Goal: Task Accomplishment & Management: Manage account settings

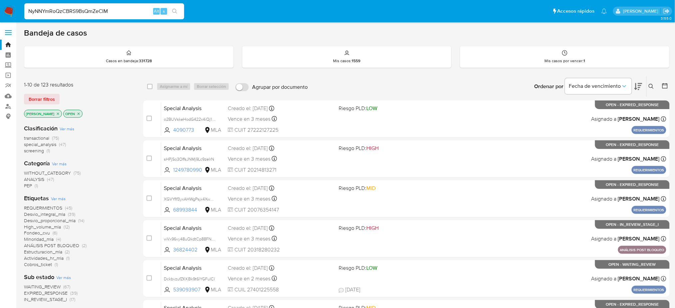
type input "NyNNYmRoQzCBRS9BsQmZeCIM"
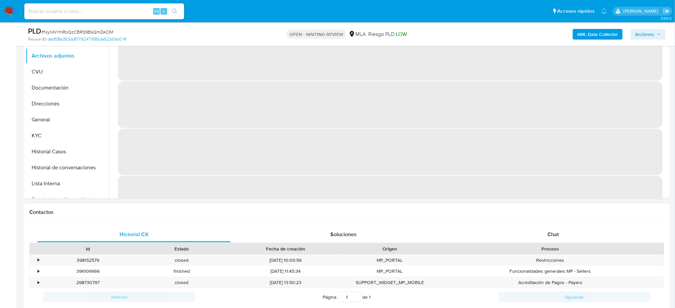
scroll to position [222, 0]
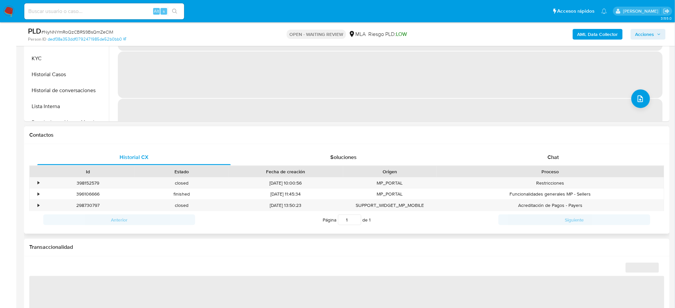
select select "10"
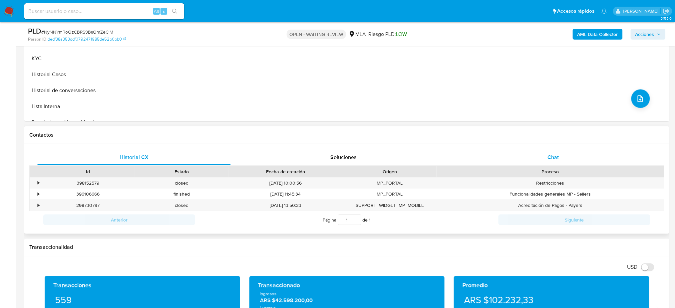
click at [545, 148] on div "Historial CX Soluciones Chat Id Estado Fecha de creación Origen Proceso • 39815…" at bounding box center [347, 189] width 646 height 90
click at [547, 151] on div "Chat" at bounding box center [553, 158] width 193 height 16
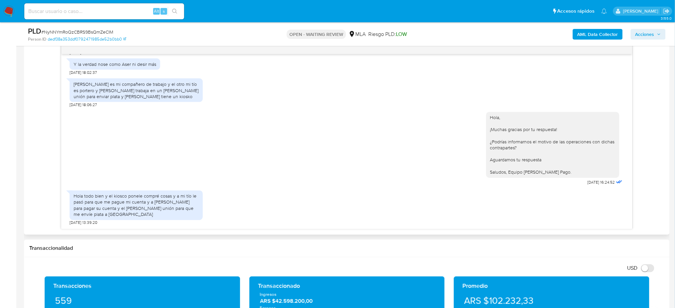
scroll to position [355, 0]
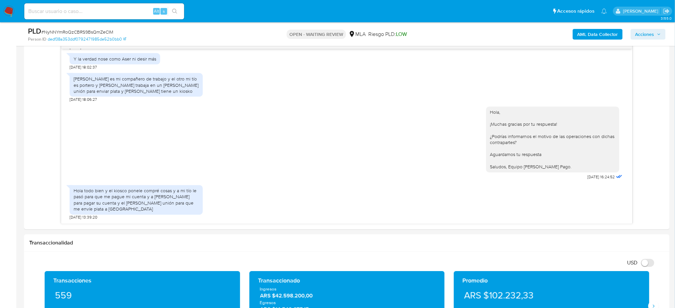
click at [116, 8] on input at bounding box center [104, 11] width 160 height 9
paste input "uilUb2hZOsRZGDXL3EfLC933"
type input "uilUb2hZOsRZGDXL3EfLC933"
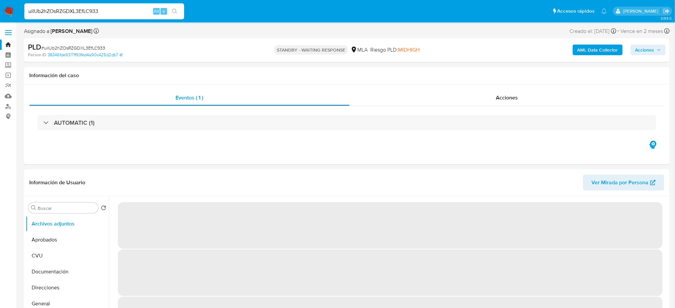
select select "10"
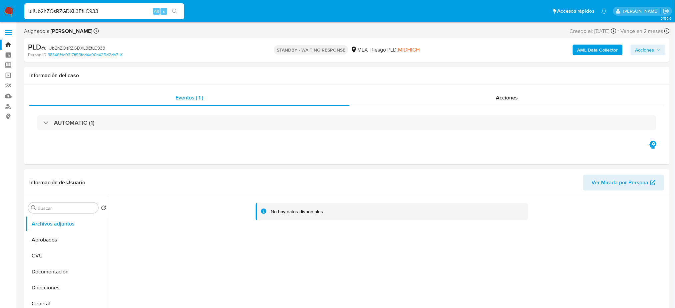
drag, startPoint x: 121, startPoint y: 11, endPoint x: 0, endPoint y: 28, distance: 122.1
paste input "xVgziJ1CYjNslz8He8bXCafG"
type input "xVgziJ1CYjNslz8He8bXCafG"
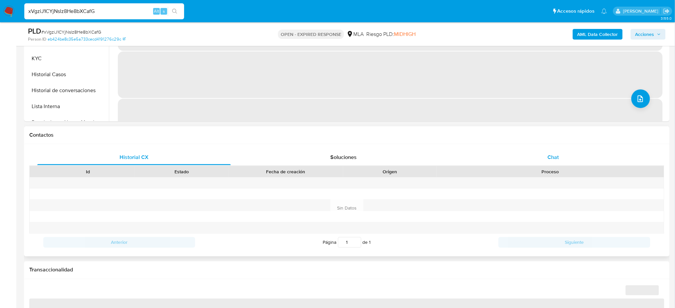
click at [569, 153] on div "Chat" at bounding box center [553, 158] width 193 height 16
select select "10"
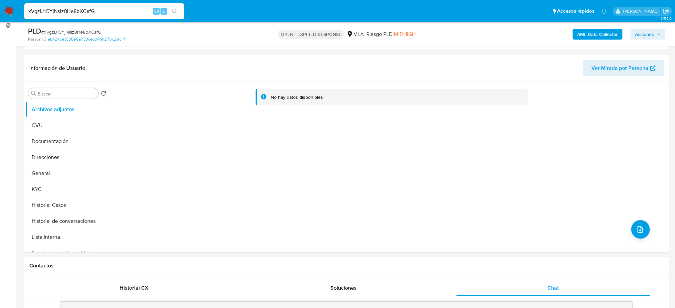
scroll to position [89, 0]
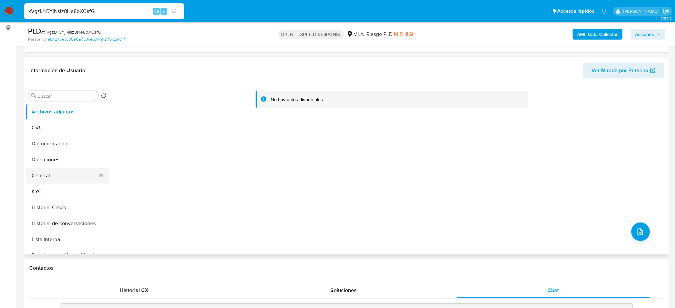
click at [60, 179] on button "General" at bounding box center [65, 176] width 78 height 16
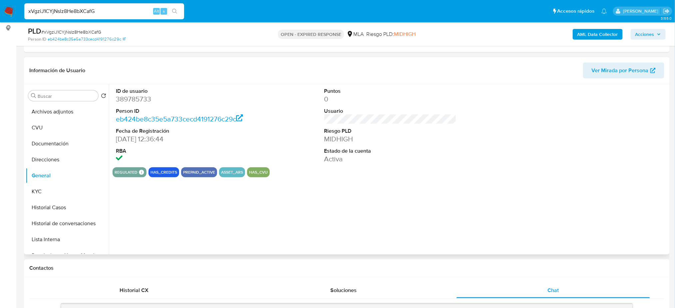
click at [127, 104] on dd "389785733" at bounding box center [182, 99] width 132 height 9
click at [126, 99] on dd "389785733" at bounding box center [182, 99] width 132 height 9
copy dd "389785733"
drag, startPoint x: 118, startPoint y: 8, endPoint x: 0, endPoint y: 22, distance: 119.0
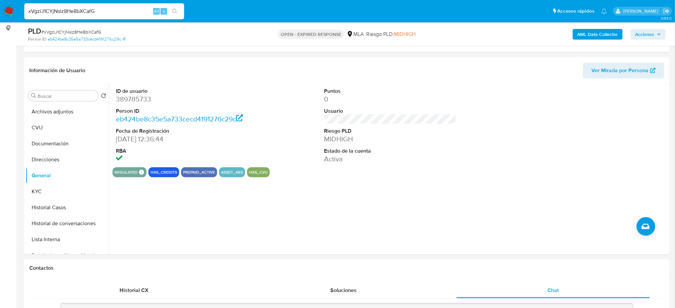
click at [0, 22] on nav "Pausado Ver notificaciones xVgziJ1CYjNslz8He8bXCafG Alt s Accesos rápidos Presi…" at bounding box center [337, 11] width 675 height 22
paste input "FDZ3XK7aqD20Rx1Rl25qgLc0"
type input "FDZ3XK7aqD20Rx1Rl25qgLc0"
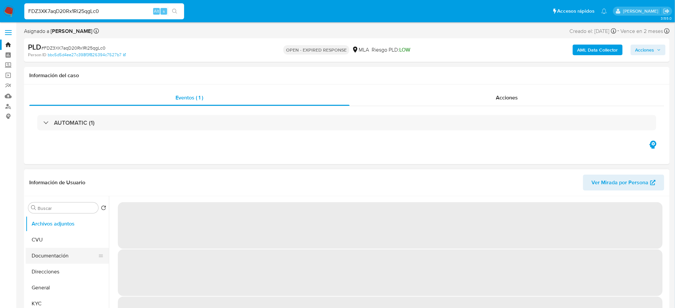
select select "10"
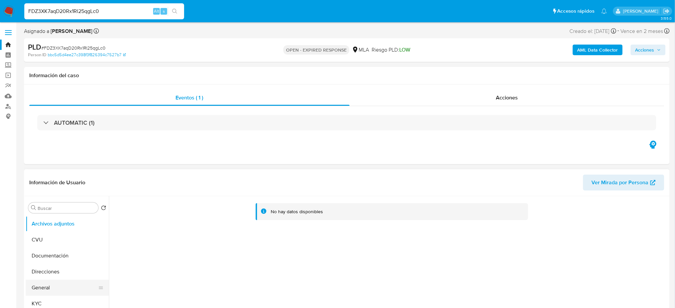
click at [57, 287] on button "General" at bounding box center [65, 288] width 78 height 16
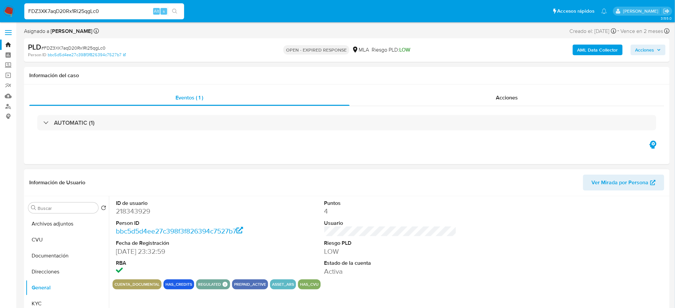
click at [129, 219] on dl "ID de usuario 218343929 Person ID bbc5d5d4ee27c398f3f826394c7527b7 Fecha de Reg…" at bounding box center [182, 238] width 132 height 77
click at [129, 211] on dd "218343929" at bounding box center [182, 211] width 132 height 9
copy dd "218343929"
drag, startPoint x: 115, startPoint y: 10, endPoint x: 0, endPoint y: 15, distance: 115.3
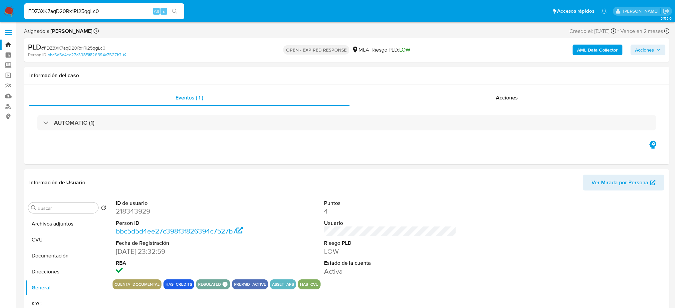
click at [0, 15] on nav "Pausado Ver notificaciones FDZ3XK7aqD20Rx1Rl25qgLc0 Alt s Accesos rápidos Presi…" at bounding box center [337, 11] width 675 height 22
paste input "30QQEvUF5ZFxTTtajCCOsC8L"
type input "30QQEvUF5ZFxTTtajCCOsC8L"
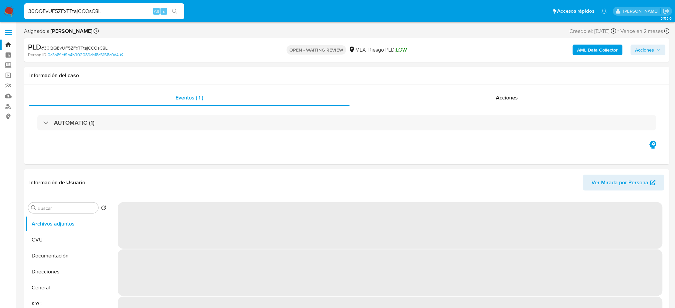
select select "10"
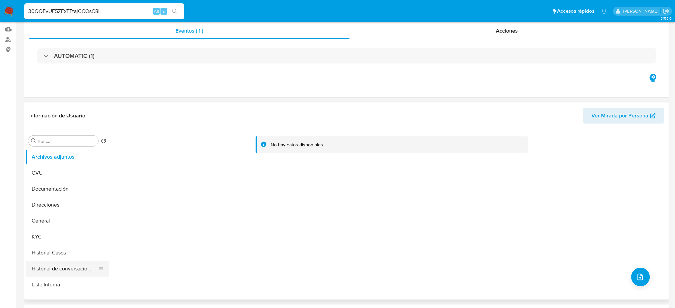
scroll to position [89, 0]
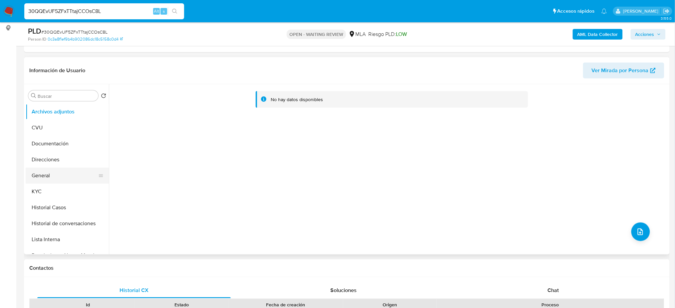
click at [65, 173] on button "General" at bounding box center [65, 176] width 78 height 16
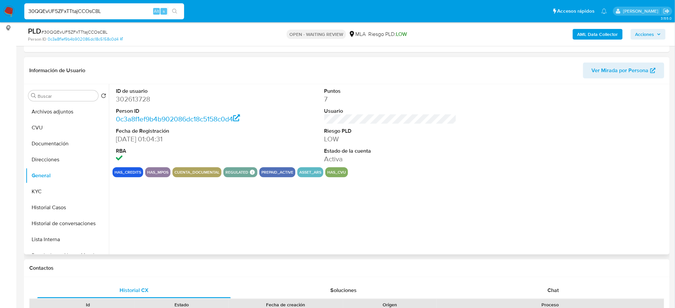
click at [146, 103] on dd "302613728" at bounding box center [182, 99] width 132 height 9
copy dd "302613728"
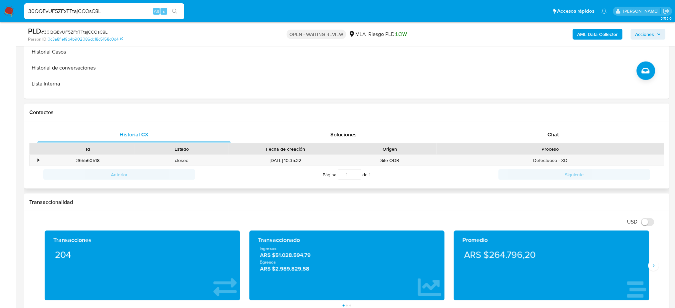
scroll to position [266, 0]
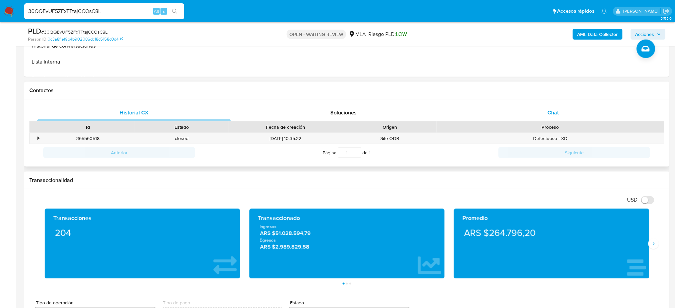
click at [547, 107] on div "Chat" at bounding box center [553, 113] width 193 height 16
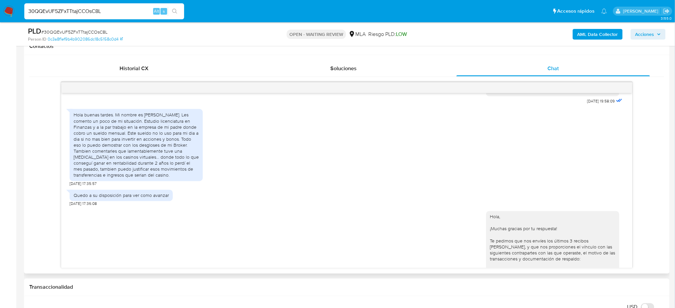
scroll to position [353, 0]
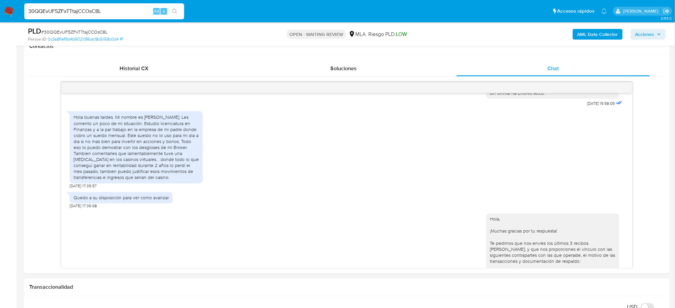
drag, startPoint x: 126, startPoint y: 6, endPoint x: 122, endPoint y: 10, distance: 5.4
click at [122, 9] on div "30QQEvUF5ZFxTTtajCCOsC8L Alt s" at bounding box center [104, 11] width 160 height 16
drag, startPoint x: 121, startPoint y: 12, endPoint x: 0, endPoint y: 17, distance: 120.7
click at [0, 17] on nav "Pausado Ver notificaciones 30QQEvUF5ZFxTTtajCCOsC8L Alt s Accesos rápidos Presi…" at bounding box center [337, 11] width 675 height 22
paste input "geZySjgJI4VYz5unMw05SqjY"
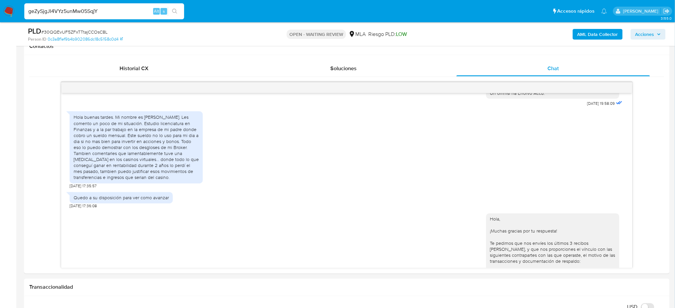
type input "geZySjgJI4VYz5unMw05SqjY"
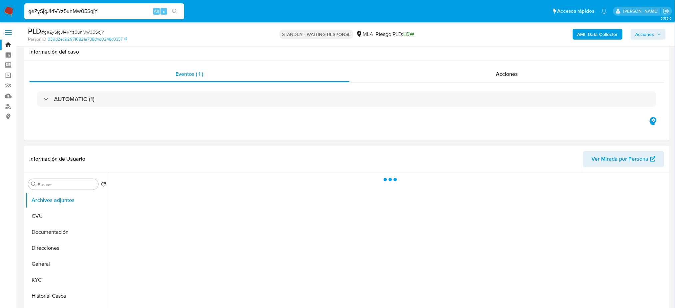
scroll to position [133, 0]
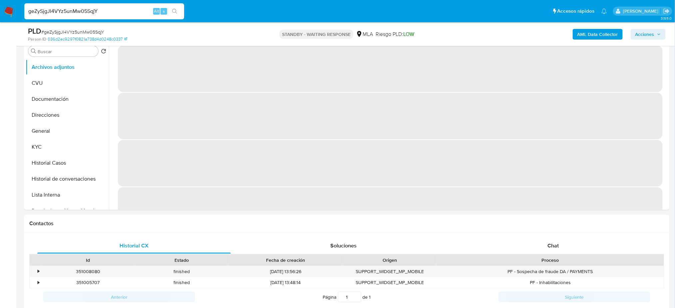
select select "10"
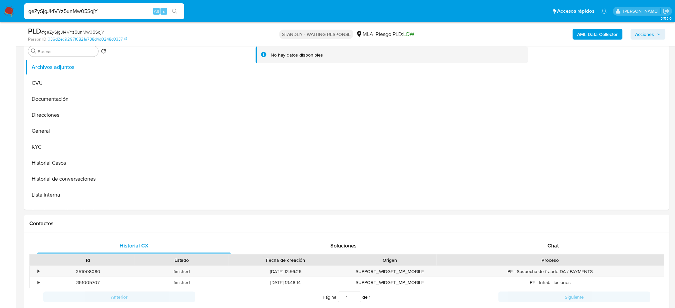
drag, startPoint x: 127, startPoint y: 13, endPoint x: 0, endPoint y: 16, distance: 127.2
click at [0, 16] on nav "Pausado Ver notificaciones geZySjgJI4VYz5unMw05SqjY Alt s Accesos rápidos Presi…" at bounding box center [337, 11] width 675 height 22
paste input "UlqyjQxBrIYN94cTFymA3WMZ"
type input "UlqyjQxBrIYN94cTFymA3WMZ"
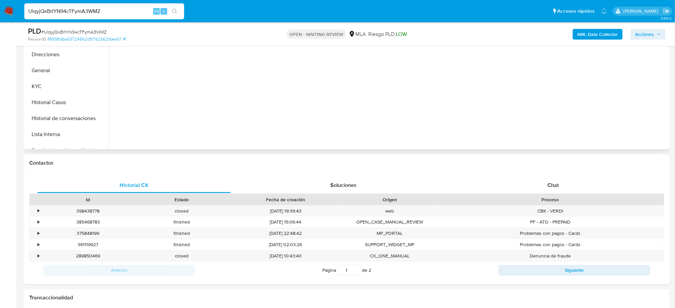
scroll to position [222, 0]
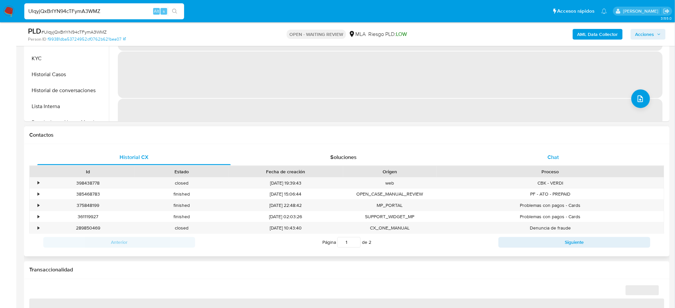
click at [569, 154] on div "Chat" at bounding box center [553, 158] width 193 height 16
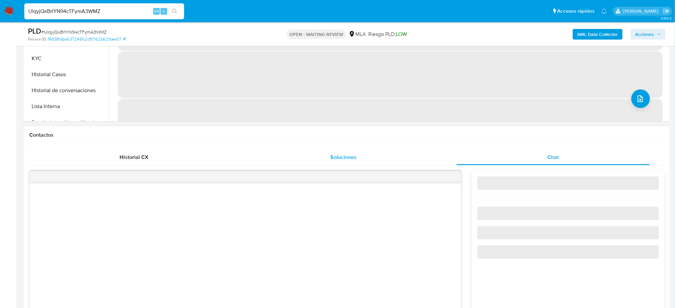
select select "10"
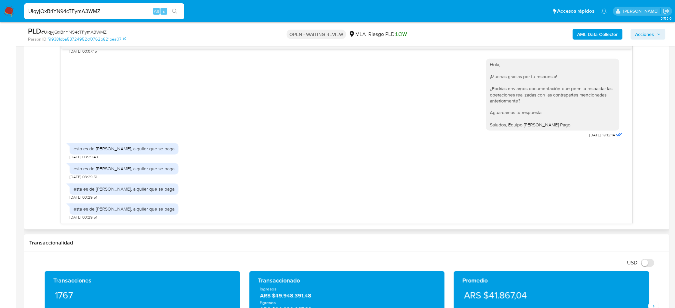
scroll to position [718, 0]
drag, startPoint x: 136, startPoint y: 11, endPoint x: 0, endPoint y: 11, distance: 136.2
click at [0, 11] on nav "Pausado Ver notificaciones UlqyjQxBrIYN94cTFymA3WMZ Alt s Accesos rápidos Presi…" at bounding box center [337, 11] width 675 height 22
paste input "hYYu9dFIARLfMMrkR5NpRU1e"
type input "hYYu9dFIARLfMMrkR5NpRU1e"
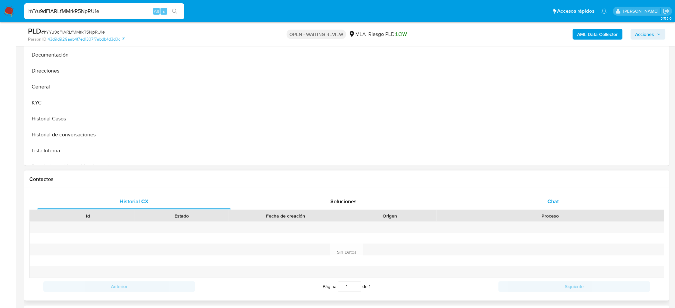
click at [561, 206] on div "Chat" at bounding box center [553, 202] width 193 height 16
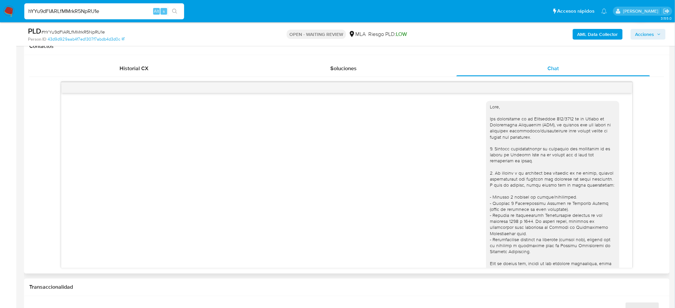
scroll to position [619, 0]
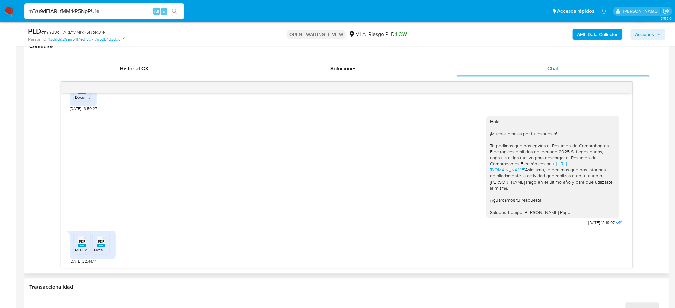
select select "10"
click at [88, 244] on div "PDF PDF" at bounding box center [82, 241] width 14 height 13
click at [103, 247] on rect at bounding box center [101, 245] width 9 height 3
click at [76, 32] on span "# hYYu9dFIARLfMMrkR5NpRU1e" at bounding box center [73, 32] width 64 height 7
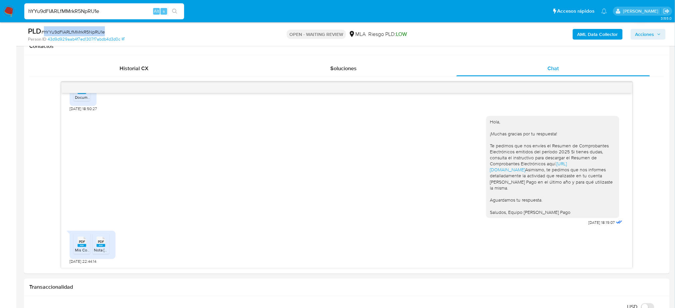
copy span "hYYu9dFIARLfMMrkR5NpRU1e"
click at [8, 11] on img at bounding box center [8, 11] width 11 height 11
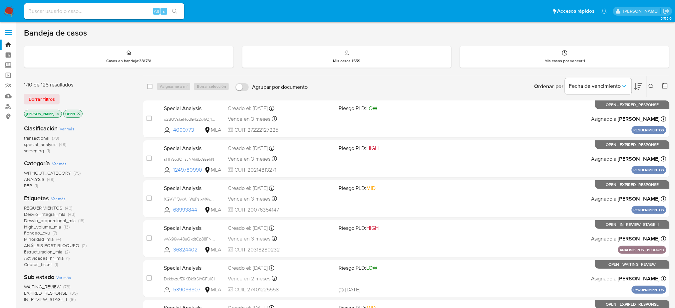
click at [652, 88] on icon at bounding box center [651, 86] width 5 height 5
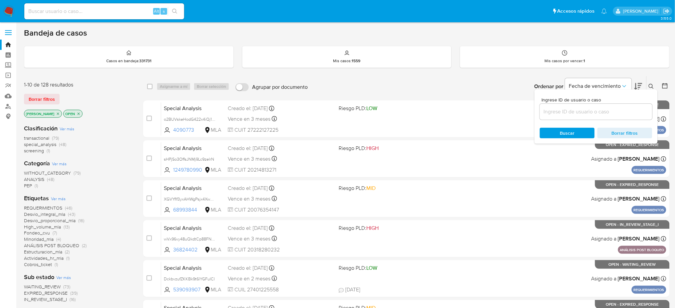
click at [599, 111] on input at bounding box center [596, 112] width 113 height 9
type input "hYYu9dFIARLfMMrkR5NpRU1e"
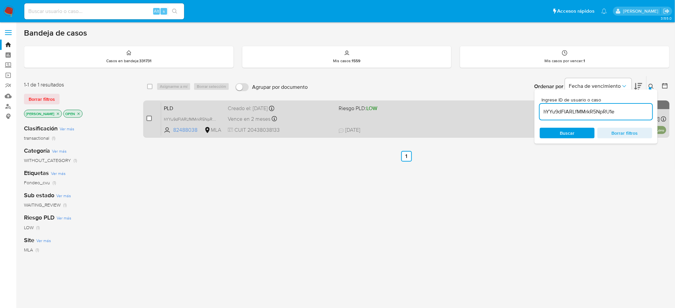
click at [148, 117] on input "checkbox" at bounding box center [149, 118] width 5 height 5
checkbox input "true"
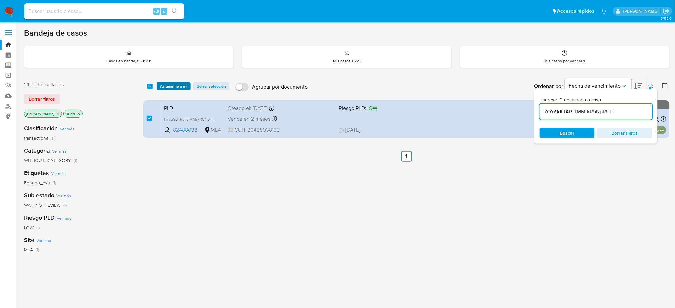
click at [171, 84] on span "Asignarme a mí" at bounding box center [174, 86] width 28 height 7
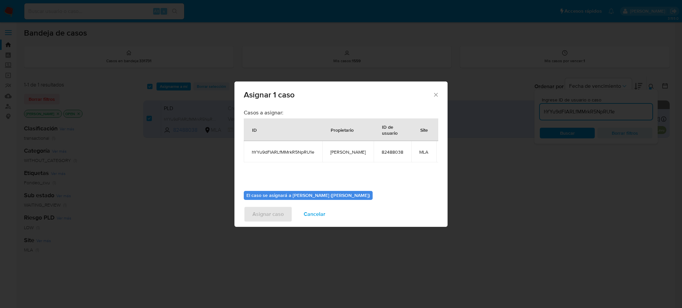
click at [343, 151] on span "[PERSON_NAME]" at bounding box center [347, 152] width 35 height 6
click at [343, 152] on span "[PERSON_NAME]" at bounding box center [347, 152] width 35 height 6
copy span "[PERSON_NAME]"
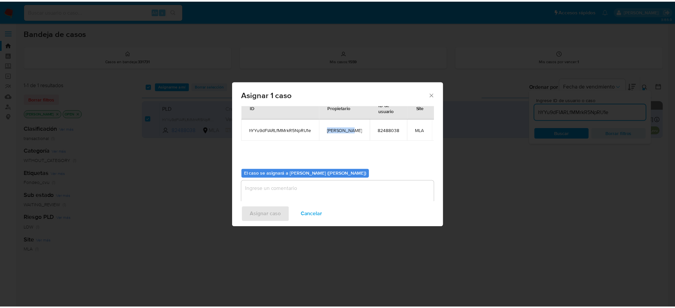
scroll to position [34, 0]
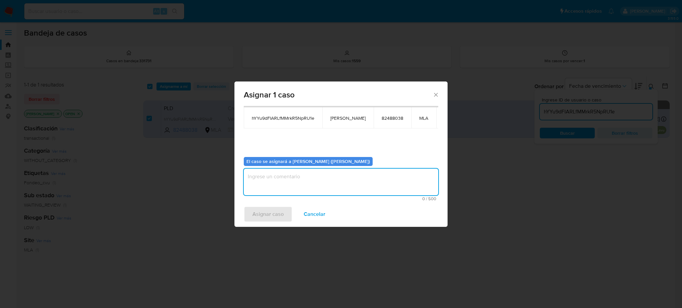
click at [281, 180] on textarea "assign-modal" at bounding box center [341, 182] width 194 height 27
paste textarea "[PERSON_NAME]"
type textarea "[PERSON_NAME]"
click at [273, 204] on div "Asignar caso Cancelar" at bounding box center [340, 214] width 213 height 25
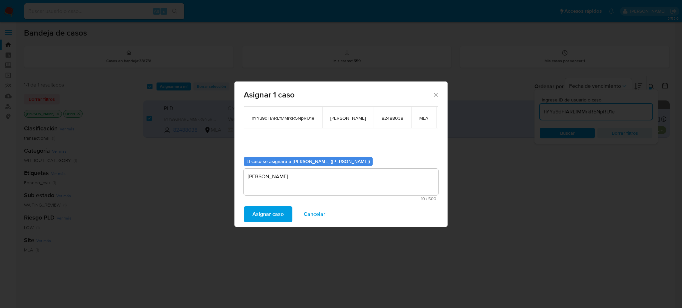
click at [273, 211] on span "Asignar caso" at bounding box center [267, 214] width 31 height 15
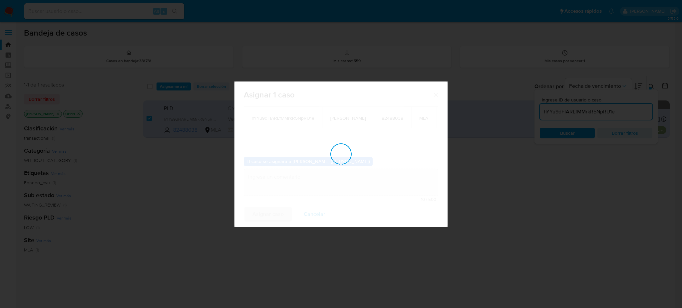
checkbox input "false"
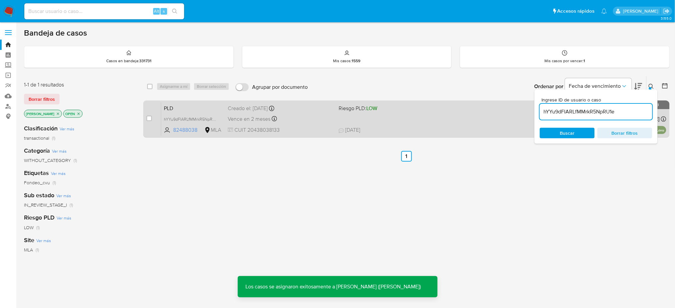
click at [211, 106] on span "PLD" at bounding box center [193, 108] width 59 height 9
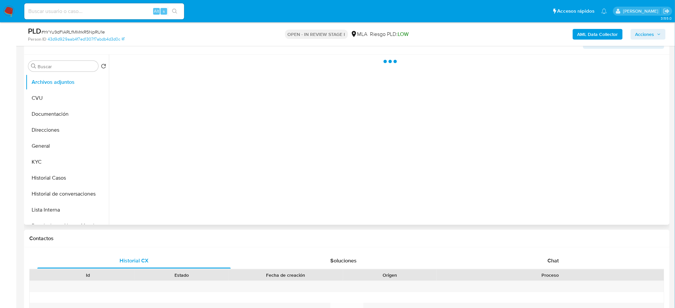
scroll to position [133, 0]
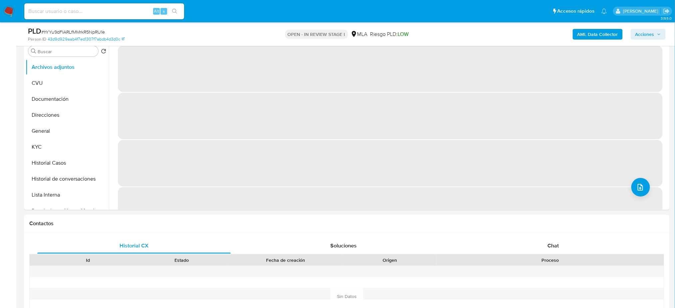
click at [46, 130] on button "General" at bounding box center [67, 131] width 83 height 16
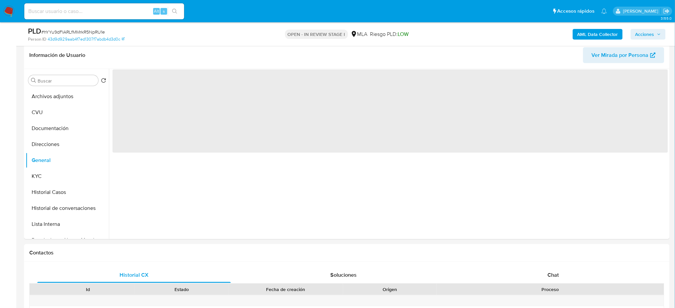
scroll to position [89, 0]
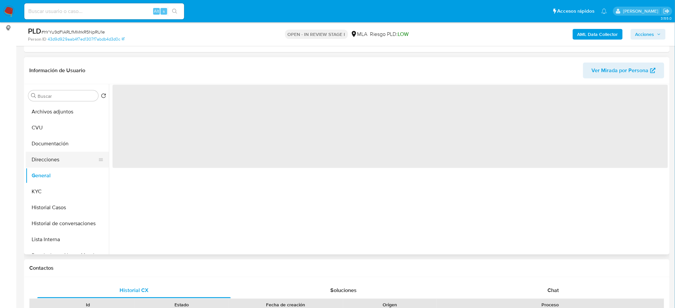
select select "10"
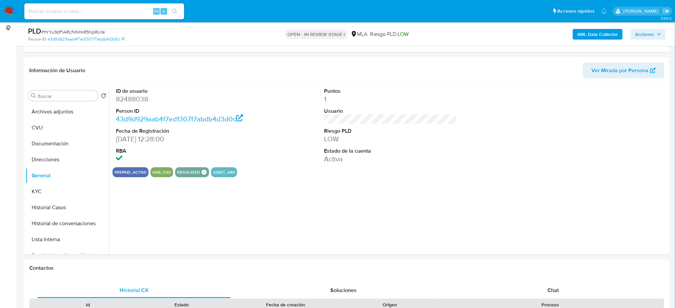
click at [126, 99] on dd "82488038" at bounding box center [182, 99] width 132 height 9
copy dd "82488038"
click at [59, 204] on button "Historial Casos" at bounding box center [65, 208] width 78 height 16
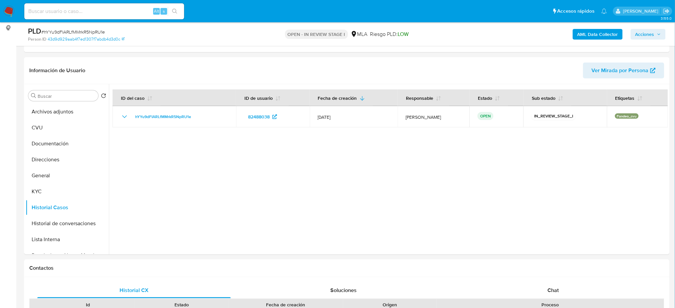
click at [63, 31] on span "# hYYu9dFIARLfMMrkR5NpRU1e" at bounding box center [73, 32] width 64 height 7
copy span "hYYu9dFIARLfMMrkR5NpRU1e"
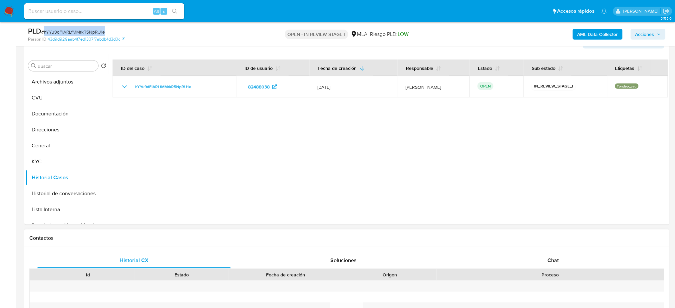
scroll to position [177, 0]
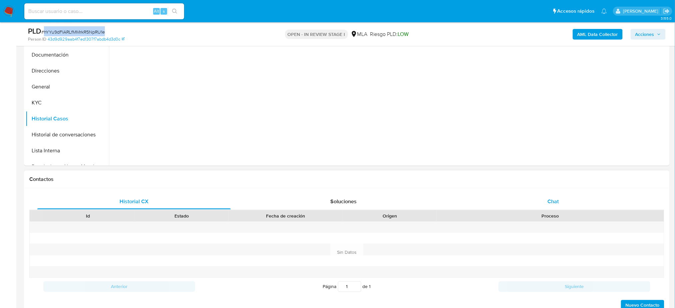
click at [576, 201] on div "Chat" at bounding box center [553, 202] width 193 height 16
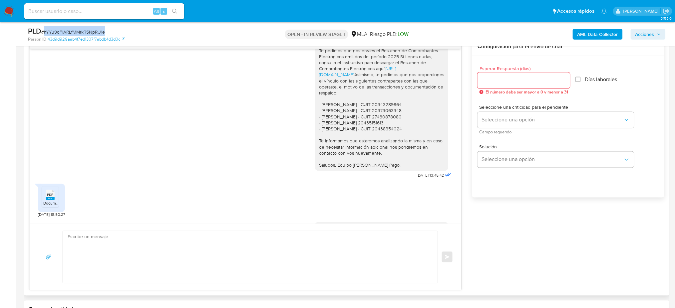
scroll to position [619, 0]
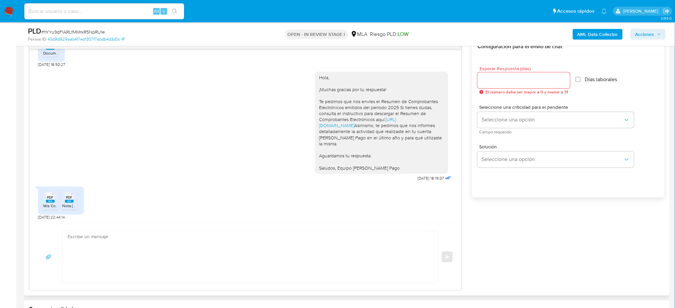
click at [104, 252] on textarea at bounding box center [249, 257] width 362 height 52
paste textarea "Hola, Muchas gracias por la respuesta. Analizamos tu caso y notamos que la info…"
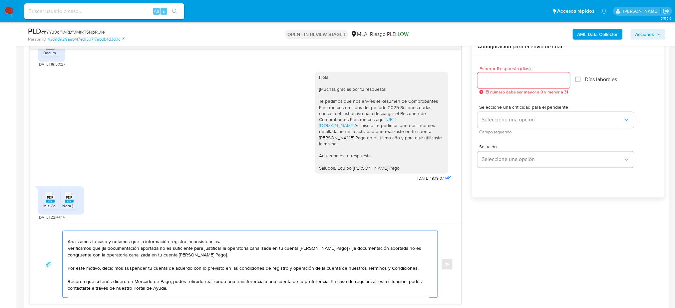
scroll to position [0, 0]
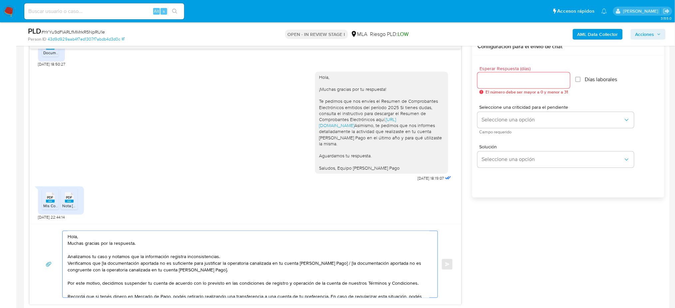
click at [103, 266] on textarea "Hola, Muchas gracias por la respuesta. Analizamos tu caso y notamos que la info…" at bounding box center [249, 264] width 362 height 67
drag, startPoint x: 225, startPoint y: 271, endPoint x: 332, endPoint y: 263, distance: 107.2
click at [332, 263] on textarea "Hola, Muchas gracias por la respuesta. Analizamos tu caso y notamos que la info…" at bounding box center [249, 264] width 362 height 67
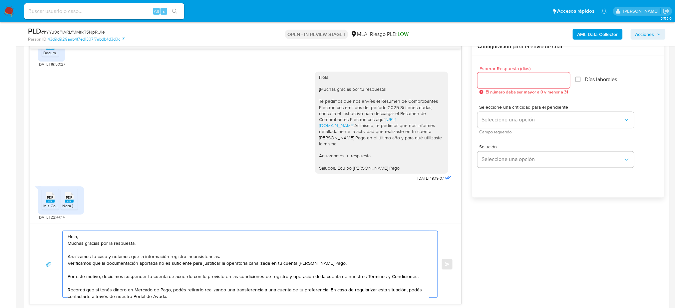
type textarea "Hola, Muchas gracias por la respuesta. Analizamos tu caso y notamos que la info…"
click at [490, 82] on input "Esperar Respuesta (días)" at bounding box center [523, 80] width 93 height 9
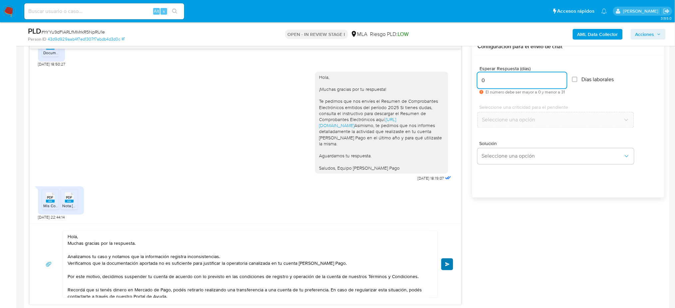
type input "0"
click at [451, 267] on button "Enviar" at bounding box center [447, 265] width 12 height 12
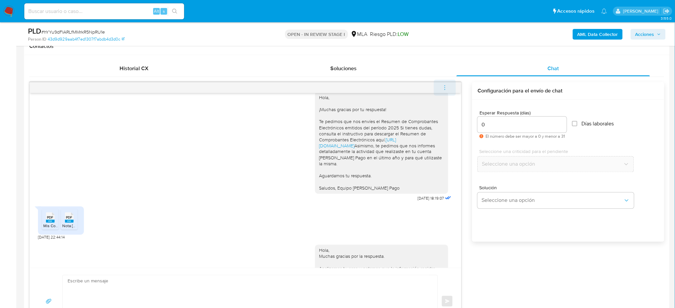
scroll to position [765, 0]
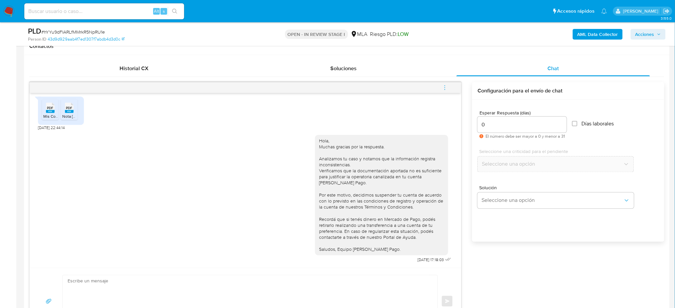
click at [443, 86] on icon "menu-action" at bounding box center [445, 88] width 6 height 6
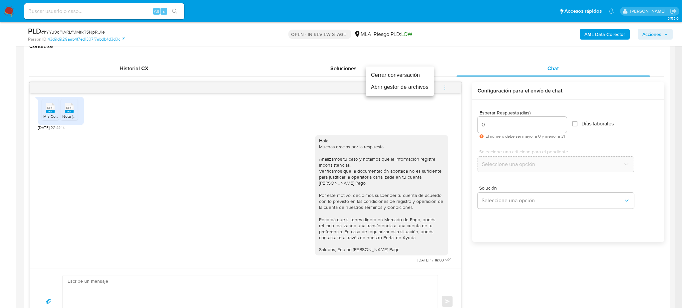
click at [422, 73] on li "Cerrar conversación" at bounding box center [400, 75] width 68 height 12
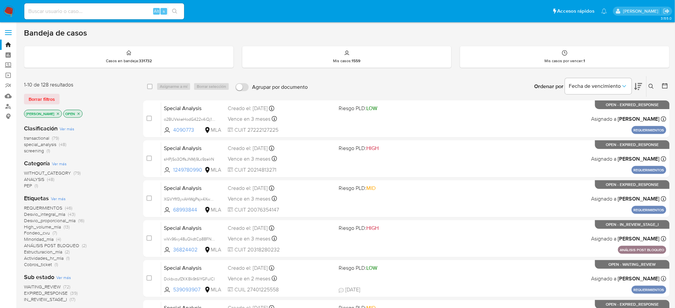
click at [652, 85] on icon at bounding box center [651, 86] width 5 height 5
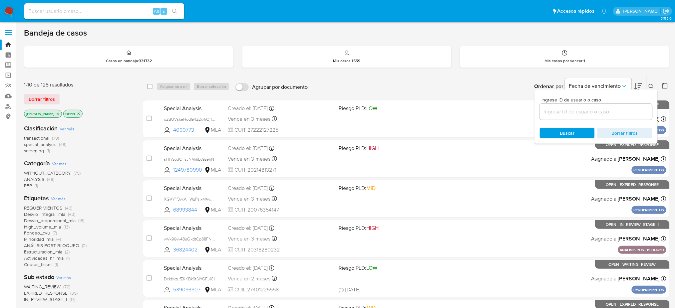
click at [590, 113] on input at bounding box center [596, 112] width 113 height 9
type input "hYYu9dFIARLfMMrkR5NpRU1e"
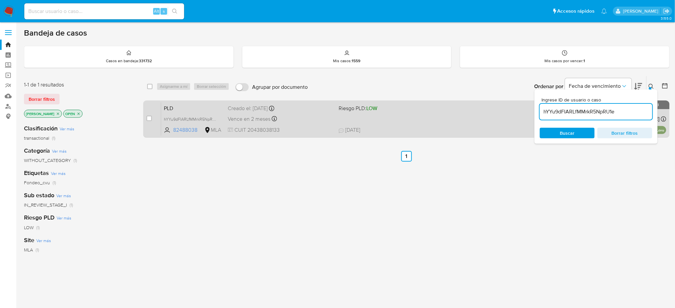
drag, startPoint x: 148, startPoint y: 119, endPoint x: 153, endPoint y: 105, distance: 14.5
click at [148, 118] on input "checkbox" at bounding box center [149, 118] width 5 height 5
checkbox input "true"
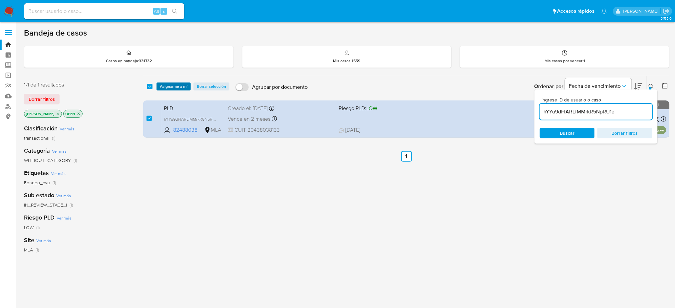
click at [165, 87] on span "Asignarme a mí" at bounding box center [174, 86] width 28 height 7
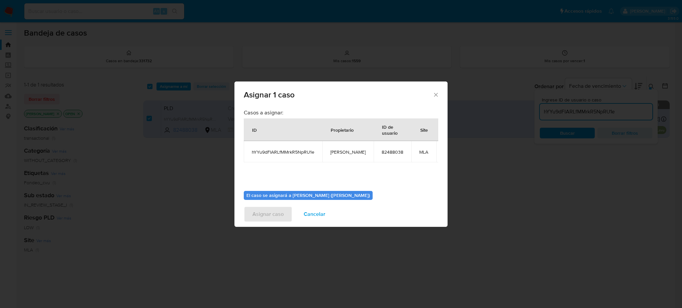
click at [350, 153] on span "[PERSON_NAME]" at bounding box center [347, 152] width 35 height 6
copy span "[PERSON_NAME]"
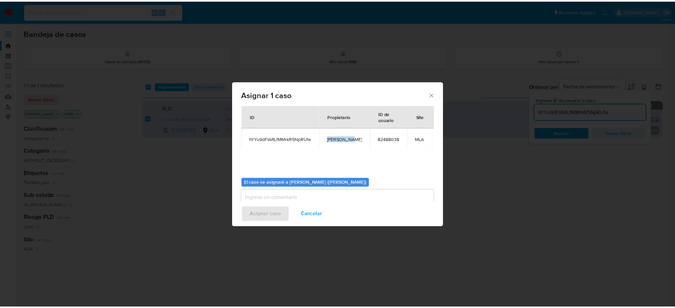
scroll to position [34, 0]
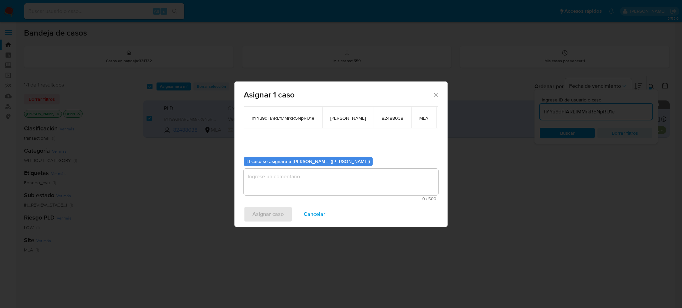
click at [289, 174] on textarea "assign-modal" at bounding box center [341, 182] width 194 height 27
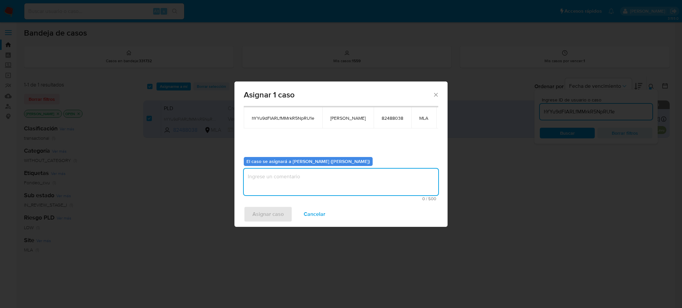
paste textarea "[PERSON_NAME]"
type textarea "[PERSON_NAME]"
click at [278, 220] on span "Asignar caso" at bounding box center [267, 214] width 31 height 15
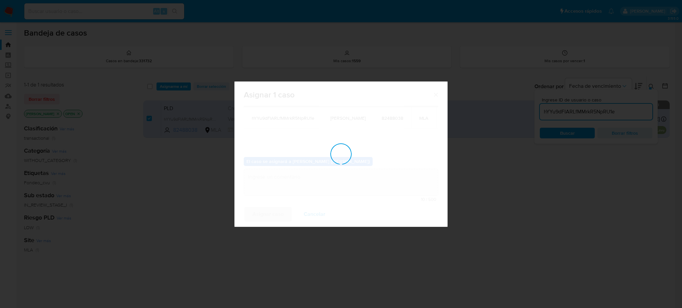
checkbox input "false"
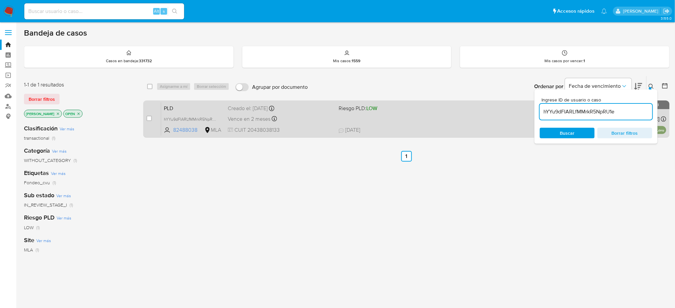
click at [296, 115] on div "Vence en 2 meses Vence el 10/10/2025 03:22:02" at bounding box center [281, 119] width 106 height 9
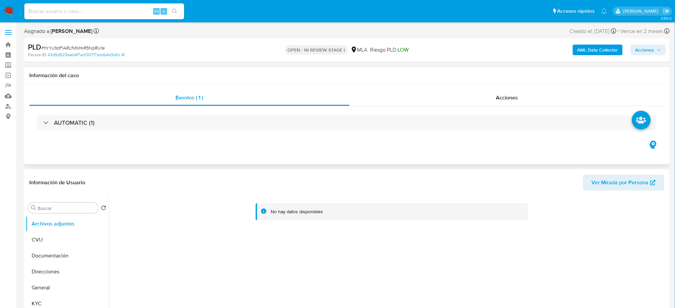
select select "10"
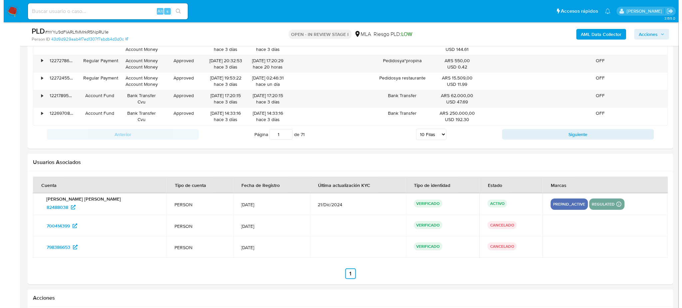
scroll to position [1058, 0]
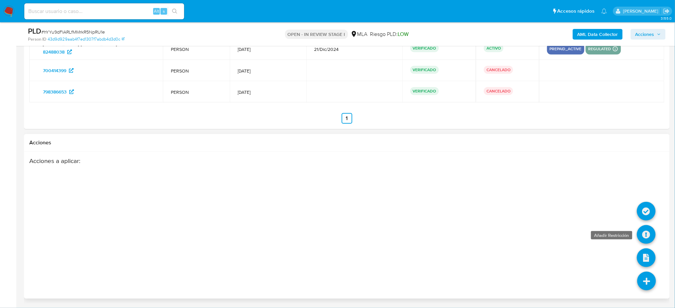
click at [648, 231] on icon at bounding box center [646, 234] width 19 height 19
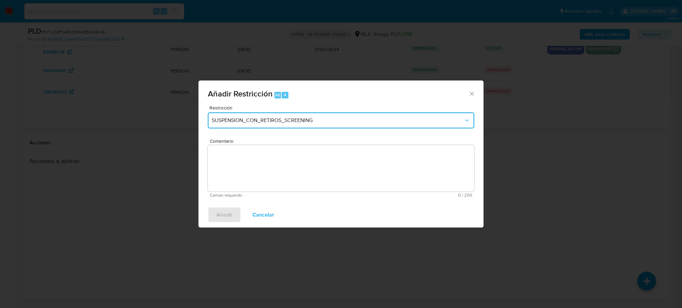
click at [278, 113] on button "SUSPENSION_CON_RETIROS_SCREENING" at bounding box center [341, 121] width 266 height 16
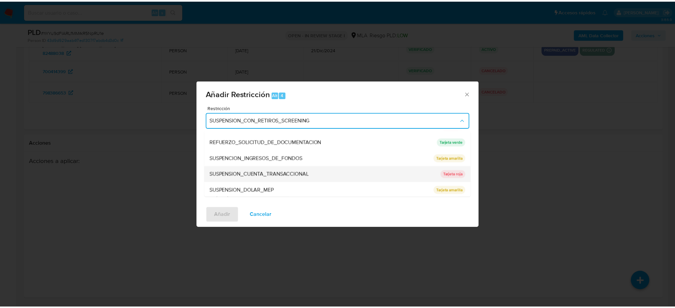
scroll to position [141, 0]
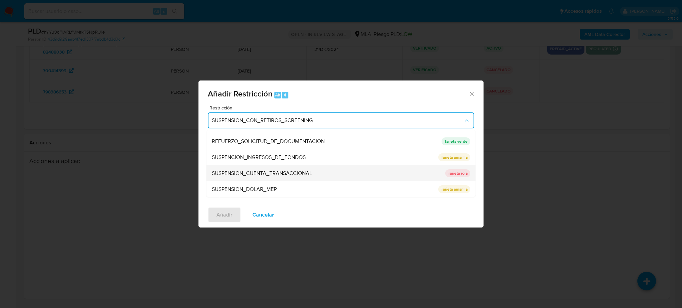
click at [267, 170] on span "SUSPENSION_CUENTA_TRANSACCIONAL" at bounding box center [262, 173] width 100 height 7
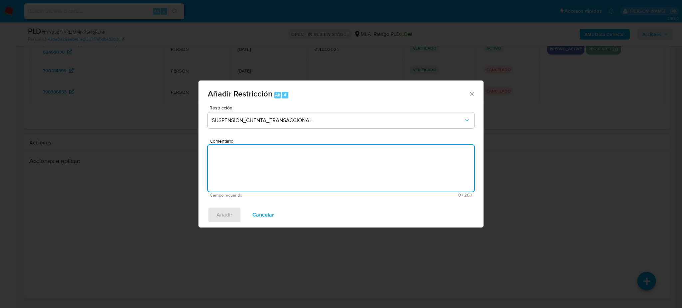
click at [267, 170] on textarea "Comentario" at bounding box center [341, 168] width 266 height 47
type textarea "AML"
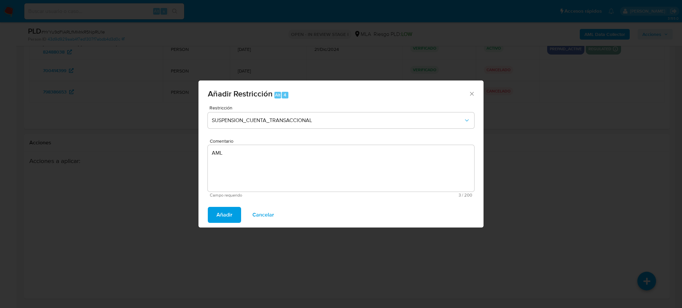
click at [219, 217] on span "Añadir" at bounding box center [224, 215] width 16 height 15
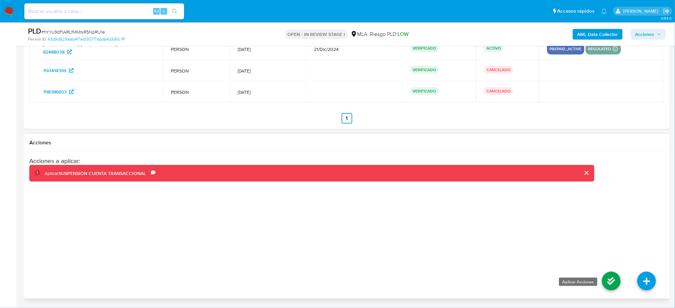
click at [609, 282] on icon at bounding box center [611, 281] width 19 height 19
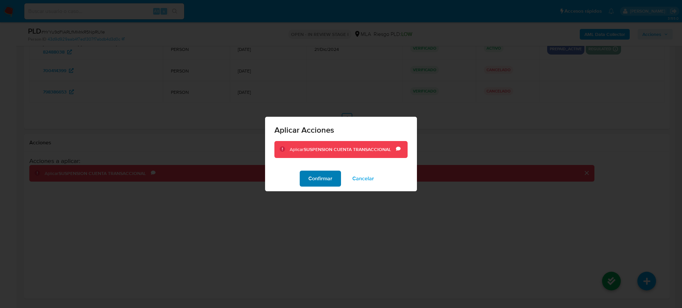
click at [324, 179] on span "Confirmar" at bounding box center [320, 178] width 24 height 15
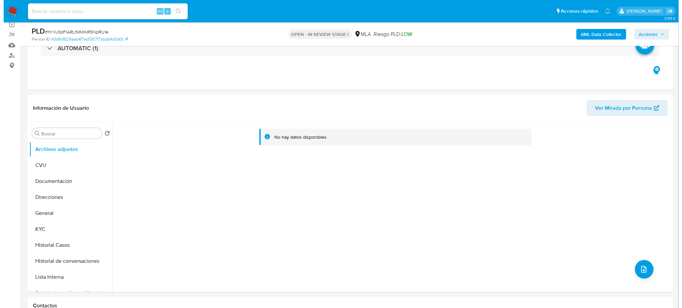
scroll to position [89, 0]
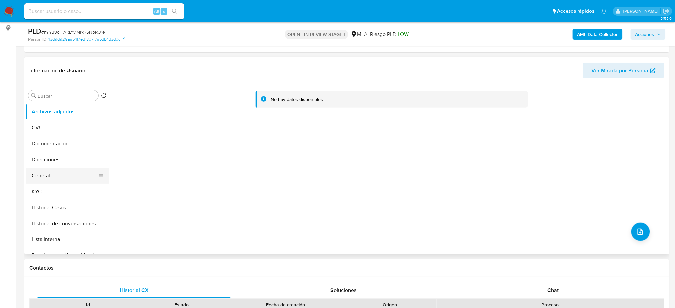
click at [48, 173] on button "General" at bounding box center [65, 176] width 78 height 16
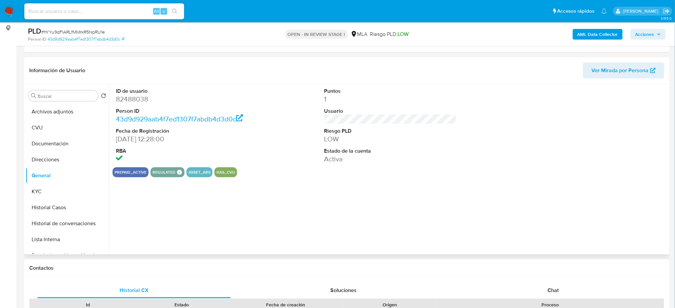
click at [127, 100] on dd "82488038" at bounding box center [182, 99] width 132 height 9
copy dd "82488038"
click at [58, 109] on button "Archivos adjuntos" at bounding box center [65, 112] width 78 height 16
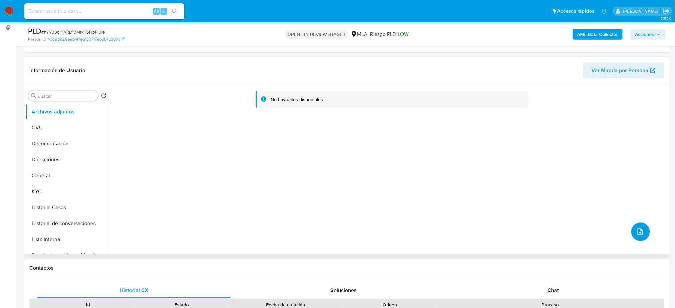
click at [632, 237] on button "upload-file" at bounding box center [640, 232] width 19 height 19
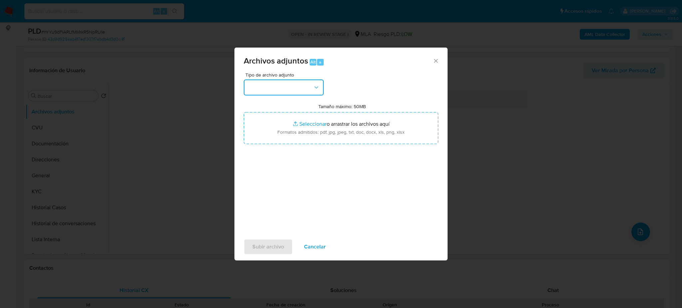
click at [291, 84] on button "button" at bounding box center [284, 88] width 80 height 16
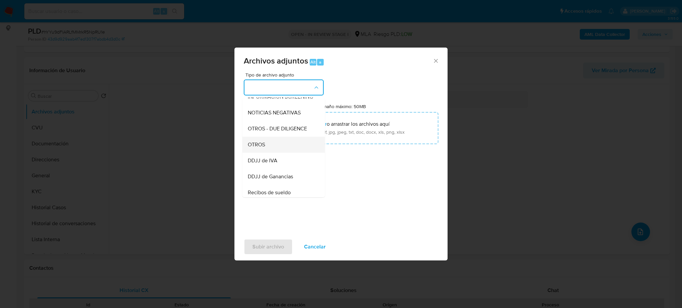
click at [285, 153] on div "OTROS" at bounding box center [282, 145] width 68 height 16
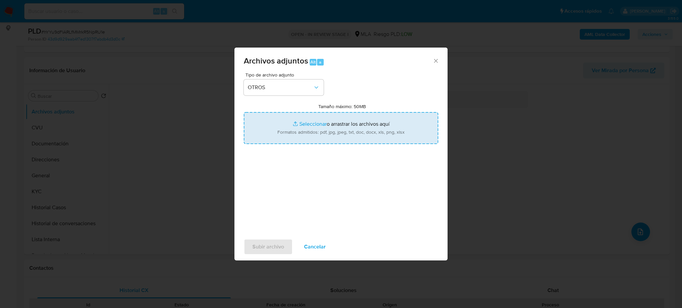
click at [316, 123] on input "Tamaño máximo: 50MB Seleccionar archivos" at bounding box center [341, 128] width 194 height 32
type input "C:\fakepath\Caselog hYYu9dFIARLfMMrkR5NpRU1e_2025_07_18_11_45_50.docx"
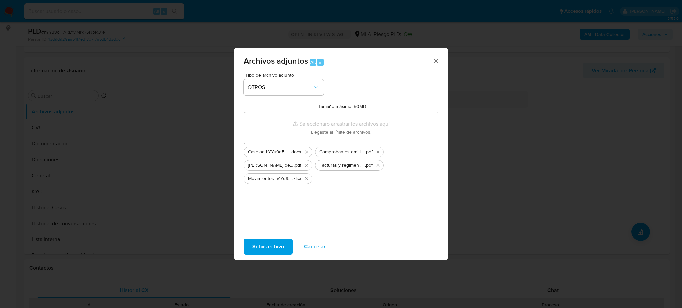
click at [257, 246] on span "Subir archivo" at bounding box center [268, 247] width 32 height 15
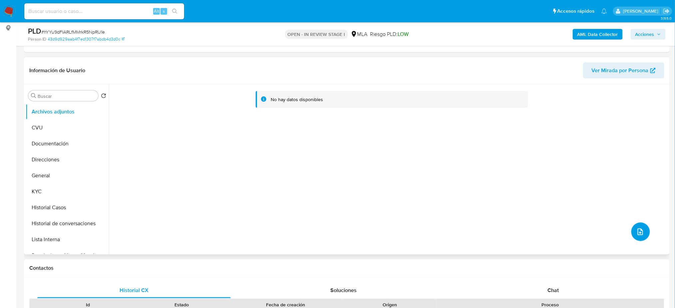
click at [636, 233] on icon "upload-file" at bounding box center [640, 232] width 8 height 8
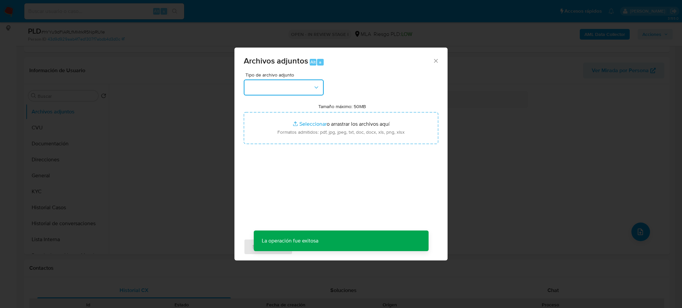
click at [285, 90] on button "button" at bounding box center [284, 88] width 80 height 16
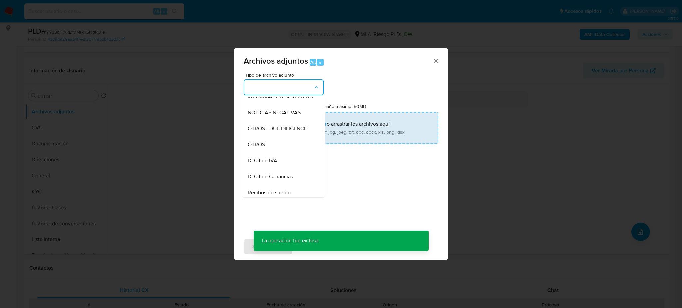
drag, startPoint x: 264, startPoint y: 148, endPoint x: 284, endPoint y: 135, distance: 23.8
click at [264, 148] on span "OTROS" at bounding box center [256, 145] width 17 height 7
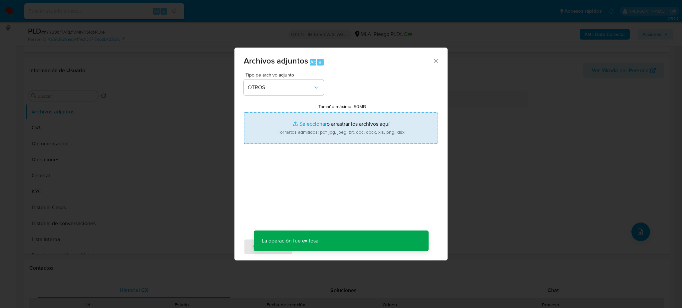
click at [321, 120] on input "Tamaño máximo: 50MB Seleccionar archivos" at bounding box center [341, 128] width 194 height 32
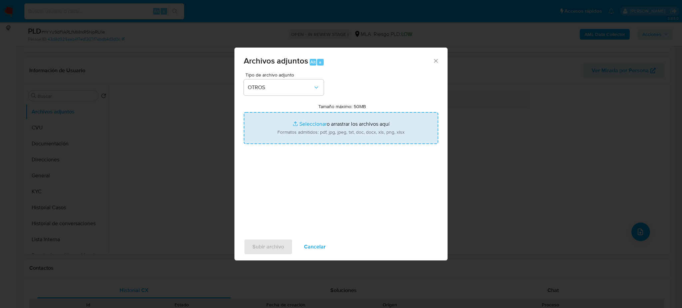
type input "C:\fakepath\NOSIS_Manager_InformeIndividual_20438038133_654920_20250806104209.p…"
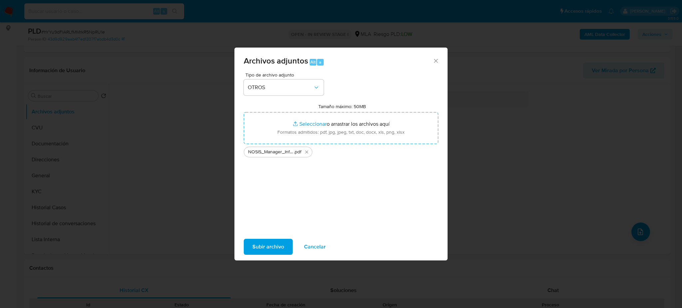
click at [267, 240] on span "Subir archivo" at bounding box center [268, 247] width 32 height 15
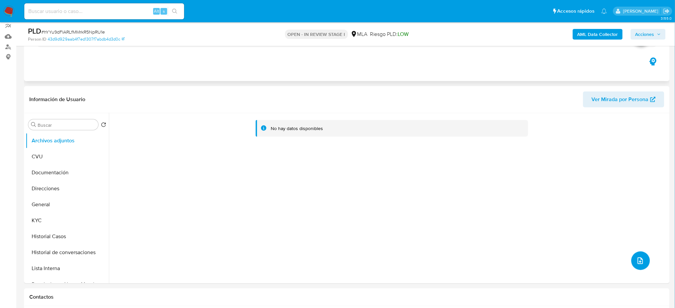
scroll to position [44, 0]
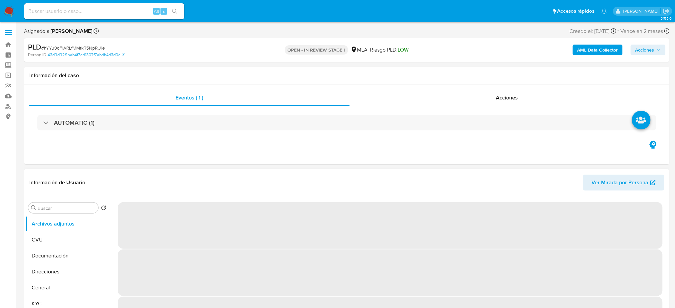
select select "10"
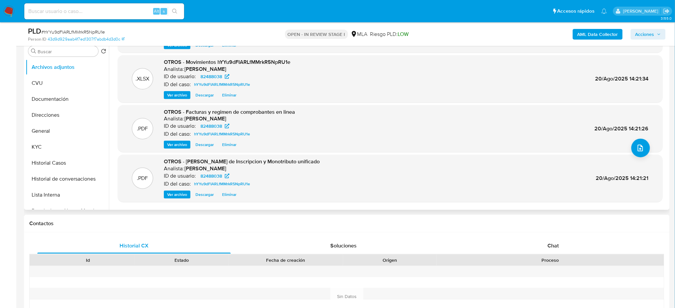
scroll to position [56, 0]
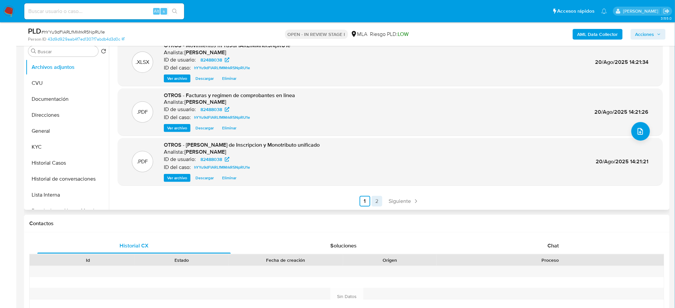
click at [375, 200] on link "2" at bounding box center [377, 201] width 11 height 11
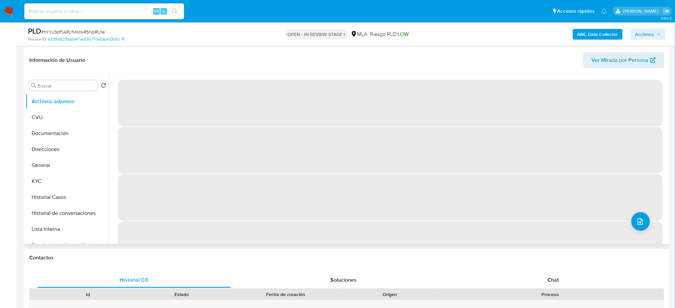
scroll to position [44, 0]
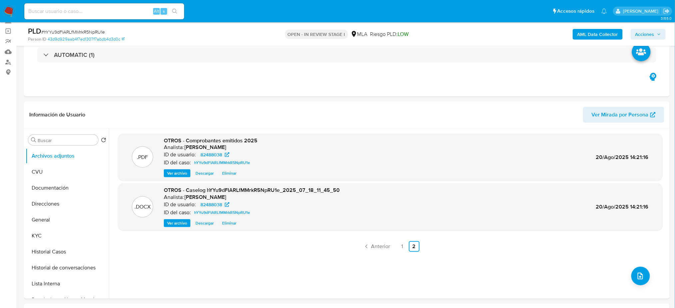
click at [599, 31] on b "AML Data Collector" at bounding box center [597, 34] width 41 height 11
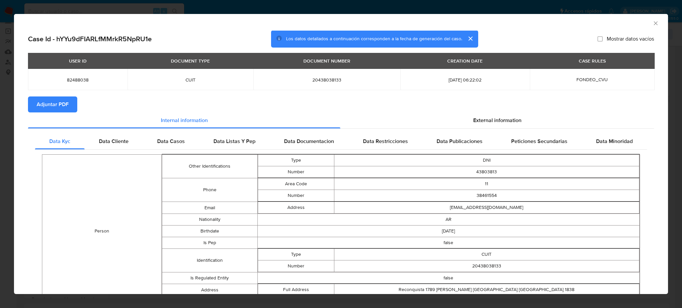
drag, startPoint x: 41, startPoint y: 107, endPoint x: 52, endPoint y: 103, distance: 11.9
click at [41, 107] on span "Adjuntar PDF" at bounding box center [53, 104] width 32 height 15
click at [652, 20] on icon "Cerrar ventana" at bounding box center [655, 23] width 7 height 7
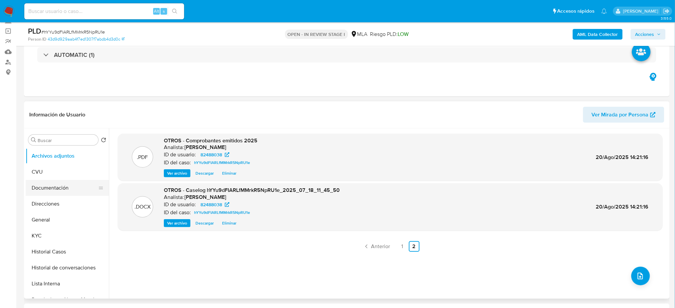
click at [58, 180] on ul "Archivos adjuntos CVU Documentación Direcciones General KYC Historial Casos His…" at bounding box center [67, 223] width 83 height 150
click at [52, 159] on button "Archivos adjuntos" at bounding box center [65, 156] width 78 height 16
click at [49, 172] on button "CVU" at bounding box center [65, 172] width 78 height 16
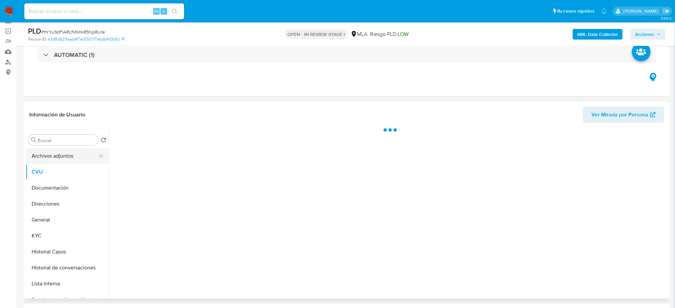
click at [50, 160] on button "Archivos adjuntos" at bounding box center [65, 156] width 78 height 16
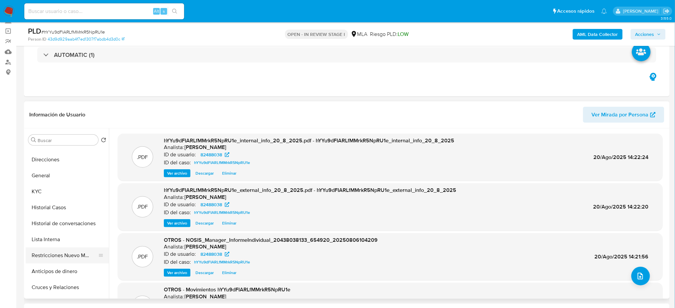
click at [71, 255] on button "Restricciones Nuevo Mundo" at bounding box center [65, 256] width 78 height 16
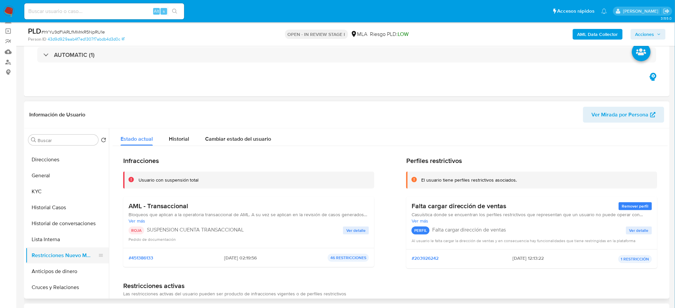
scroll to position [0, 0]
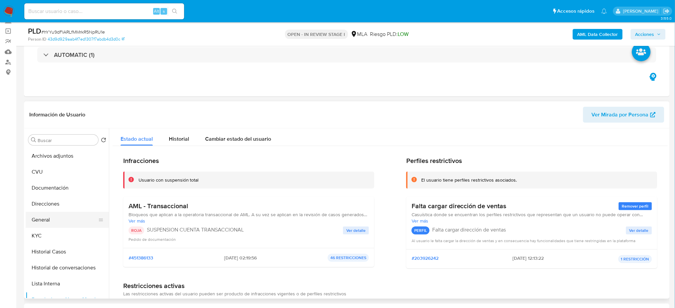
click at [57, 219] on button "General" at bounding box center [65, 220] width 78 height 16
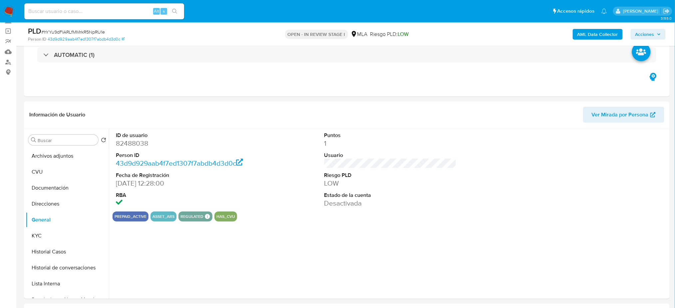
click at [134, 142] on dd "82488038" at bounding box center [182, 143] width 132 height 9
copy dd "82488038"
drag, startPoint x: 647, startPoint y: 34, endPoint x: 595, endPoint y: 40, distance: 51.6
click at [646, 34] on span "Acciones" at bounding box center [644, 34] width 19 height 11
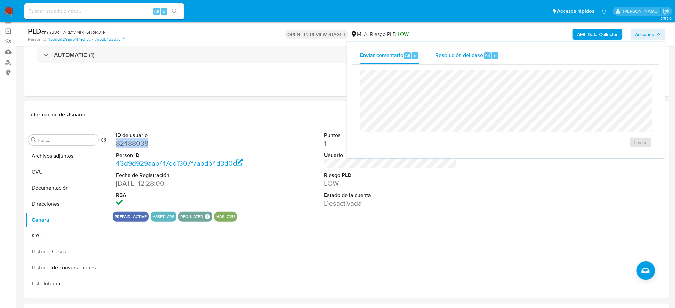
click at [461, 52] on span "Resolución del caso" at bounding box center [459, 55] width 48 height 8
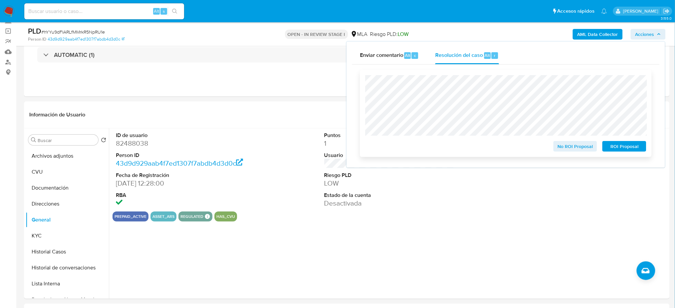
click at [632, 147] on span "ROI Proposal" at bounding box center [624, 146] width 35 height 9
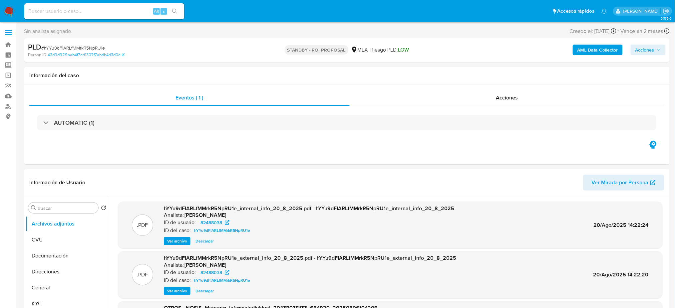
select select "10"
drag, startPoint x: 9, startPoint y: 11, endPoint x: 19, endPoint y: 1, distance: 13.2
click at [9, 11] on img at bounding box center [8, 11] width 11 height 11
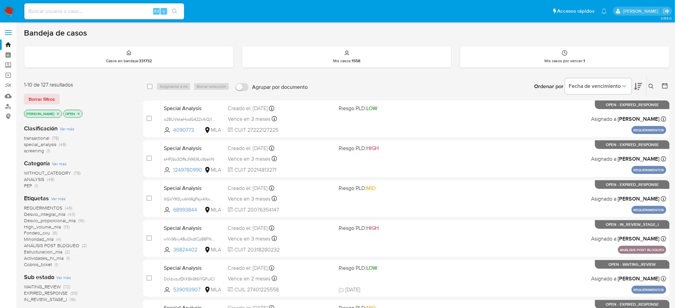
click at [60, 11] on input at bounding box center [104, 11] width 160 height 9
paste input "Fbvl1gg4DLMD8XnwXfzpDsKI"
type input "Fbvl1gg4DLMD8XnwXfzpDsKI"
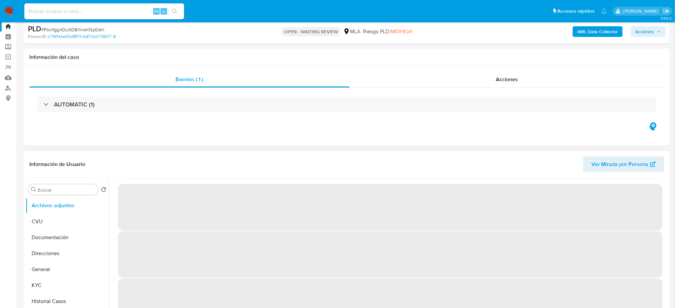
select select "10"
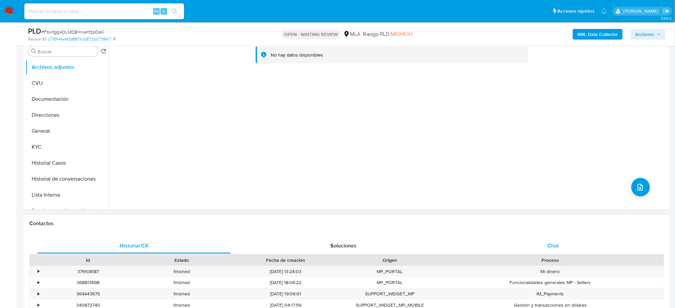
click at [549, 248] on span "Chat" at bounding box center [552, 246] width 11 height 8
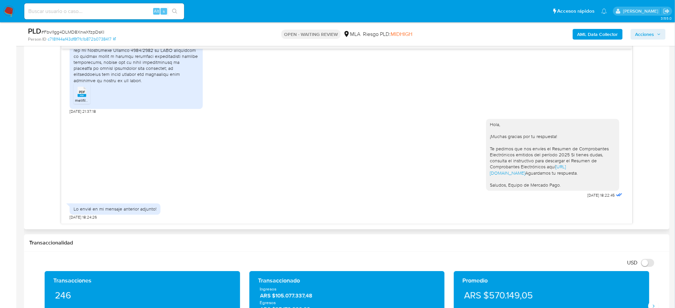
scroll to position [579, 0]
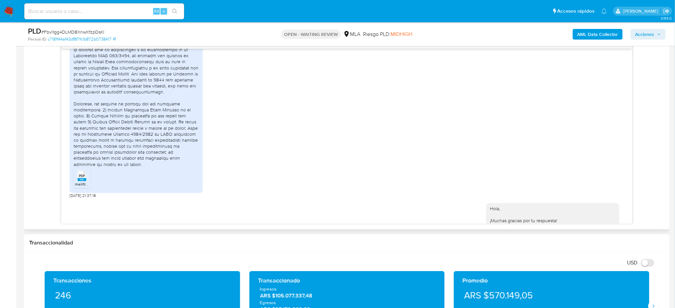
click at [82, 178] on span "PDF" at bounding box center [82, 176] width 6 height 4
click at [120, 9] on input at bounding box center [104, 11] width 160 height 9
paste input "JVS0YbRdxGRVCTvzNAEnPa7H"
type input "JVS0YbRdxGRVCTvzNAEnPa7H"
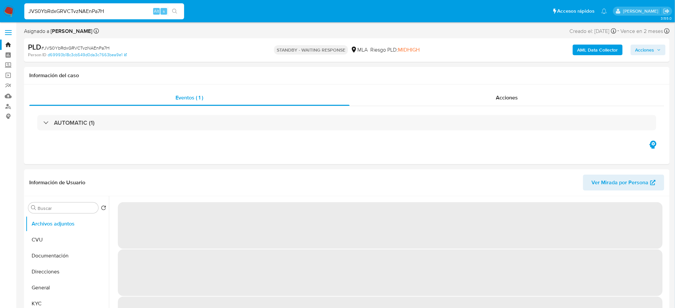
select select "10"
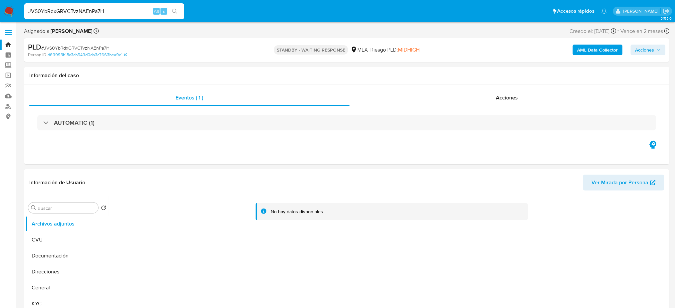
drag, startPoint x: 112, startPoint y: 14, endPoint x: 0, endPoint y: 25, distance: 112.8
paste input "xf4yFmoRR6eYn8MhFUN2HXoO"
type input "xf4yFmoRR6eYn8MhFUN2HXoO"
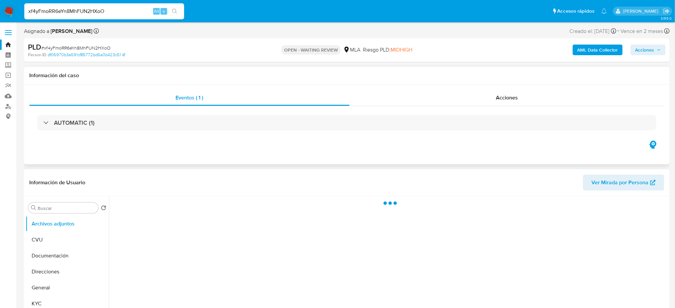
scroll to position [222, 0]
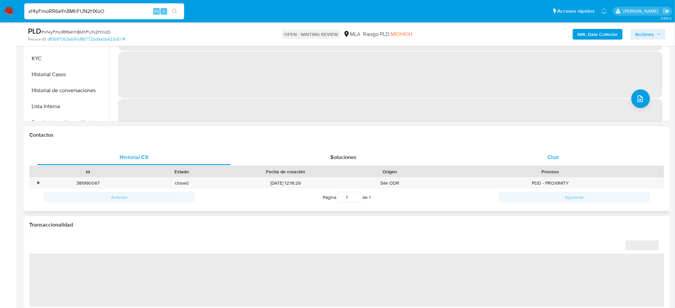
click at [546, 164] on div "Chat" at bounding box center [553, 158] width 193 height 16
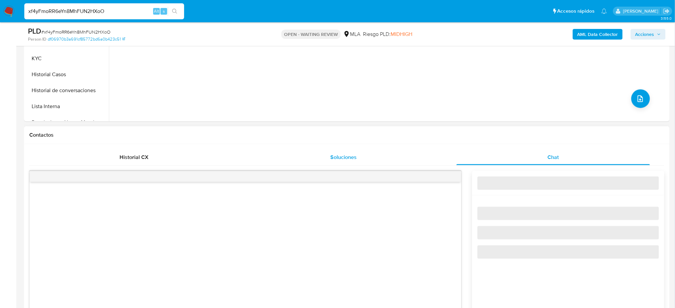
select select "10"
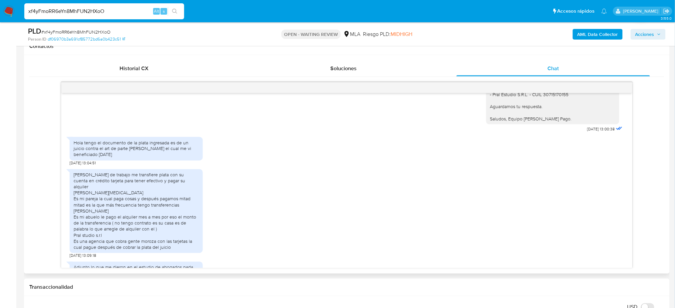
scroll to position [533, 0]
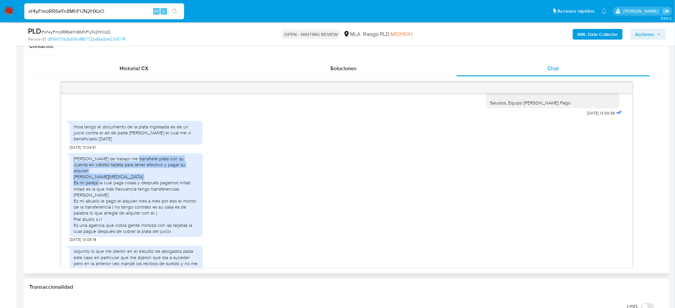
drag, startPoint x: 129, startPoint y: 194, endPoint x: 86, endPoint y: 185, distance: 43.9
click at [86, 185] on div "Mariela Giselle Cabral Compañera de trabajo me transfiere plata con su cuenta e…" at bounding box center [136, 195] width 125 height 79
click at [90, 192] on div "Mariela Giselle Cabral Compañera de trabajo me transfiere plata con su cuenta e…" at bounding box center [136, 195] width 125 height 79
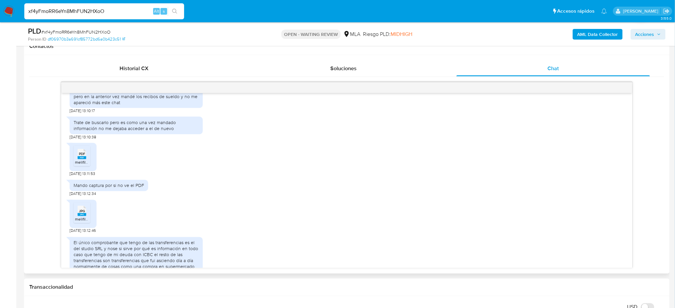
scroll to position [710, 0]
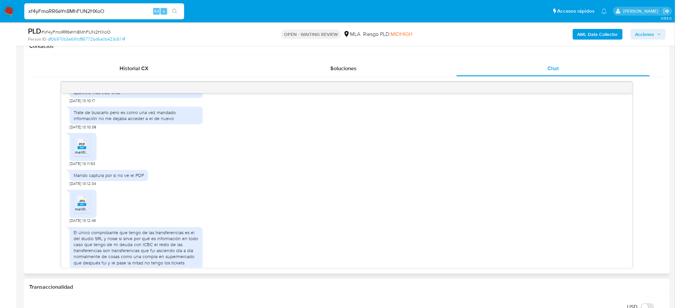
click at [76, 156] on span "melifile853205394470291900.pdf" at bounding box center [105, 153] width 60 height 6
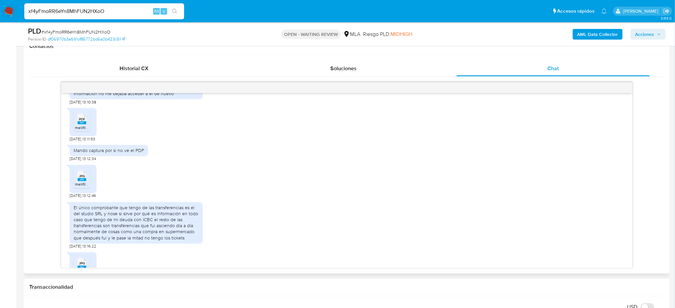
scroll to position [755, 0]
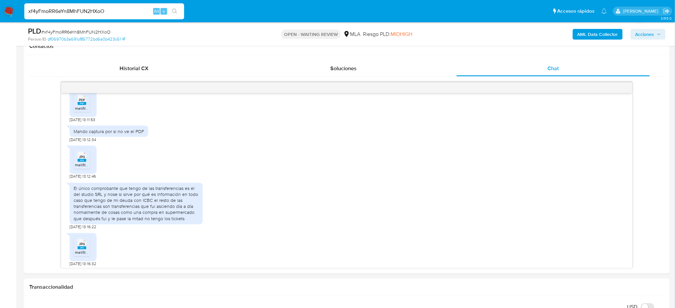
drag, startPoint x: 119, startPoint y: 10, endPoint x: 0, endPoint y: 29, distance: 120.1
click at [0, 29] on div "Pausado Ver notificaciones xf4yFmoRR6eYn8MhFUN2HXoO Alt s Accesos rápidos Presi…" at bounding box center [337, 311] width 675 height 1244
paste input "i6PzncvHISW2Sx6aQFKAgkvz"
type input "i6PzncvHISW2Sx6aQFKAgkvz"
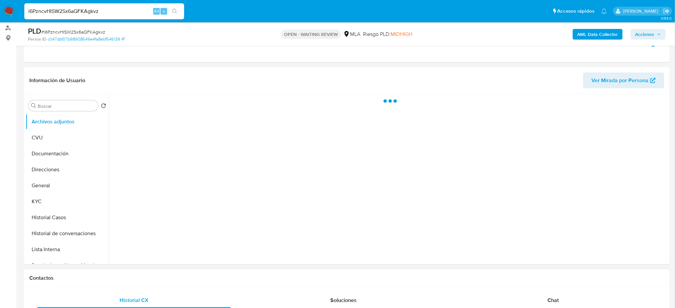
scroll to position [222, 0]
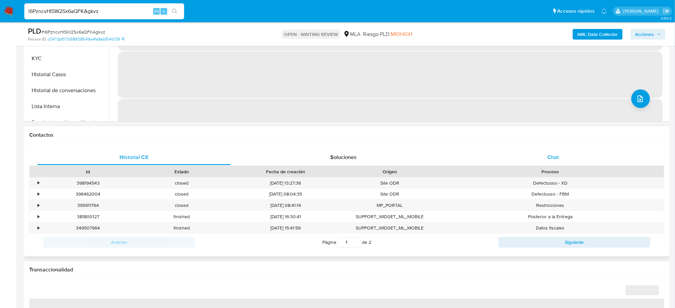
click at [563, 153] on div "Chat" at bounding box center [553, 158] width 193 height 16
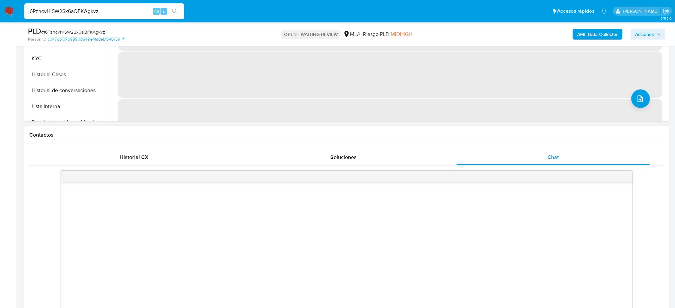
select select "10"
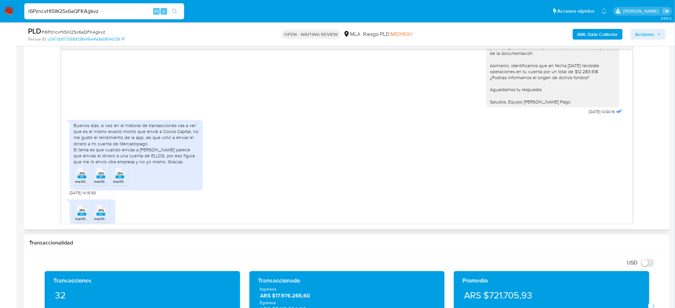
scroll to position [529, 0]
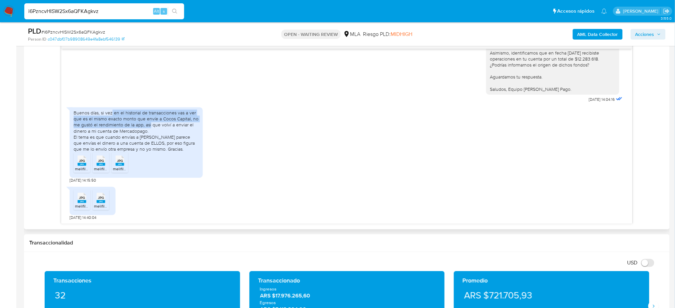
drag, startPoint x: 111, startPoint y: 116, endPoint x: 150, endPoint y: 125, distance: 39.9
click at [150, 125] on div "Buenos días, si vez en el historial de transacciones vas a ver que es el mismo …" at bounding box center [136, 131] width 125 height 42
click at [150, 138] on div "Buenos días, si vez en el historial de transacciones vas a ver que es el mismo …" at bounding box center [136, 131] width 125 height 42
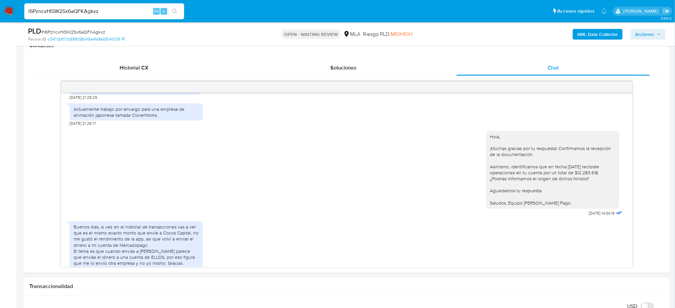
scroll to position [133, 0]
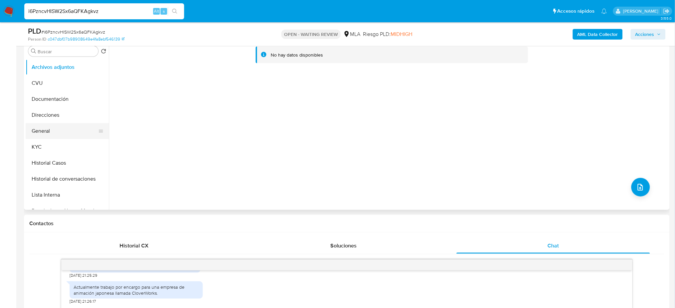
click at [51, 129] on button "General" at bounding box center [65, 131] width 78 height 16
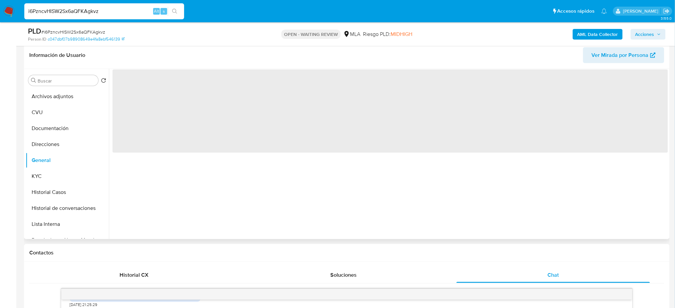
scroll to position [89, 0]
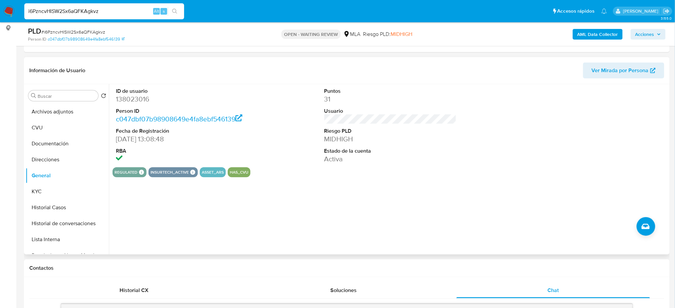
click at [130, 98] on dd "138023016" at bounding box center [182, 99] width 132 height 9
copy dd "138023016"
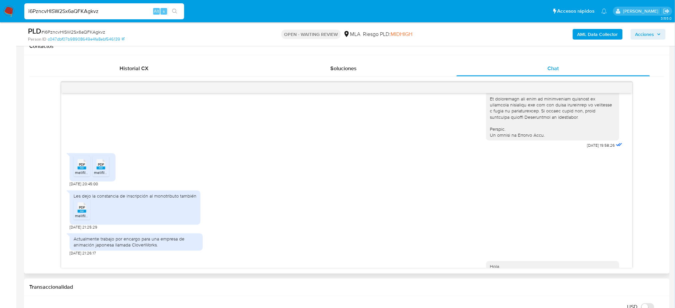
scroll to position [529, 0]
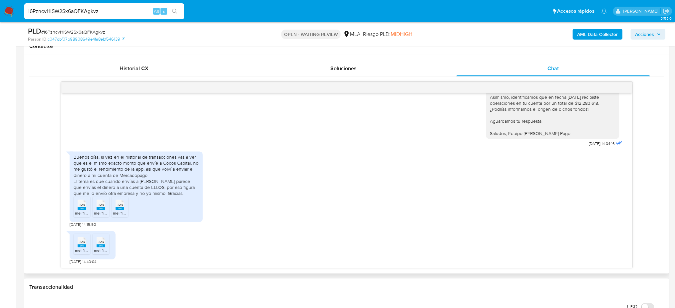
click at [78, 210] on rect at bounding box center [82, 208] width 9 height 3
click at [106, 207] on div "JPG JPG" at bounding box center [101, 204] width 14 height 13
click at [118, 206] on span "JPG" at bounding box center [120, 205] width 6 height 4
click at [105, 246] on rect at bounding box center [101, 246] width 9 height 3
drag, startPoint x: 79, startPoint y: 250, endPoint x: 111, endPoint y: 242, distance: 32.9
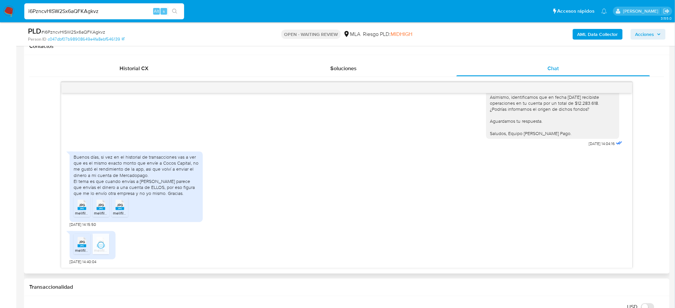
click at [79, 250] on span "melifile6600655871180683827.jpg" at bounding box center [105, 251] width 61 height 6
drag, startPoint x: 127, startPoint y: 16, endPoint x: 94, endPoint y: 12, distance: 33.1
click at [94, 12] on div "i6PzncvHISW2Sx6aQFKAgkvz Alt s" at bounding box center [104, 11] width 160 height 16
drag, startPoint x: 0, startPoint y: 23, endPoint x: 0, endPoint y: 31, distance: 8.0
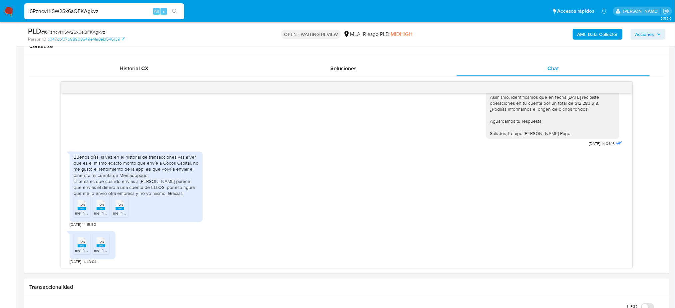
paste input "odylkKQvclkFsUiWxiP8UlzJ"
type input "odylkKQvclkFsUiWxiP8UlzJ"
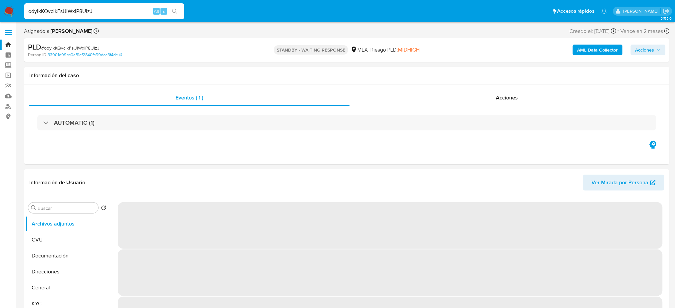
select select "10"
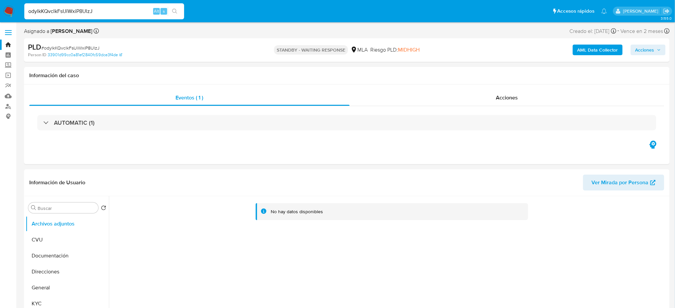
drag, startPoint x: 108, startPoint y: 12, endPoint x: 0, endPoint y: 45, distance: 112.5
paste input "S9C0a02vScFPfMdzH5fu6ky6"
type input "S9C0a02vScFPfMdzH5fu6ky6"
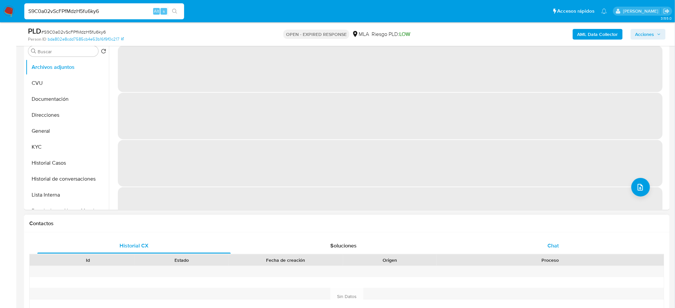
click at [574, 244] on div "Chat" at bounding box center [553, 246] width 193 height 16
select select "10"
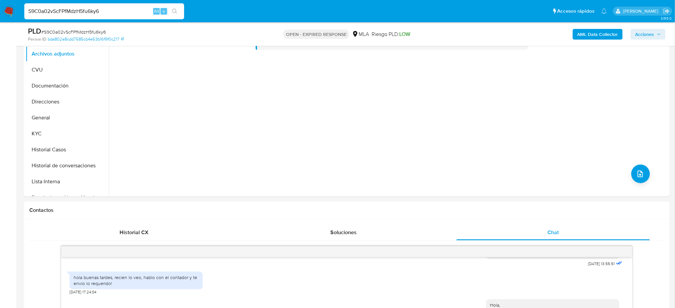
scroll to position [133, 0]
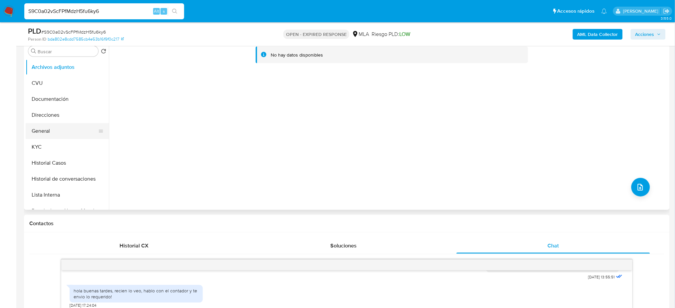
drag, startPoint x: 47, startPoint y: 131, endPoint x: 41, endPoint y: 132, distance: 5.7
click at [47, 130] on button "General" at bounding box center [65, 131] width 78 height 16
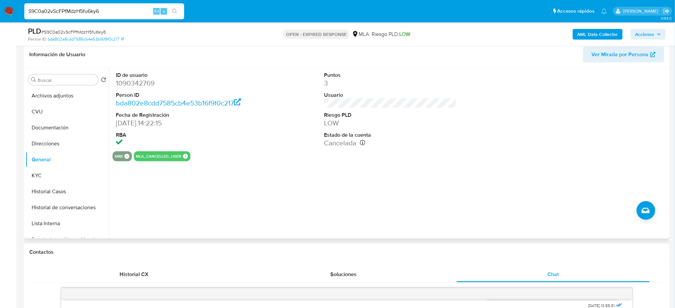
scroll to position [89, 0]
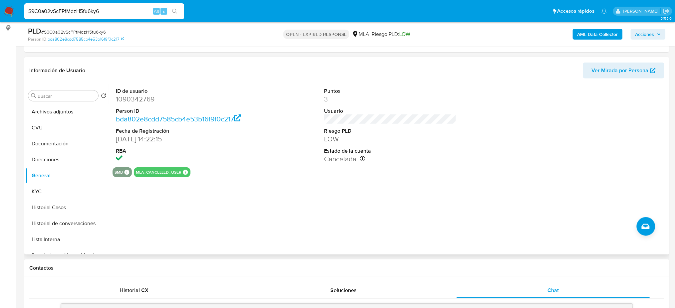
click at [137, 99] on dd "1090342769" at bounding box center [182, 99] width 132 height 9
copy dd "1090342769"
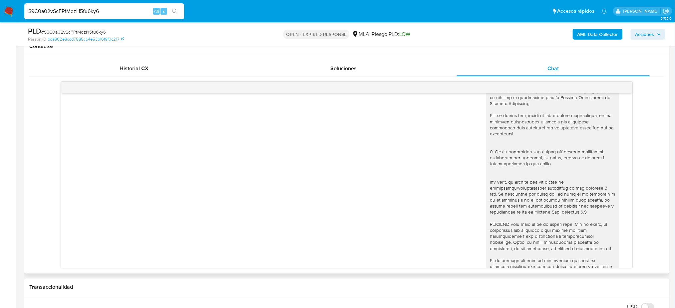
scroll to position [266, 0]
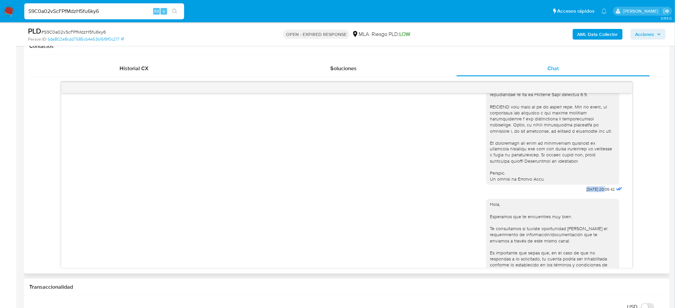
drag, startPoint x: 570, startPoint y: 203, endPoint x: 591, endPoint y: 203, distance: 21.3
click at [591, 195] on div "17/07/2025 20:06:42" at bounding box center [555, 12] width 138 height 365
copy span "17/07/2025"
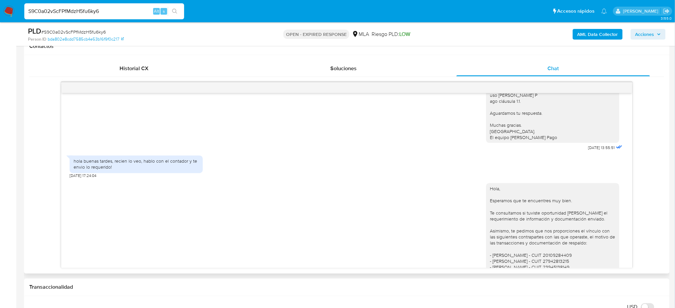
scroll to position [444, 0]
drag, startPoint x: 575, startPoint y: 164, endPoint x: 592, endPoint y: 167, distance: 17.2
click at [592, 150] on span "21/07/2025 13:55:51" at bounding box center [601, 146] width 27 height 5
drag, startPoint x: 571, startPoint y: 167, endPoint x: 593, endPoint y: 168, distance: 22.0
click at [593, 152] on div "Hola, Esperamos que te encuentres muy bien. Te consultamos si tuviste oportunid…" at bounding box center [555, 84] width 138 height 135
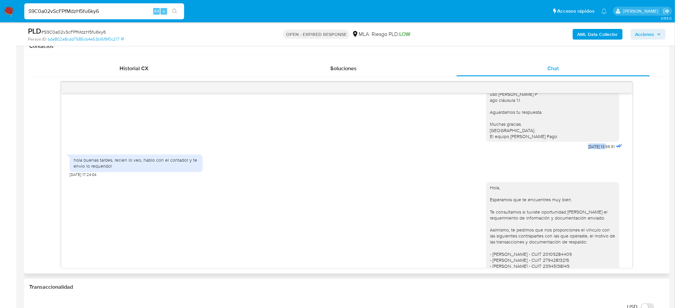
copy span "21/07/2025"
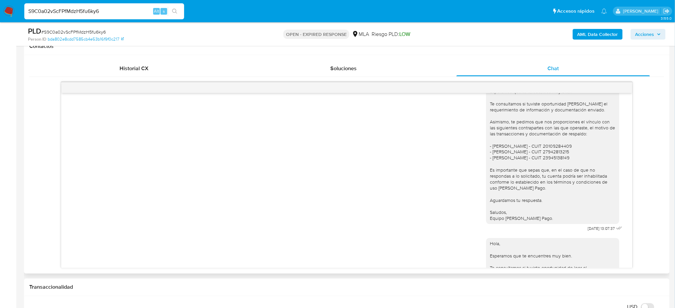
scroll to position [666, 0]
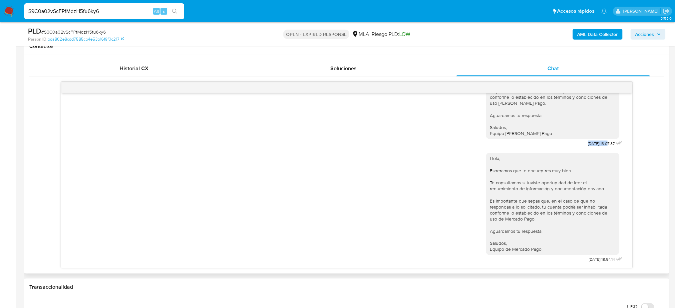
drag, startPoint x: 581, startPoint y: 147, endPoint x: 594, endPoint y: 147, distance: 13.3
click at [594, 147] on div "Hola, Esperamos que te encuentres muy bien. Te consultamos si tuviste oportunid…" at bounding box center [555, 66] width 138 height 165
copy span "24/07/2025"
drag, startPoint x: 574, startPoint y: 260, endPoint x: 595, endPoint y: 262, distance: 21.0
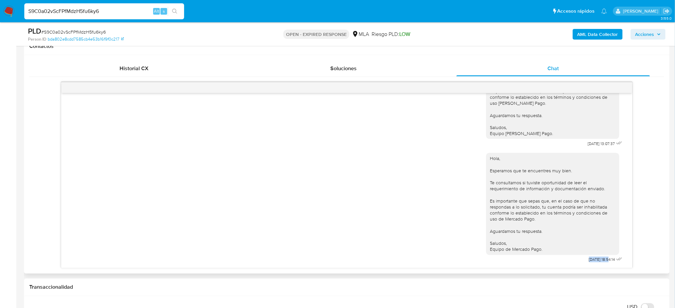
click at [595, 262] on div "Hola, Esperamos que te encuentres muy bien. Te consultamos si tuviste oportunid…" at bounding box center [555, 207] width 138 height 116
copy span "11/08/2025"
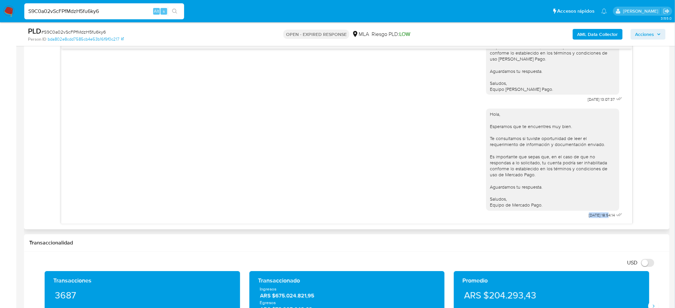
scroll to position [491, 0]
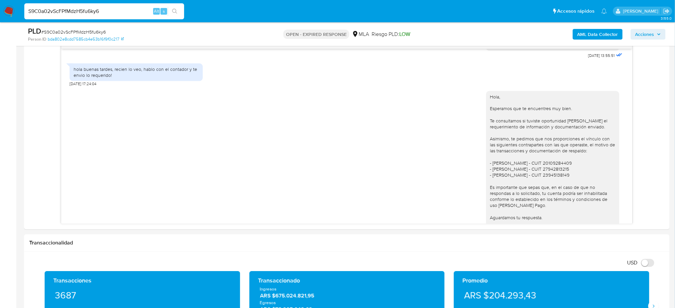
click at [71, 30] on span "# S9C0a02vScFPfMdzH5fu6ky6" at bounding box center [73, 32] width 65 height 7
copy span "S9C0a02vScFPfMdzH5fu6ky6"
click at [11, 8] on img at bounding box center [8, 11] width 11 height 11
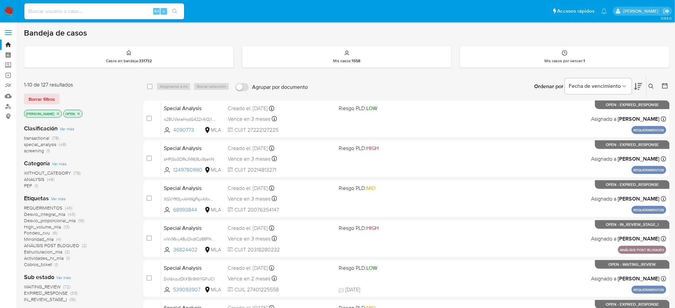
click at [646, 84] on div "Ingrese ID de usuario o caso Buscar Borrar filtros" at bounding box center [651, 86] width 11 height 21
click at [650, 88] on icon at bounding box center [651, 86] width 5 height 5
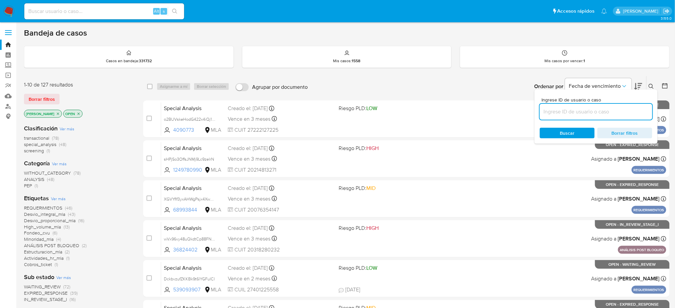
click at [592, 110] on input at bounding box center [596, 112] width 113 height 9
type input "S9C0a02vScFPfMdzH5fu6ky6"
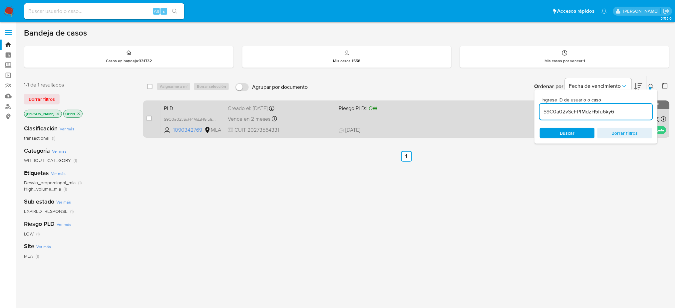
drag, startPoint x: 150, startPoint y: 120, endPoint x: 154, endPoint y: 110, distance: 10.8
click at [150, 120] on input "checkbox" at bounding box center [149, 118] width 5 height 5
checkbox input "true"
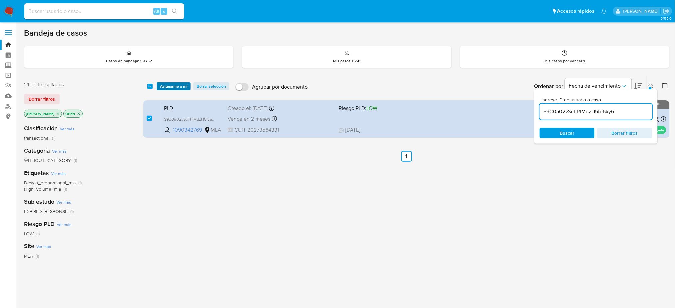
click at [169, 87] on span "Asignarme a mí" at bounding box center [174, 86] width 28 height 7
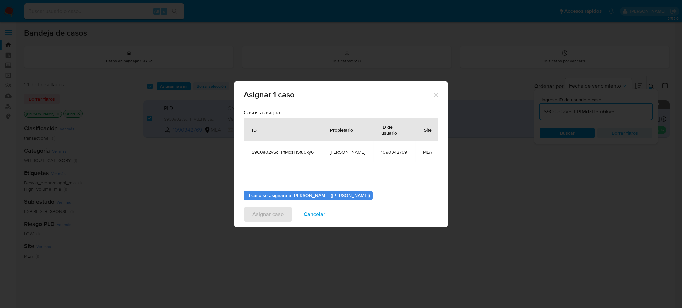
click at [333, 150] on span "[PERSON_NAME]" at bounding box center [347, 152] width 35 height 6
click at [333, 149] on span "[PERSON_NAME]" at bounding box center [347, 152] width 35 height 6
copy span "[PERSON_NAME]"
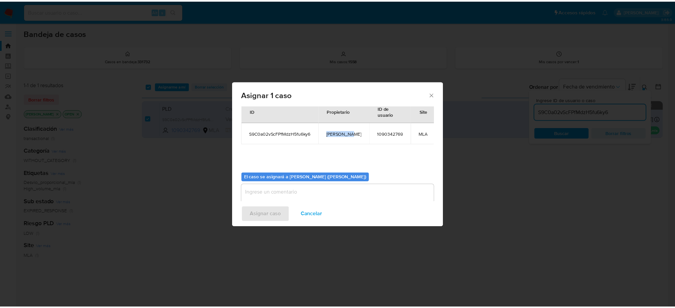
scroll to position [34, 0]
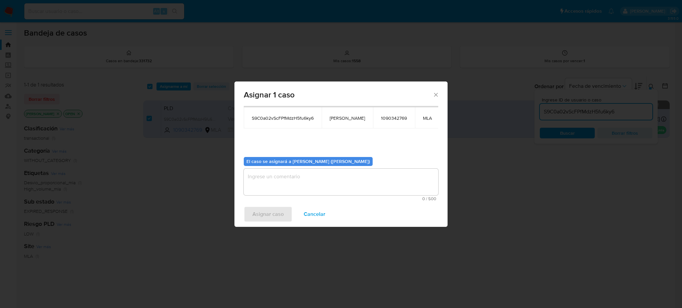
drag, startPoint x: 300, startPoint y: 175, endPoint x: 295, endPoint y: 181, distance: 8.7
click at [300, 175] on textarea "assign-modal" at bounding box center [341, 182] width 194 height 27
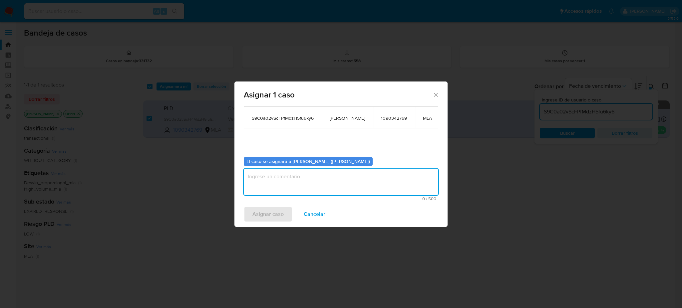
paste textarea "[PERSON_NAME]"
type textarea "[PERSON_NAME]"
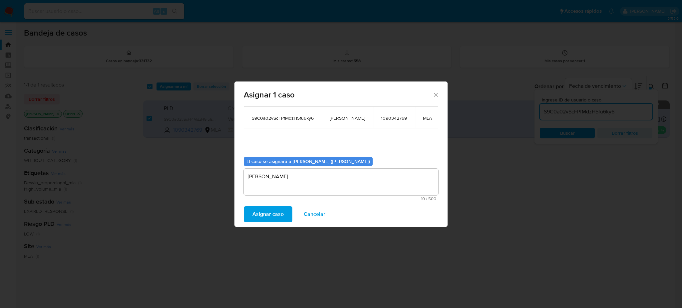
click at [271, 210] on span "Asignar caso" at bounding box center [267, 214] width 31 height 15
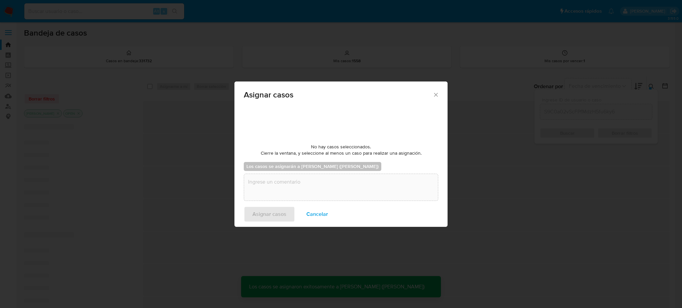
checkbox input "false"
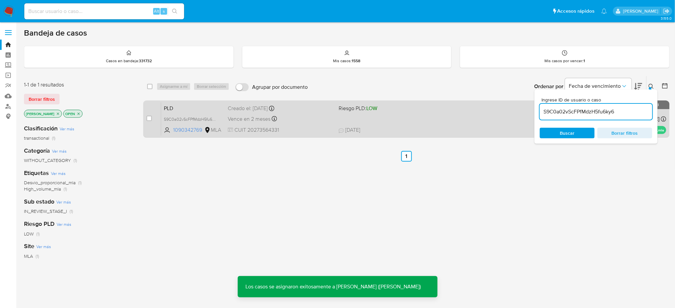
click at [302, 125] on div "PLD S9C0a02vScFPfMdzH5fu6ky6 1090342769 MLA Riesgo PLD: LOW Creado el: 12/07/20…" at bounding box center [413, 119] width 505 height 34
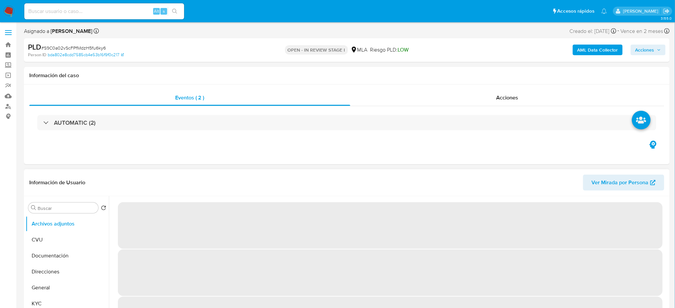
select select "10"
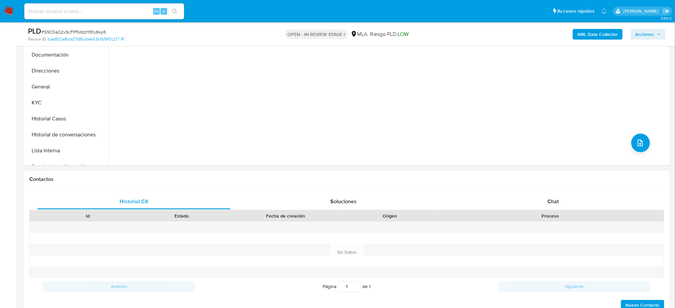
drag, startPoint x: 560, startPoint y: 196, endPoint x: 479, endPoint y: 188, distance: 81.4
click at [560, 196] on div "Chat" at bounding box center [553, 202] width 193 height 16
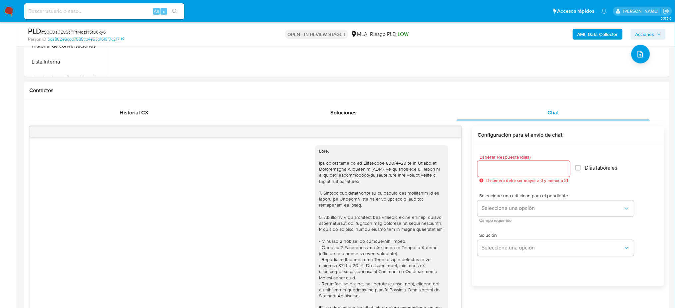
scroll to position [668, 0]
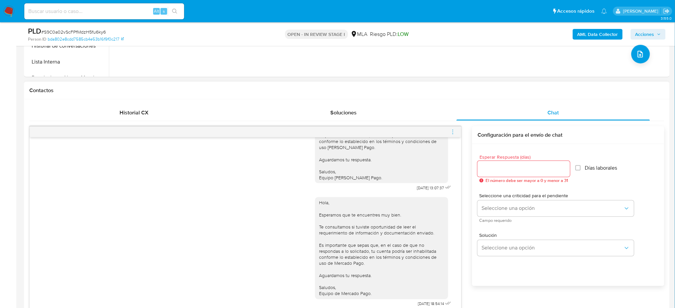
click at [453, 132] on icon "menu-action" at bounding box center [453, 132] width 1 height 1
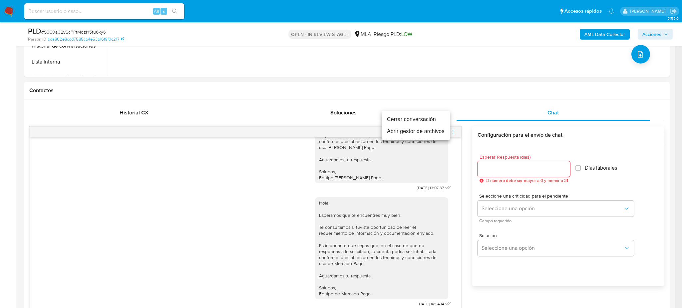
click at [422, 119] on li "Cerrar conversación" at bounding box center [416, 120] width 68 height 12
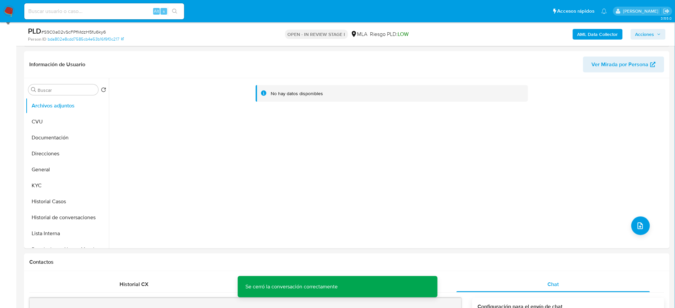
scroll to position [89, 0]
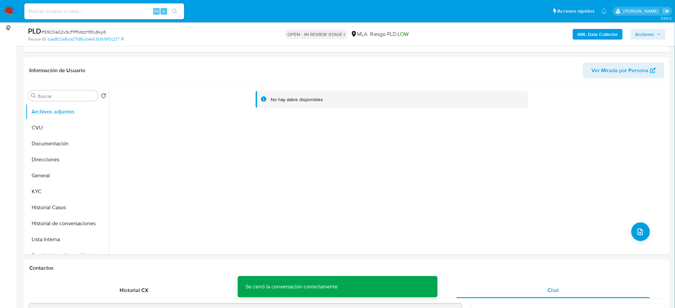
click at [579, 36] on b "AML Data Collector" at bounding box center [597, 34] width 41 height 11
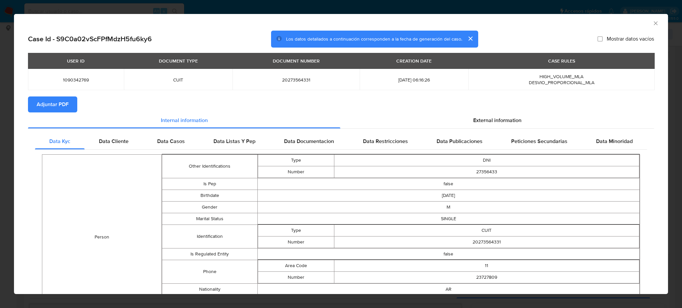
drag, startPoint x: 58, startPoint y: 103, endPoint x: 78, endPoint y: 107, distance: 20.6
click at [58, 102] on span "Adjuntar PDF" at bounding box center [53, 104] width 32 height 15
click at [652, 20] on icon "Cerrar ventana" at bounding box center [655, 23] width 7 height 7
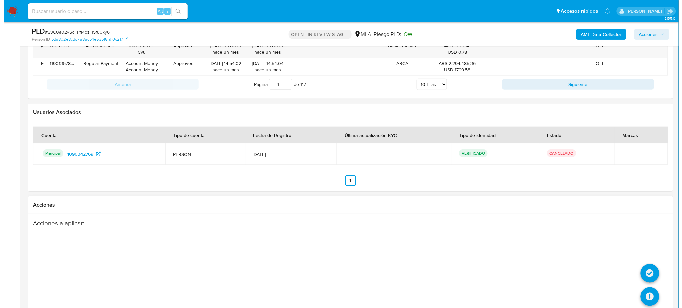
scroll to position [1171, 0]
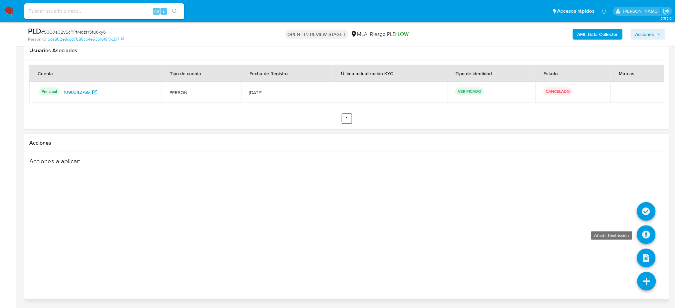
click at [651, 234] on icon at bounding box center [646, 235] width 19 height 19
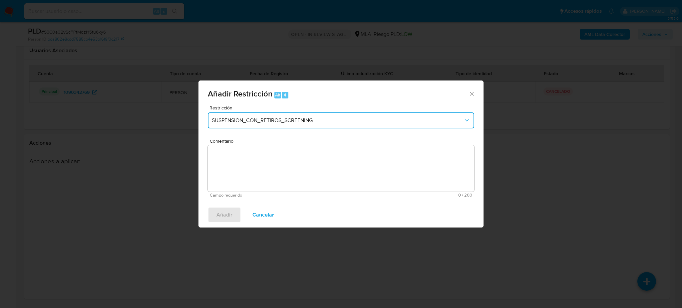
click at [278, 117] on span "SUSPENSION_CON_RETIROS_SCREENING" at bounding box center [338, 120] width 252 height 7
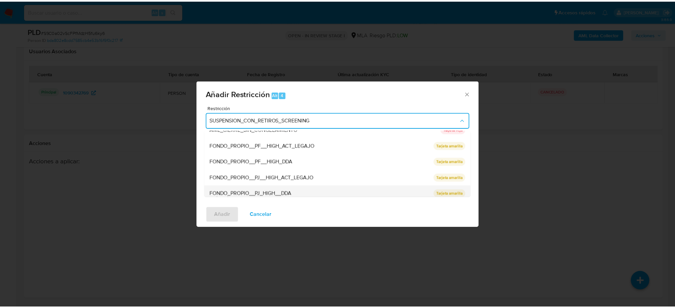
scroll to position [141, 0]
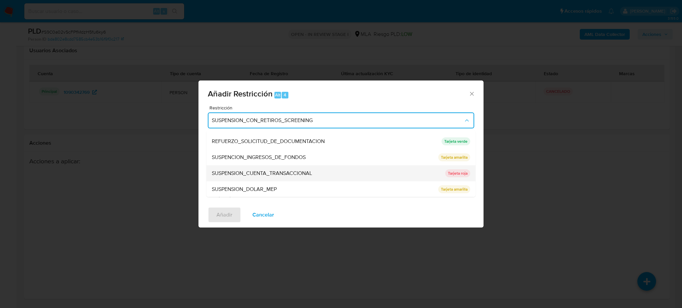
click at [270, 169] on div "SUSPENSION_CUENTA_TRANSACCIONAL" at bounding box center [326, 173] width 229 height 16
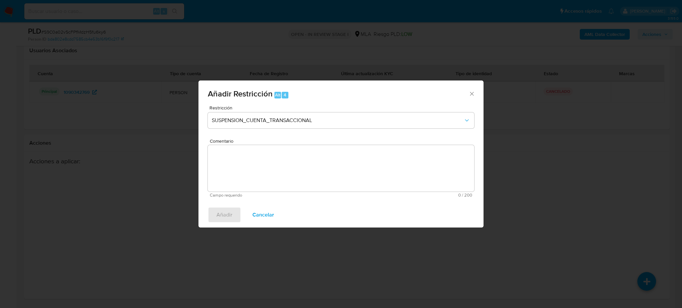
click at [270, 169] on textarea "Comentario" at bounding box center [341, 168] width 266 height 47
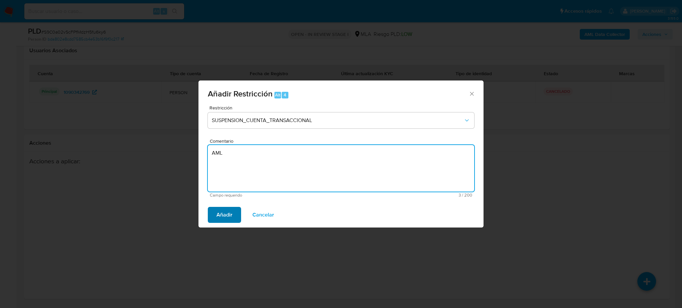
type textarea "AML"
click at [223, 210] on span "Añadir" at bounding box center [224, 215] width 16 height 15
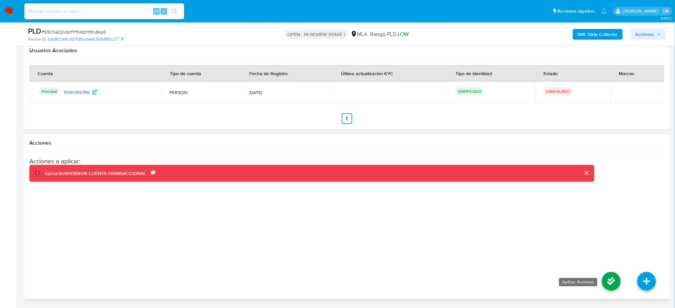
click at [605, 286] on icon at bounding box center [611, 281] width 19 height 19
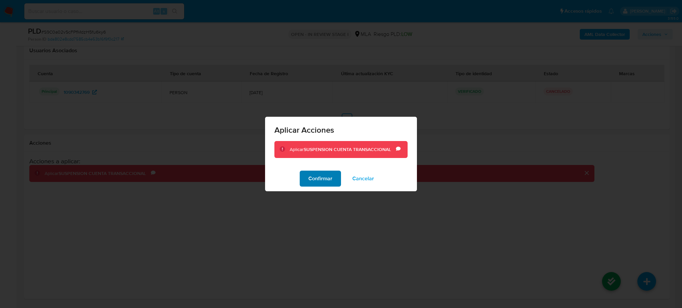
click at [327, 186] on span "Confirmar" at bounding box center [320, 178] width 24 height 15
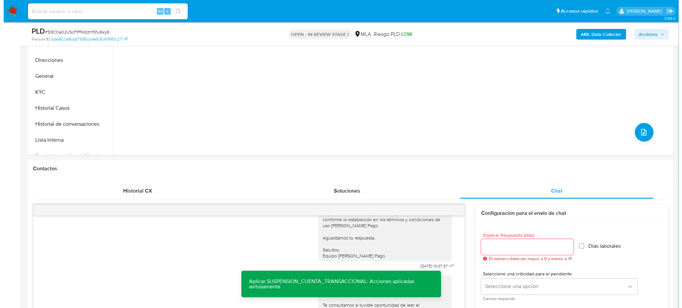
scroll to position [61, 0]
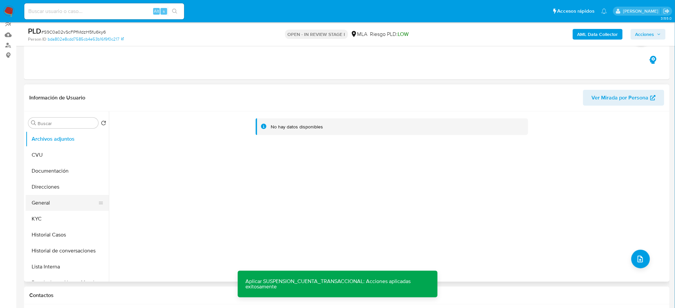
click at [52, 196] on button "General" at bounding box center [65, 203] width 78 height 16
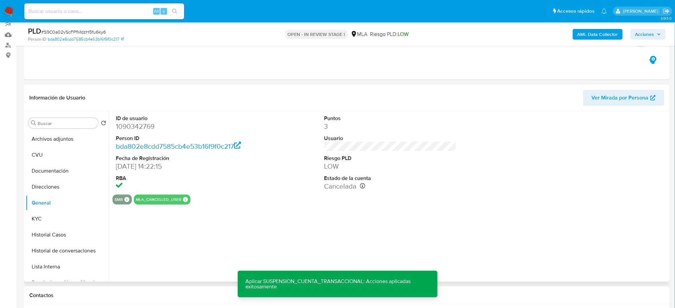
click at [131, 124] on dd "1090342769" at bounding box center [182, 126] width 132 height 9
copy dd "1090342769"
click at [62, 142] on button "Archivos adjuntos" at bounding box center [65, 139] width 78 height 16
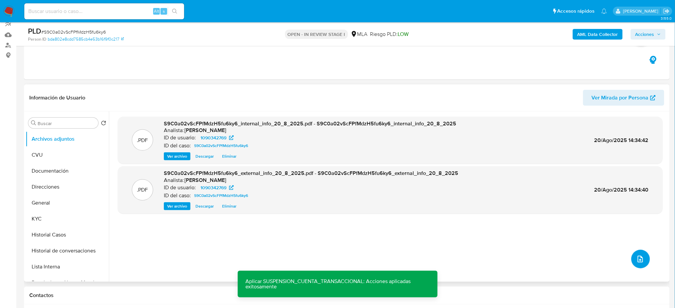
click at [639, 257] on icon "upload-file" at bounding box center [640, 259] width 5 height 7
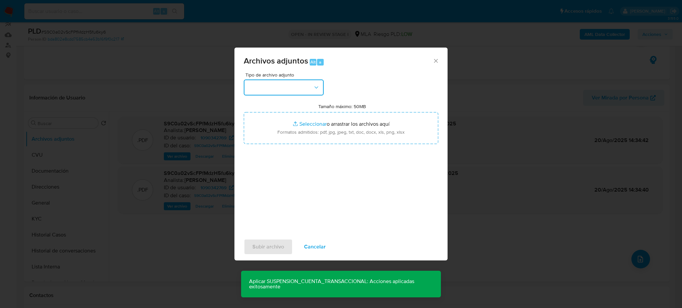
click at [281, 95] on button "button" at bounding box center [284, 88] width 80 height 16
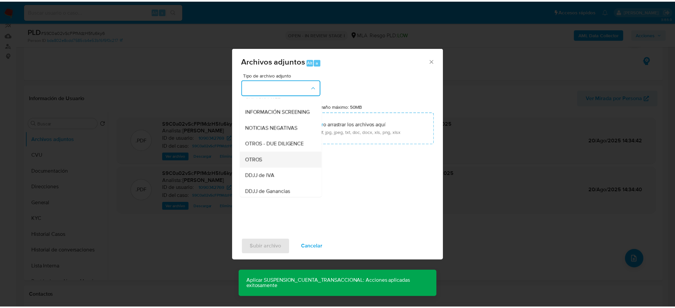
scroll to position [89, 0]
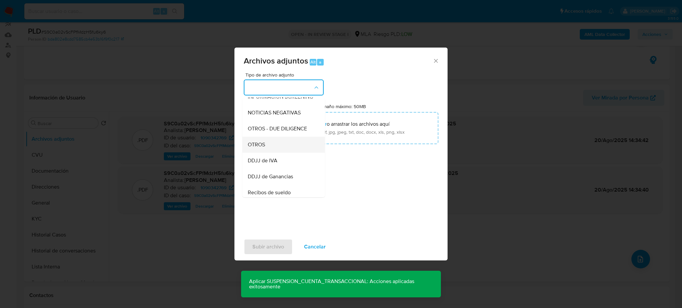
click at [267, 152] on div "OTROS" at bounding box center [282, 145] width 68 height 16
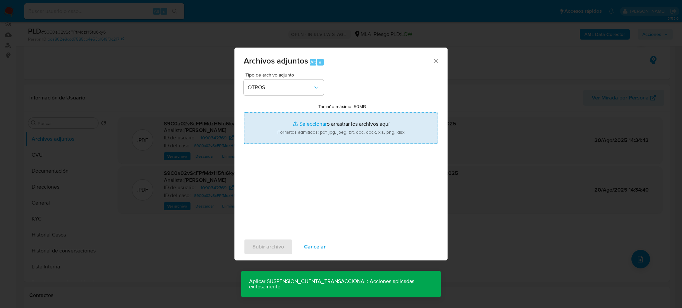
click at [325, 123] on input "Tamaño máximo: 50MB Seleccionar archivos" at bounding box center [341, 128] width 194 height 32
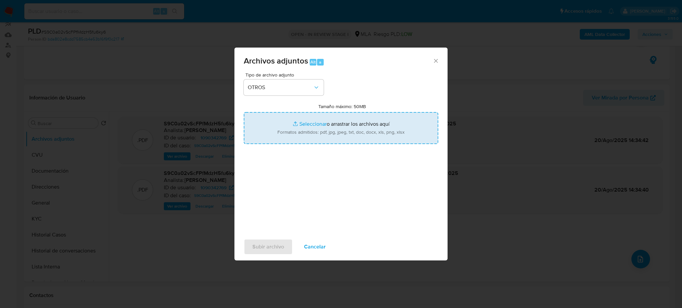
type input "C:\fakepath\Caselog S9C0a02vScFPfMdzH5fu6ky6_2025_07_18_01_50_42.docx"
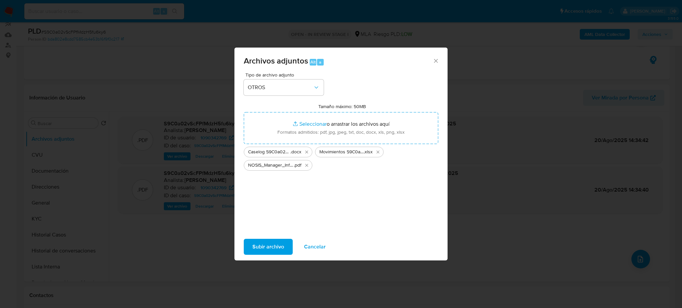
click at [272, 244] on span "Subir archivo" at bounding box center [268, 247] width 32 height 15
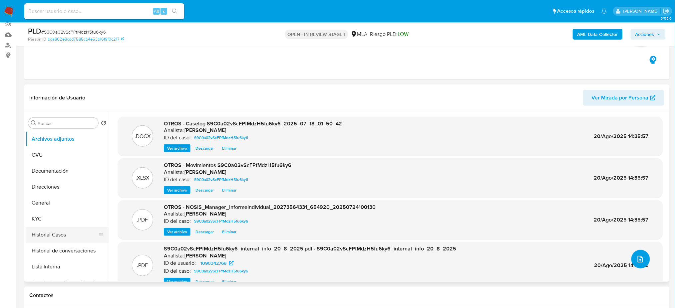
scroll to position [44, 0]
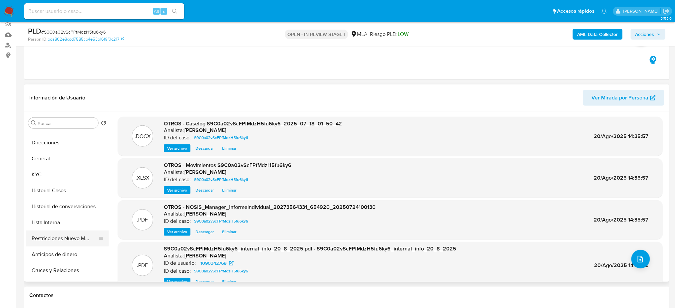
click at [56, 242] on button "Restricciones Nuevo Mundo" at bounding box center [65, 239] width 78 height 16
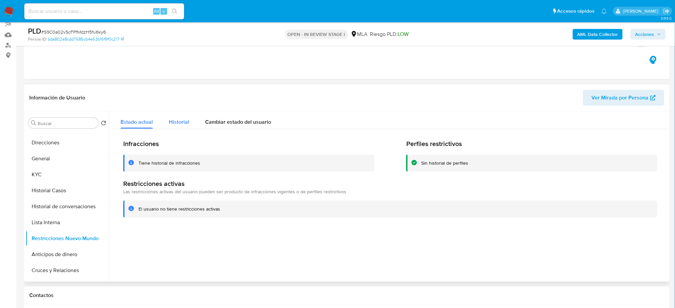
click at [164, 128] on button "Historial" at bounding box center [179, 121] width 36 height 18
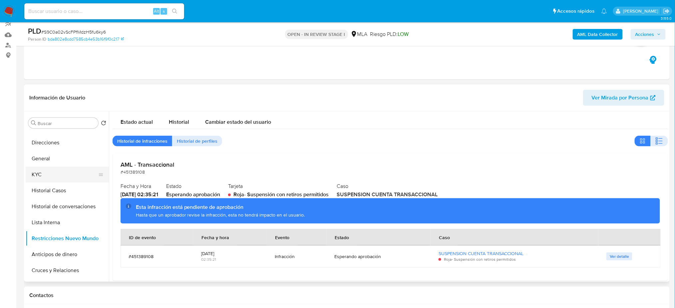
scroll to position [0, 0]
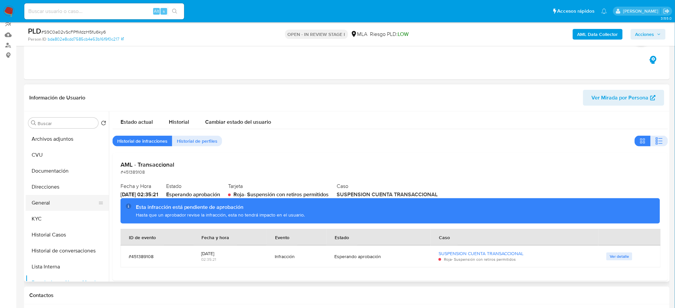
click at [56, 200] on button "General" at bounding box center [65, 203] width 78 height 16
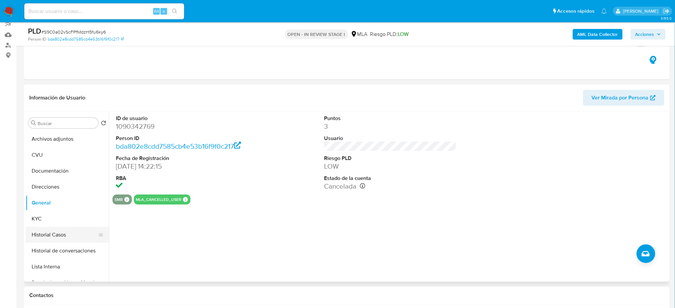
scroll to position [44, 0]
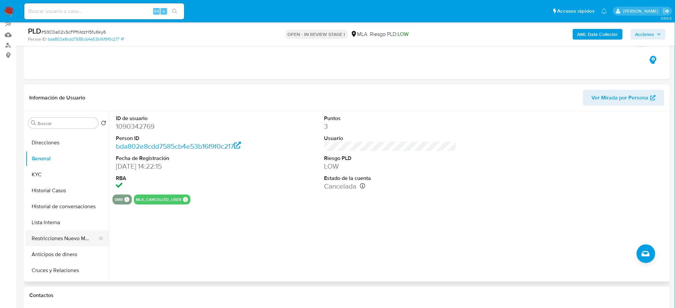
click at [55, 237] on button "Restricciones Nuevo Mundo" at bounding box center [65, 239] width 78 height 16
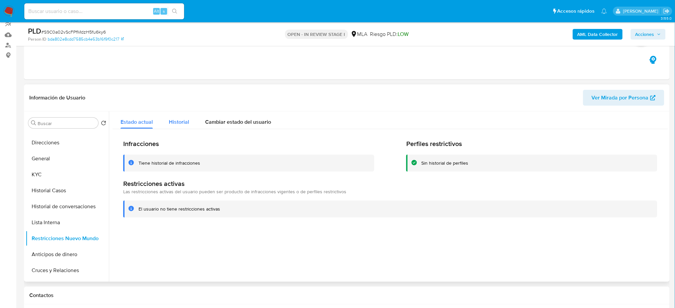
click at [178, 119] on span "Historial" at bounding box center [179, 122] width 20 height 8
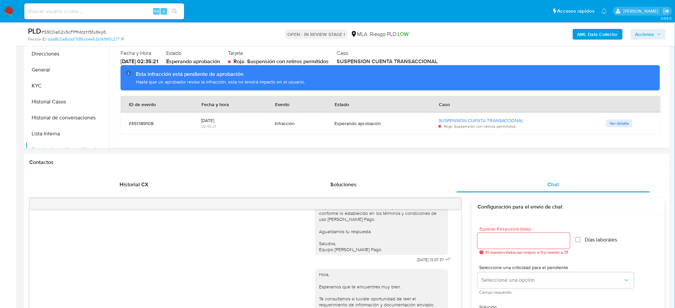
scroll to position [17, 0]
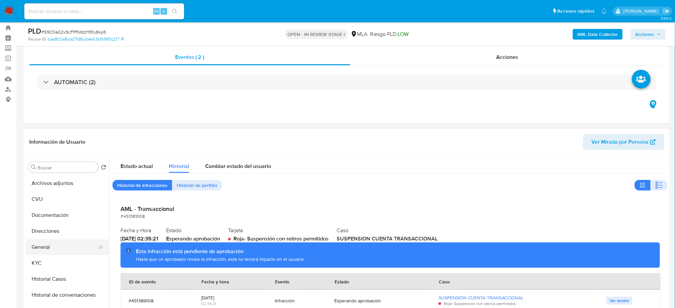
click at [42, 244] on button "General" at bounding box center [65, 247] width 78 height 16
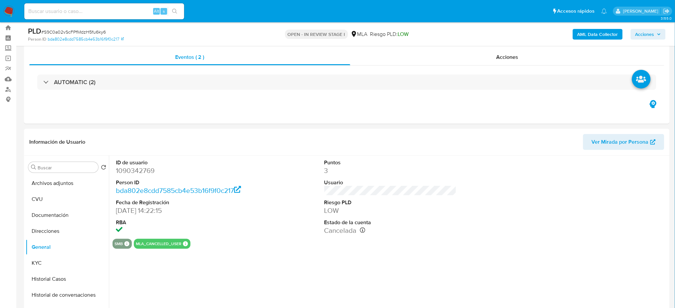
click at [130, 170] on dd "1090342769" at bounding box center [182, 170] width 132 height 9
copy dd "1090342769"
click at [651, 34] on span "Acciones" at bounding box center [644, 34] width 19 height 11
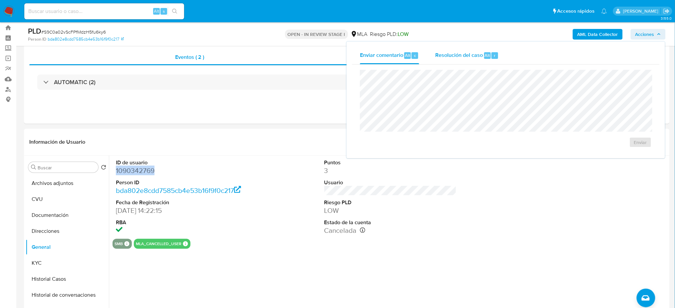
click at [470, 52] on span "Resolución del caso" at bounding box center [459, 55] width 48 height 8
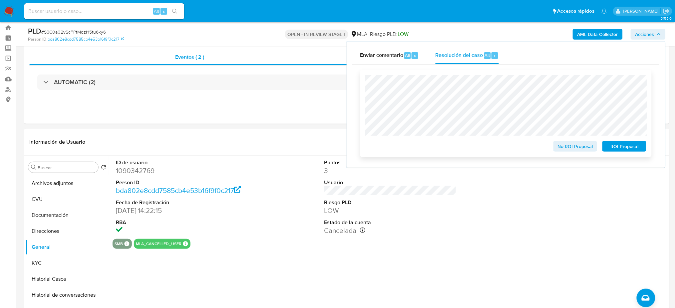
click at [625, 145] on span "ROI Proposal" at bounding box center [624, 146] width 35 height 9
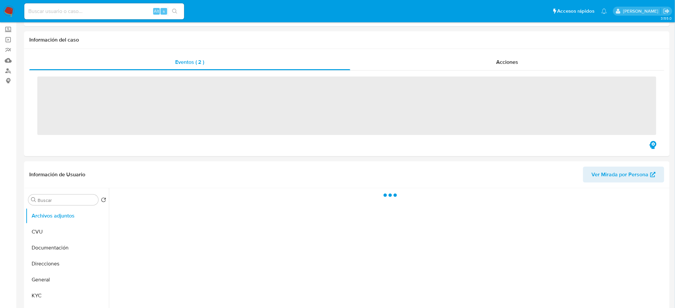
scroll to position [89, 0]
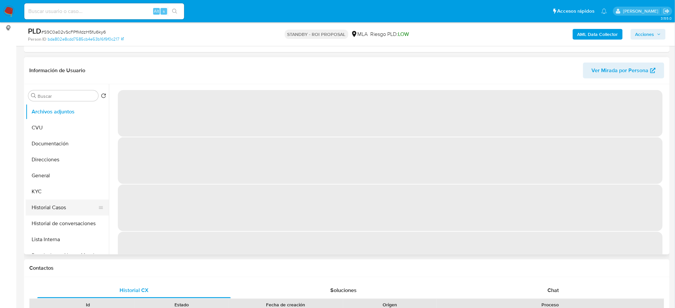
click at [50, 211] on button "Historial Casos" at bounding box center [65, 208] width 78 height 16
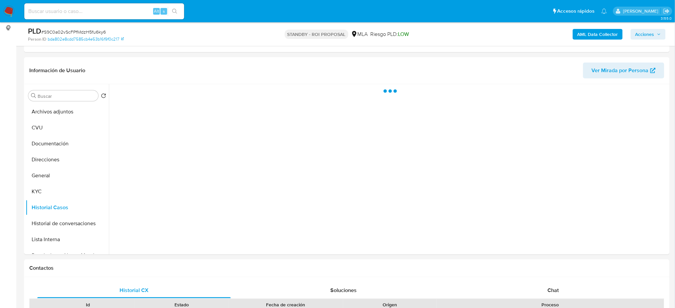
select select "10"
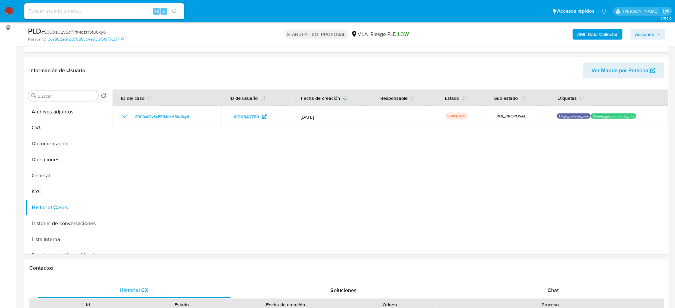
click at [85, 31] on span "# S9C0a02vScFPfMdzH5fu6ky6" at bounding box center [73, 32] width 65 height 7
click at [85, 30] on span "# S9C0a02vScFPfMdzH5fu6ky6" at bounding box center [73, 32] width 65 height 7
copy span "S9C0a02vScFPfMdzH5fu6ky6"
click at [126, 12] on input at bounding box center [104, 11] width 160 height 9
paste input "QBbl3yUHmWbL1td0Ob9H84Vw"
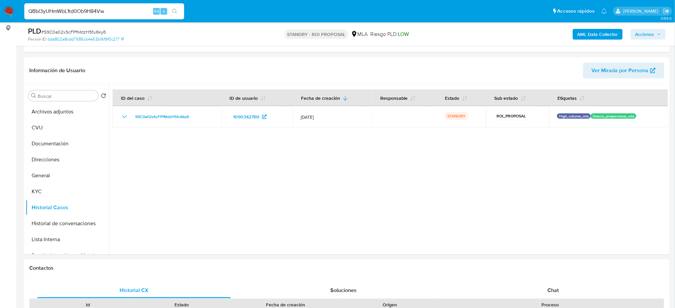
type input "QBbl3yUHmWbL1td0Ob9H84Vw"
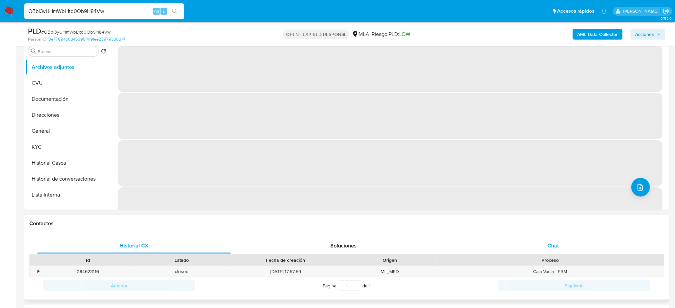
select select "10"
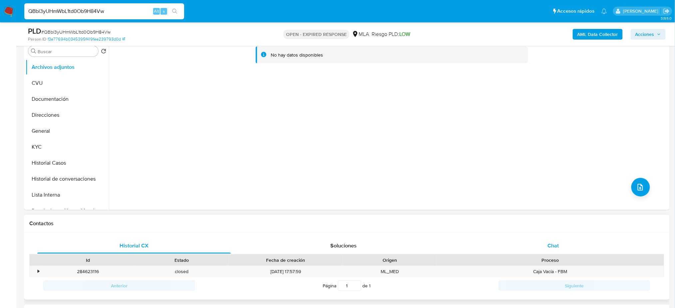
click at [560, 244] on div "Chat" at bounding box center [553, 246] width 193 height 16
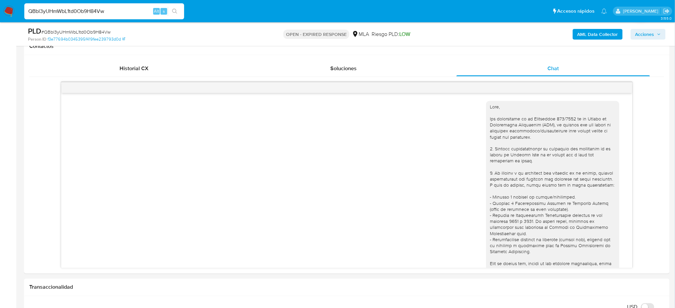
click at [93, 29] on span "# QBbl3yUHmWbL1td0Ob9H84Vw" at bounding box center [75, 32] width 69 height 7
copy span "QBbl3yUHmWbL1td0Ob9H84Vw"
click at [14, 5] on nav "Pausado Ver notificaciones QBbl3yUHmWbL1td0Ob9H84Vw Alt s Accesos rápidos Presi…" at bounding box center [337, 11] width 675 height 22
click at [10, 8] on img at bounding box center [8, 11] width 11 height 11
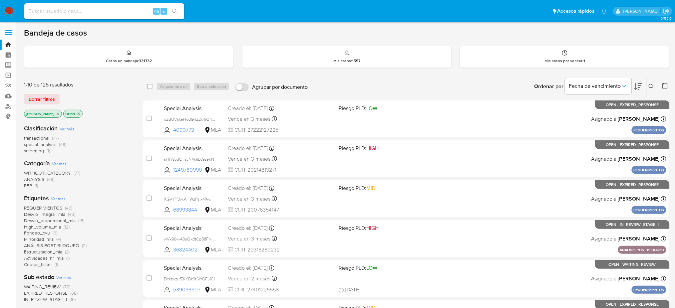
click at [650, 87] on icon at bounding box center [651, 86] width 5 height 5
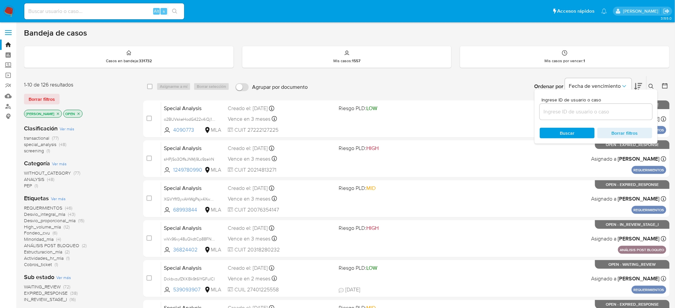
click at [568, 113] on input at bounding box center [596, 112] width 113 height 9
type input "QBbl3yUHmWbL1td0Ob9H84Vw"
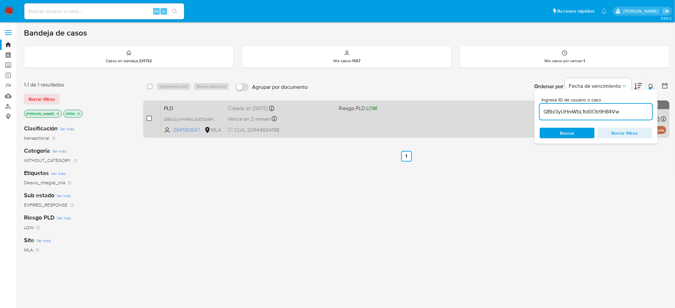
click at [148, 116] on input "checkbox" at bounding box center [149, 118] width 5 height 5
checkbox input "true"
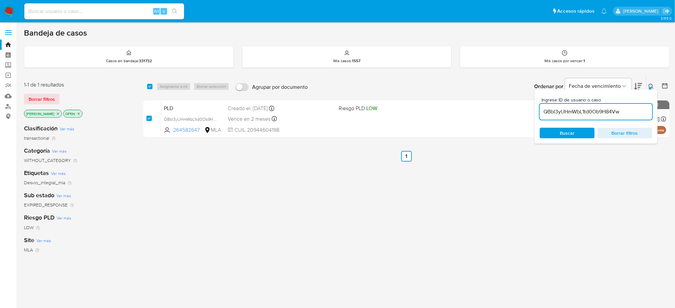
checkbox input "true"
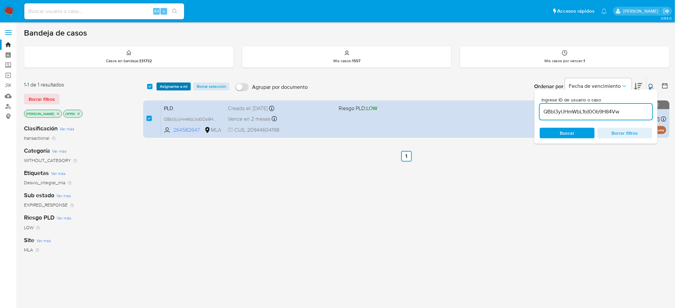
click at [167, 85] on span "Asignarme a mí" at bounding box center [174, 86] width 28 height 7
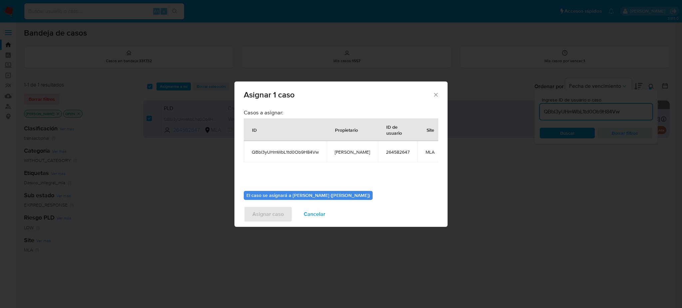
click at [339, 156] on td "[PERSON_NAME]" at bounding box center [352, 151] width 51 height 21
click at [339, 152] on span "[PERSON_NAME]" at bounding box center [352, 152] width 35 height 6
copy span "[PERSON_NAME]"
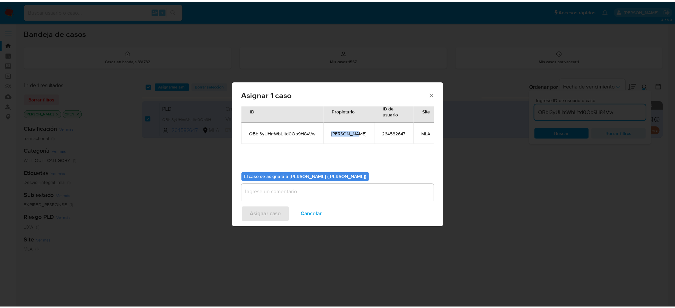
scroll to position [34, 0]
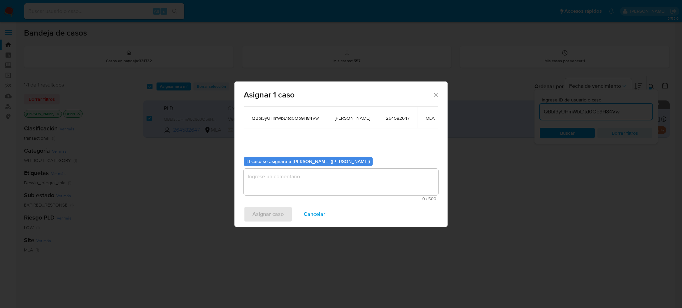
click at [282, 182] on textarea "assign-modal" at bounding box center [341, 182] width 194 height 27
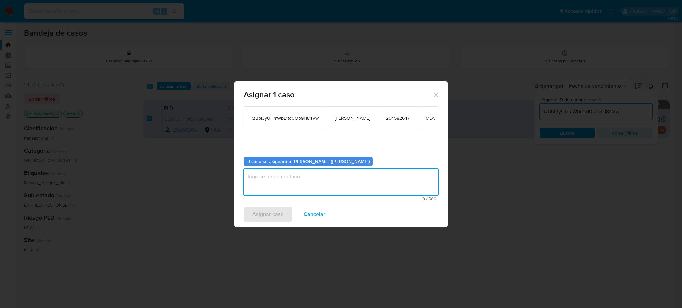
paste textarea "[PERSON_NAME]"
type textarea "[PERSON_NAME]"
click at [270, 221] on span "Asignar caso" at bounding box center [267, 214] width 31 height 15
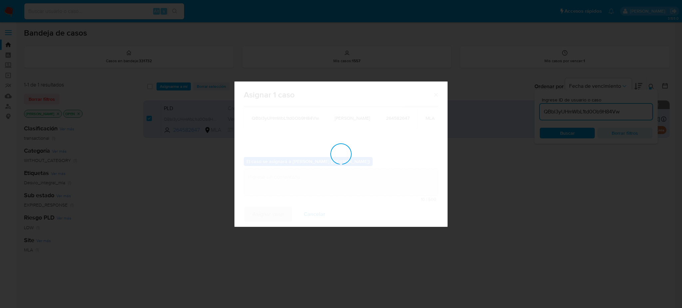
checkbox input "false"
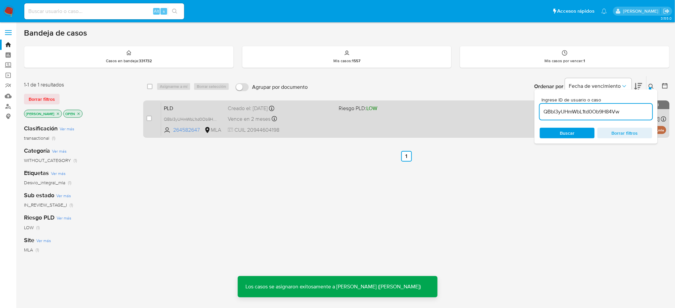
click at [302, 136] on div "case-item-checkbox No es posible asignar el caso PLD QBbl3yUHmWbL1td0Ob9H84Vw 2…" at bounding box center [406, 119] width 526 height 37
click at [309, 131] on span "CUIL 20944604198" at bounding box center [281, 130] width 106 height 7
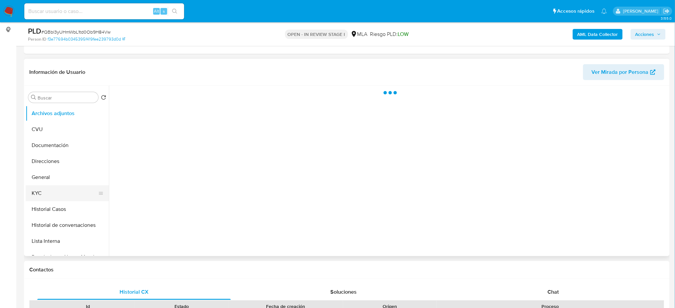
scroll to position [89, 0]
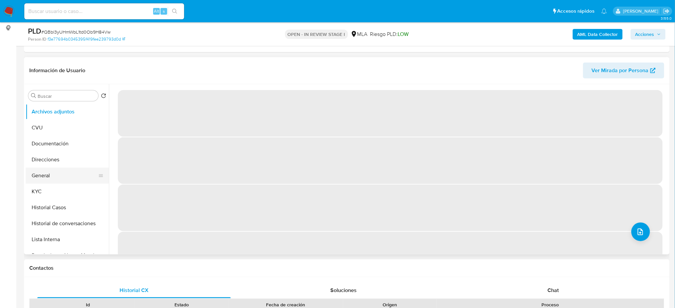
click at [56, 172] on button "General" at bounding box center [65, 176] width 78 height 16
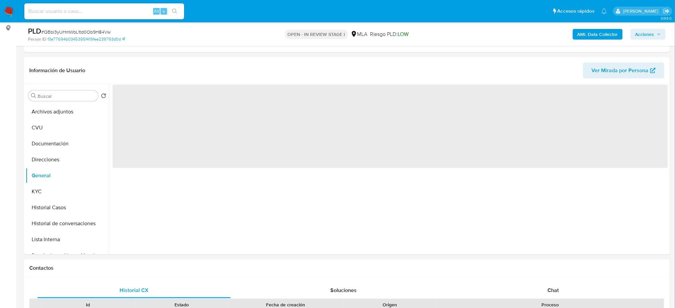
select select "10"
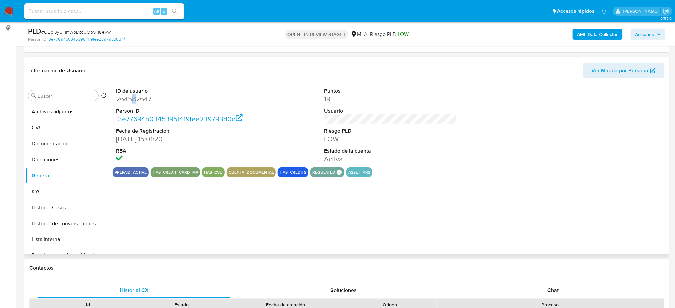
click at [135, 101] on dd "264582647" at bounding box center [182, 99] width 132 height 9
click at [99, 27] on div "PLD # QBbl3yUHmWbL1td0Ob9H84Vw" at bounding box center [133, 31] width 210 height 10
click at [103, 31] on span "# QBbl3yUHmWbL1td0Ob9H84Vw" at bounding box center [75, 32] width 69 height 7
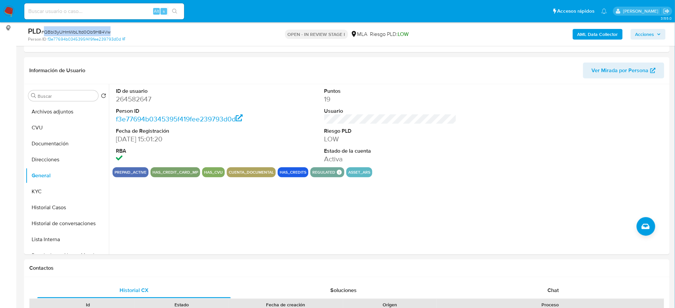
click at [103, 31] on span "# QBbl3yUHmWbL1td0Ob9H84Vw" at bounding box center [75, 32] width 69 height 7
copy span "QBbl3yUHmWbL1td0Ob9H84Vw"
click at [48, 151] on button "Documentación" at bounding box center [65, 144] width 78 height 16
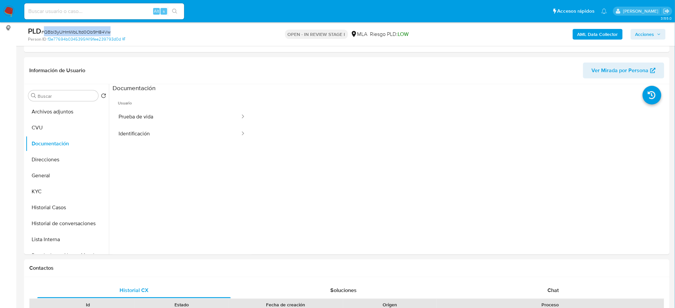
click at [599, 36] on b "AML Data Collector" at bounding box center [597, 34] width 41 height 11
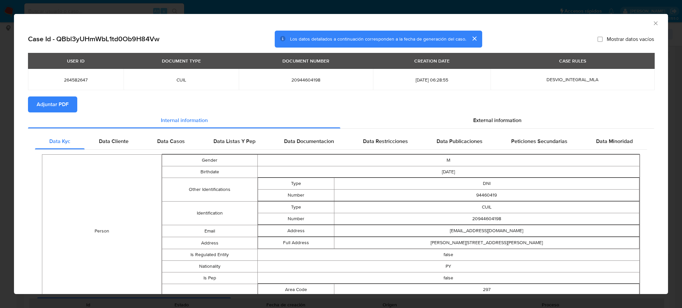
click at [55, 103] on span "Adjuntar PDF" at bounding box center [53, 104] width 32 height 15
click at [644, 25] on div "AML Data Collector" at bounding box center [336, 22] width 634 height 7
click at [645, 24] on div "AML Data Collector" at bounding box center [336, 22] width 634 height 7
click at [652, 24] on icon "Cerrar ventana" at bounding box center [655, 23] width 7 height 7
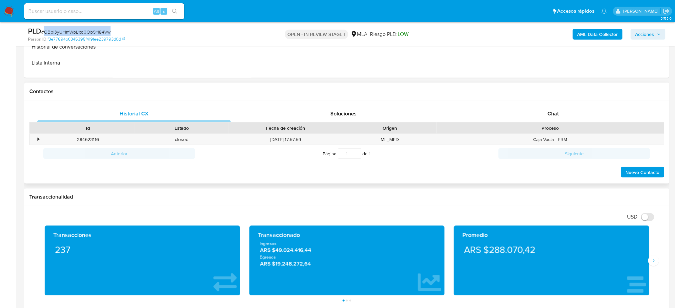
scroll to position [266, 0]
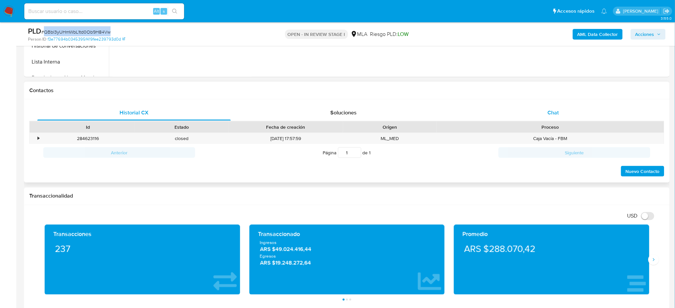
click at [599, 111] on div "Chat" at bounding box center [553, 113] width 193 height 16
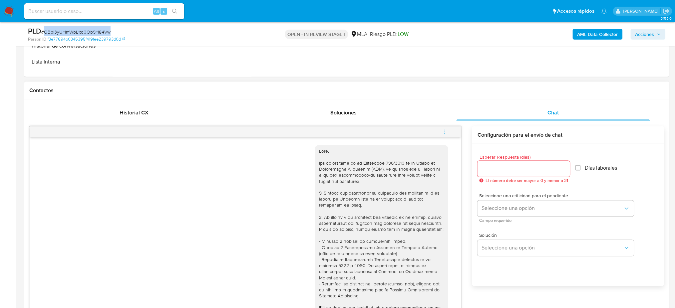
scroll to position [520, 0]
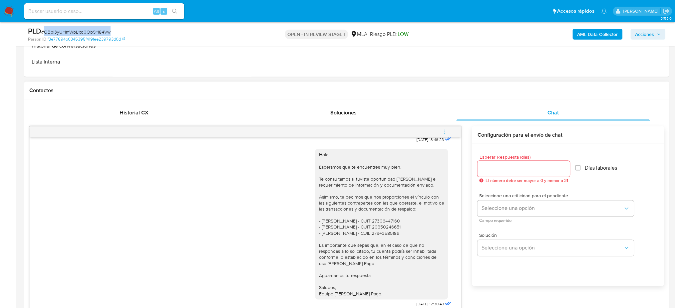
click at [443, 130] on icon "menu-action" at bounding box center [445, 132] width 6 height 6
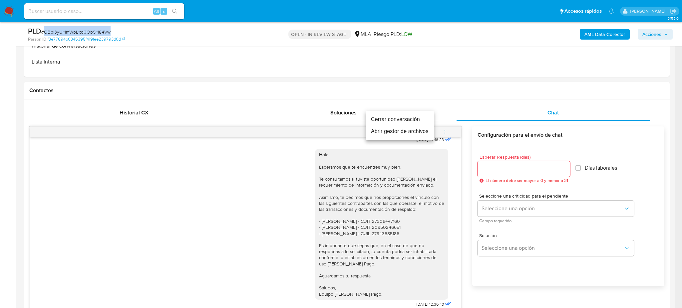
click at [427, 119] on li "Cerrar conversación" at bounding box center [400, 120] width 68 height 12
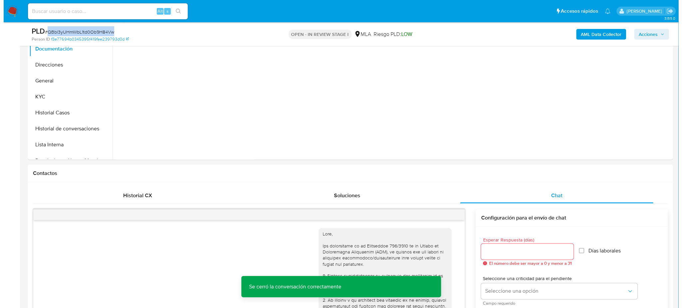
scroll to position [89, 0]
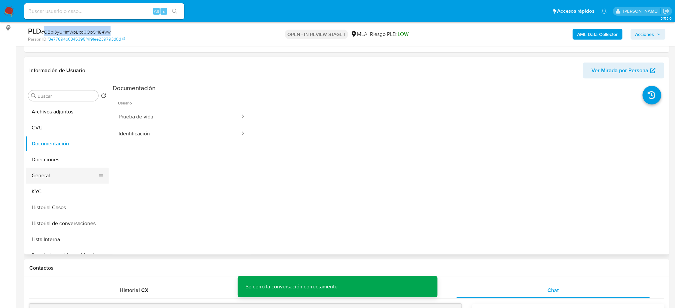
click at [61, 177] on button "General" at bounding box center [65, 176] width 78 height 16
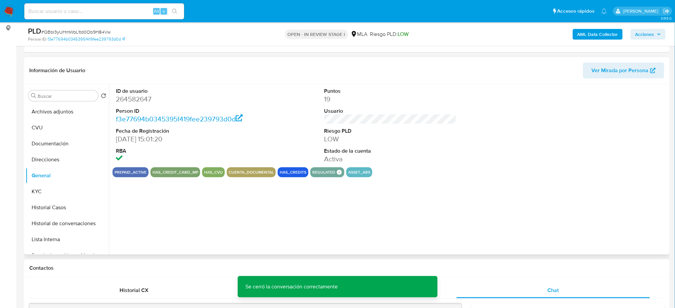
click at [134, 95] on dd "264582647" at bounding box center [182, 99] width 132 height 9
click at [133, 95] on dd "264582647" at bounding box center [182, 99] width 132 height 9
copy dd "264582647"
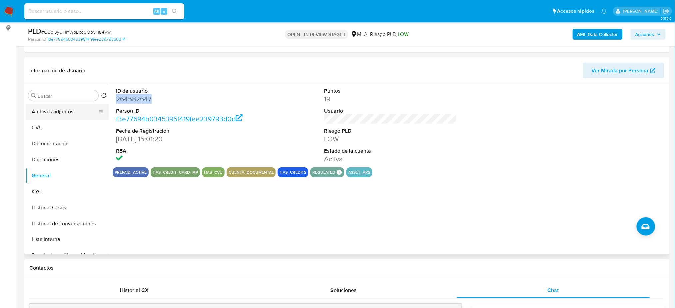
click at [54, 111] on button "Archivos adjuntos" at bounding box center [65, 112] width 78 height 16
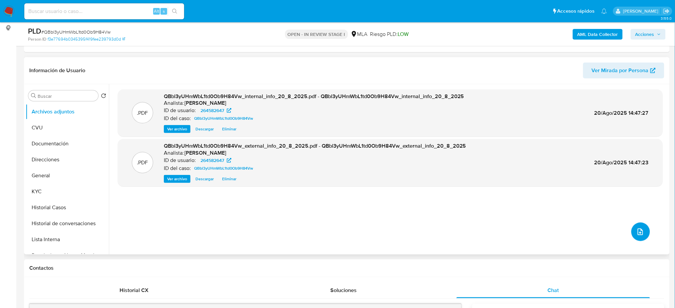
click at [633, 233] on button "upload-file" at bounding box center [640, 232] width 19 height 19
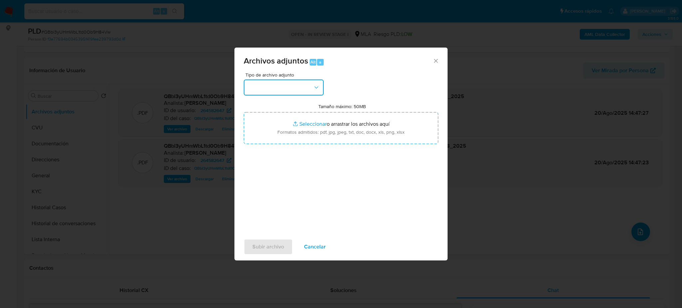
click at [256, 88] on button "button" at bounding box center [284, 88] width 80 height 16
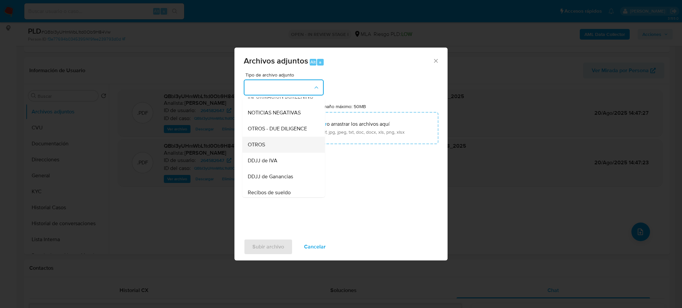
click at [280, 153] on div "OTROS" at bounding box center [282, 145] width 68 height 16
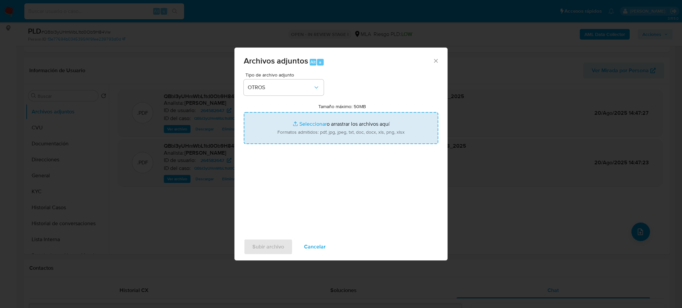
click at [299, 122] on input "Tamaño máximo: 50MB Seleccionar archivos" at bounding box center [341, 128] width 194 height 32
type input "C:\fakepath\Caselog QBbl3yUHmWbL1td0Ob9H84Vw_2025_07_18_00_05_43.docx"
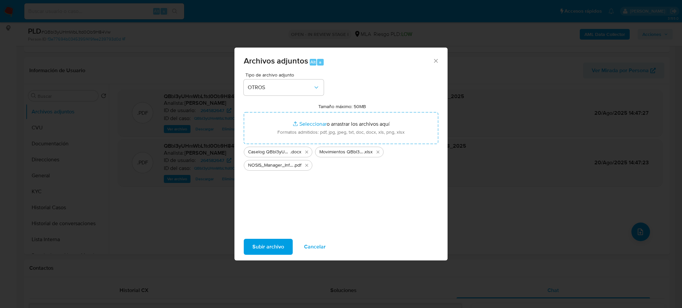
click at [266, 244] on span "Subir archivo" at bounding box center [268, 247] width 32 height 15
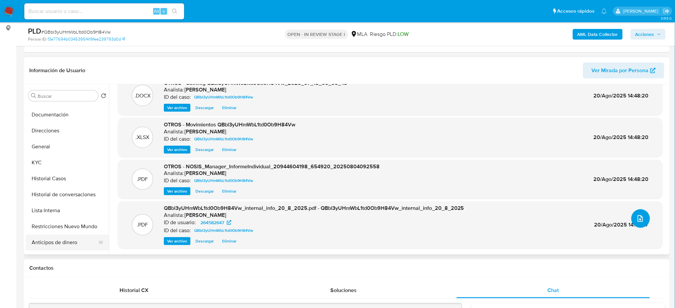
scroll to position [44, 0]
click at [55, 211] on button "Restricciones Nuevo Mundo" at bounding box center [65, 211] width 78 height 16
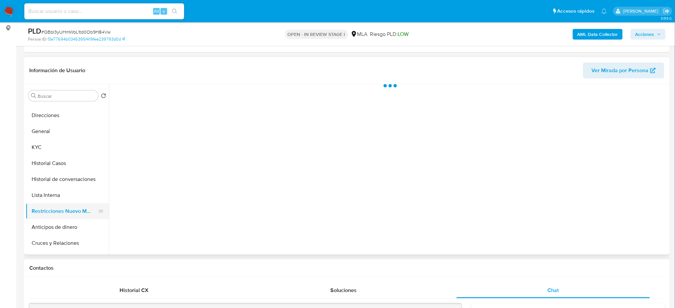
scroll to position [0, 0]
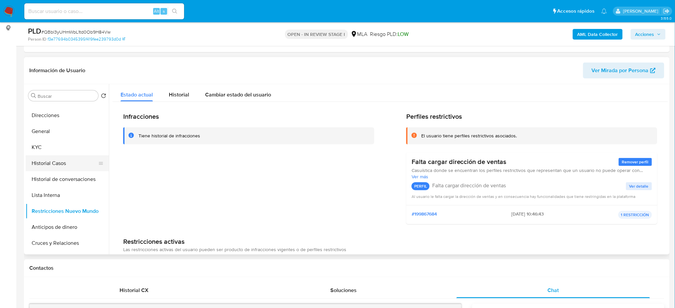
click at [66, 161] on button "Historial Casos" at bounding box center [65, 164] width 78 height 16
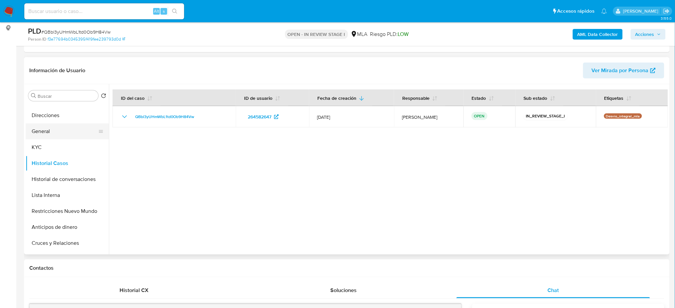
click at [48, 130] on button "General" at bounding box center [65, 132] width 78 height 16
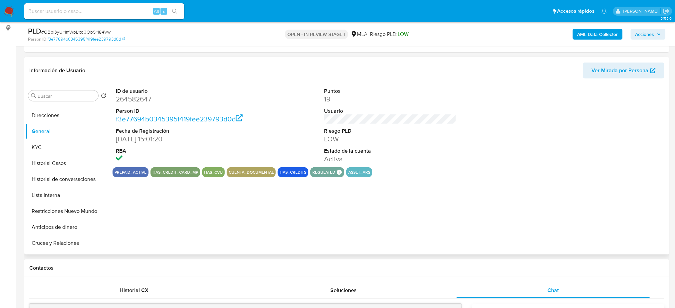
click at [134, 100] on dd "264582647" at bounding box center [182, 99] width 132 height 9
copy dd "264582647"
click at [645, 31] on span "Acciones" at bounding box center [644, 34] width 19 height 11
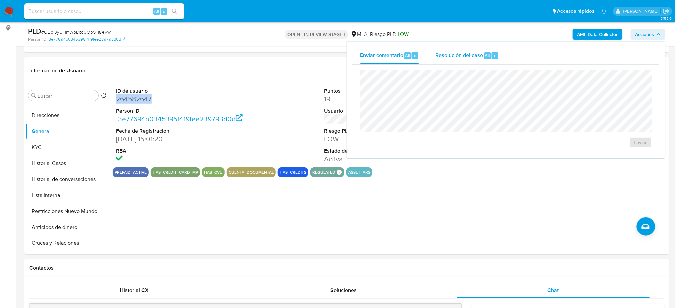
click at [462, 56] on span "Resolución del caso" at bounding box center [459, 55] width 48 height 8
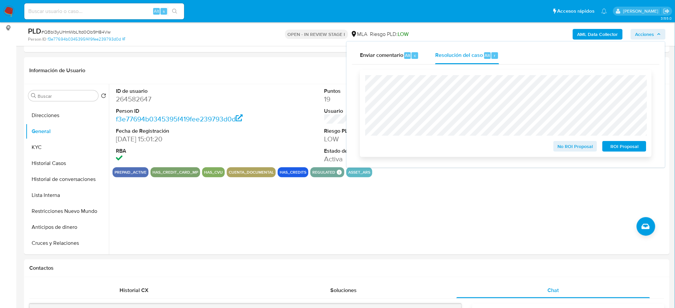
click at [567, 148] on span "No ROI Proposal" at bounding box center [575, 146] width 35 height 9
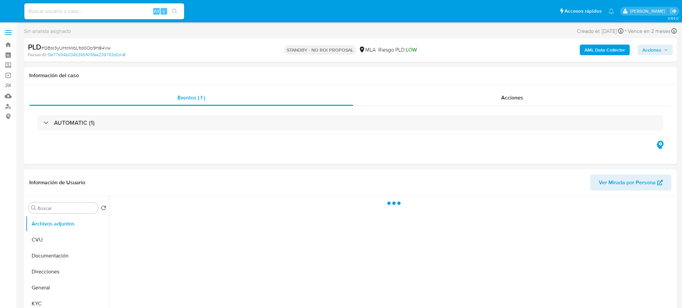
select select "10"
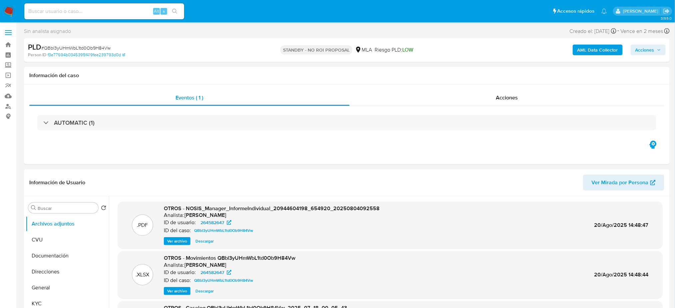
click at [130, 10] on input at bounding box center [104, 11] width 160 height 9
paste input "CLrOAAMVvF0onAYUF6MeTg5o"
type input "CLrOAAMVvF0onAYUF6MeTg5o"
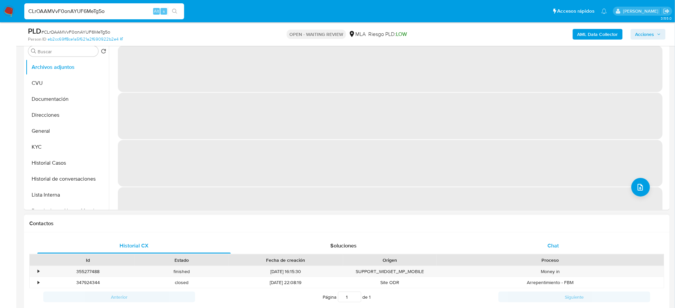
click at [544, 240] on div "Chat" at bounding box center [553, 246] width 193 height 16
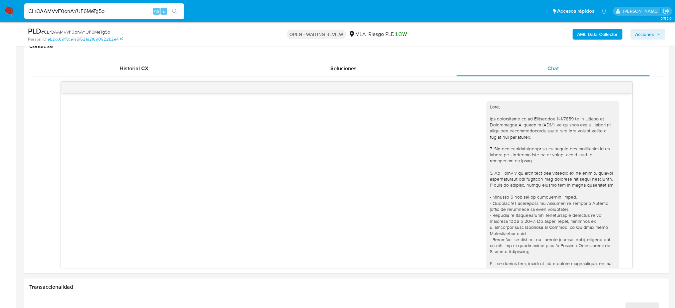
scroll to position [444, 0]
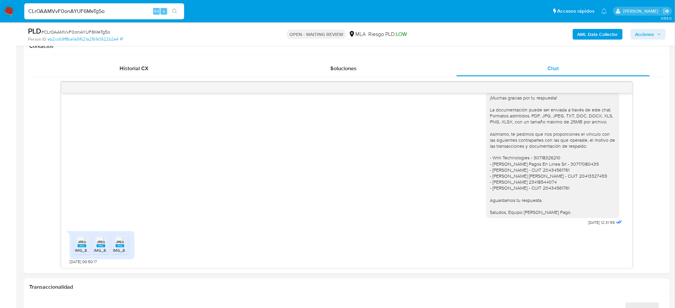
select select "10"
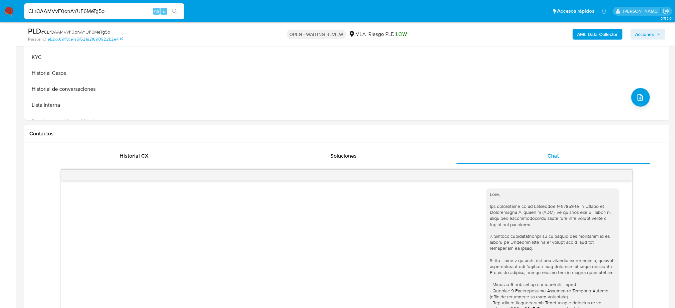
scroll to position [44, 0]
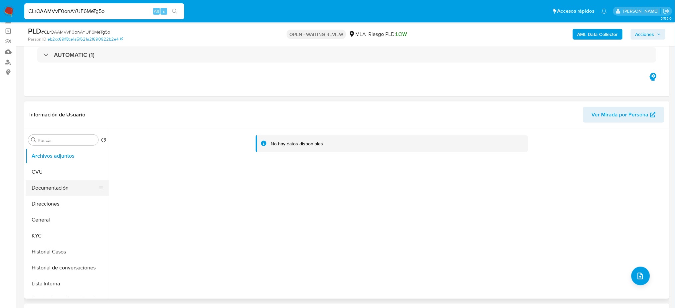
click at [47, 194] on button "Documentación" at bounding box center [65, 188] width 78 height 16
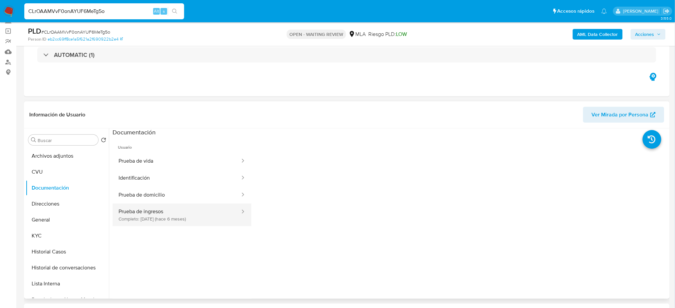
drag, startPoint x: 135, startPoint y: 210, endPoint x: 193, endPoint y: 210, distance: 58.6
click at [135, 211] on button "Prueba de ingresos Completo: [DATE] (hace 6 meses)" at bounding box center [177, 215] width 128 height 23
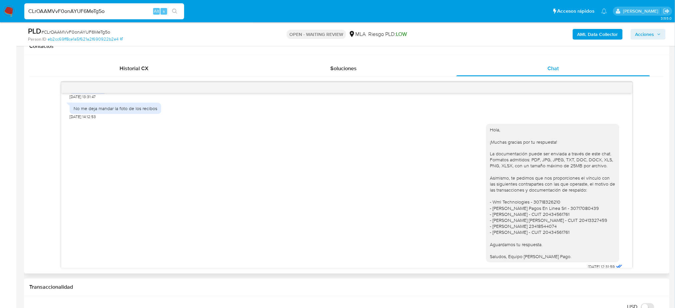
scroll to position [444, 0]
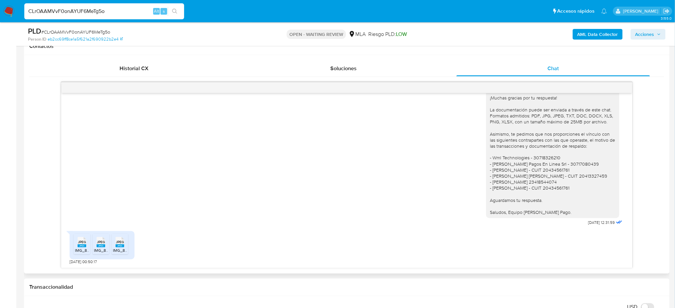
click at [76, 247] on div "JPEG JPEG" at bounding box center [82, 241] width 14 height 13
click at [99, 247] on rect at bounding box center [101, 246] width 9 height 3
click at [124, 245] on rect at bounding box center [120, 246] width 9 height 3
click at [80, 33] on span "# CLrOAAMVvF0onAYUF6MeTg5o" at bounding box center [75, 32] width 69 height 7
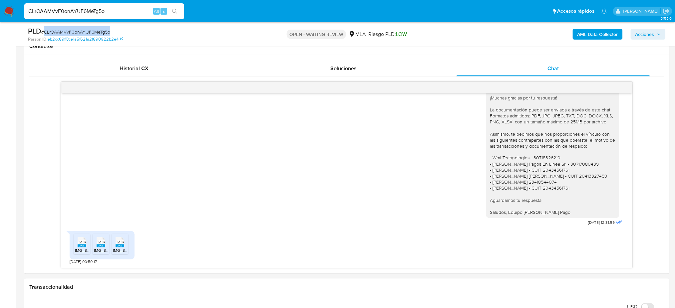
click at [80, 33] on span "# CLrOAAMVvF0onAYUF6MeTg5o" at bounding box center [75, 32] width 69 height 7
copy span "CLrOAAMVvF0onAYUF6MeTg5o"
click at [6, 8] on img at bounding box center [8, 11] width 11 height 11
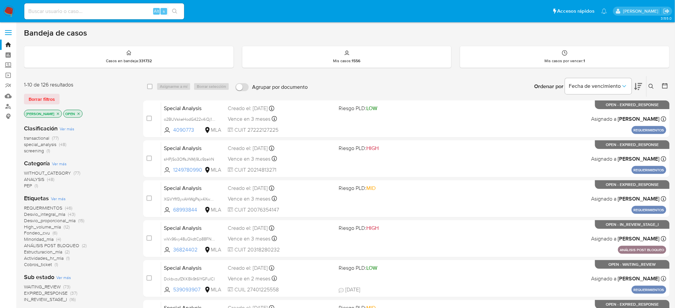
click at [651, 88] on icon at bounding box center [651, 86] width 5 height 5
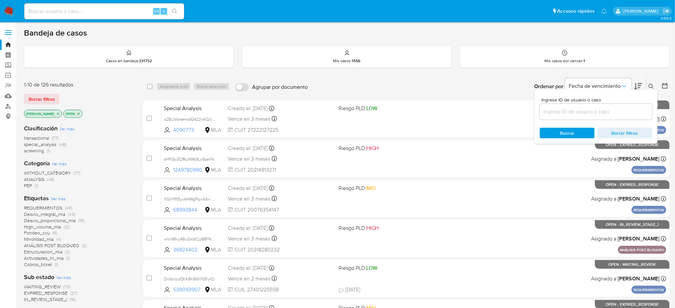
click at [599, 110] on input at bounding box center [596, 112] width 113 height 9
type input "CLrOAAMVvF0onAYUF6MeTg5o"
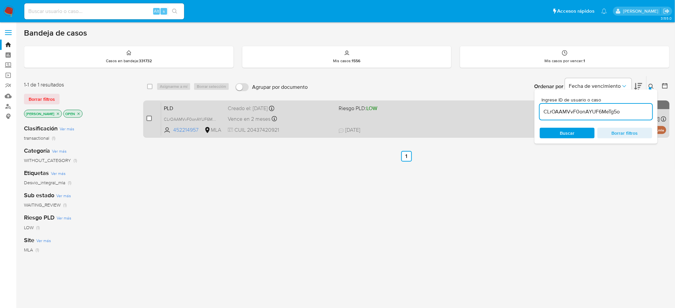
click at [149, 117] on input "checkbox" at bounding box center [149, 118] width 5 height 5
checkbox input "true"
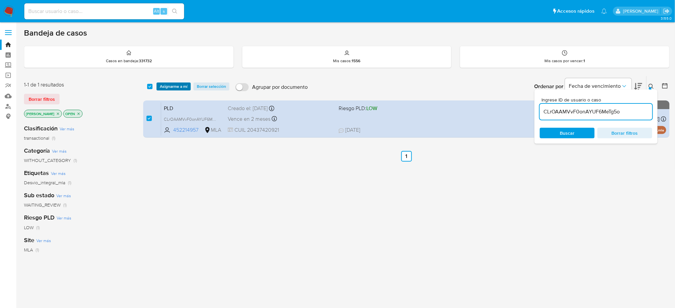
click at [164, 89] on span "Asignarme a mí" at bounding box center [174, 86] width 28 height 7
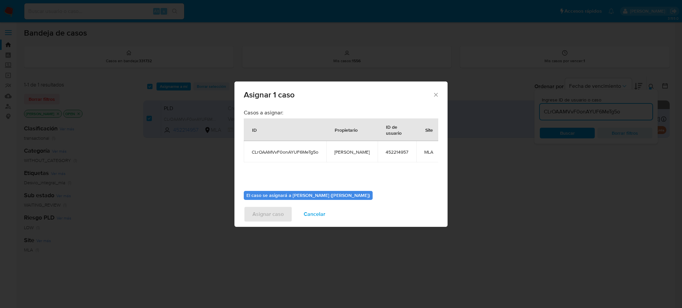
click at [344, 157] on td "[PERSON_NAME]" at bounding box center [351, 151] width 51 height 21
copy span "[PERSON_NAME]"
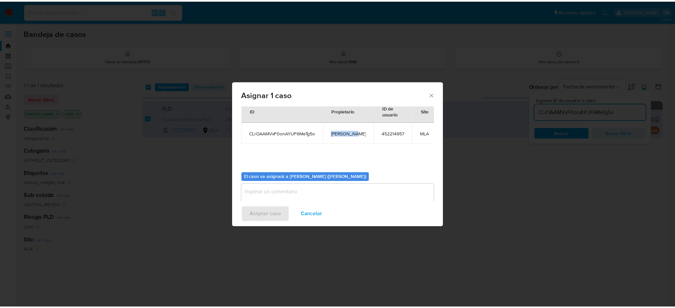
scroll to position [34, 0]
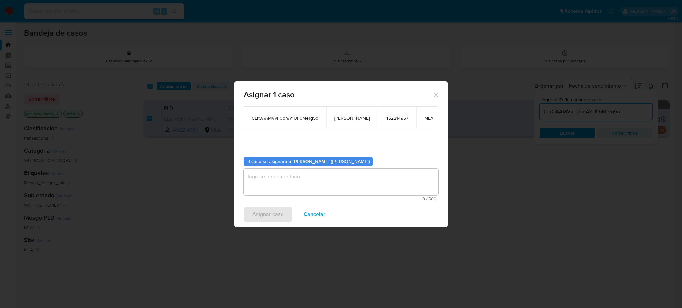
click at [288, 183] on textarea "assign-modal" at bounding box center [341, 182] width 194 height 27
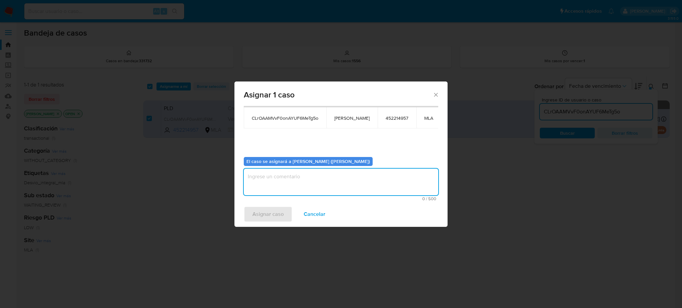
paste textarea "[PERSON_NAME]"
type textarea "[PERSON_NAME]"
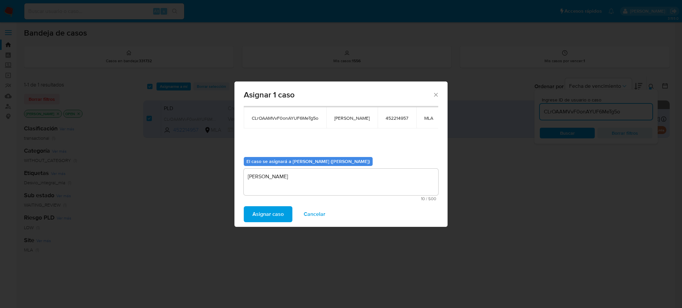
click at [272, 215] on span "Asignar caso" at bounding box center [267, 214] width 31 height 15
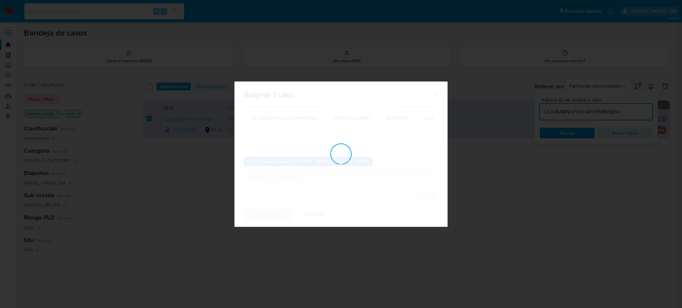
checkbox input "false"
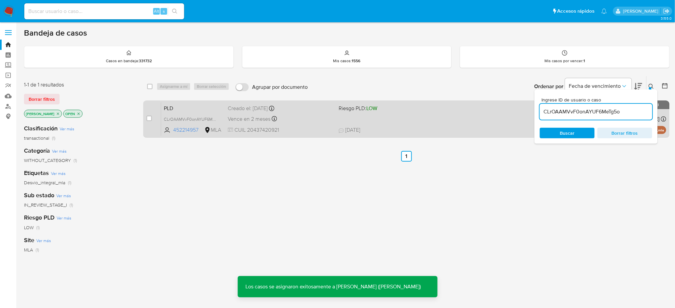
click at [288, 119] on div "Vence en 2 meses Vence el [DATE] 03:38:23" at bounding box center [281, 119] width 106 height 9
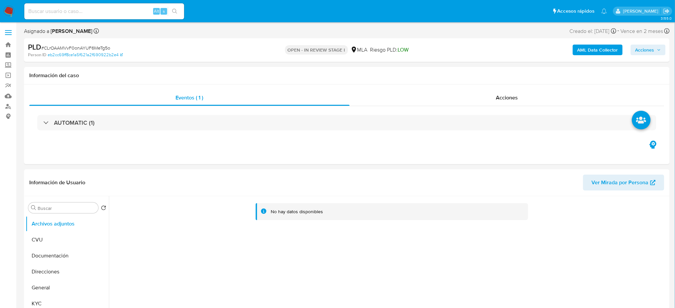
click at [88, 43] on div "PLD # CLrOAAMVvF0onAYUF6MeTg5o" at bounding box center [133, 47] width 210 height 10
click at [88, 47] on span "# CLrOAAMVvF0onAYUF6MeTg5o" at bounding box center [75, 48] width 69 height 7
select select "10"
click at [88, 47] on span "# CLrOAAMVvF0onAYUF6MeTg5o" at bounding box center [75, 48] width 69 height 7
copy span "CLrOAAMVvF0onAYUF6MeTg5o"
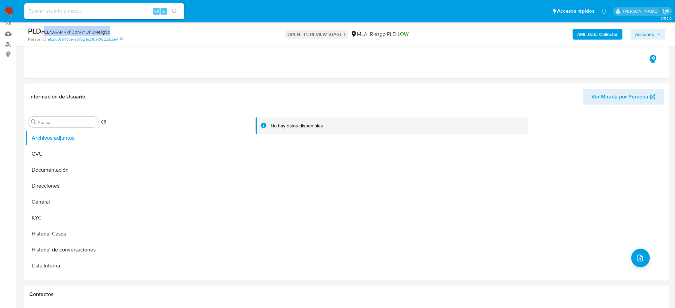
scroll to position [222, 0]
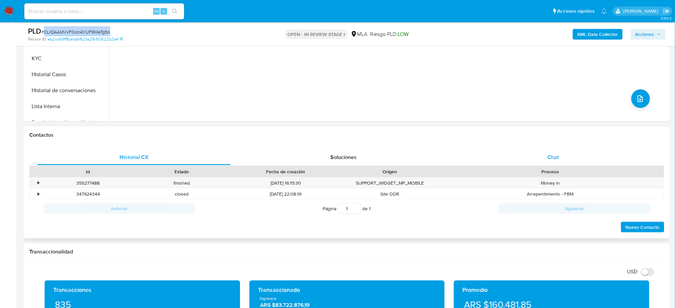
click at [582, 157] on div "Chat" at bounding box center [553, 158] width 193 height 16
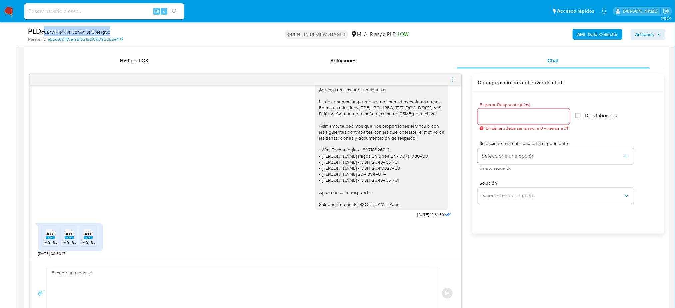
scroll to position [400, 0]
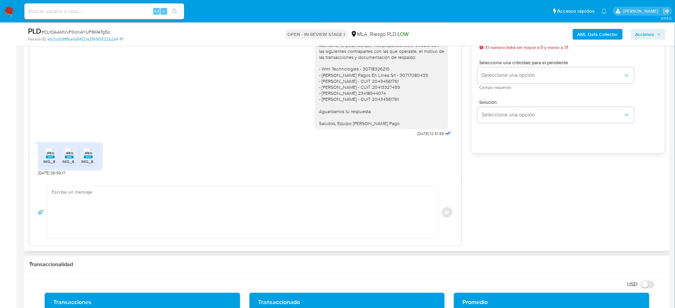
click at [87, 194] on textarea at bounding box center [241, 213] width 378 height 52
paste textarea "Hola, Muchas gracias por la respuesta. Analizamos tu caso y notamos que la info…"
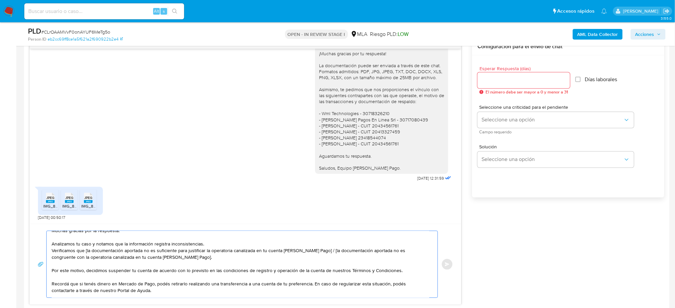
scroll to position [0, 0]
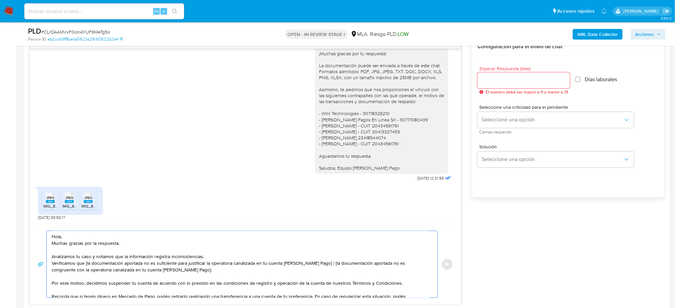
drag, startPoint x: 174, startPoint y: 272, endPoint x: 317, endPoint y: 266, distance: 143.3
click at [317, 266] on textarea "Hola, Muchas gracias por la respuesta. Analizamos tu caso y notamos que la info…" at bounding box center [241, 264] width 378 height 67
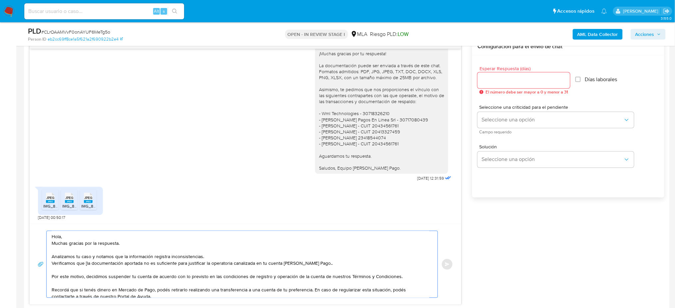
click at [87, 264] on textarea "Hola, Muchas gracias por la respuesta. Analizamos tu caso y notamos que la info…" at bounding box center [241, 264] width 378 height 67
type textarea "Hola, Muchas gracias por la respuesta. Analizamos tu caso y notamos que la info…"
click at [494, 83] on input "Esperar Respuesta (días)" at bounding box center [523, 80] width 93 height 9
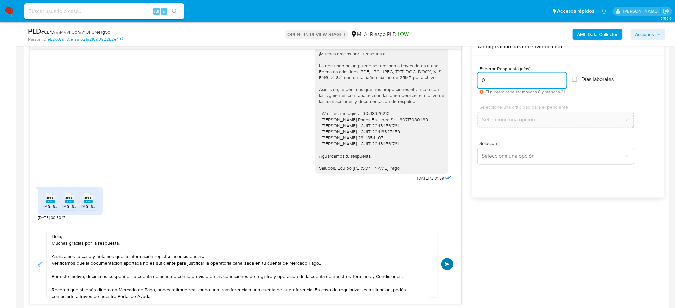
type input "0"
drag, startPoint x: 449, startPoint y: 263, endPoint x: 478, endPoint y: 251, distance: 31.5
click at [449, 263] on span "Enviar" at bounding box center [447, 265] width 5 height 4
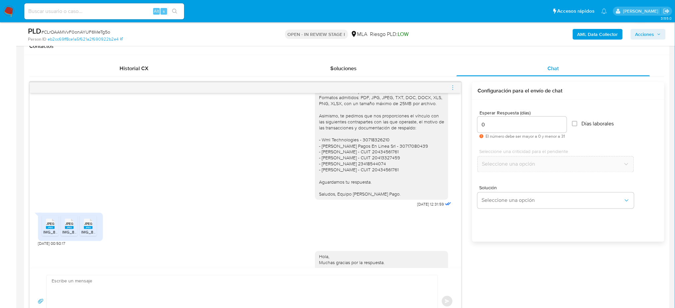
scroll to position [585, 0]
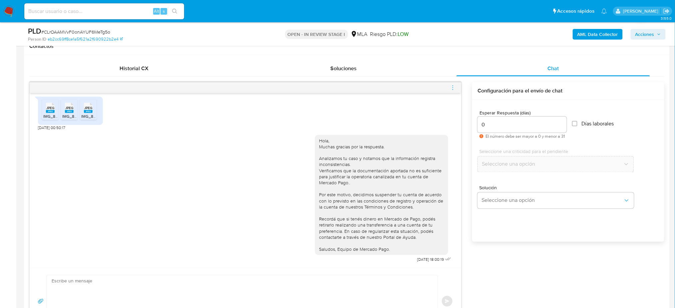
click at [454, 88] on icon "menu-action" at bounding box center [453, 88] width 6 height 6
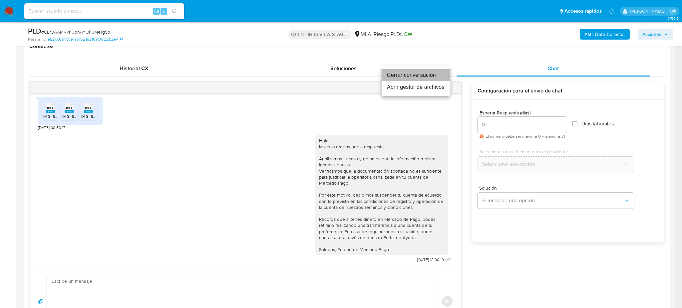
click at [410, 72] on li "Cerrar conversación" at bounding box center [416, 75] width 68 height 12
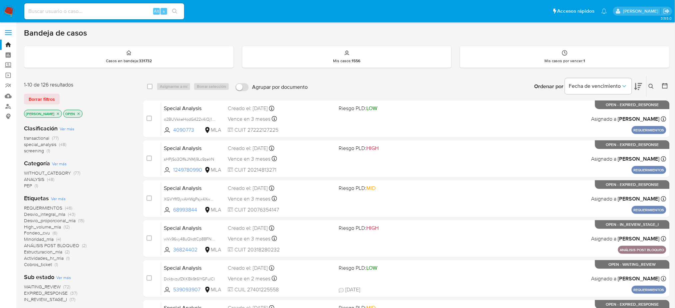
click at [651, 84] on icon at bounding box center [651, 86] width 5 height 5
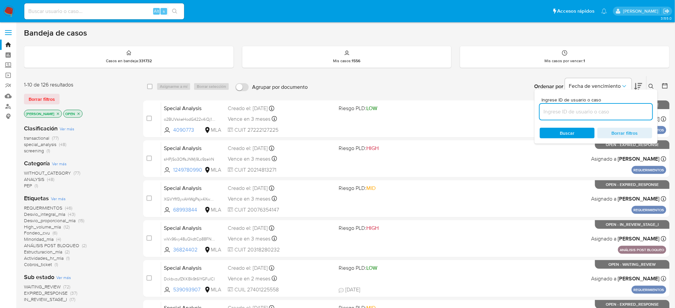
click at [593, 113] on input at bounding box center [596, 112] width 113 height 9
type input "CLrOAAMVvF0onAYUF6MeTg5o"
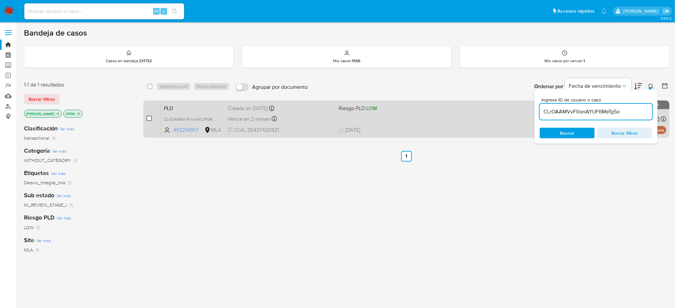
click at [149, 119] on input "checkbox" at bounding box center [149, 118] width 5 height 5
checkbox input "true"
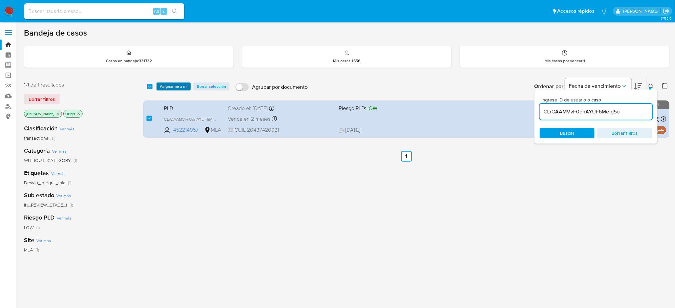
click at [175, 87] on span "Asignarme a mí" at bounding box center [174, 86] width 28 height 7
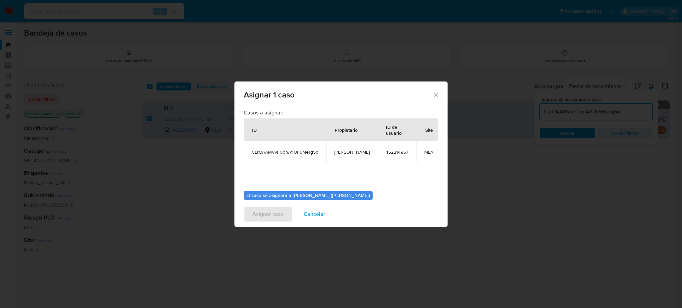
click at [339, 151] on span "[PERSON_NAME]" at bounding box center [351, 152] width 35 height 6
copy span "[PERSON_NAME]"
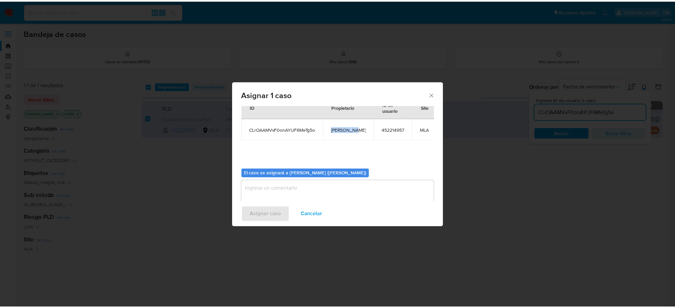
scroll to position [34, 0]
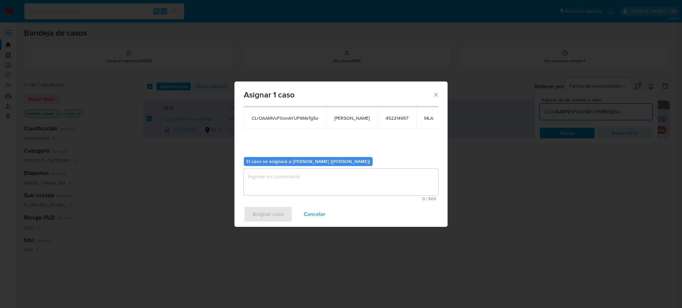
click at [302, 180] on textarea "assign-modal" at bounding box center [341, 182] width 194 height 27
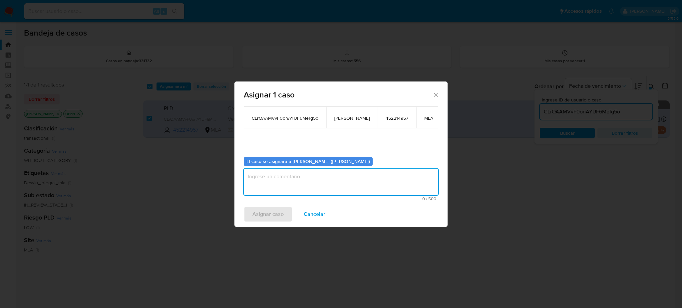
paste textarea "[PERSON_NAME]"
type textarea "[PERSON_NAME]"
click at [265, 211] on span "Asignar caso" at bounding box center [267, 214] width 31 height 15
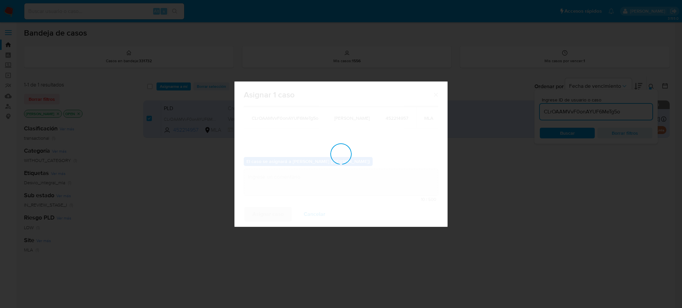
checkbox input "false"
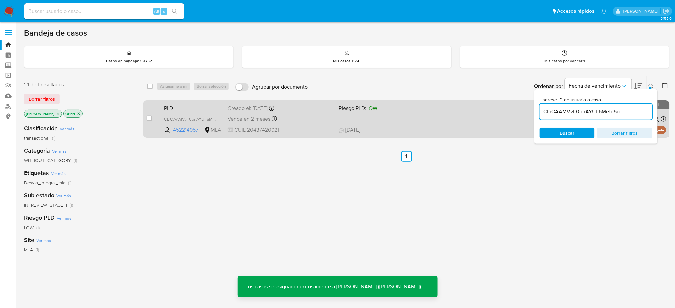
click at [311, 123] on div "Vence en 2 meses Vence el 10/10/2025 03:38:23" at bounding box center [281, 119] width 106 height 9
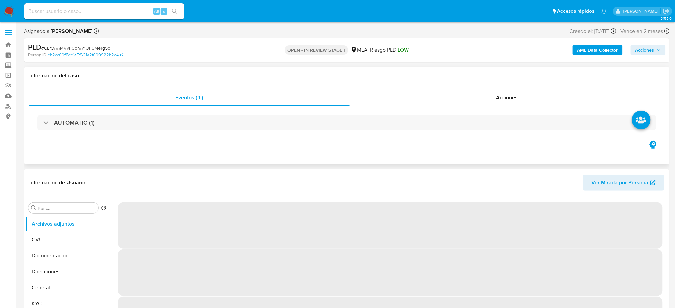
select select "10"
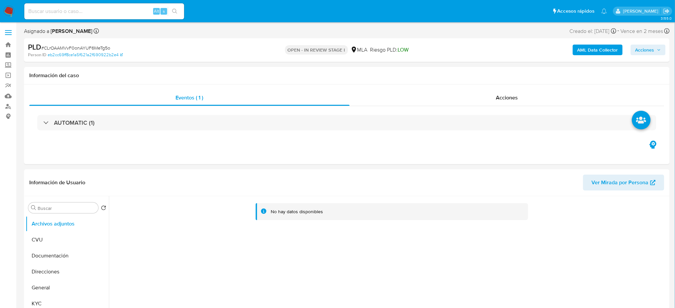
click at [604, 47] on b "AML Data Collector" at bounding box center [597, 50] width 41 height 11
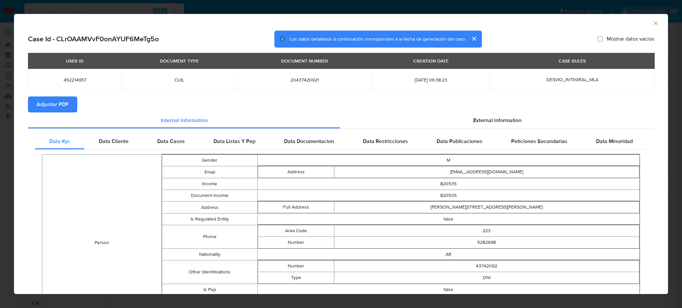
click at [59, 99] on span "Adjuntar PDF" at bounding box center [53, 104] width 32 height 15
drag, startPoint x: 649, startPoint y: 24, endPoint x: 585, endPoint y: 39, distance: 65.3
click at [652, 24] on icon "Cerrar ventana" at bounding box center [655, 23] width 7 height 7
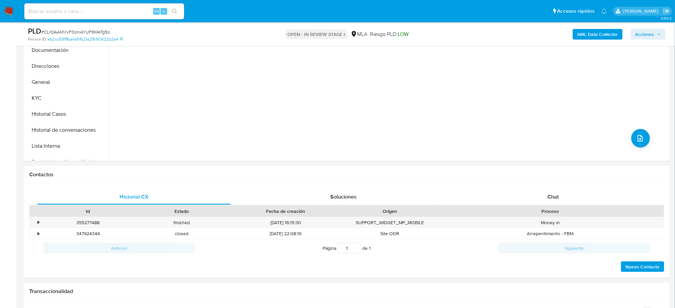
scroll to position [222, 0]
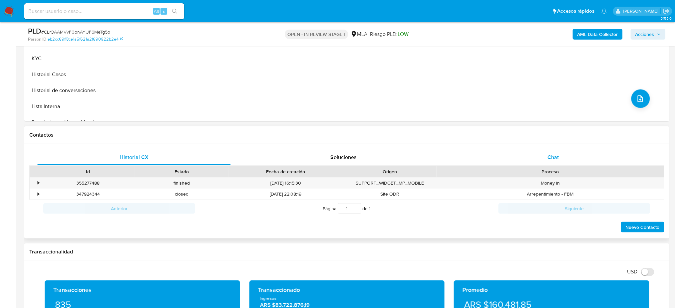
click at [585, 150] on div "Chat" at bounding box center [553, 158] width 193 height 16
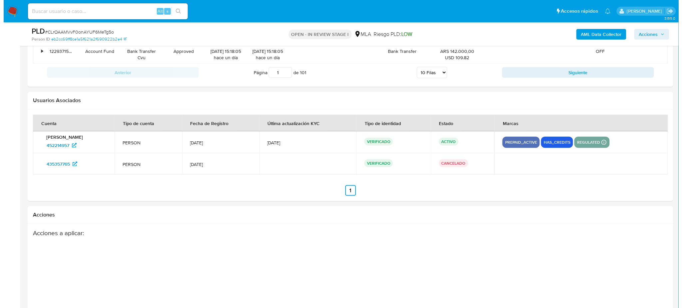
scroll to position [1194, 0]
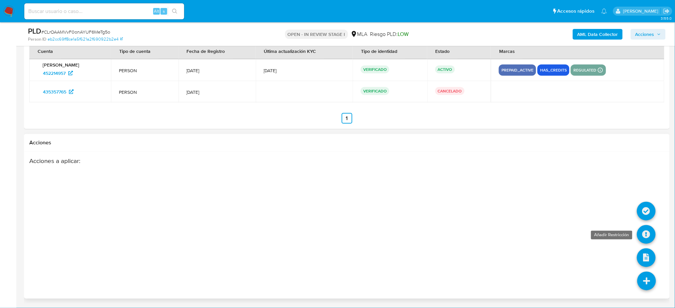
click at [653, 234] on icon at bounding box center [646, 234] width 19 height 19
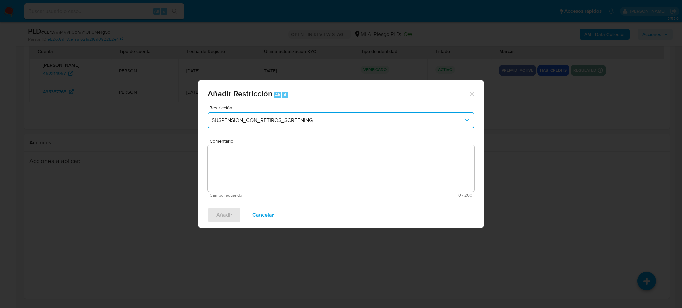
click at [290, 115] on button "SUSPENSION_CON_RETIROS_SCREENING" at bounding box center [341, 121] width 266 height 16
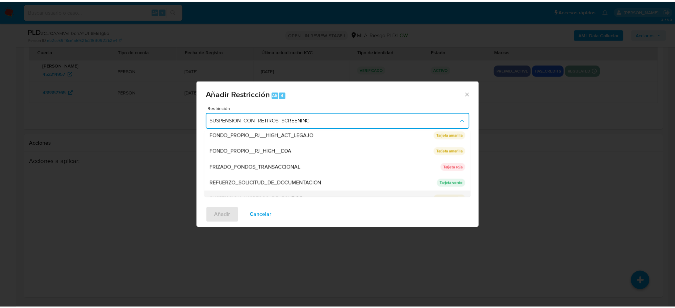
scroll to position [141, 0]
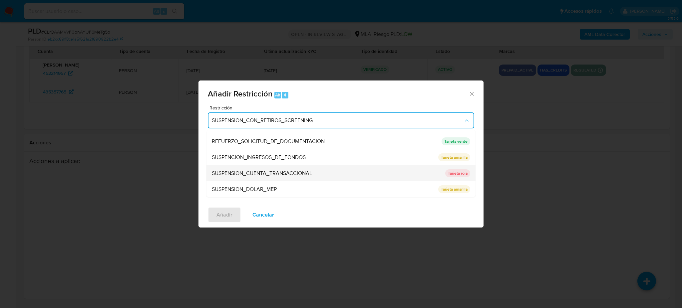
click at [276, 172] on span "SUSPENSION_CUENTA_TRANSACCIONAL" at bounding box center [262, 173] width 100 height 7
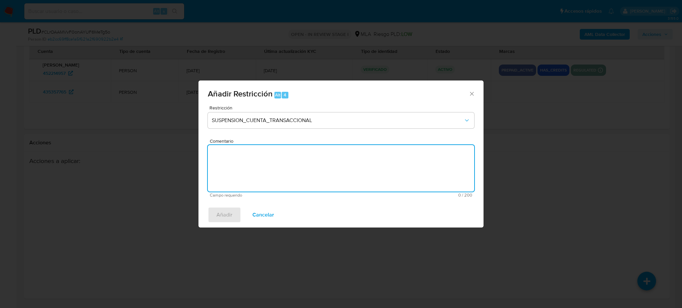
click at [276, 172] on textarea "Comentario" at bounding box center [341, 168] width 266 height 47
type textarea "AML"
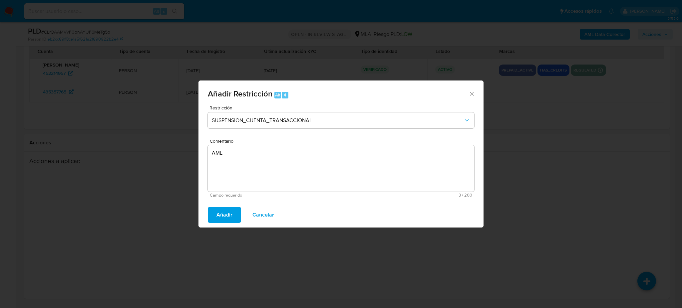
click at [225, 211] on span "Añadir" at bounding box center [224, 215] width 16 height 15
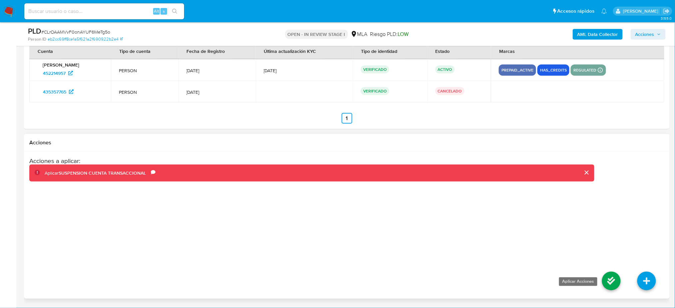
click at [603, 281] on icon at bounding box center [611, 281] width 19 height 19
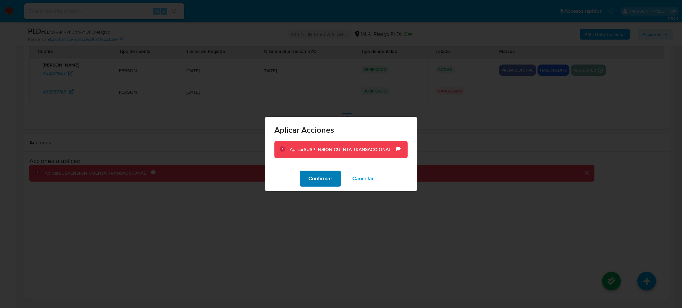
click at [335, 179] on button "Confirmar" at bounding box center [320, 179] width 41 height 16
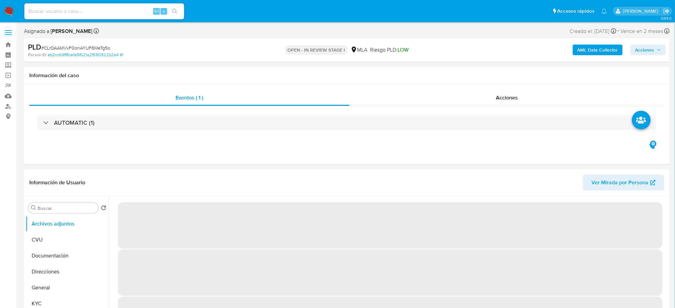
select select "10"
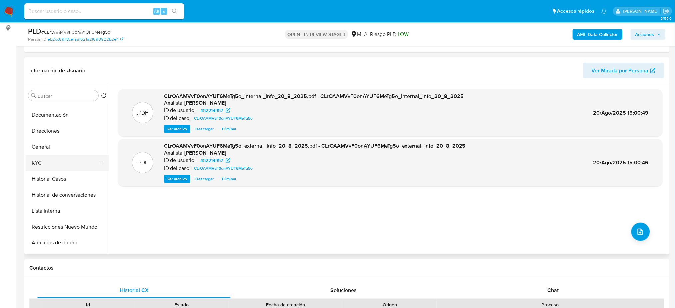
scroll to position [44, 0]
click at [68, 180] on button "Historial de conversaciones" at bounding box center [65, 179] width 78 height 16
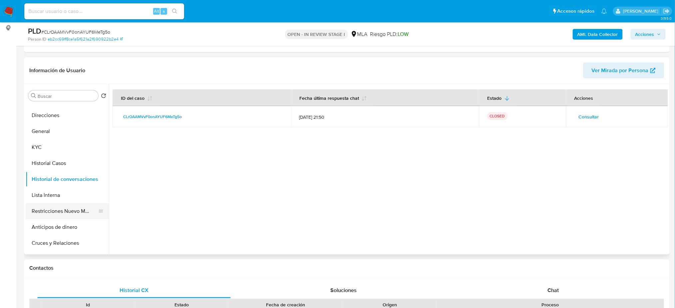
click at [66, 207] on button "Restricciones Nuevo Mundo" at bounding box center [65, 211] width 78 height 16
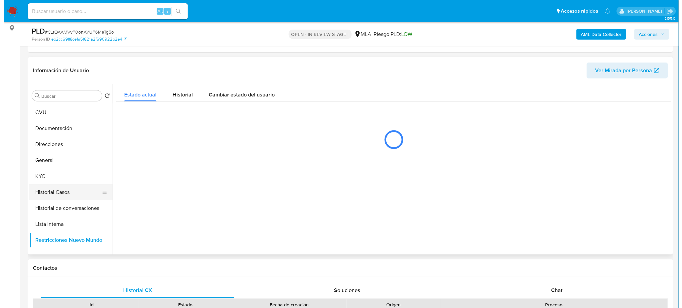
scroll to position [0, 0]
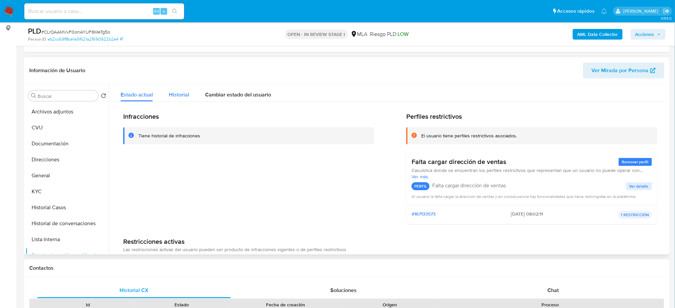
drag, startPoint x: 185, startPoint y: 97, endPoint x: 167, endPoint y: 96, distance: 17.7
click at [185, 97] on span "Historial" at bounding box center [179, 95] width 20 height 8
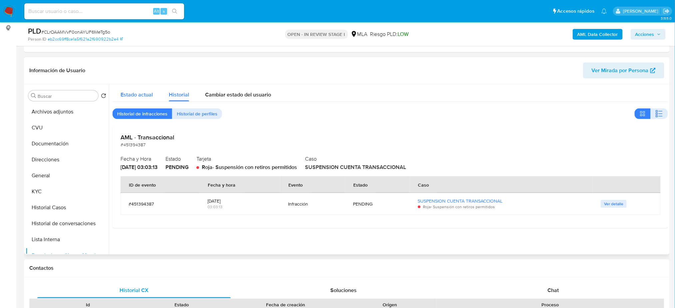
click at [122, 98] on span "Estado actual" at bounding box center [137, 95] width 32 height 8
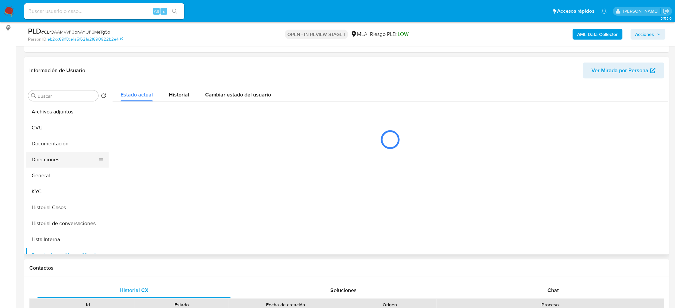
click at [50, 166] on button "Direcciones" at bounding box center [65, 160] width 78 height 16
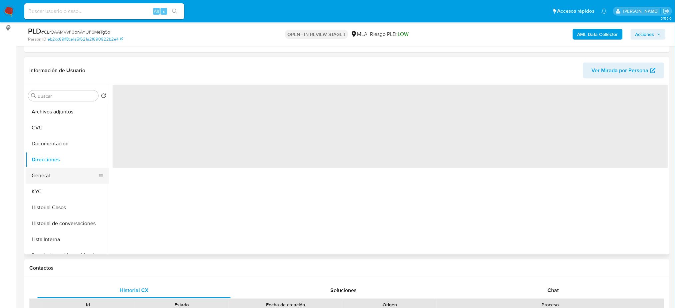
click at [75, 171] on button "General" at bounding box center [65, 176] width 78 height 16
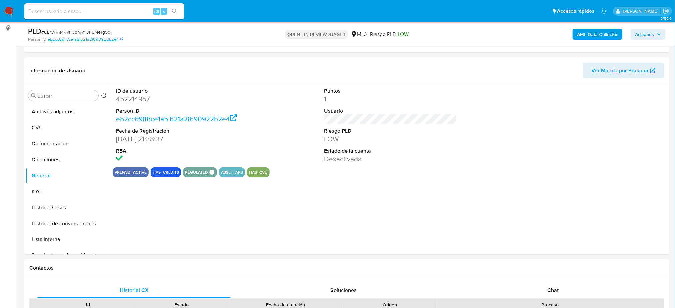
click at [130, 100] on dd "452214957" at bounding box center [182, 99] width 132 height 9
copy dd "452214957"
click at [61, 116] on button "Archivos adjuntos" at bounding box center [65, 112] width 78 height 16
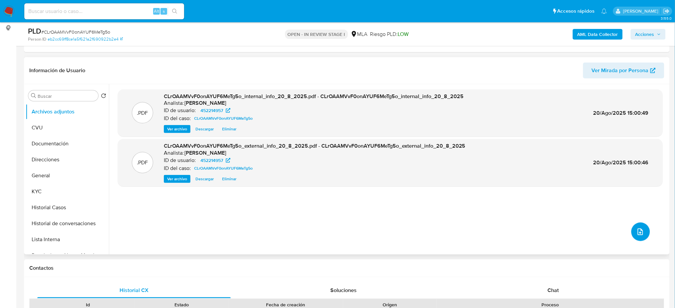
click at [632, 230] on button "upload-file" at bounding box center [640, 232] width 19 height 19
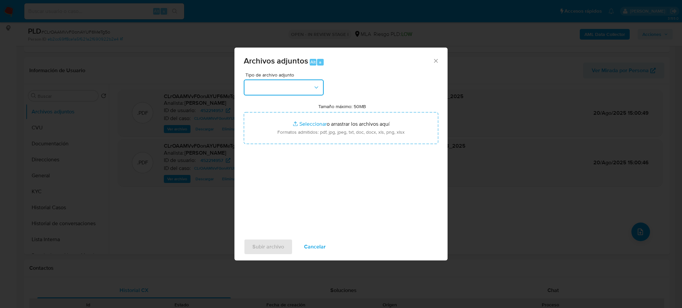
click at [306, 87] on button "button" at bounding box center [284, 88] width 80 height 16
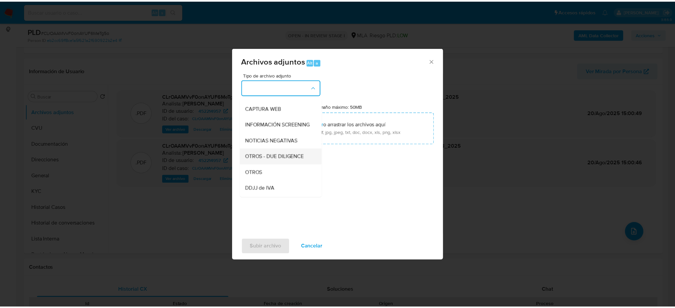
scroll to position [89, 0]
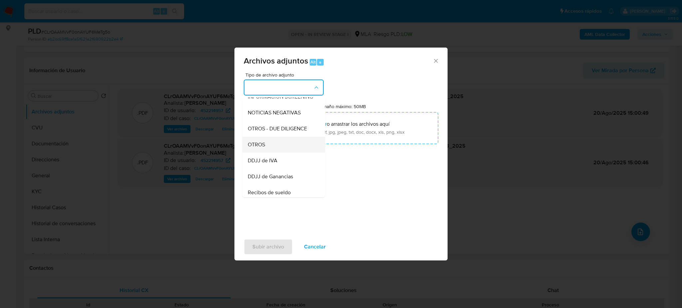
click at [265, 148] on span "OTROS" at bounding box center [256, 145] width 17 height 7
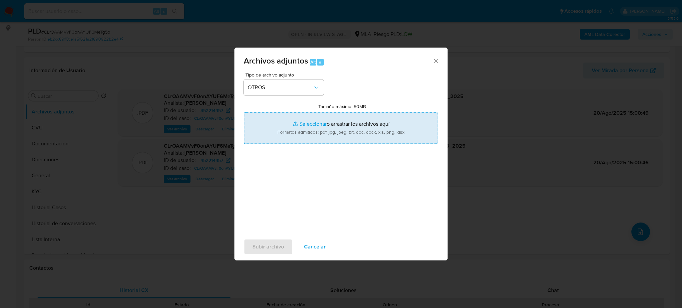
click at [286, 130] on input "Tamaño máximo: 50MB Seleccionar archivos" at bounding box center [341, 128] width 194 height 32
type input "C:\fakepath\Caselog CLrOAAMVvF0onAYUF6MeTg5o_2025_07_17_21_26_48.docx"
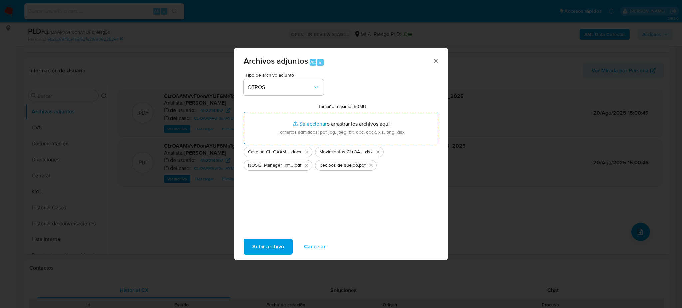
click at [265, 243] on span "Subir archivo" at bounding box center [268, 247] width 32 height 15
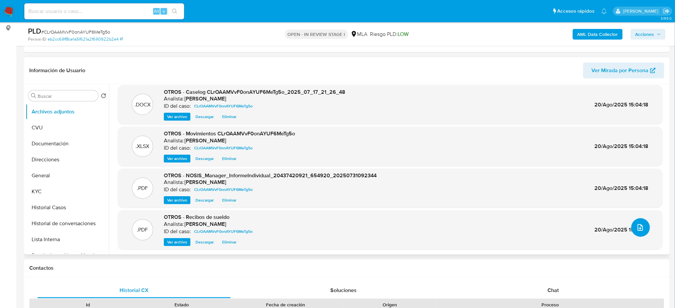
scroll to position [5, 0]
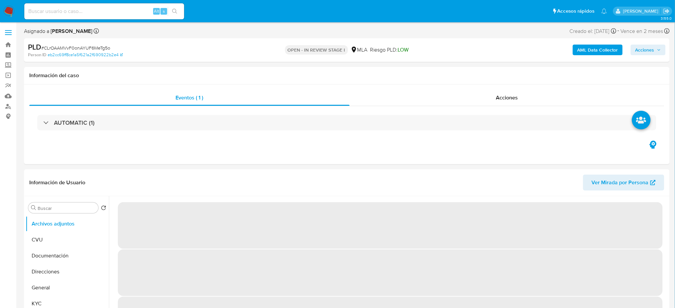
select select "10"
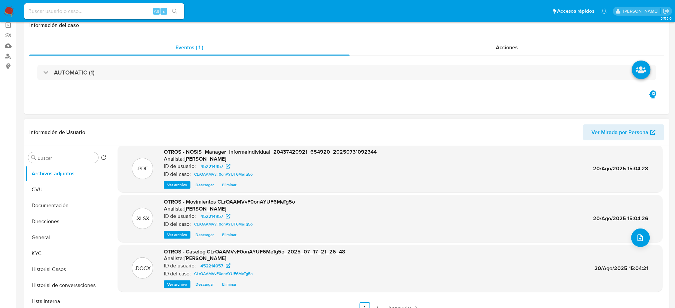
scroll to position [89, 0]
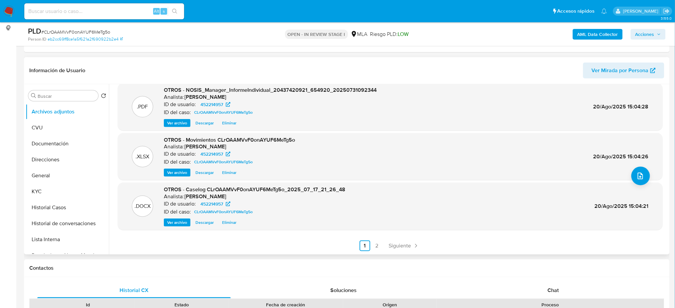
click at [374, 245] on link "2" at bounding box center [377, 246] width 11 height 11
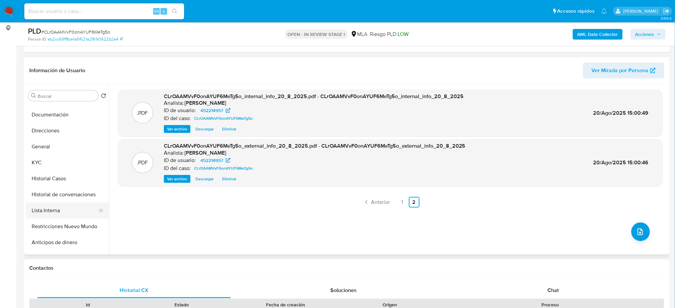
scroll to position [44, 0]
click at [62, 216] on button "Restricciones Nuevo Mundo" at bounding box center [65, 211] width 78 height 16
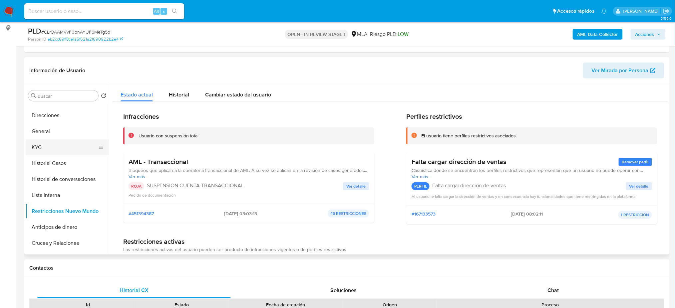
click at [54, 152] on button "KYC" at bounding box center [65, 148] width 78 height 16
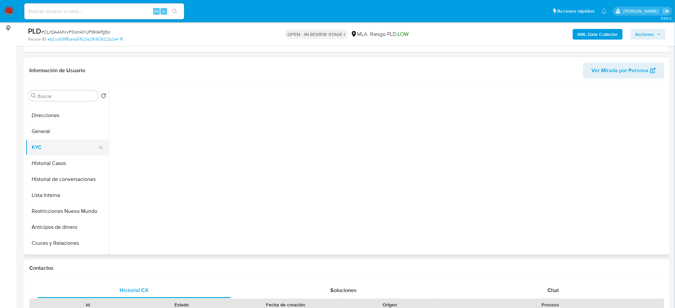
drag, startPoint x: 62, startPoint y: 160, endPoint x: 57, endPoint y: 143, distance: 17.9
click at [62, 160] on button "Historial Casos" at bounding box center [67, 164] width 83 height 16
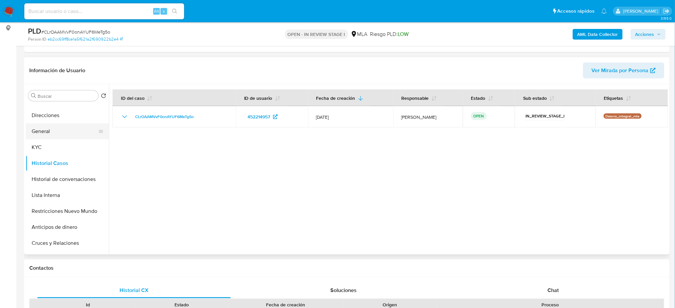
click at [54, 134] on button "General" at bounding box center [65, 132] width 78 height 16
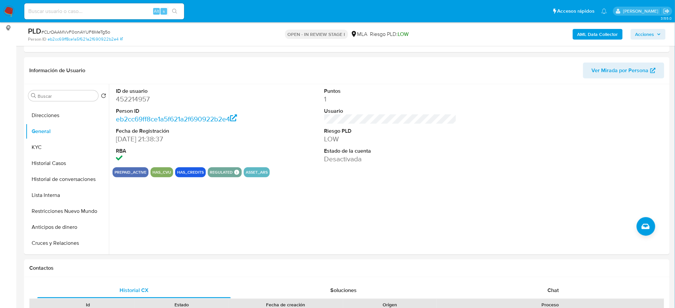
click at [119, 96] on dd "452214957" at bounding box center [182, 99] width 132 height 9
copy dd "452214957"
click at [651, 33] on span "Acciones" at bounding box center [644, 34] width 19 height 11
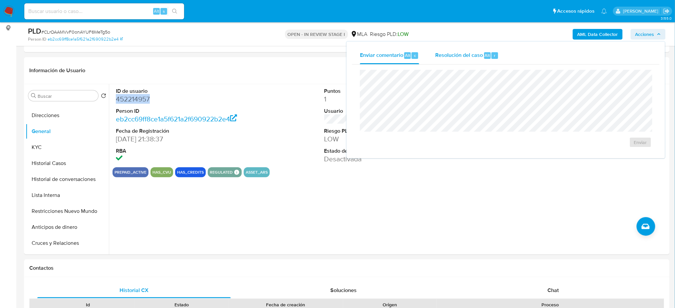
click at [449, 55] on span "Resolución del caso" at bounding box center [459, 55] width 48 height 8
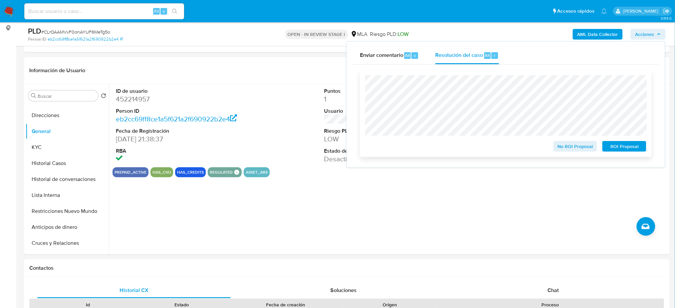
click at [635, 151] on span "ROI Proposal" at bounding box center [624, 146] width 35 height 9
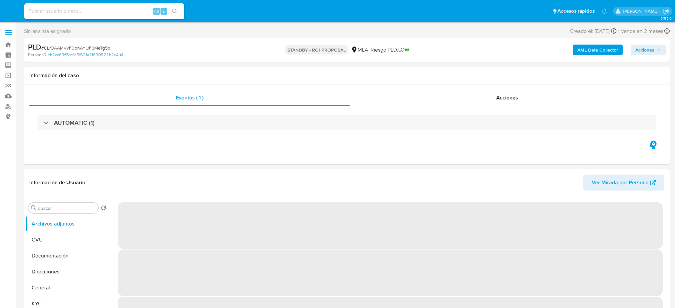
select select "10"
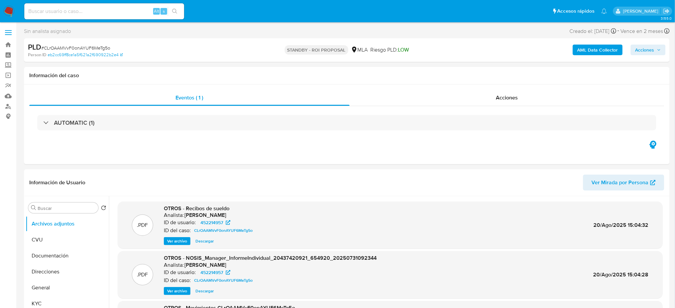
click at [105, 14] on input at bounding box center [104, 11] width 160 height 9
paste input "OSZoTHJBZBj35V0BHI7ufpiR"
type input "OSZoTHJBZBj35V0BHI7ufpiR"
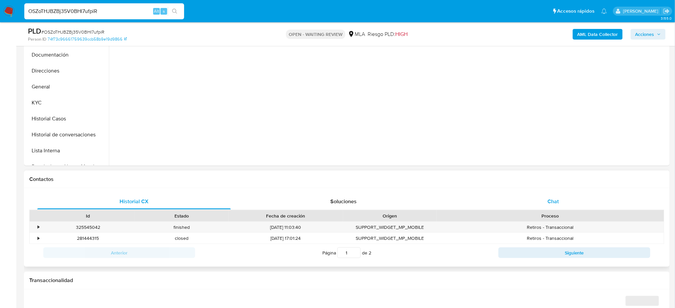
click at [584, 206] on div "Chat" at bounding box center [553, 202] width 193 height 16
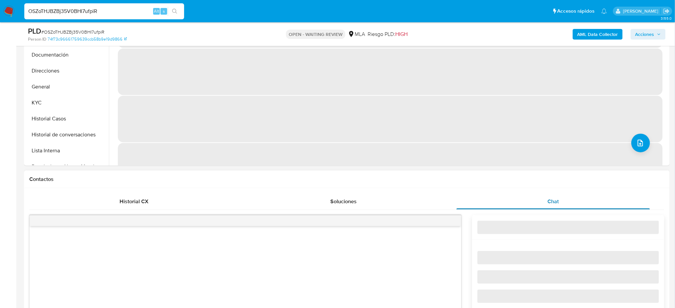
select select "10"
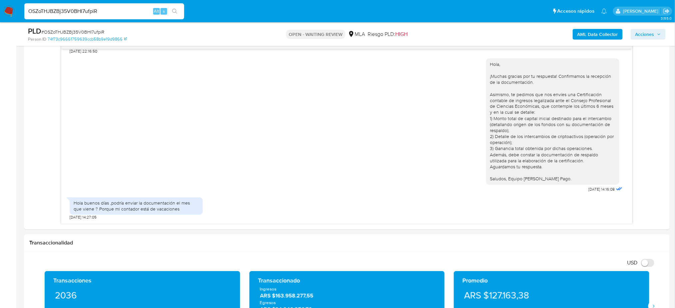
scroll to position [311, 0]
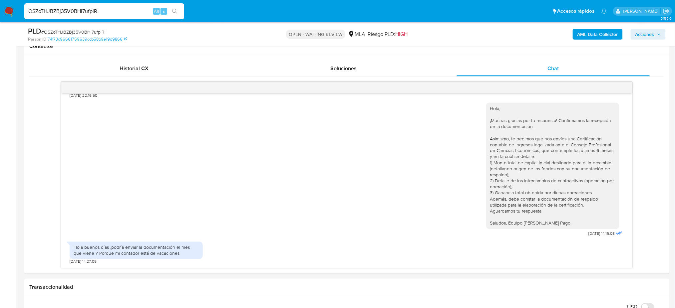
drag, startPoint x: 108, startPoint y: 12, endPoint x: 0, endPoint y: 16, distance: 108.0
click at [0, 16] on nav "Pausado Ver notificaciones OSZoTHJBZBj35V0BHI7ufpiR Alt s Accesos rápidos Presi…" at bounding box center [337, 11] width 675 height 22
paste input "EHz7mhTeimbbuGbGtdhfHDKh"
type input "EHz7mhTeimbbuGbGtdhfHDKh"
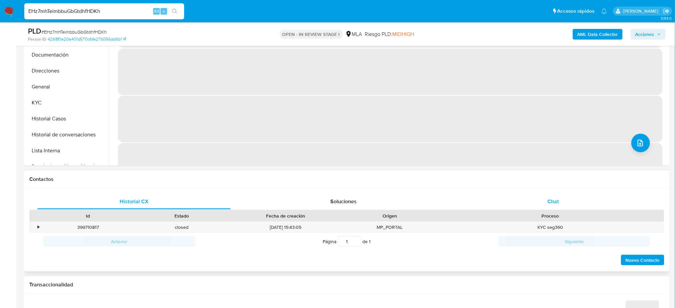
click at [563, 196] on div "Chat" at bounding box center [553, 202] width 193 height 16
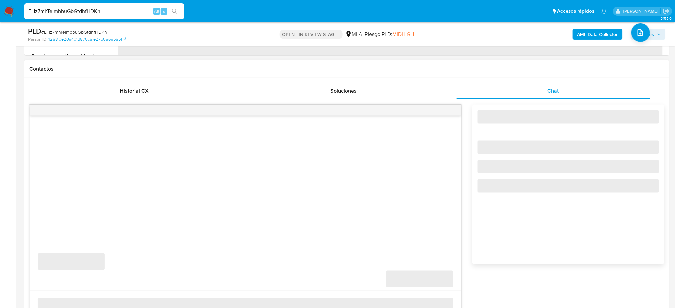
select select "10"
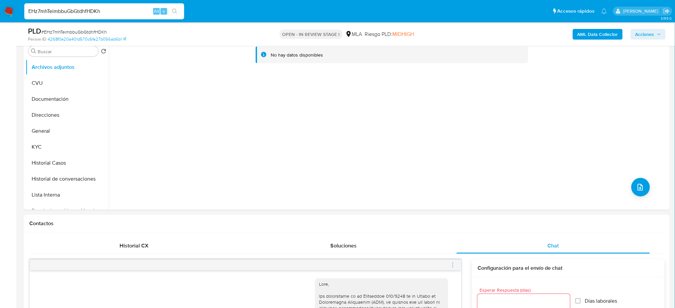
scroll to position [89, 0]
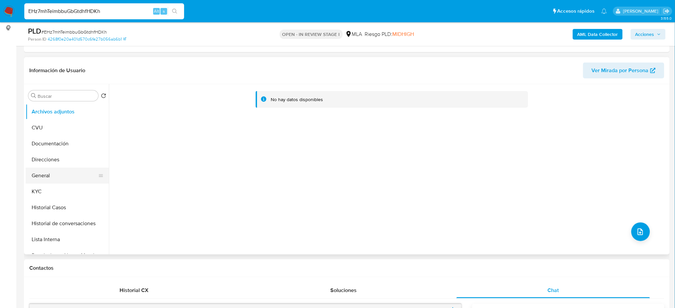
click at [49, 169] on button "General" at bounding box center [65, 176] width 78 height 16
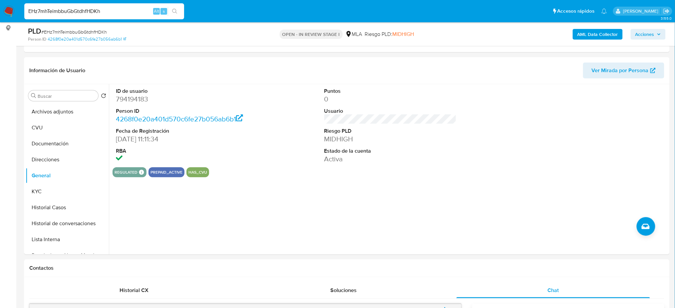
drag, startPoint x: 111, startPoint y: 13, endPoint x: 0, endPoint y: 12, distance: 110.6
click at [0, 14] on nav "Pausado Ver notificaciones EHz7mhTeimbbuGbGtdhfHDKh Alt s Accesos rápidos Presi…" at bounding box center [337, 11] width 675 height 22
paste input "1Gww7bl1ZMnewWlpOG2iHvhf"
type input "1Gww7bl1ZMnewWlpOG2iHvhf"
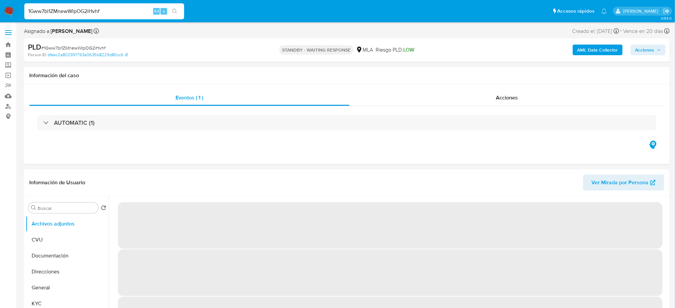
drag, startPoint x: 7, startPoint y: 16, endPoint x: 6, endPoint y: 13, distance: 3.7
click at [7, 17] on nav "Pausado Ver notificaciones 1Gww7bl1ZMnewWlpOG2iHvhf Alt s Accesos rápidos Presi…" at bounding box center [337, 11] width 675 height 22
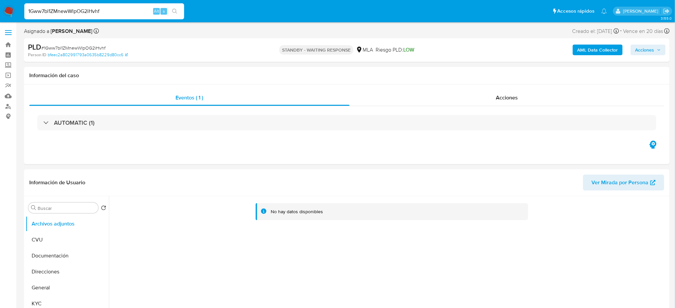
select select "10"
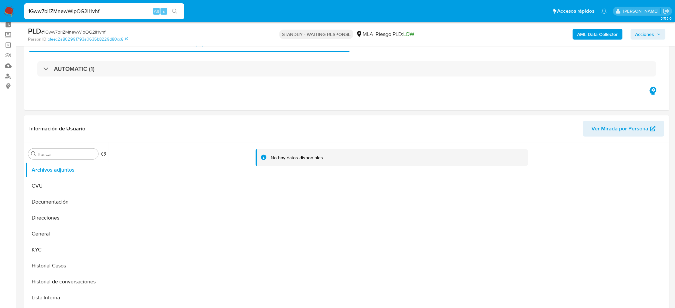
scroll to position [133, 0]
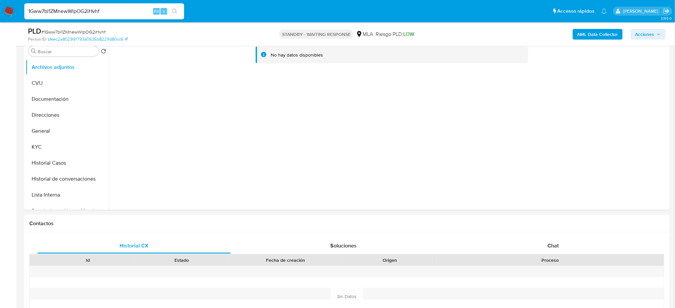
drag, startPoint x: 113, startPoint y: 8, endPoint x: 0, endPoint y: 18, distance: 113.6
click at [0, 18] on nav "Pausado Ver notificaciones 1Gww7bl1ZMnewWlpOG2iHvhf Alt s Accesos rápidos Presi…" at bounding box center [337, 11] width 675 height 22
paste input "EHz7mhTeimbbuGbGtdhfHDKh"
type input "EHz7mhTeimbbuGbGtdhfHDKh"
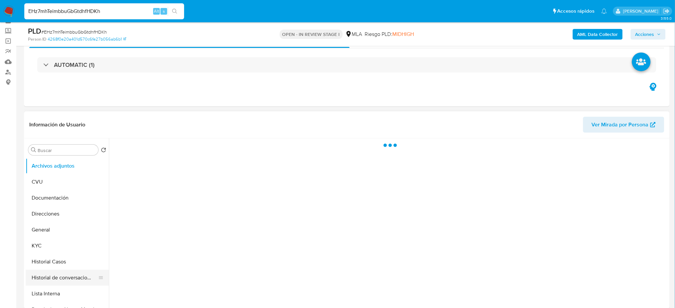
scroll to position [89, 0]
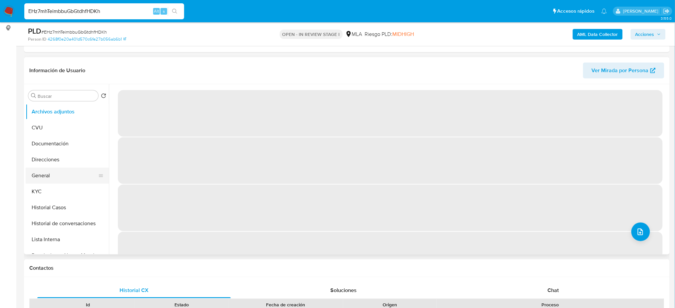
click at [57, 168] on button "General" at bounding box center [65, 176] width 78 height 16
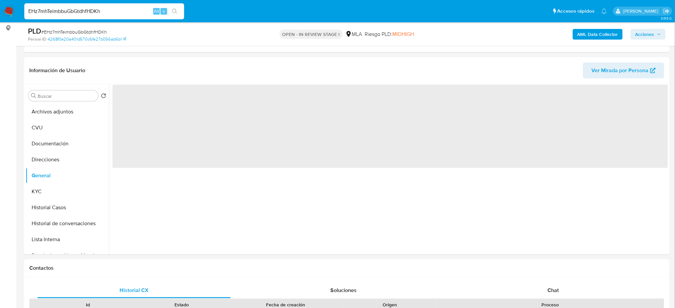
select select "10"
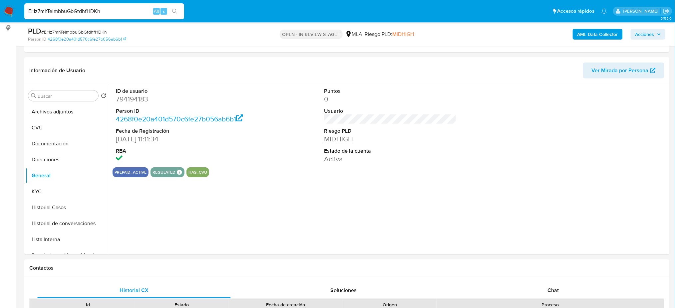
click at [125, 99] on dd "794194183" at bounding box center [182, 99] width 132 height 9
copy dd "794194183"
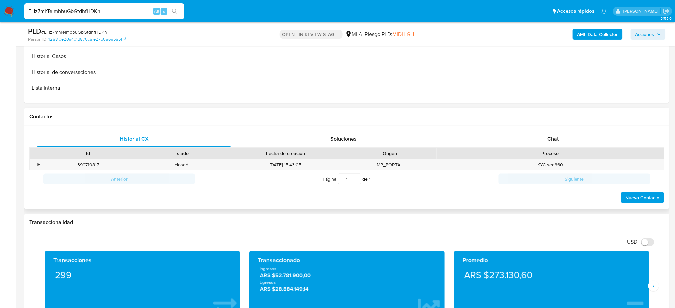
scroll to position [266, 0]
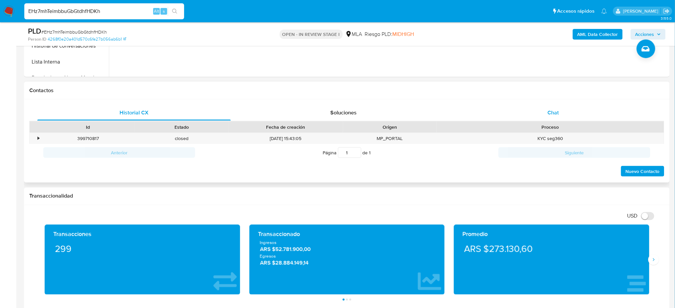
click at [545, 110] on div "Chat" at bounding box center [553, 113] width 193 height 16
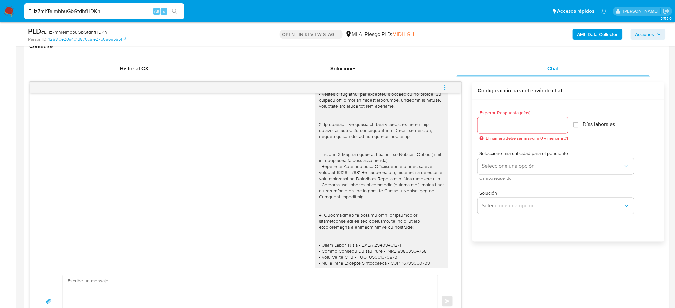
scroll to position [294, 0]
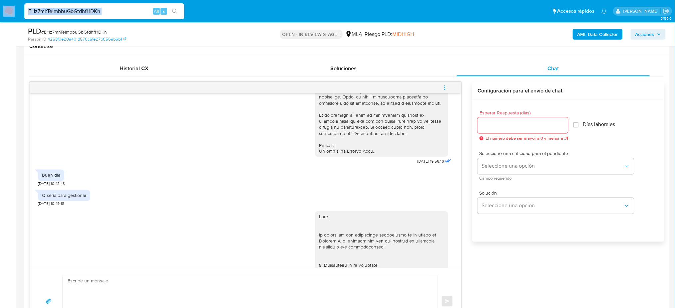
drag, startPoint x: 137, startPoint y: 6, endPoint x: 0, endPoint y: 18, distance: 137.4
click at [0, 18] on nav "Pausado Ver notificaciones EHz7mhTeimbbuGbGtdhfHDKh Alt s Accesos rápidos Presi…" at bounding box center [337, 11] width 675 height 22
click at [108, 14] on input "EHz7mhTeimbbuGbGtdhfHDKh" at bounding box center [104, 11] width 160 height 9
drag, startPoint x: 16, startPoint y: 15, endPoint x: 0, endPoint y: 17, distance: 16.4
click at [0, 17] on nav "Pausado Ver notificaciones EHz7mhTeimbbuGbGtdhfHDKh Alt s Accesos rápidos Presi…" at bounding box center [337, 11] width 675 height 22
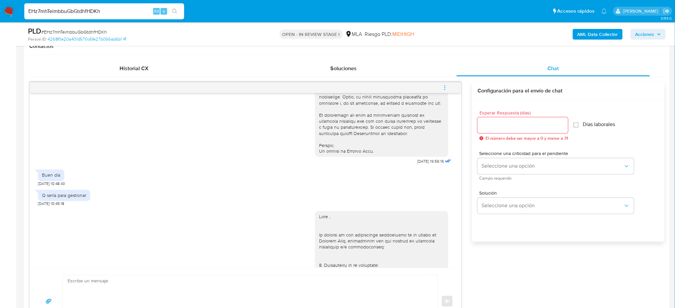
paste input "3R2jUiPqRgAMUurxetP40g76"
type input "3R2jUiPqRgAMUurxetP40g76"
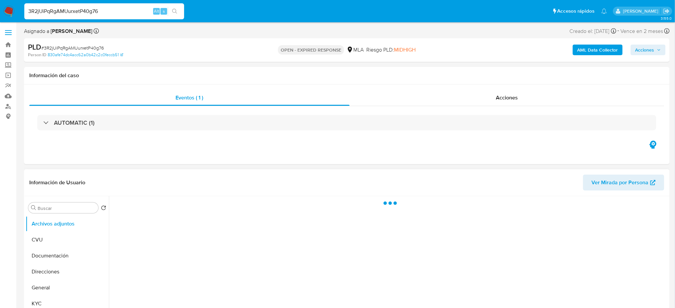
scroll to position [177, 0]
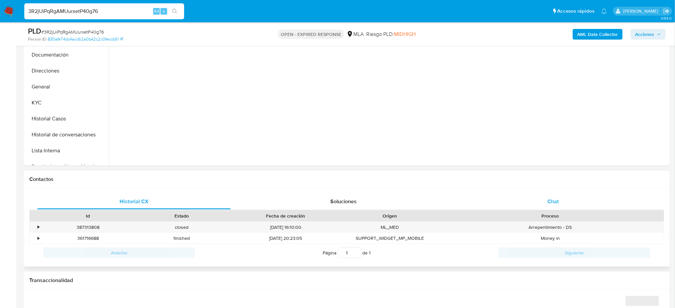
click at [561, 204] on div "Chat" at bounding box center [553, 202] width 193 height 16
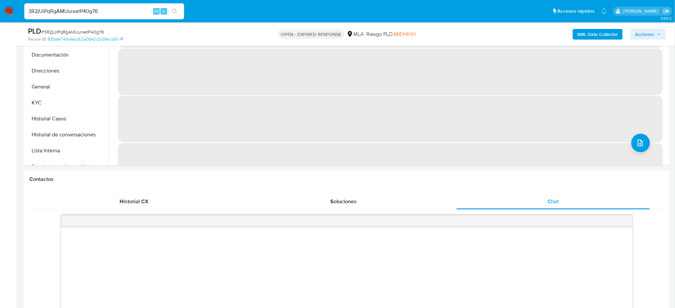
select select "10"
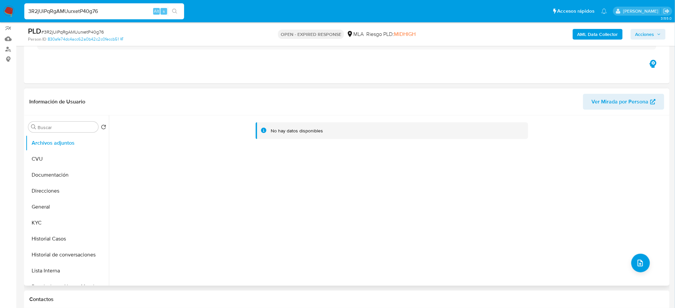
scroll to position [44, 0]
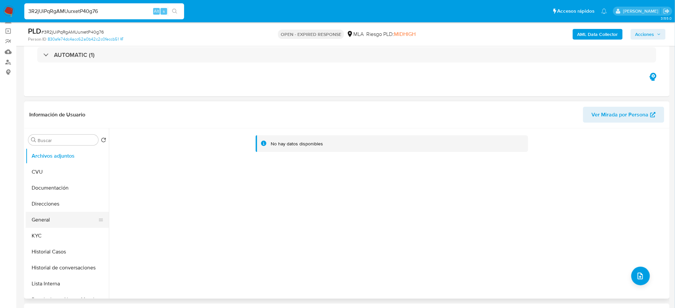
click at [55, 223] on button "General" at bounding box center [65, 220] width 78 height 16
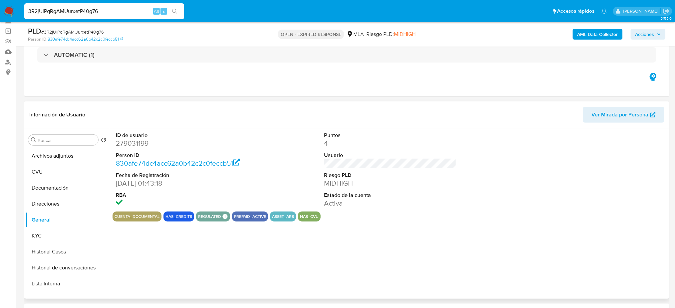
click at [127, 145] on dd "279031199" at bounding box center [182, 143] width 132 height 9
copy dd "279031199"
drag, startPoint x: 118, startPoint y: 14, endPoint x: 104, endPoint y: 10, distance: 14.5
click at [107, 12] on input "3R2jUiPqRgAMUurxetP40g76" at bounding box center [104, 11] width 160 height 9
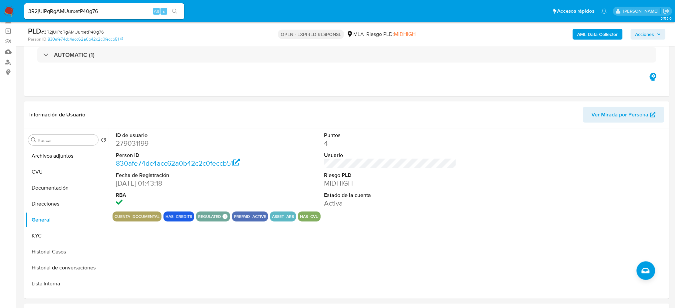
drag, startPoint x: 18, startPoint y: 21, endPoint x: 87, endPoint y: 20, distance: 69.3
click at [19, 18] on nav "Pausado Ver notificaciones 3R2jUiPqRgAMUurxetP40g76 Alt s Accesos rápidos Presi…" at bounding box center [337, 11] width 675 height 22
drag, startPoint x: 106, startPoint y: 9, endPoint x: 0, endPoint y: 16, distance: 105.8
click at [0, 16] on nav "Pausado Ver notificaciones 3R2jUiPqRgAMUurxetP40g76 Alt s Accesos rápidos Presi…" at bounding box center [337, 11] width 675 height 22
paste input "8UtCXOENLAlRjy3DjC34dOke"
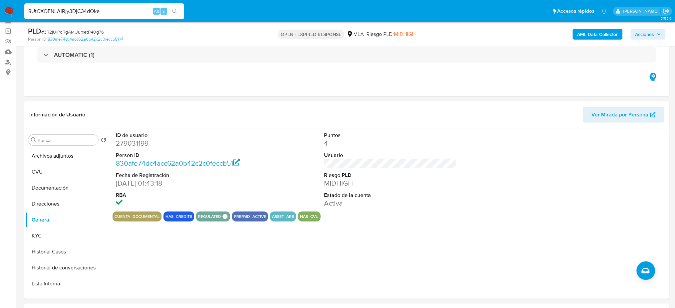
type input "8UtCXOENLAlRjy3DjC34dOke"
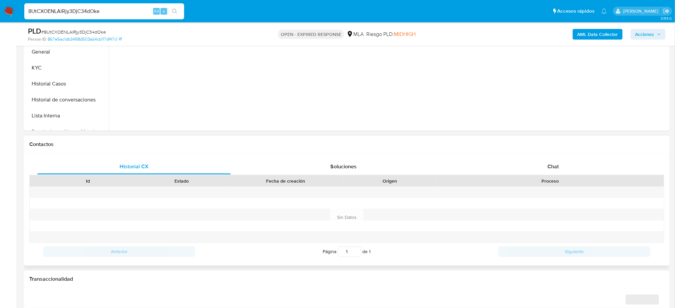
scroll to position [222, 0]
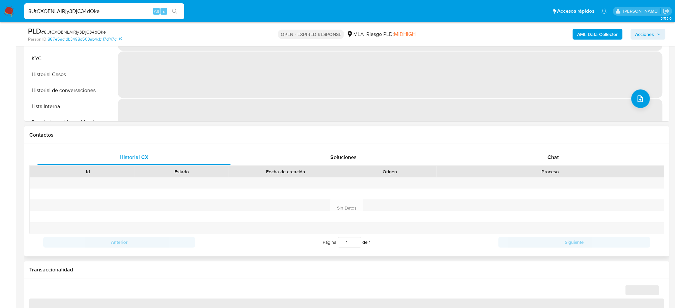
click at [575, 166] on div "Id Estado Fecha de creación Origen Proceso" at bounding box center [346, 172] width 635 height 12
select select "10"
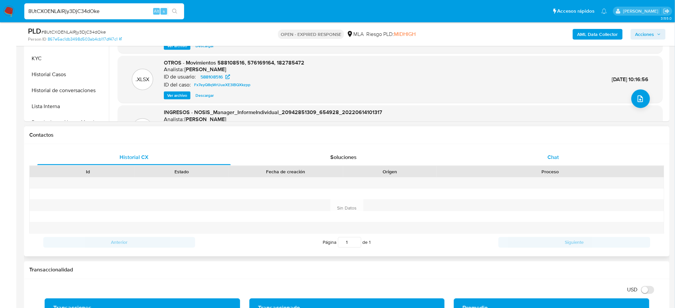
click at [570, 159] on div "Chat" at bounding box center [553, 158] width 193 height 16
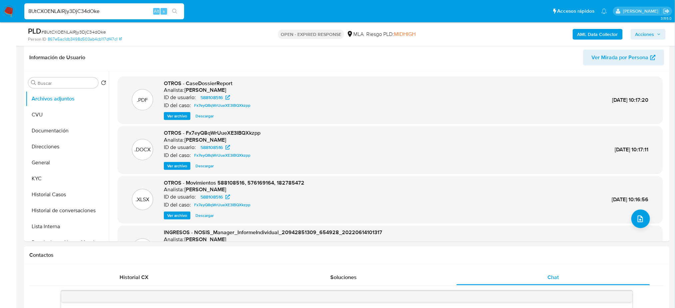
scroll to position [89, 0]
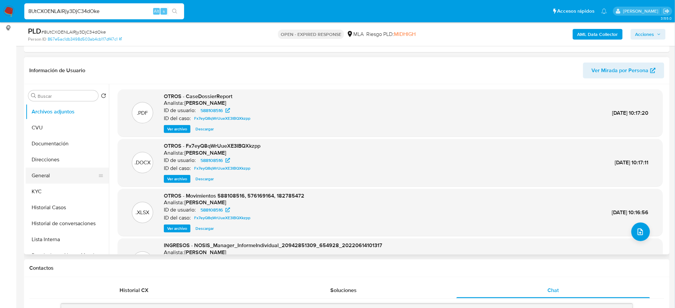
click at [55, 172] on button "General" at bounding box center [65, 176] width 78 height 16
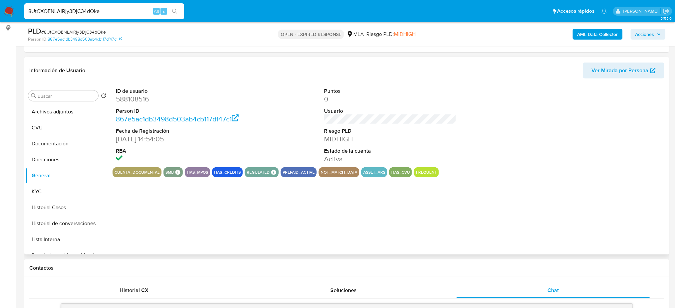
click at [130, 100] on dd "588108516" at bounding box center [182, 99] width 132 height 9
copy dd "588108516"
click at [84, 31] on span "# 8UtCXOENLAlRjy3DjC34dOke" at bounding box center [73, 32] width 65 height 7
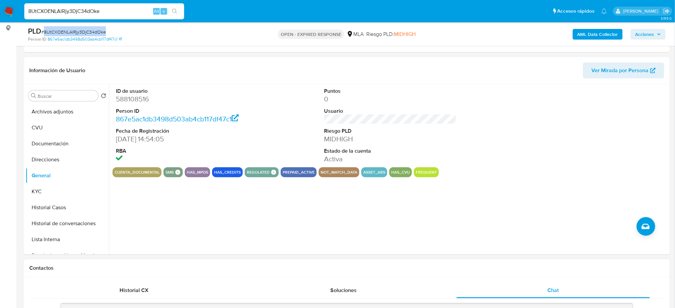
copy span "8UtCXOENLAlRjy3DjC34dOke"
drag, startPoint x: 111, startPoint y: 9, endPoint x: 0, endPoint y: 25, distance: 111.6
paste input "9Xs4daNIy0CAWNlhyEYJL2CU"
type input "9Xs4daNIy0CAWNlhyEYJL2CU"
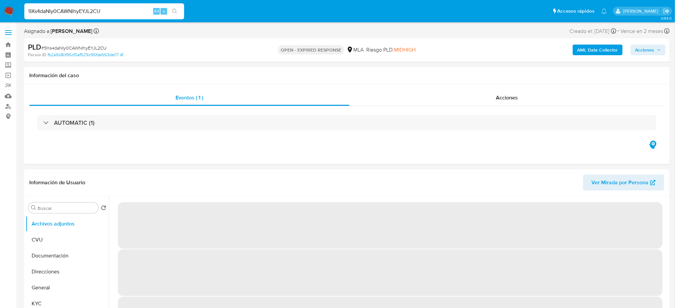
select select "10"
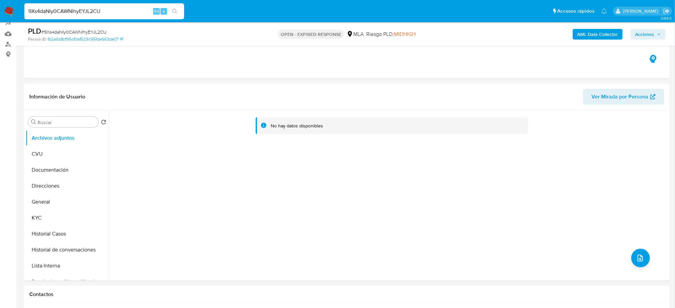
scroll to position [177, 0]
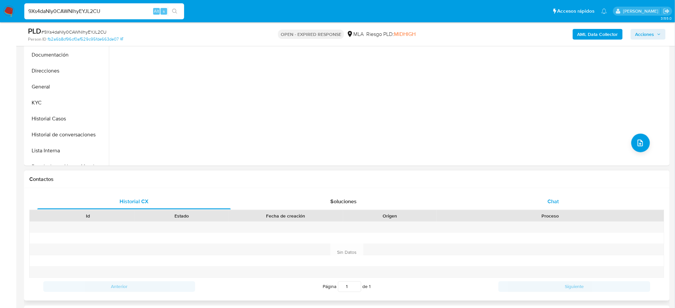
click at [538, 200] on div "Chat" at bounding box center [553, 202] width 193 height 16
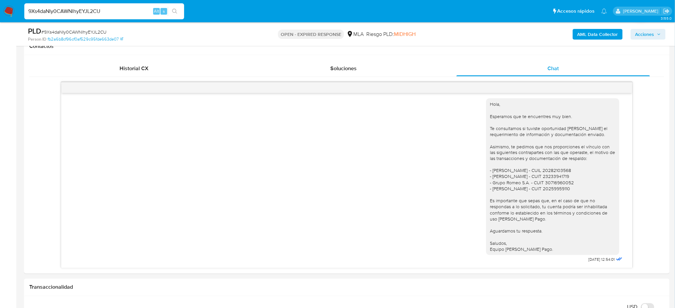
scroll to position [133, 0]
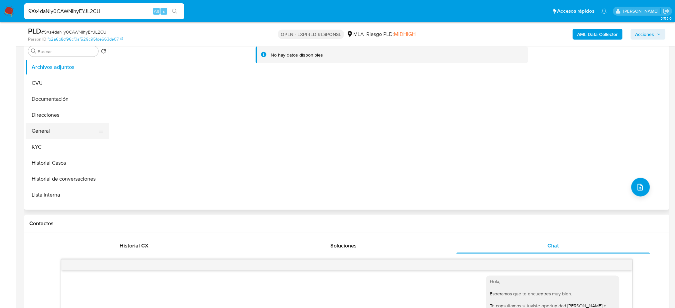
click at [42, 128] on button "General" at bounding box center [65, 131] width 78 height 16
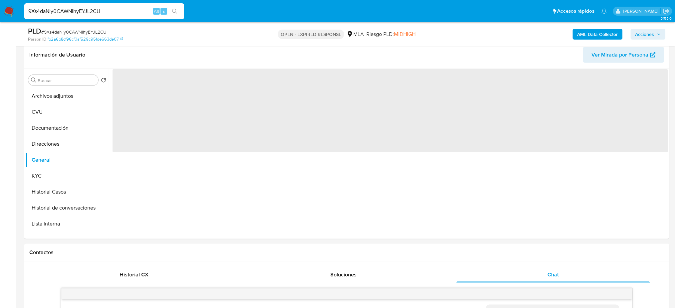
scroll to position [89, 0]
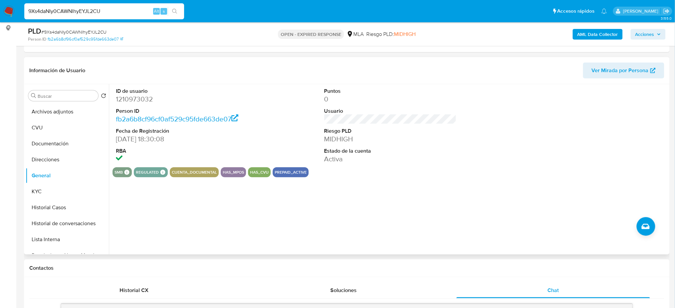
click at [135, 98] on dd "1210973032" at bounding box center [182, 99] width 132 height 9
copy dd "1210973032"
drag, startPoint x: 134, startPoint y: 7, endPoint x: 0, endPoint y: 12, distance: 134.0
click at [0, 12] on nav "Pausado Ver notificaciones 9Xs4daNIy0CAWNlhyEYJL2CU Alt s Accesos rápidos Presi…" at bounding box center [337, 11] width 675 height 22
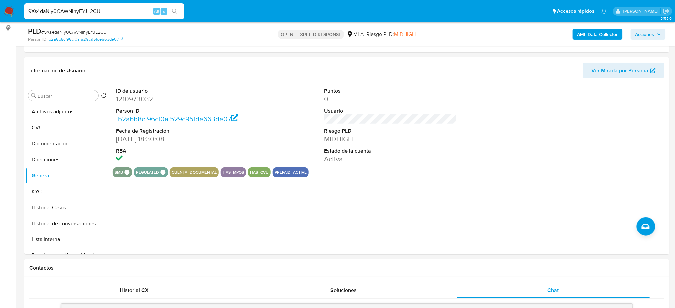
paste input "z7LWa5eVPdnSxXvd53gd6xyD"
type input "z7LWa5eVPdnSxXvd53gd6xyD"
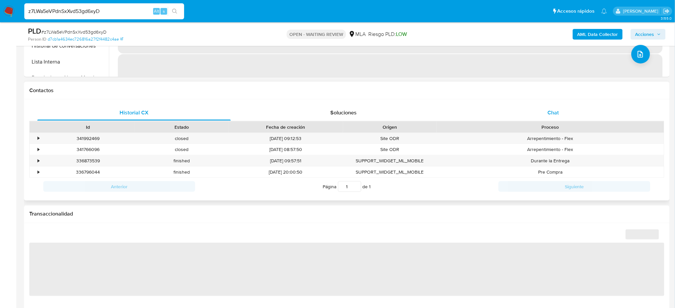
click at [555, 116] on span "Chat" at bounding box center [552, 113] width 11 height 8
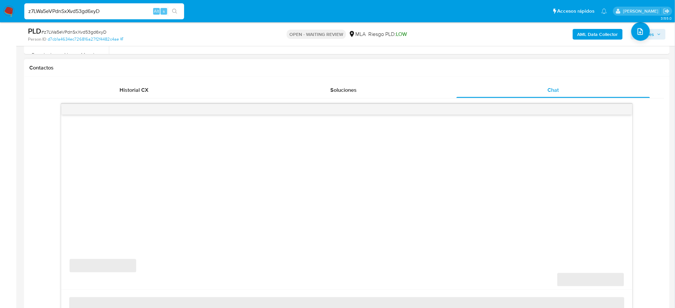
scroll to position [311, 0]
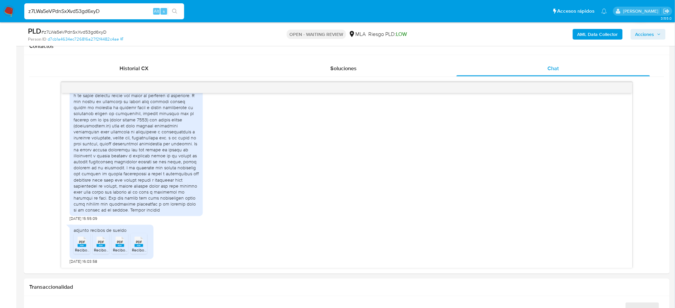
select select "10"
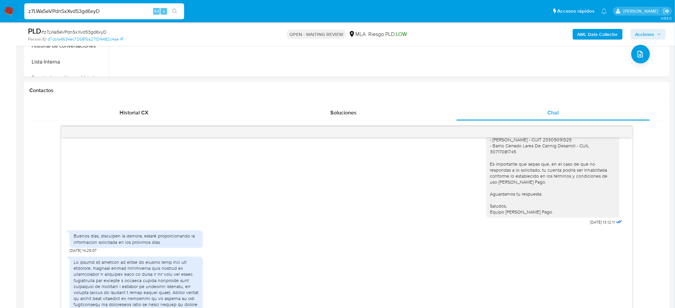
scroll to position [133, 0]
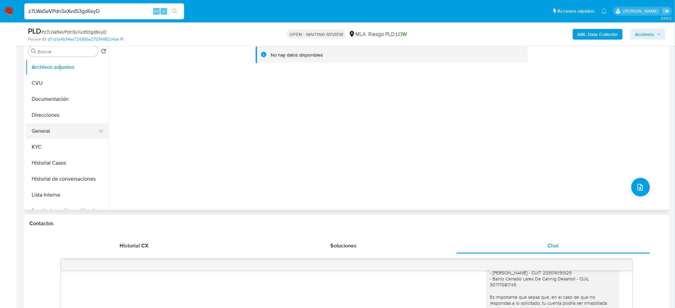
click at [49, 131] on button "General" at bounding box center [65, 131] width 78 height 16
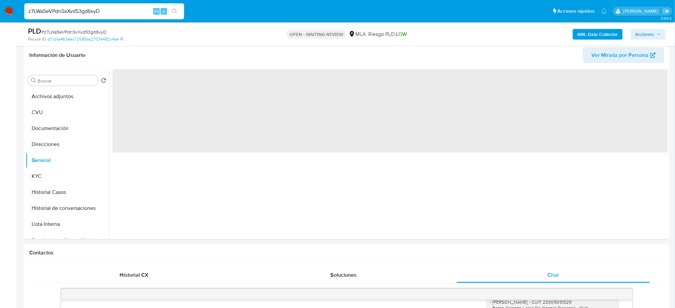
scroll to position [89, 0]
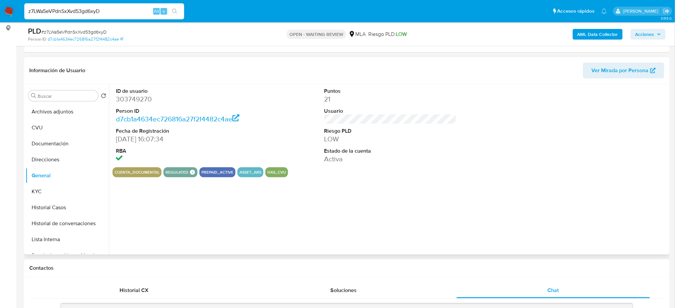
click at [126, 99] on dd "303749270" at bounding box center [182, 99] width 132 height 9
copy dd "303749270"
click at [82, 32] on span "# z7LWa5eVPdnSxXvd53gd6xyD" at bounding box center [73, 32] width 65 height 7
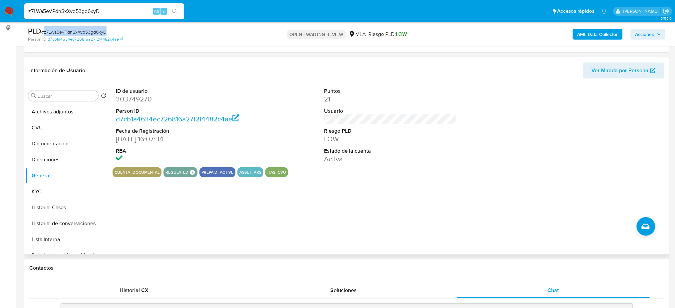
copy span "z7LWa5eVPdnSxXvd53gd6xyD"
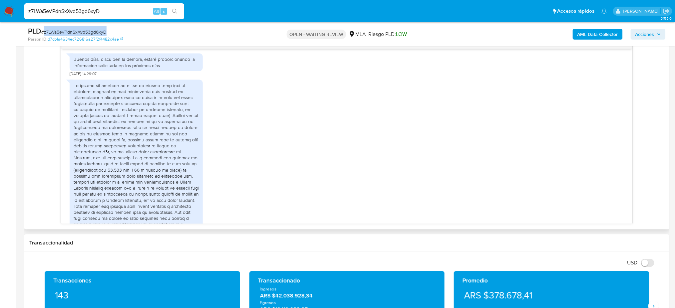
scroll to position [684, 0]
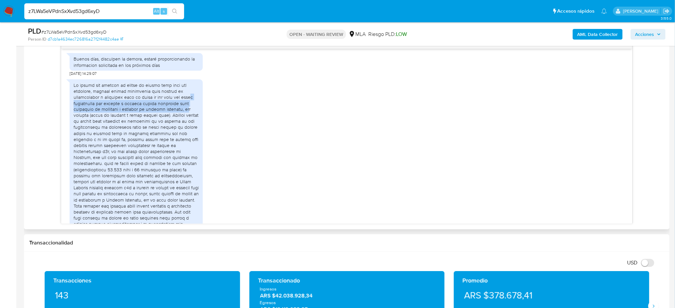
drag, startPoint x: 81, startPoint y: 130, endPoint x: 114, endPoint y: 144, distance: 35.2
click at [114, 144] on div at bounding box center [136, 221] width 125 height 279
click at [138, 181] on div at bounding box center [136, 221] width 125 height 279
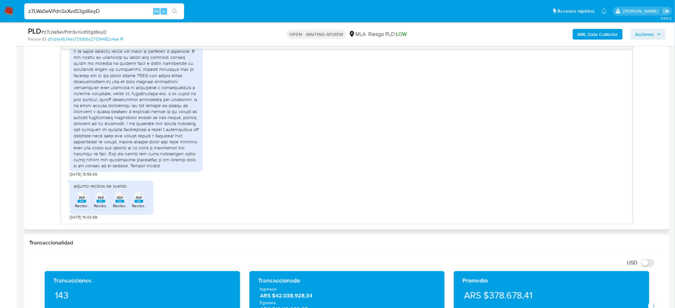
scroll to position [906, 0]
drag, startPoint x: 121, startPoint y: 8, endPoint x: 0, endPoint y: 23, distance: 122.1
click at [0, 23] on div "Pausado Ver notificaciones z7LWa5eVPdnSxXvd53gd6xyD Alt s Accesos rápidos Presi…" at bounding box center [337, 267] width 675 height 1244
paste input "aMUU68IPea7Oe8subOndBQ7R"
type input "aMUU68IPea7Oe8subOndBQ7R"
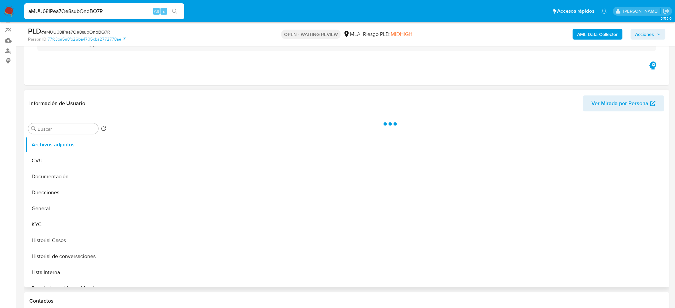
scroll to position [133, 0]
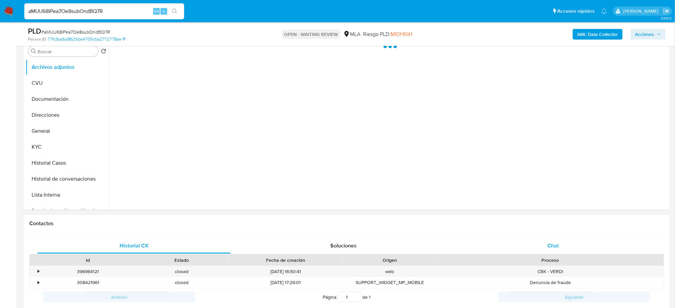
click at [557, 240] on div "Chat" at bounding box center [553, 246] width 193 height 16
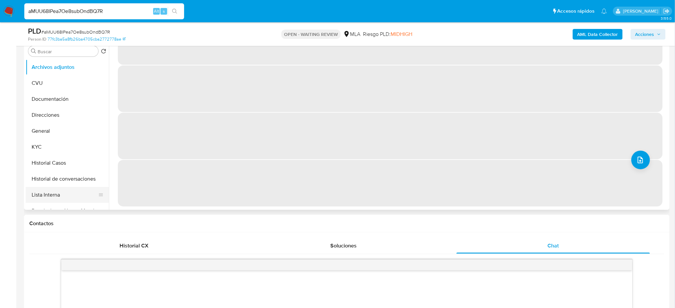
scroll to position [0, 0]
select select "10"
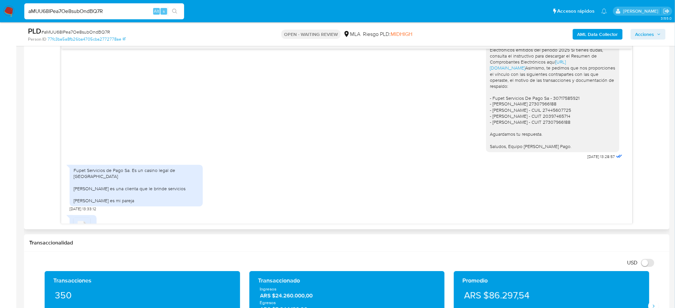
scroll to position [178, 0]
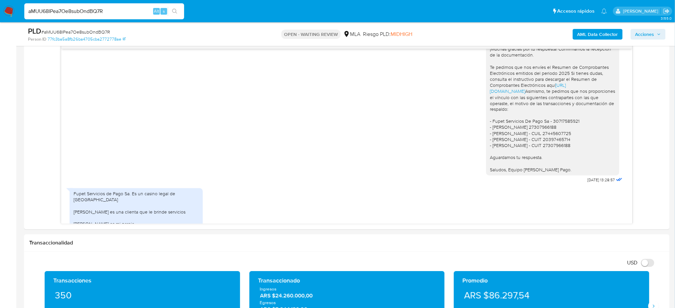
drag, startPoint x: 126, startPoint y: 12, endPoint x: 0, endPoint y: 12, distance: 125.5
click at [0, 12] on nav "Pausado Ver notificaciones aMUU68IPea7Oe8subOndBQ7R Alt s Accesos rápidos Presi…" at bounding box center [337, 11] width 675 height 22
paste input "Wb5YnLQKzEPnDtQirnRicYSe"
type input "Wb5YnLQKzEPnDtQirnRicYSe"
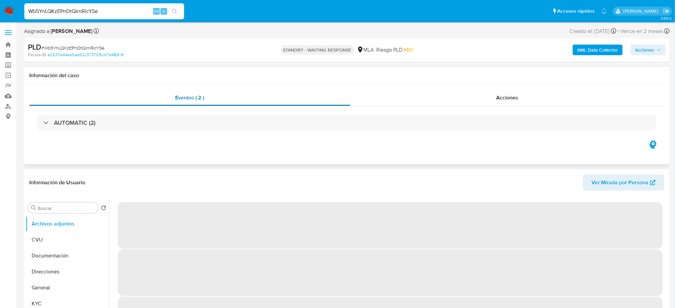
select select "10"
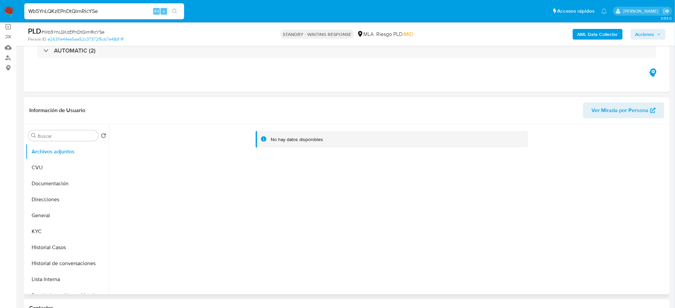
scroll to position [89, 0]
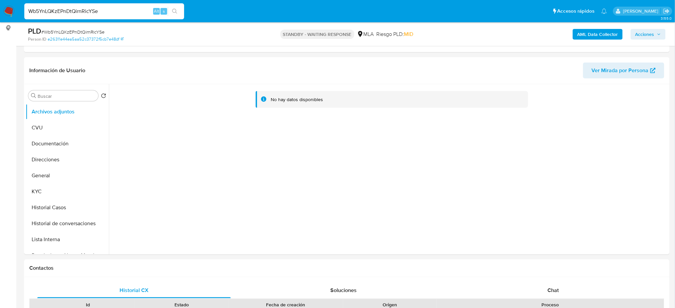
drag, startPoint x: 121, startPoint y: 9, endPoint x: 0, endPoint y: 6, distance: 121.2
click at [0, 7] on nav "Pausado Ver notificaciones Wb5YnLQKzEPnDtQirnRicYSe Alt s Accesos rápidos Presi…" at bounding box center [337, 11] width 675 height 22
paste input "eE6mAWb8lwyUdafQg34YygtT"
type input "eE6mAWb8lwyUdafQg34YygtT"
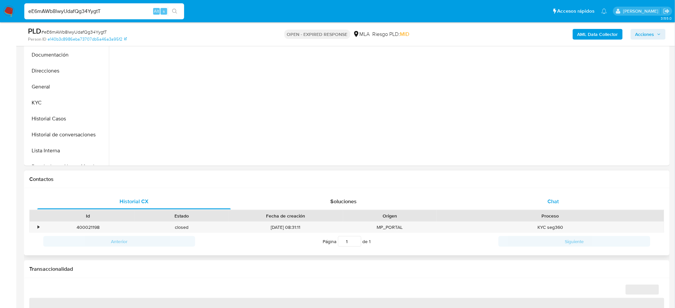
click at [568, 204] on div "Chat" at bounding box center [553, 202] width 193 height 16
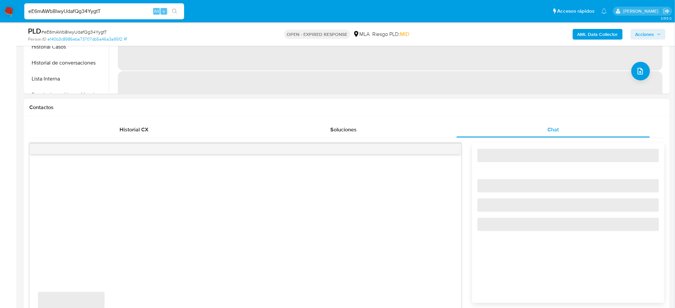
scroll to position [311, 0]
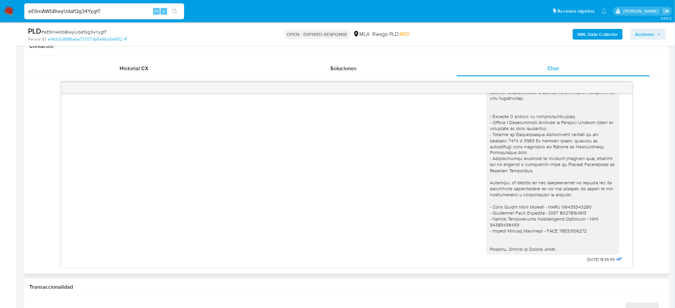
select select "10"
click at [92, 30] on span "# eE6mAWb8lwyUdafQg34YygtT" at bounding box center [74, 32] width 66 height 7
copy span "eE6mAWb8lwyUdafQg34YygtT"
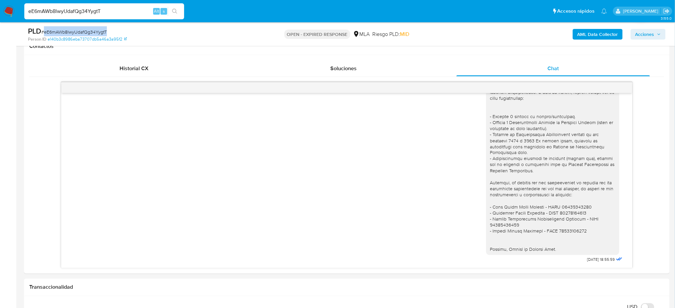
click at [8, 11] on img at bounding box center [8, 11] width 11 height 11
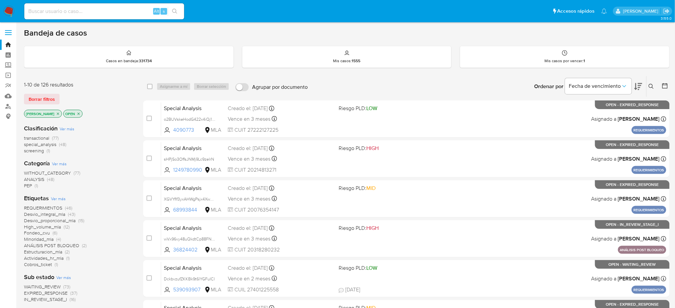
click at [652, 85] on icon at bounding box center [651, 86] width 5 height 5
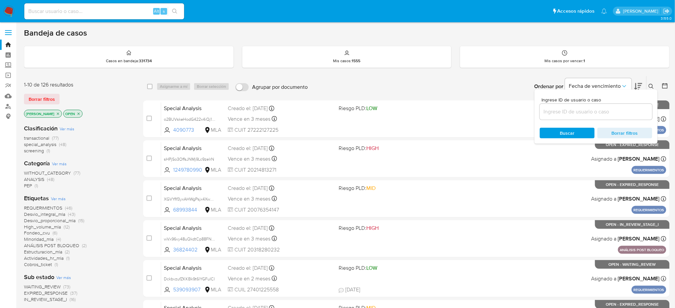
click at [603, 116] on div at bounding box center [596, 112] width 113 height 16
drag, startPoint x: 603, startPoint y: 116, endPoint x: 599, endPoint y: 112, distance: 5.4
click at [603, 116] on div at bounding box center [596, 112] width 113 height 16
click at [598, 110] on input at bounding box center [596, 112] width 113 height 9
paste input "eE6mAWb8lwyUdafQg34YygtT"
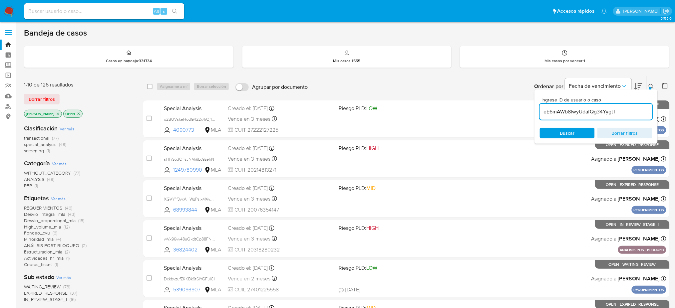
type input "eE6mAWb8lwyUdafQg34YygtT"
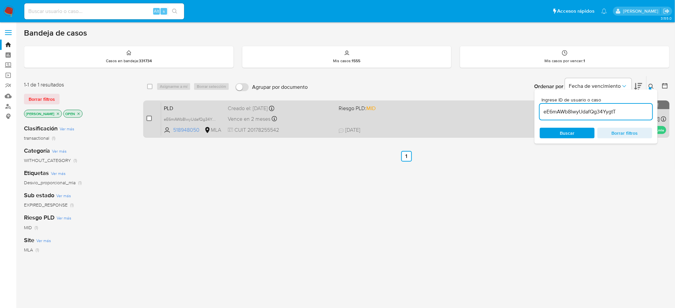
click at [150, 119] on input "checkbox" at bounding box center [149, 118] width 5 height 5
checkbox input "true"
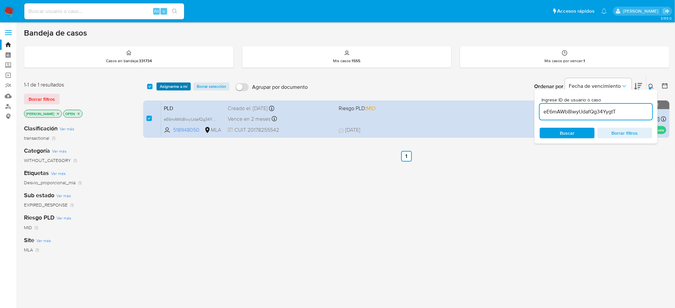
click at [173, 83] on span "Asignarme a mí" at bounding box center [174, 86] width 28 height 7
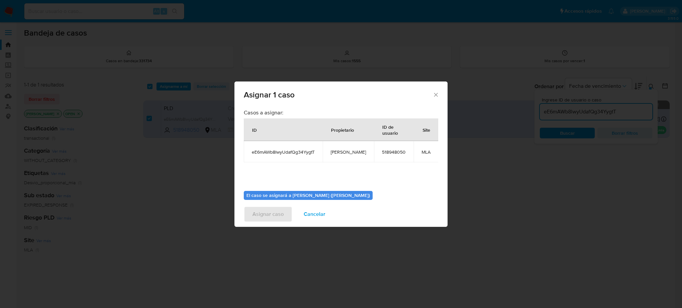
click at [343, 153] on span "[PERSON_NAME]" at bounding box center [348, 152] width 35 height 6
copy span "[PERSON_NAME]"
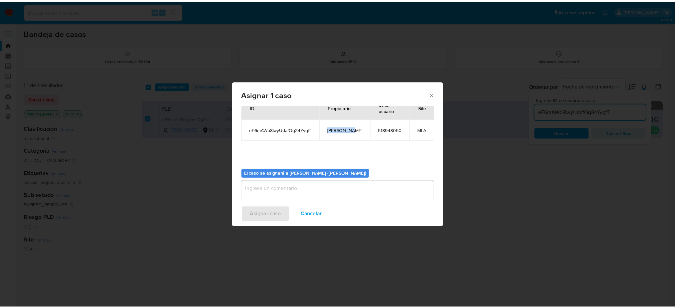
scroll to position [34, 0]
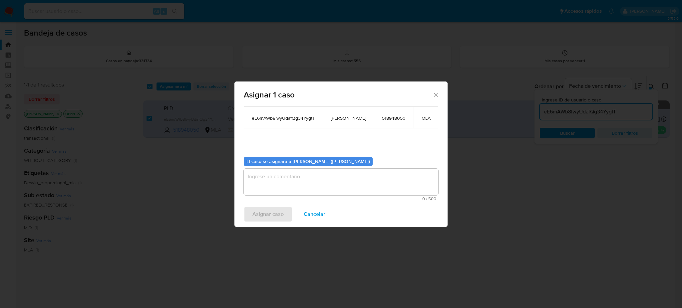
click at [276, 181] on textarea "assign-modal" at bounding box center [341, 182] width 194 height 27
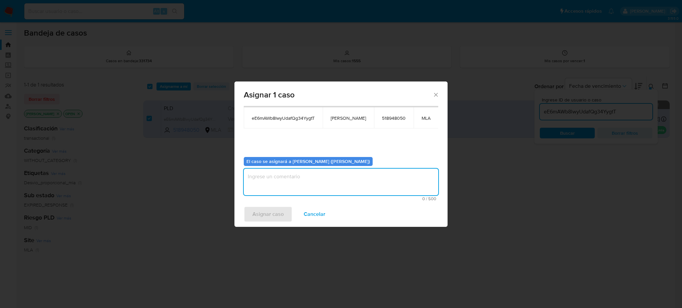
paste textarea "[PERSON_NAME]"
type textarea "[PERSON_NAME]"
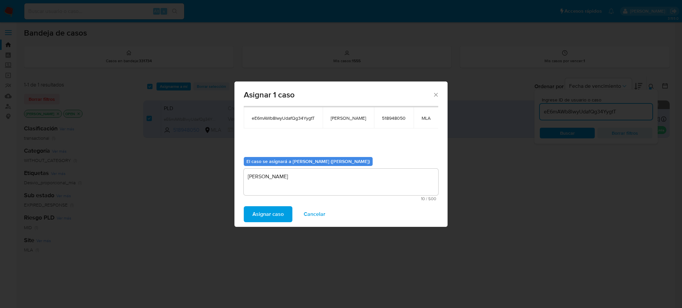
click at [266, 212] on span "Asignar caso" at bounding box center [267, 214] width 31 height 15
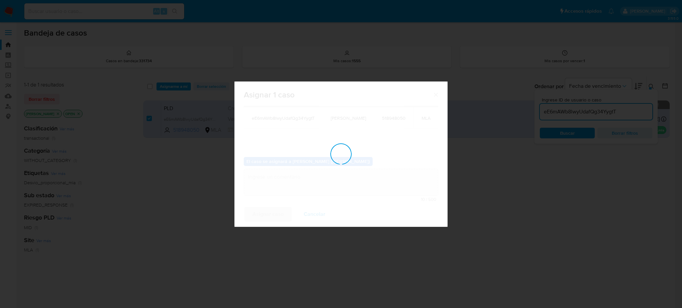
checkbox input "false"
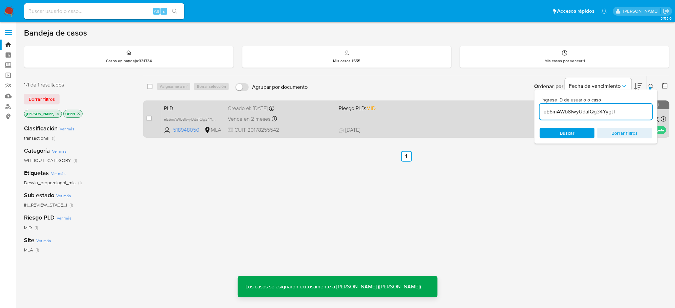
click at [194, 107] on span "PLD" at bounding box center [193, 108] width 59 height 9
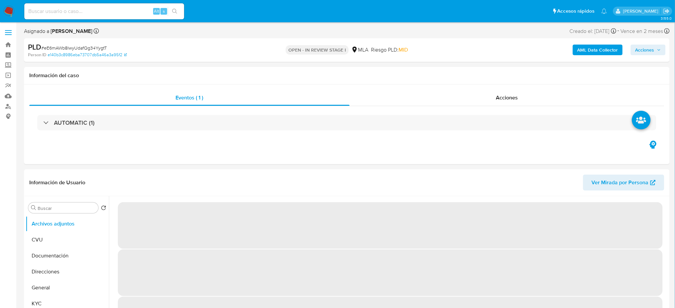
select select "10"
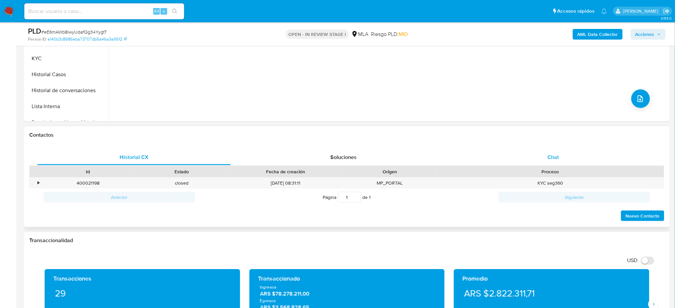
click at [542, 161] on div "Chat" at bounding box center [553, 158] width 193 height 16
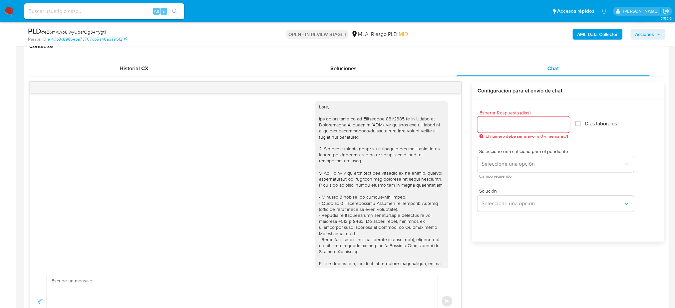
scroll to position [777, 0]
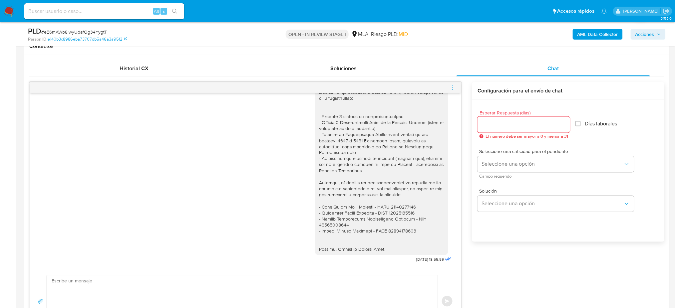
click at [182, 284] on textarea at bounding box center [241, 302] width 378 height 52
paste textarea "Hola, Esperamos que te encuentres muy bien. Te consultamos si tuviste oportunid…"
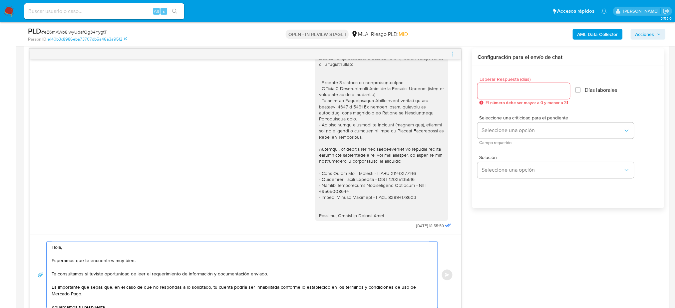
scroll to position [37, 0]
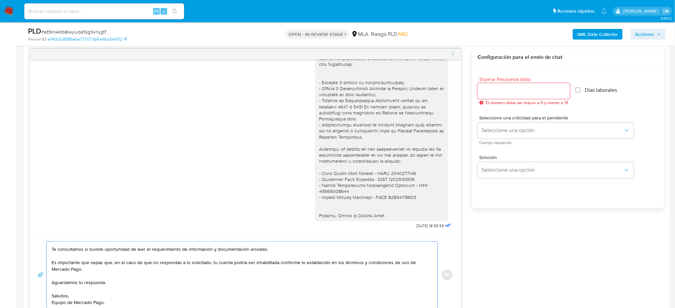
type textarea "Hola, Esperamos que te encuentres muy bien. Te consultamos si tuviste oportunid…"
click at [492, 86] on div at bounding box center [523, 91] width 93 height 16
click at [482, 92] on input "Esperar Respuesta (días)" at bounding box center [523, 91] width 93 height 9
type input "2"
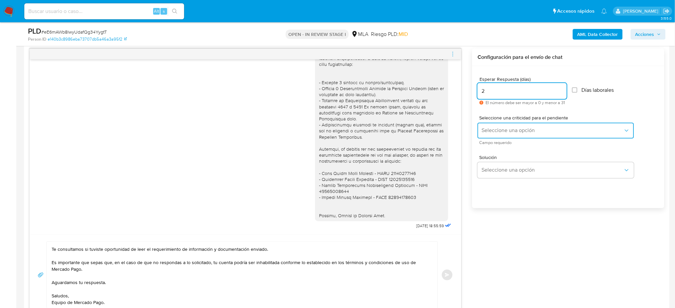
click at [486, 130] on span "Seleccione una opción" at bounding box center [552, 131] width 142 height 7
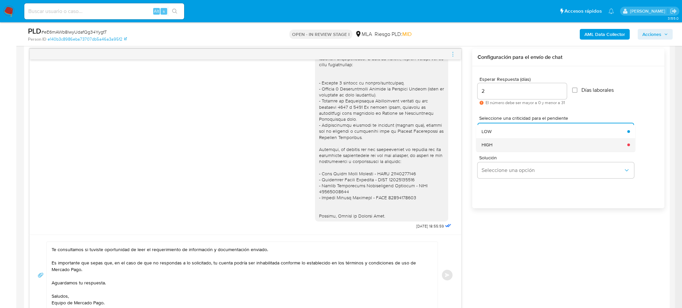
click at [487, 142] on span "HIGH" at bounding box center [486, 145] width 11 height 6
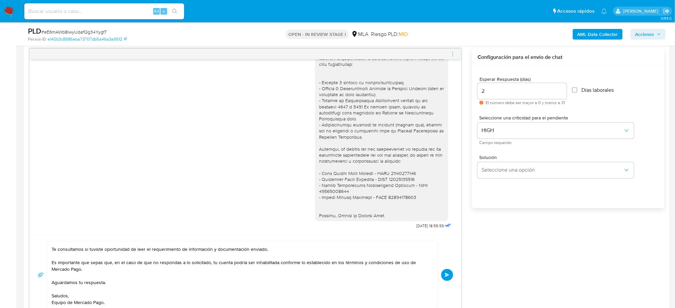
click at [448, 276] on span "Enviar" at bounding box center [447, 275] width 5 height 4
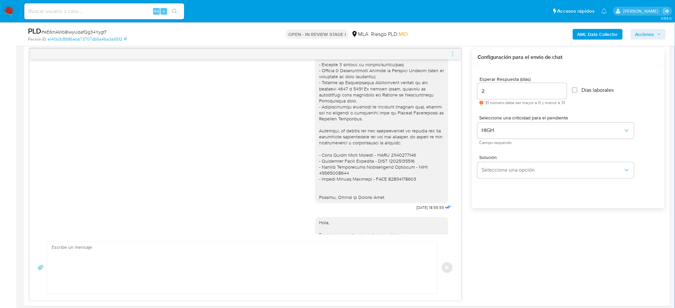
scroll to position [900, 0]
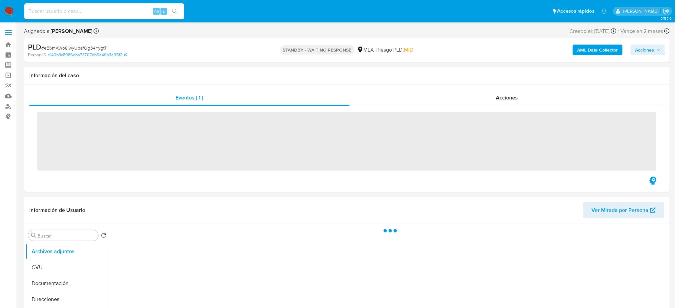
click at [108, 11] on input at bounding box center [104, 11] width 160 height 9
paste input "Npfd8fOTAw3kM8Y0EX2txZlY"
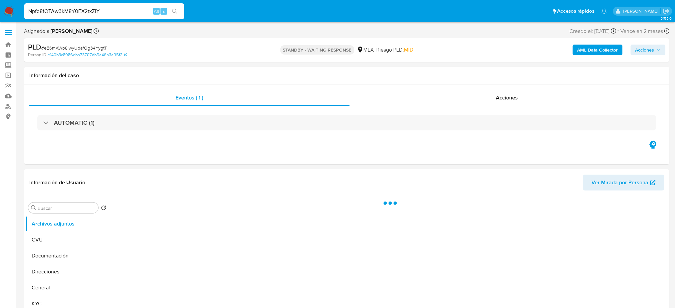
type input "Npfd8fOTAw3kM8Y0EX2txZlY"
click at [78, 45] on span "# Npfd8fOTAw3kM8Y0EX2txZlY" at bounding box center [73, 48] width 65 height 7
copy span "Npfd8fOTAw3kM8Y0EX2txZlY"
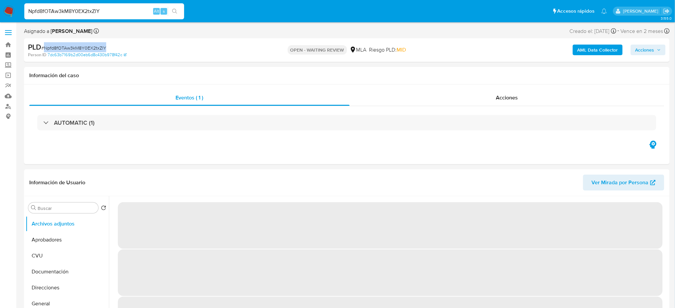
click at [4, 7] on img at bounding box center [8, 11] width 11 height 11
select select "10"
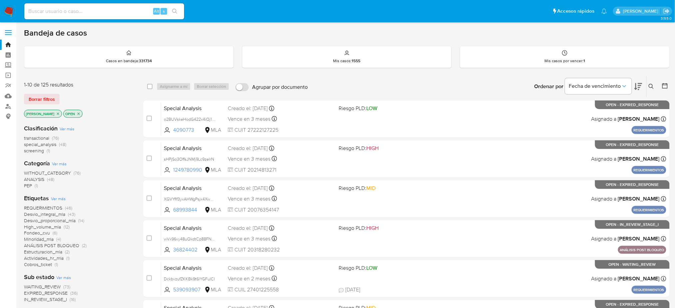
click at [649, 86] on icon at bounding box center [651, 86] width 5 height 5
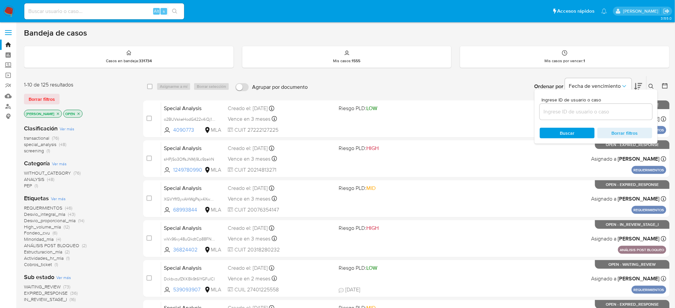
click at [610, 110] on input at bounding box center [596, 112] width 113 height 9
type input "Npfd8fOTAw3kM8Y0EX2txZlY"
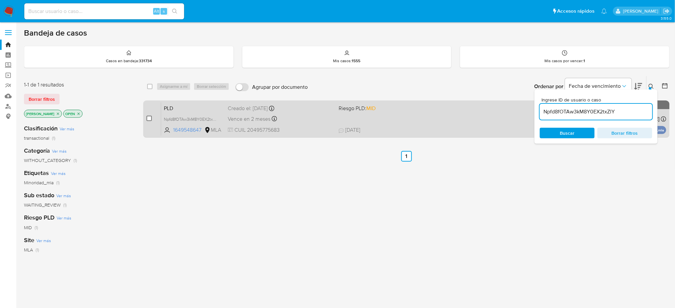
click at [149, 119] on input "checkbox" at bounding box center [149, 118] width 5 height 5
checkbox input "true"
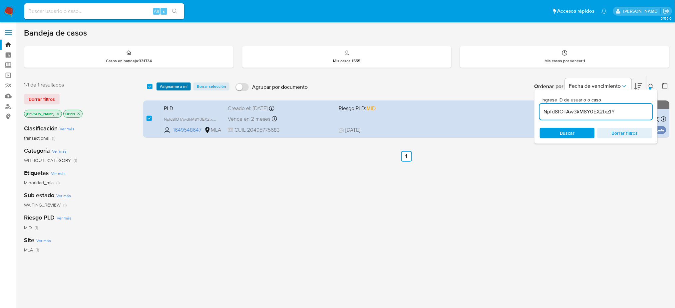
click at [171, 87] on span "Asignarme a mí" at bounding box center [174, 86] width 28 height 7
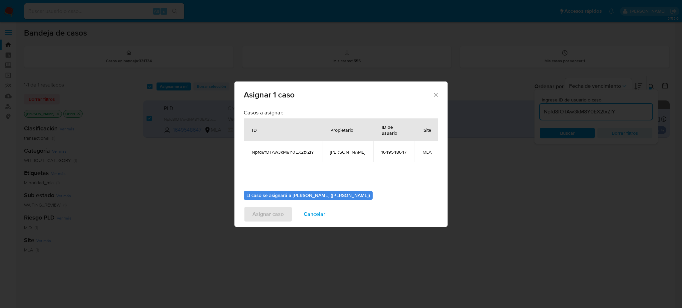
click at [335, 153] on span "[PERSON_NAME]" at bounding box center [347, 152] width 35 height 6
copy span "[PERSON_NAME]"
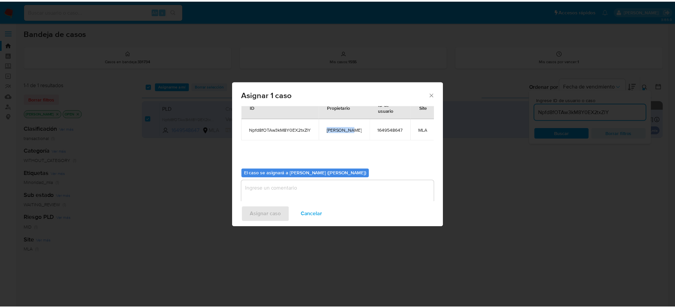
scroll to position [34, 0]
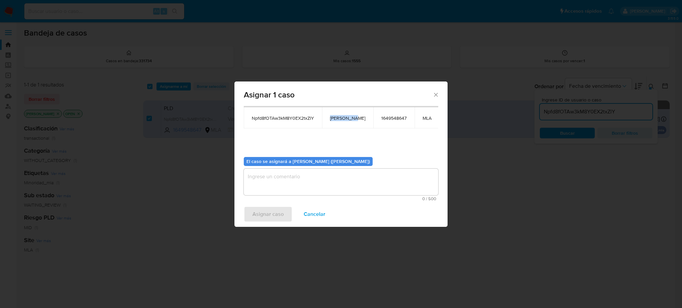
click at [281, 179] on textarea "assign-modal" at bounding box center [341, 182] width 194 height 27
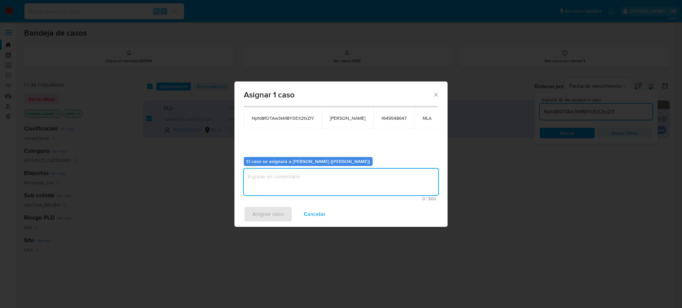
paste textarea "[PERSON_NAME]"
type textarea "[PERSON_NAME]"
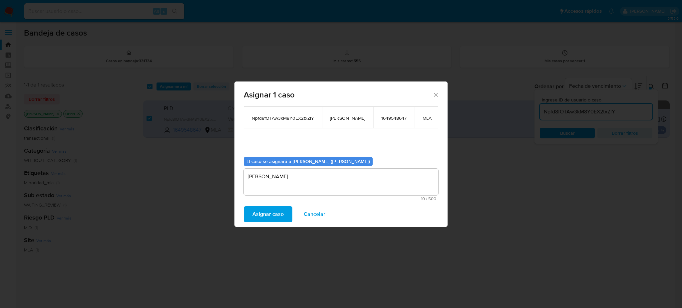
click at [259, 216] on span "Asignar caso" at bounding box center [267, 214] width 31 height 15
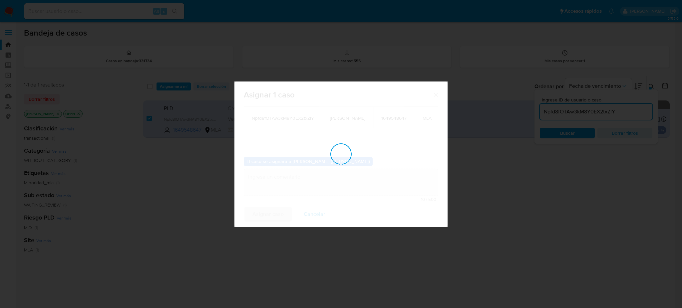
checkbox input "false"
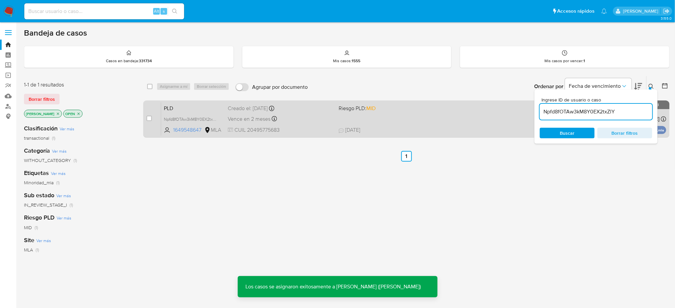
click at [202, 109] on span "PLD" at bounding box center [193, 108] width 59 height 9
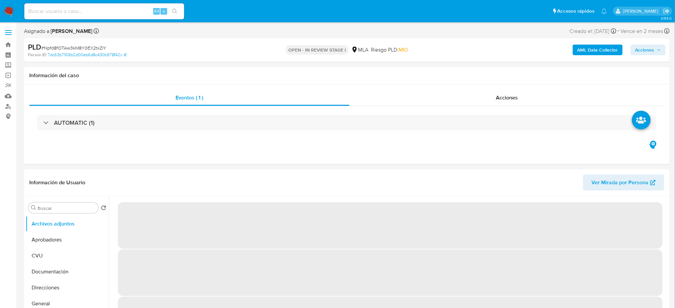
select select "10"
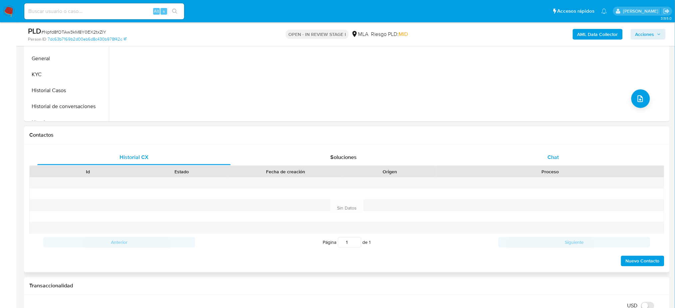
click at [572, 163] on div "Chat" at bounding box center [553, 158] width 193 height 16
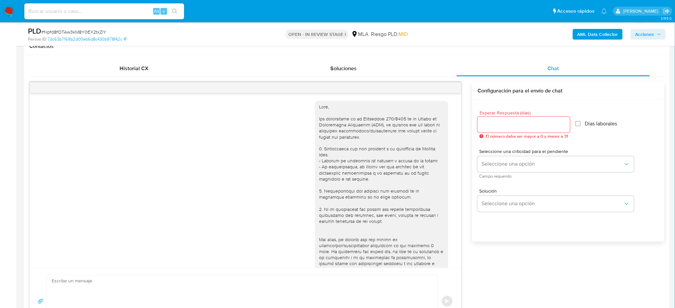
scroll to position [399, 0]
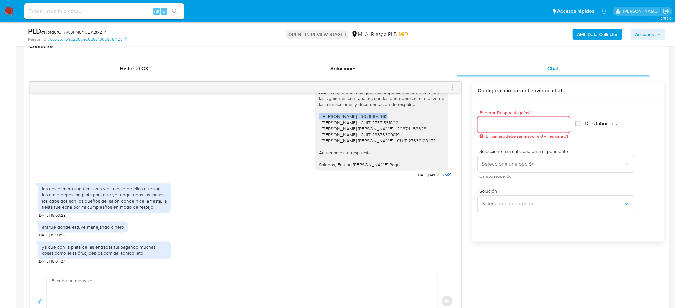
drag, startPoint x: 312, startPoint y: 116, endPoint x: 385, endPoint y: 117, distance: 72.9
click at [385, 117] on div "Hola, ¡Muchas gracias por tu respuesta! ¿Podrías informarnos para que fiesta se…" at bounding box center [381, 104] width 125 height 127
copy div "- Don Romeo Srl - 30715104462"
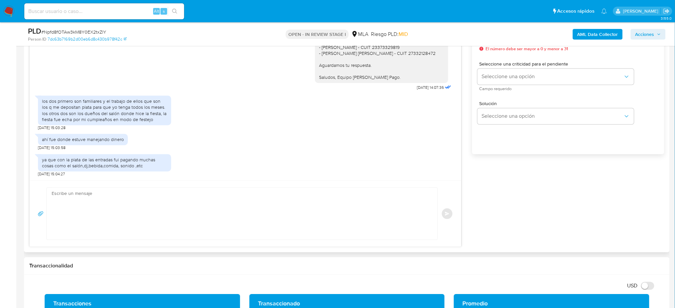
scroll to position [400, 0]
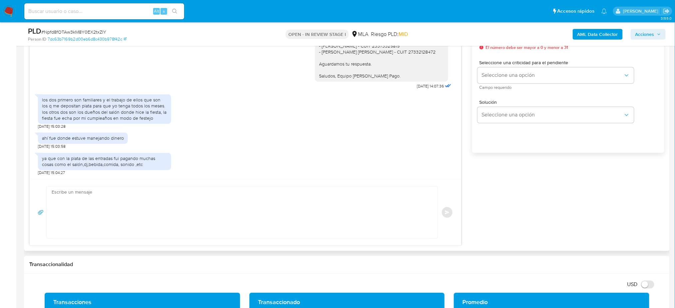
click at [98, 201] on textarea at bounding box center [241, 213] width 378 height 52
paste textarea "Buen día Muchas gracias por tu respuesta. ¿Podrías informarnos el vínculo con l…"
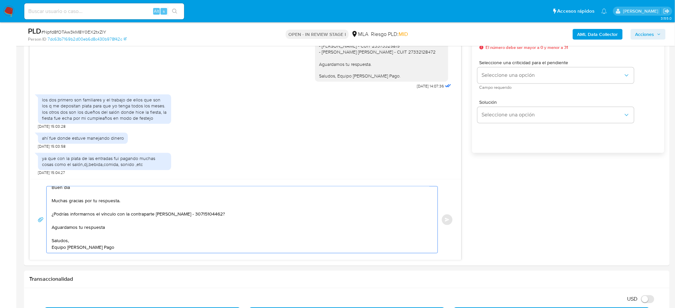
scroll to position [355, 0]
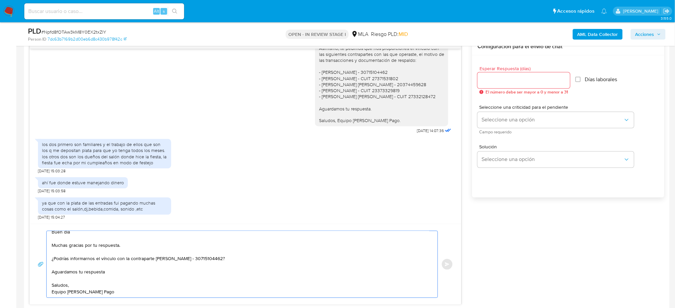
type textarea "Buen día Muchas gracias por tu respuesta. ¿Podrías informarnos el vínculo con l…"
click at [496, 80] on input "Esperar Respuesta (días)" at bounding box center [523, 80] width 93 height 9
type input "2"
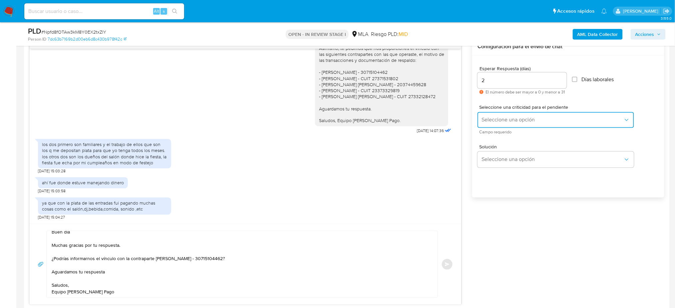
click at [483, 125] on button "Seleccione una opción" at bounding box center [555, 120] width 157 height 16
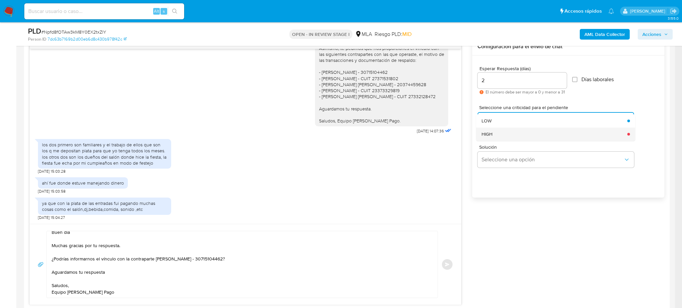
click at [489, 134] on span "HIGH" at bounding box center [486, 134] width 11 height 6
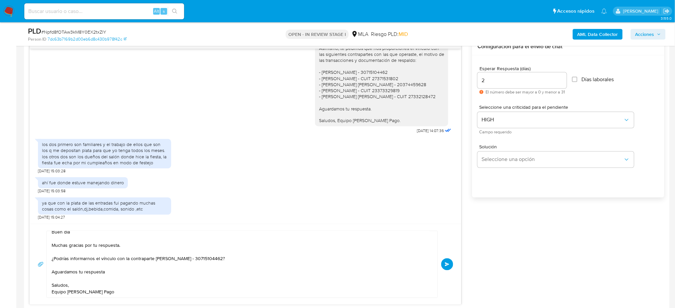
click at [451, 267] on button "Enviar" at bounding box center [447, 265] width 12 height 12
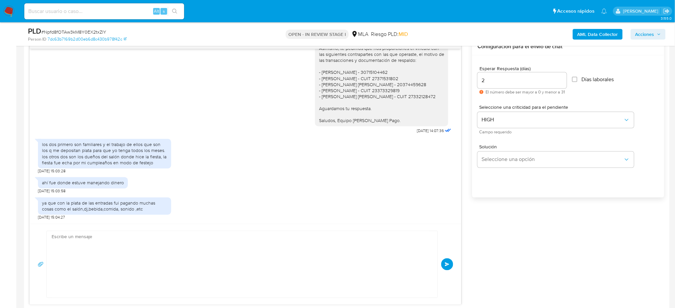
scroll to position [485, 0]
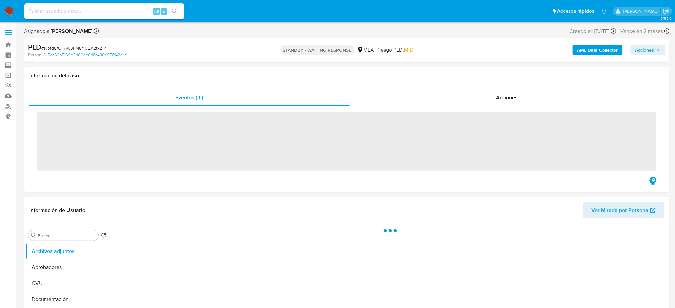
click at [68, 15] on input at bounding box center [104, 11] width 160 height 9
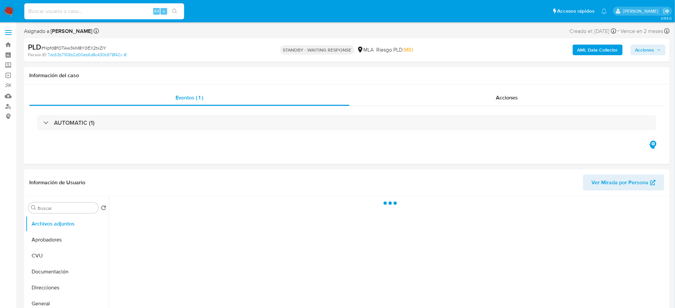
paste input "BYAq9jeJvIK68Ly0P5sjaMxw"
type input "BYAq9jeJvIK68Ly0P5sjaMxw"
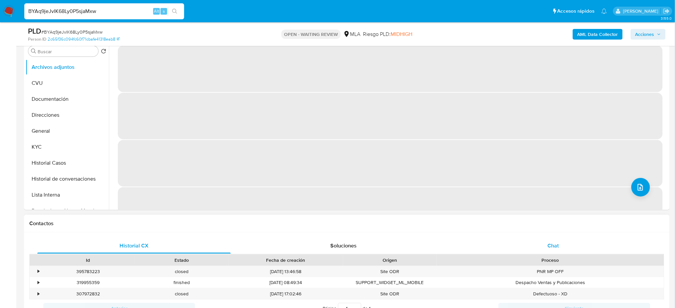
click at [578, 244] on div "Chat" at bounding box center [553, 246] width 193 height 16
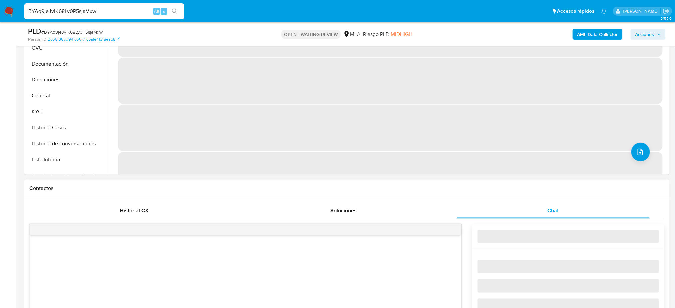
select select "10"
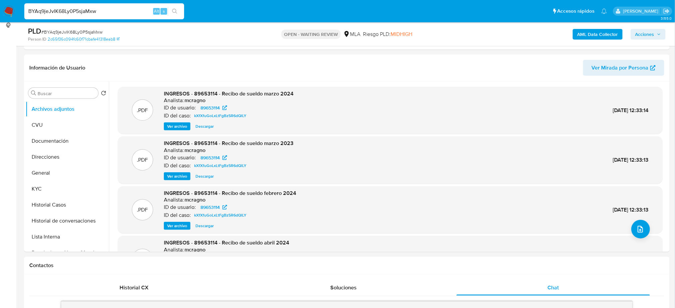
scroll to position [89, 0]
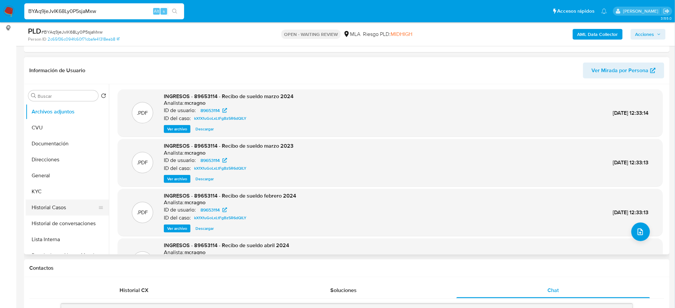
click button "Historial Casos"
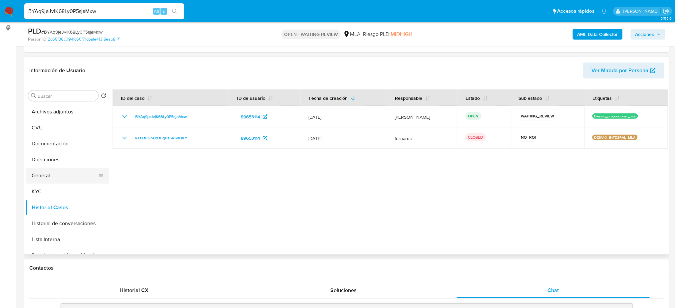
click button "General"
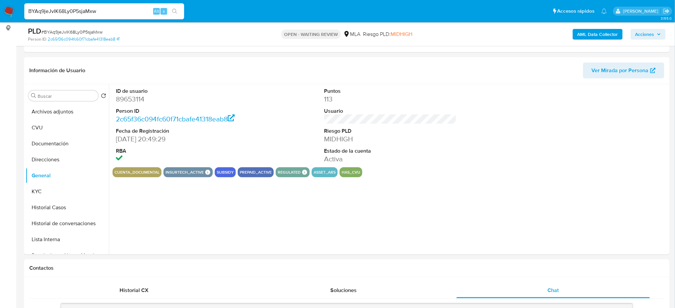
click dd "89653114"
copy dd "89653114"
click button "Historial Casos"
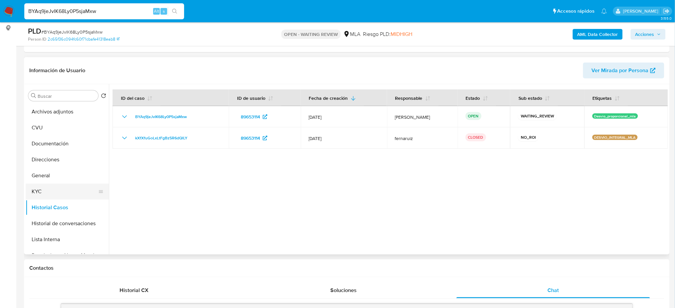
click button "KYC"
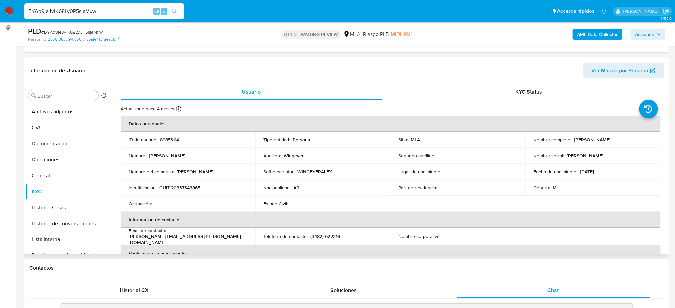
click p "CUIT 20337343865"
copy p "20337343865"
click p "CUIT 20337343865"
drag, startPoint x: 177, startPoint y: 188, endPoint x: 197, endPoint y: 189, distance: 20.3
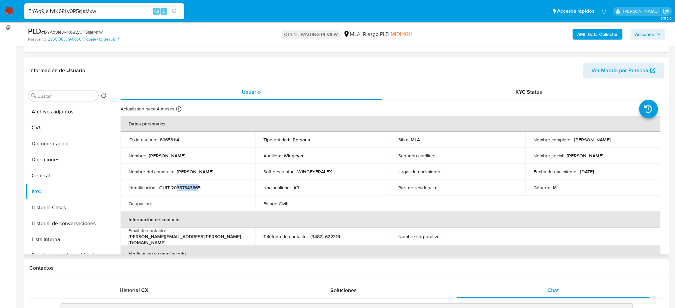
click p "CUIT 20337343865"
copy p "33734386"
click p "wingeyer.alex@gmail.com"
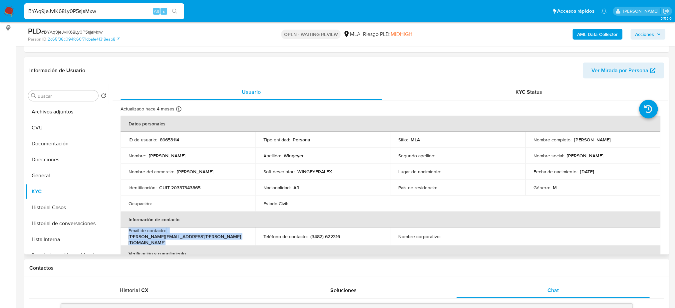
click td "Email de contacto : wingeyer.alex@gmail.com"
drag, startPoint x: 168, startPoint y: 236, endPoint x: 238, endPoint y: 236, distance: 69.6
click div "Email de contacto : wingeyer.alex@gmail.com"
copy p "wingeyer.alex@gmail.com"
drag, startPoint x: 571, startPoint y: 139, endPoint x: 630, endPoint y: 142, distance: 58.7
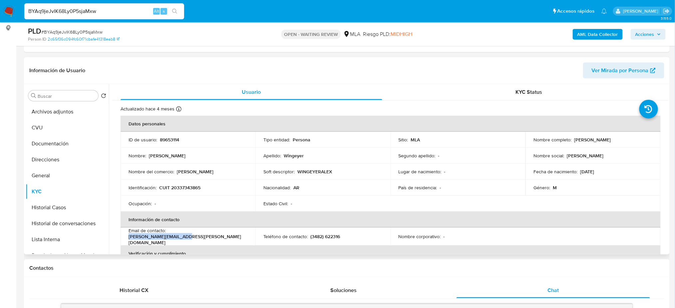
click div "Nombre completo : Alex Hernan Wingeyer"
copy div "Alex Hernan Wingeyer"
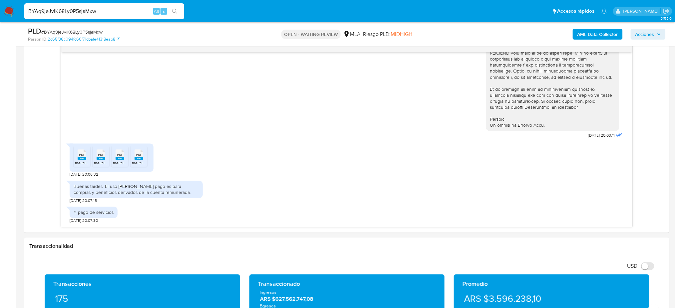
scroll to position [355, 0]
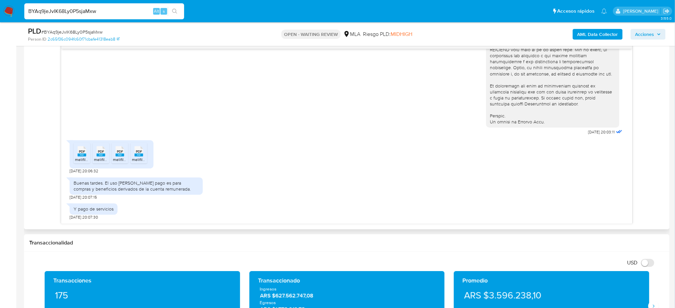
click div "PDF PDF"
drag, startPoint x: 102, startPoint y: 154, endPoint x: 115, endPoint y: 155, distance: 13.0
click div "PDF PDF"
click rect
click div "PDF PDF"
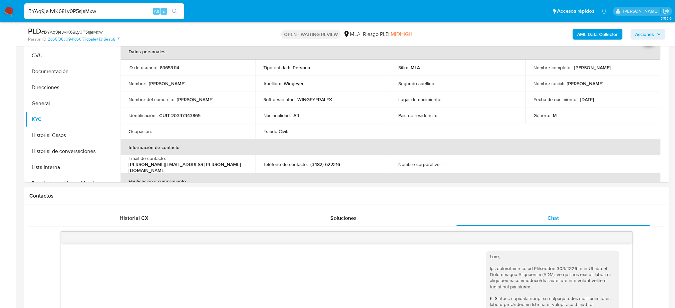
scroll to position [93, 0]
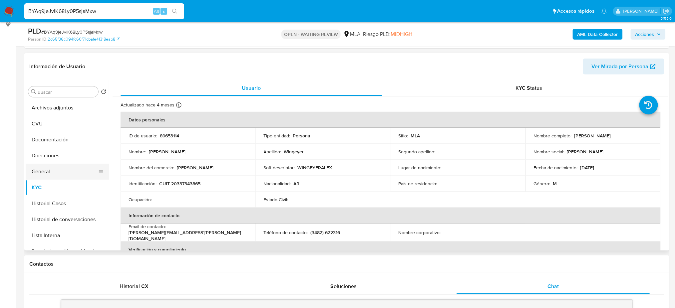
click button "General"
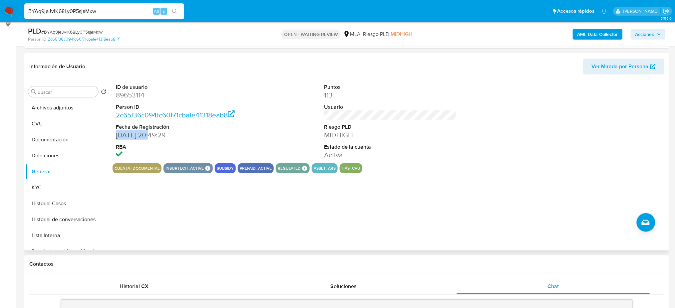
drag, startPoint x: 118, startPoint y: 135, endPoint x: 149, endPoint y: 135, distance: 31.6
click dd "01/12/2005 20:49:29"
copy dd "01/12/2005"
click button "CVU"
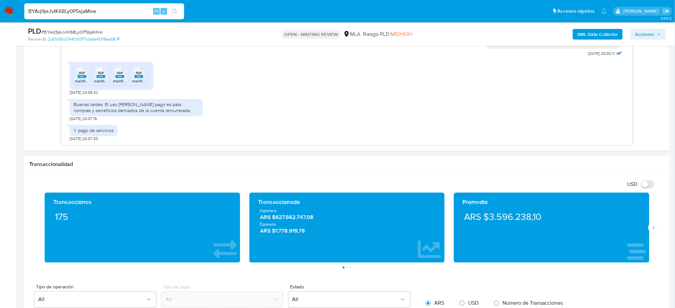
scroll to position [359, 0]
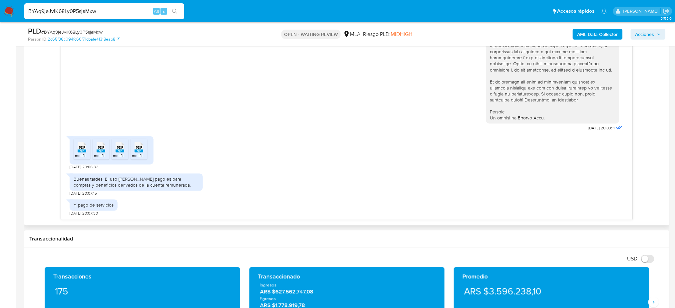
click div "Buenas tardes. El uso de mercado pago es para compras y beneficios derivados de…"
drag, startPoint x: 105, startPoint y: 178, endPoint x: 179, endPoint y: 189, distance: 75.7
click div "Buenas tardes. El uso de mercado pago es para compras y beneficios derivados de…"
copy div "El uso de mercado pago es para compras y beneficios derivados de la cuenta remu…"
click div "Buenas tardes. El uso de mercado pago es para compras y beneficios derivados de…"
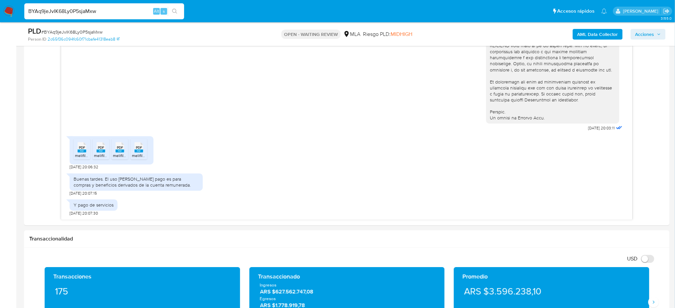
click span "# BYAq9jeJvIK68Ly0P5sjaMxw"
copy span "BYAq9jeJvIK68Ly0P5sjaMxw"
click img
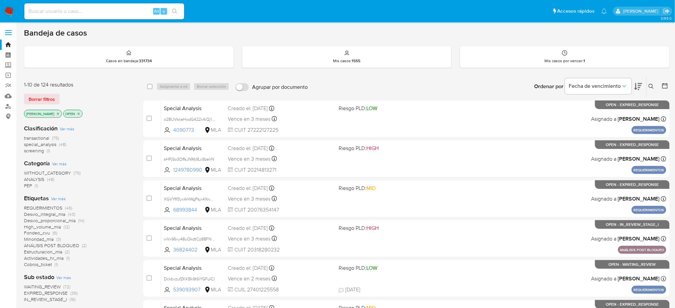
click at [651, 86] on icon at bounding box center [651, 86] width 5 height 5
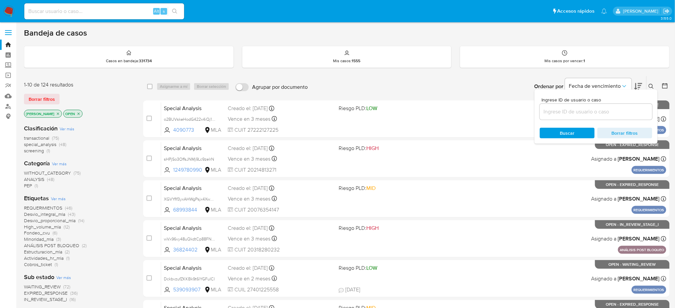
click at [619, 115] on input at bounding box center [596, 112] width 113 height 9
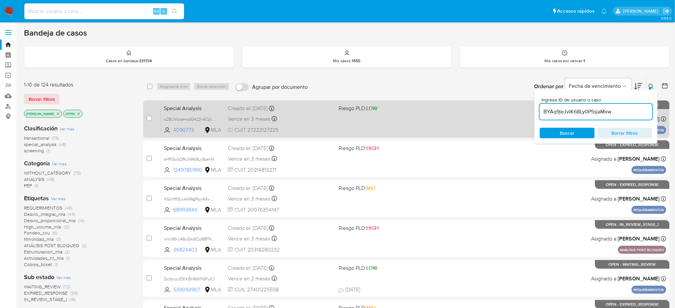
type input "BYAq9jeJvIK68Ly0P5sjaMxw"
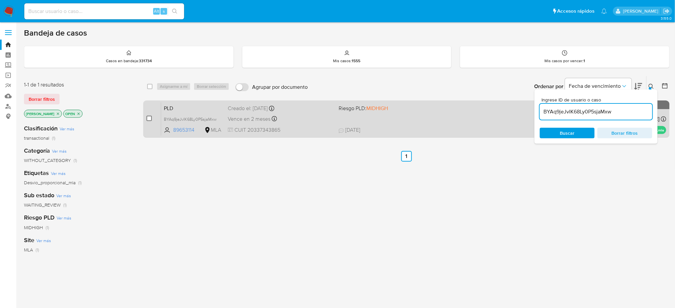
click at [150, 119] on input "checkbox" at bounding box center [149, 118] width 5 height 5
checkbox input "true"
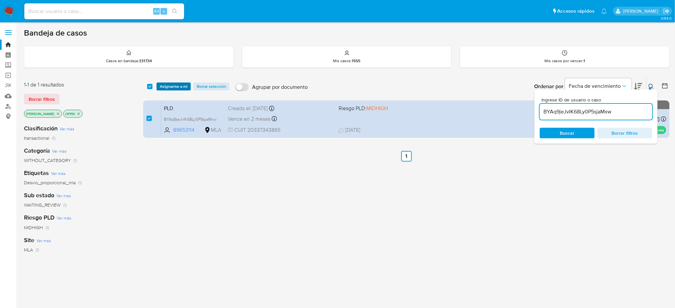
click at [174, 87] on span "Asignarme a mí" at bounding box center [174, 86] width 28 height 7
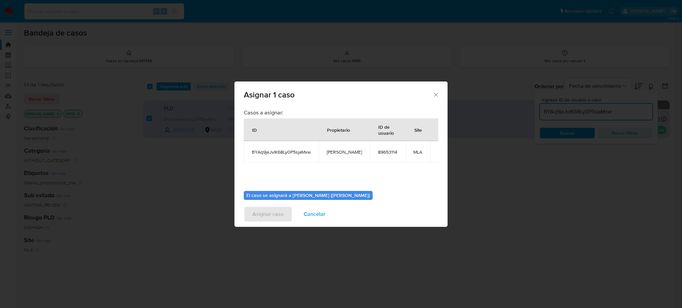
click at [341, 151] on span "[PERSON_NAME]" at bounding box center [344, 152] width 35 height 6
copy span "[PERSON_NAME]"
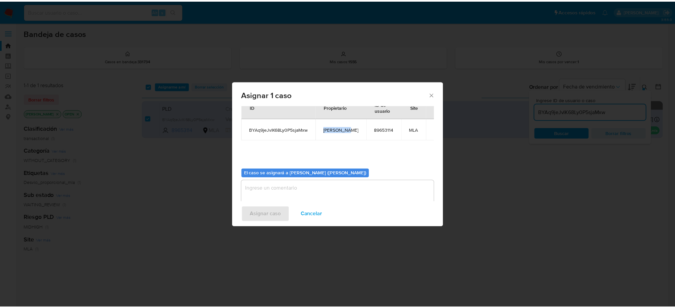
scroll to position [34, 0]
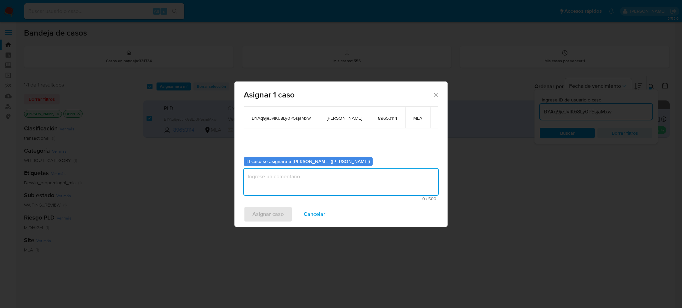
drag, startPoint x: 294, startPoint y: 186, endPoint x: 285, endPoint y: 202, distance: 18.8
click at [294, 186] on textarea "assign-modal" at bounding box center [341, 182] width 194 height 27
paste textarea "[PERSON_NAME]"
type textarea "[PERSON_NAME]"
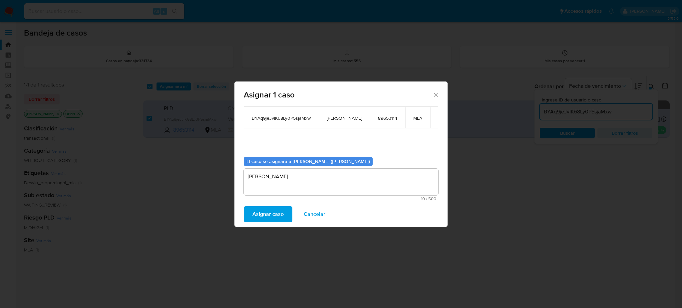
click at [277, 214] on span "Asignar caso" at bounding box center [267, 214] width 31 height 15
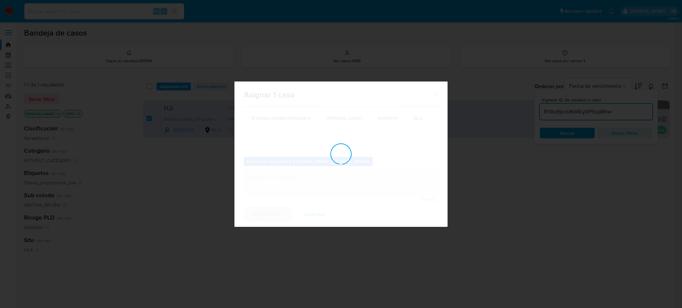
checkbox input "false"
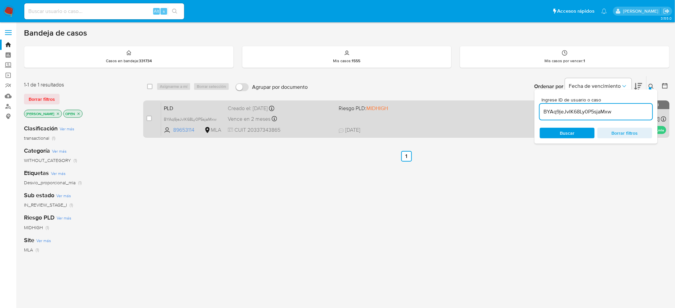
click at [202, 106] on span "PLD" at bounding box center [193, 108] width 59 height 9
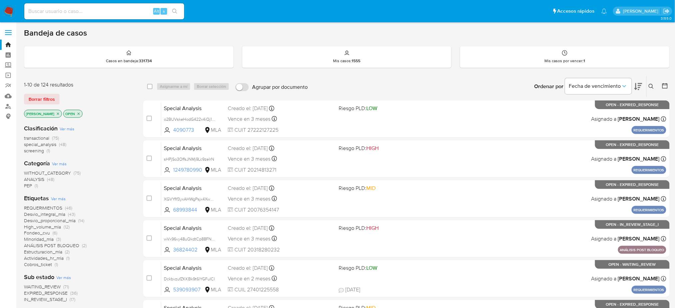
click at [511, 85] on icon at bounding box center [651, 86] width 5 height 5
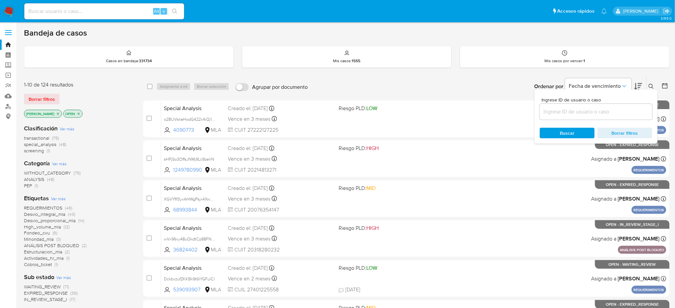
click at [511, 113] on input at bounding box center [596, 112] width 113 height 9
type input "BYAq9jeJvIK68Ly0P5sjaMxw"
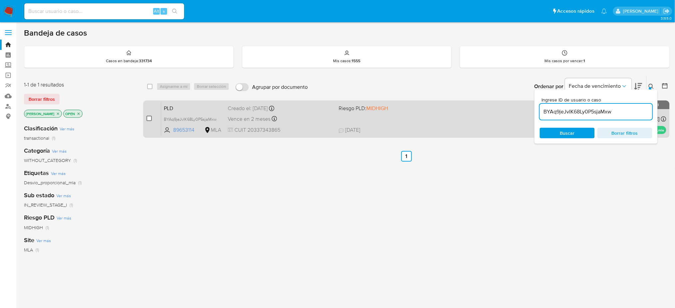
click at [147, 118] on input "checkbox" at bounding box center [149, 118] width 5 height 5
checkbox input "true"
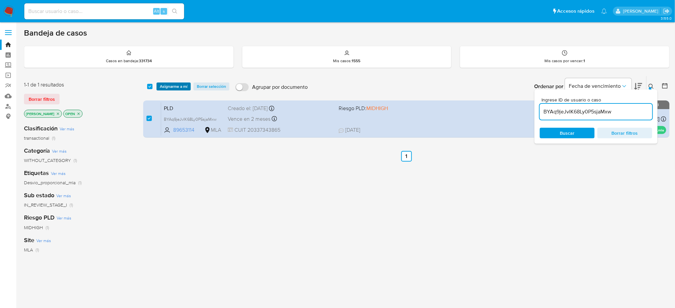
click at [170, 88] on span "Asignarme a mí" at bounding box center [174, 86] width 28 height 7
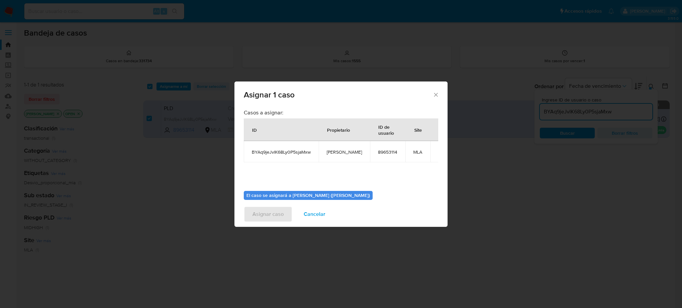
click at [345, 155] on span "[PERSON_NAME]" at bounding box center [344, 152] width 35 height 6
copy span "[PERSON_NAME]"
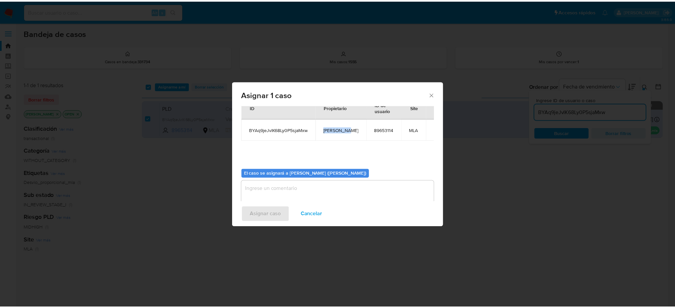
scroll to position [34, 0]
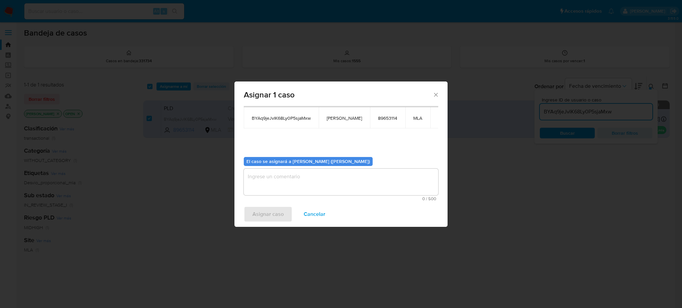
click at [296, 180] on textarea "assign-modal" at bounding box center [341, 182] width 194 height 27
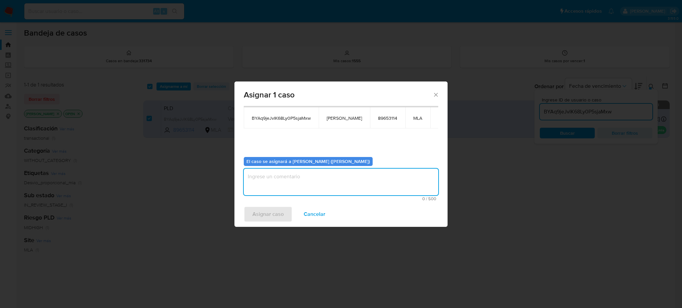
paste textarea "[PERSON_NAME]"
type textarea "[PERSON_NAME]"
click at [264, 213] on span "Asignar caso" at bounding box center [267, 214] width 31 height 15
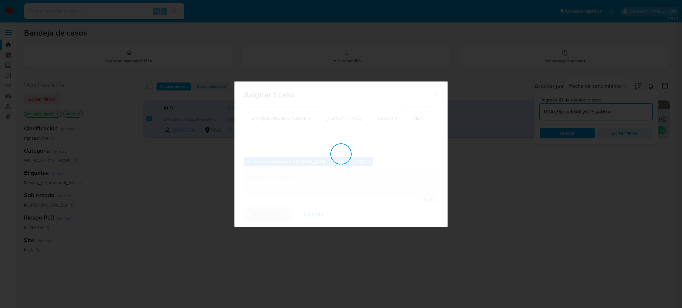
checkbox input "false"
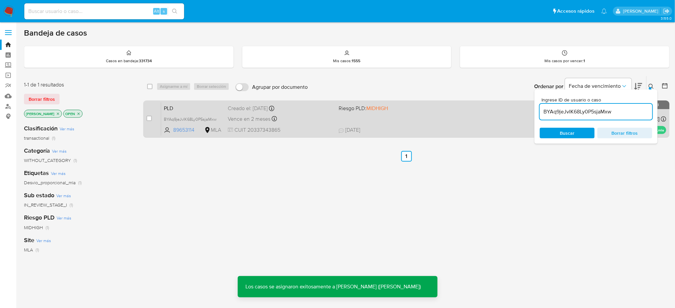
click at [220, 106] on span "PLD" at bounding box center [193, 108] width 59 height 9
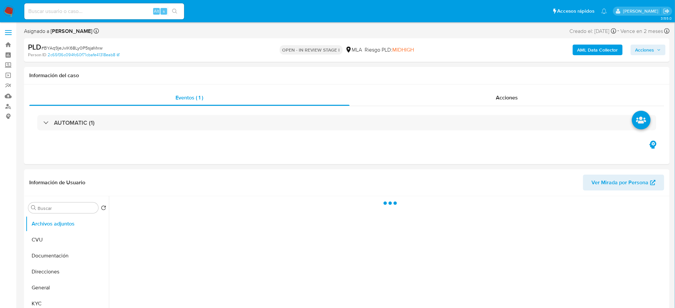
click at [65, 50] on span "# BYAq9jeJvIK68Ly0P5sjaMxw" at bounding box center [71, 48] width 61 height 7
copy span "BYAq9jeJvIK68Ly0P5sjaMxw"
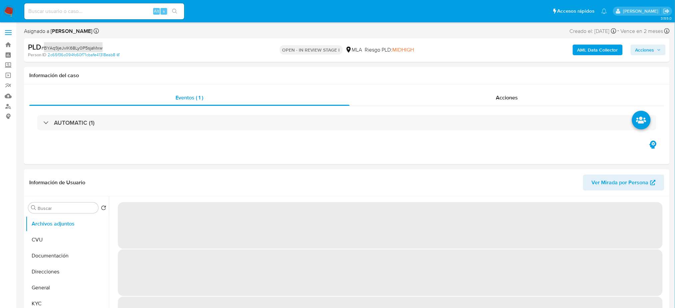
select select "10"
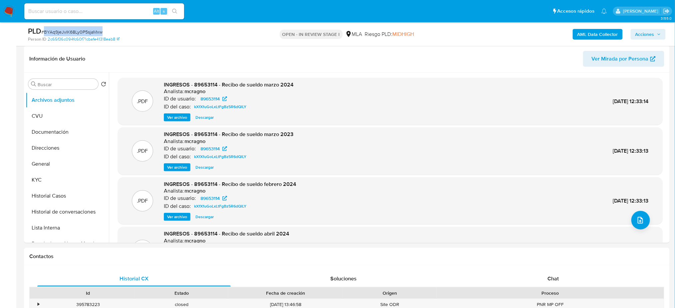
scroll to position [266, 0]
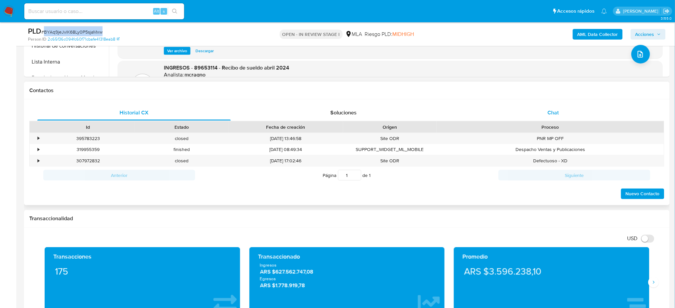
click at [569, 106] on div "Chat" at bounding box center [553, 113] width 193 height 16
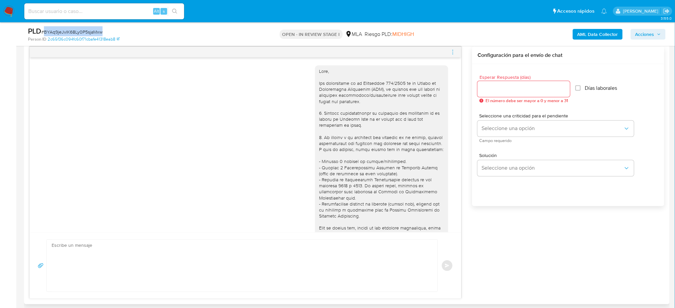
scroll to position [355, 0]
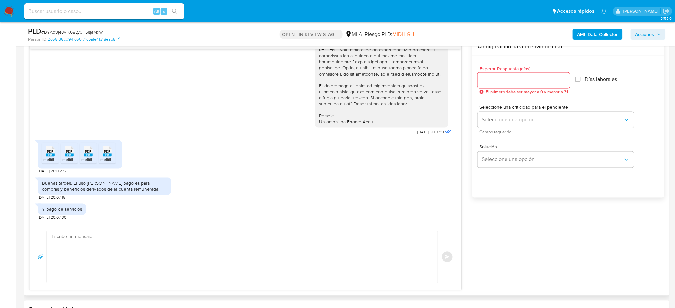
click at [92, 243] on textarea at bounding box center [241, 257] width 378 height 52
paste textarea "Hola, ¡Muchas gracias por tu respuesta! Confirmamos la recepción de la document…"
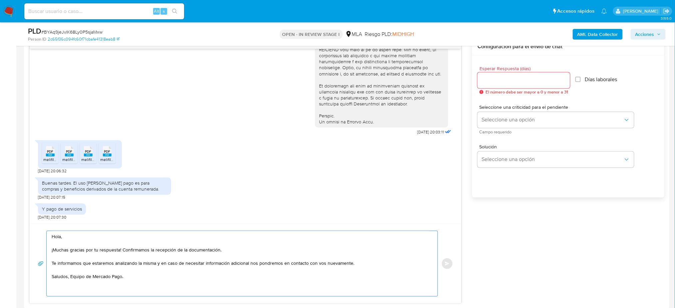
type textarea "Hola, ¡Muchas gracias por tu respuesta! Confirmamos la recepción de la document…"
click at [505, 83] on input "Esperar Respuesta (días)" at bounding box center [523, 80] width 93 height 9
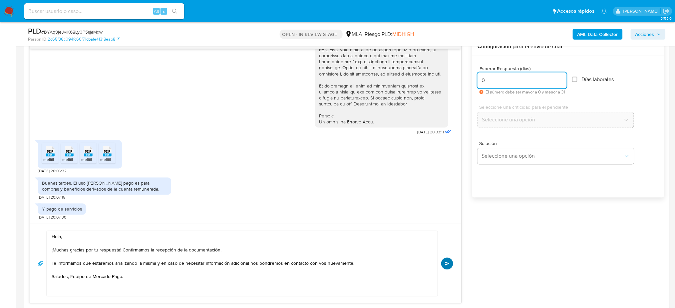
type input "0"
click at [448, 264] on span "Enviar" at bounding box center [447, 264] width 5 height 4
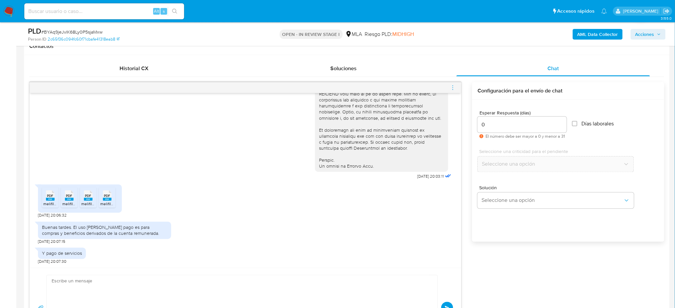
scroll to position [377, 0]
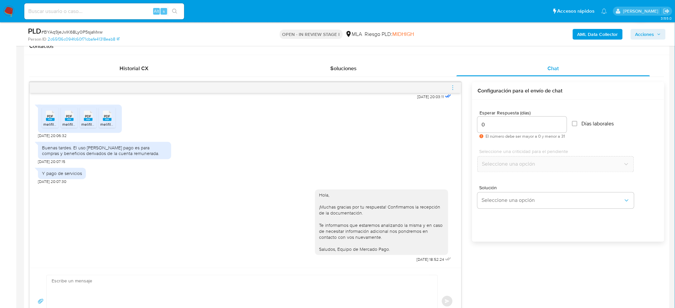
click at [453, 86] on icon "menu-action" at bounding box center [453, 88] width 6 height 6
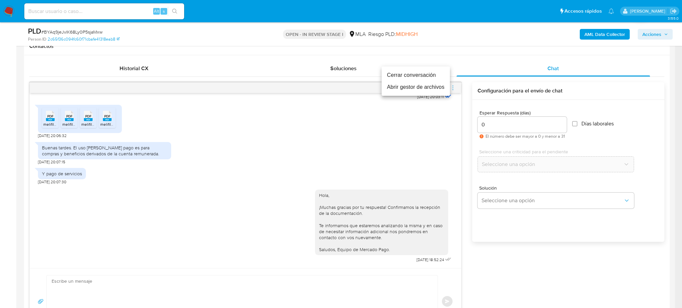
click at [418, 70] on li "Cerrar conversación" at bounding box center [416, 75] width 68 height 12
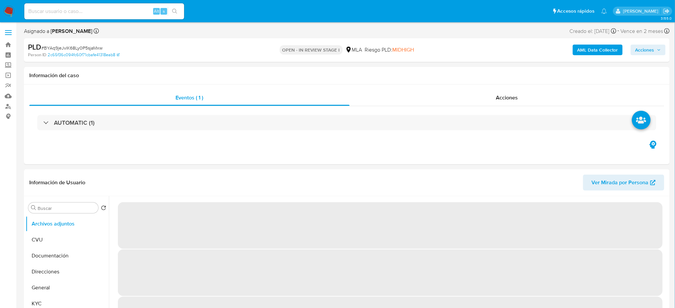
select select "10"
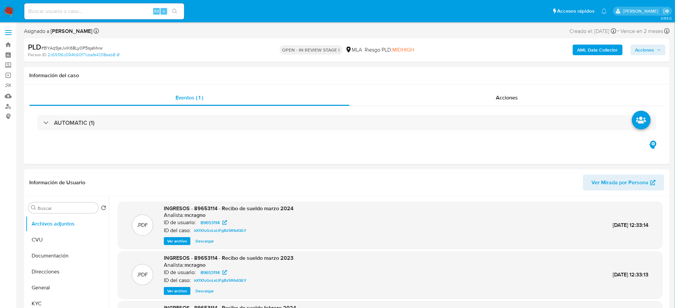
click at [598, 48] on b "AML Data Collector" at bounding box center [597, 50] width 41 height 11
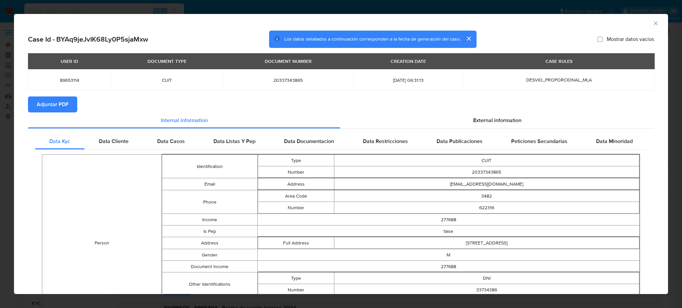
click at [36, 95] on div "USER ID DOCUMENT TYPE DOCUMENT NUMBER CREATION DATE CASE RULES 89653114 CUIT 20…" at bounding box center [341, 75] width 626 height 44
click at [52, 104] on span "Adjuntar PDF" at bounding box center [53, 104] width 32 height 15
click at [652, 20] on icon "Cerrar ventana" at bounding box center [655, 23] width 7 height 7
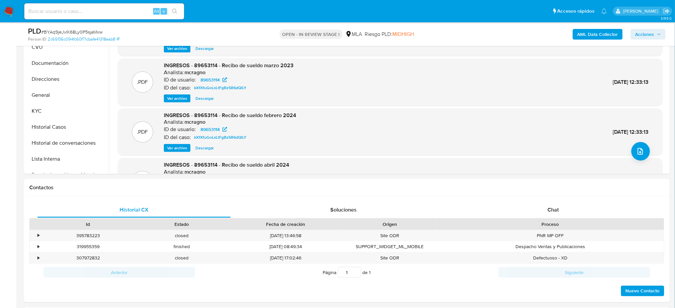
scroll to position [89, 0]
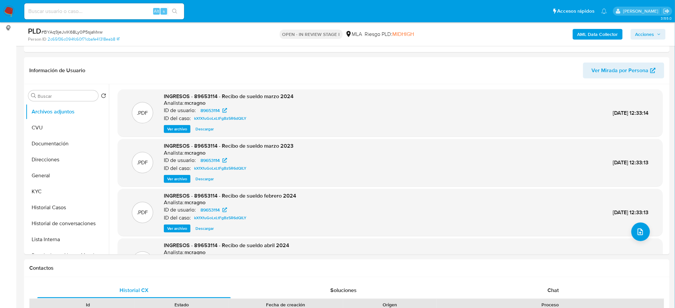
click at [90, 35] on span "# BYAq9jeJvIK68Ly0P5sjaMxw" at bounding box center [71, 32] width 61 height 7
copy span "BYAq9jeJvIK68Ly0P5sjaMxw"
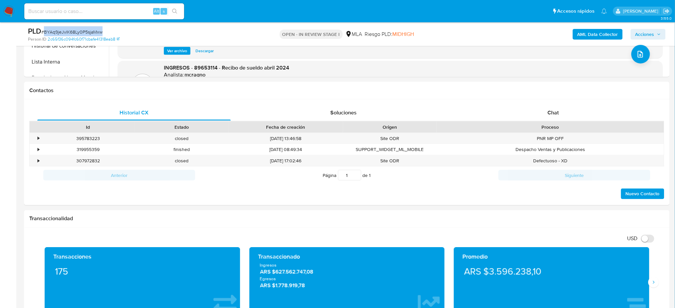
scroll to position [133, 0]
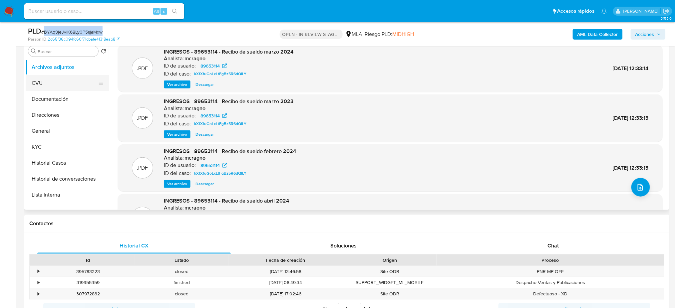
click at [60, 88] on button "CVU" at bounding box center [65, 83] width 78 height 16
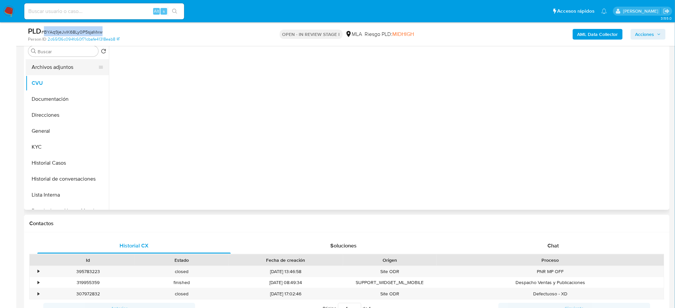
click at [60, 64] on button "Archivos adjuntos" at bounding box center [65, 67] width 78 height 16
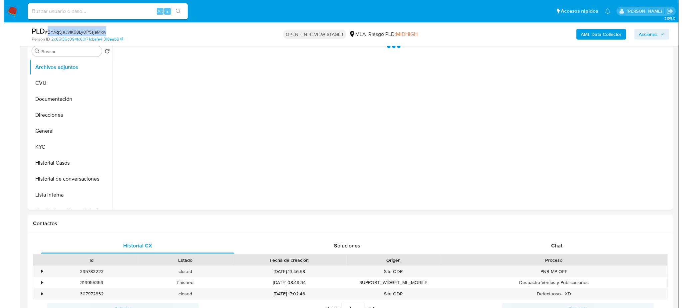
scroll to position [89, 0]
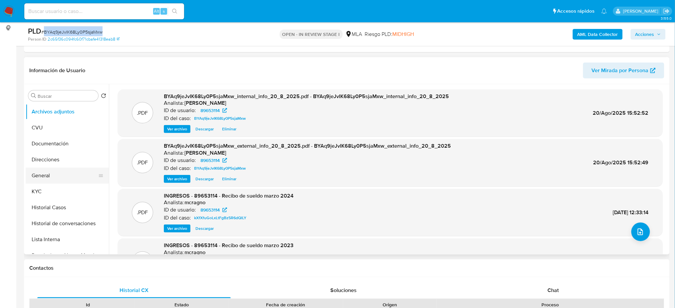
click at [47, 181] on button "General" at bounding box center [65, 176] width 78 height 16
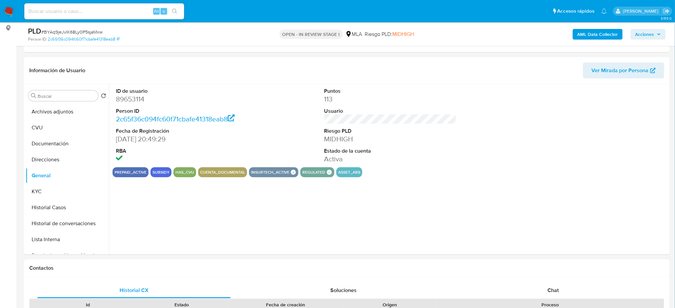
click at [126, 102] on dd "89653114" at bounding box center [182, 99] width 132 height 9
copy dd "89653114"
click at [67, 113] on button "Archivos adjuntos" at bounding box center [65, 112] width 78 height 16
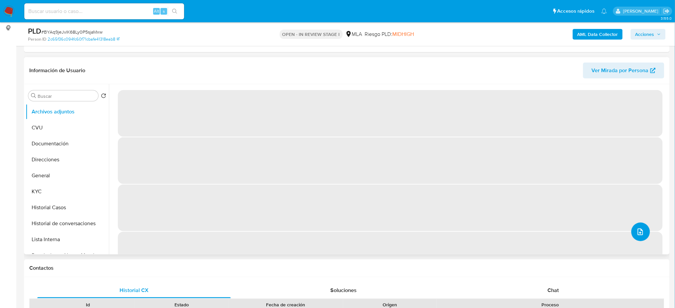
click at [636, 229] on icon "upload-file" at bounding box center [640, 232] width 8 height 8
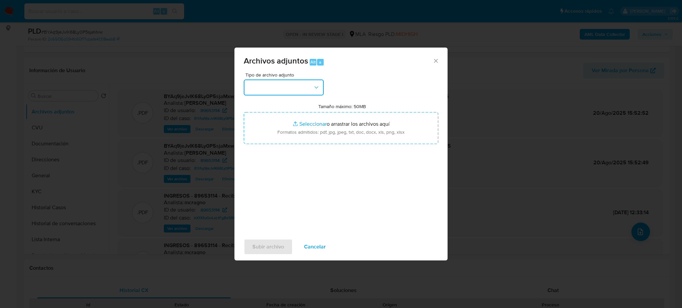
click at [272, 90] on button "button" at bounding box center [284, 88] width 80 height 16
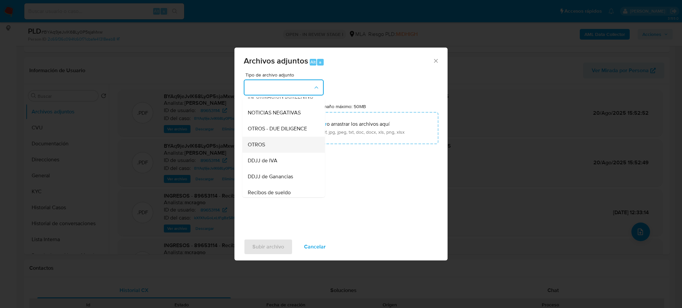
click at [271, 153] on div "OTROS" at bounding box center [282, 145] width 68 height 16
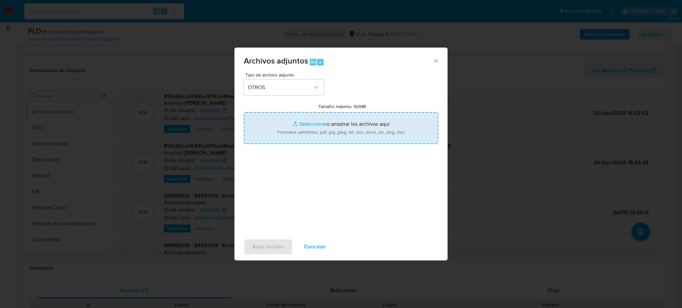
click at [296, 127] on input "Tamaño máximo: 50MB Seleccionar archivos" at bounding box center [341, 128] width 194 height 32
type input "C:\fakepath\Caselog BYAq9jeJvIK68Ly0P5sjaMxw_2025_07_18_01_21_53.docx"
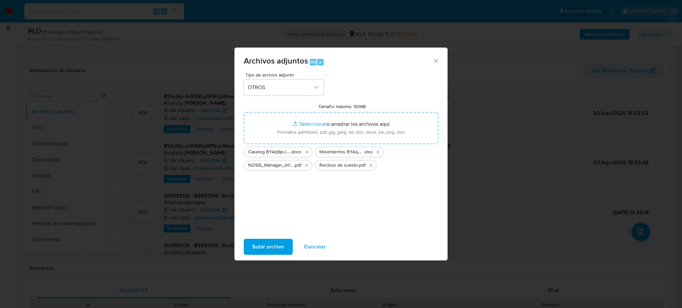
click at [255, 243] on span "Subir archivo" at bounding box center [268, 247] width 32 height 15
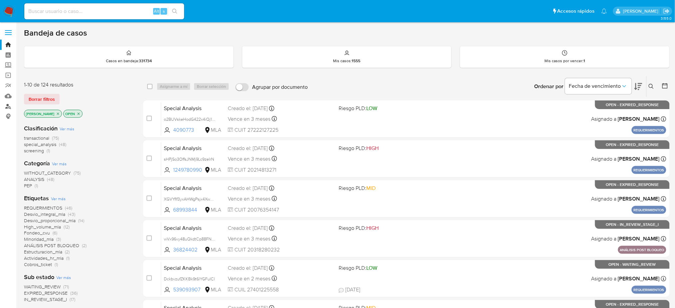
click at [3, 107] on link "Buscador de personas" at bounding box center [39, 106] width 79 height 10
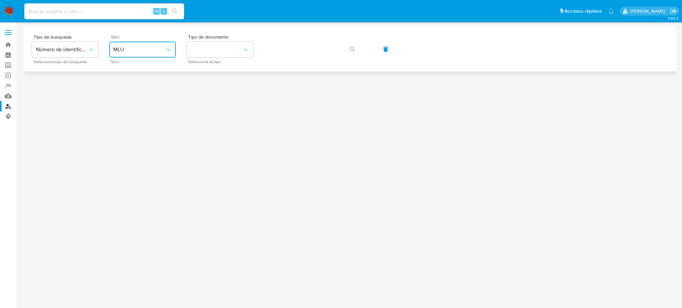
click at [135, 48] on span "MLU" at bounding box center [139, 49] width 52 height 7
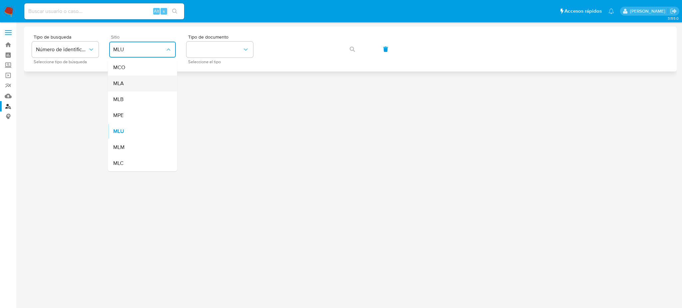
click at [152, 83] on div "MLA" at bounding box center [140, 84] width 55 height 16
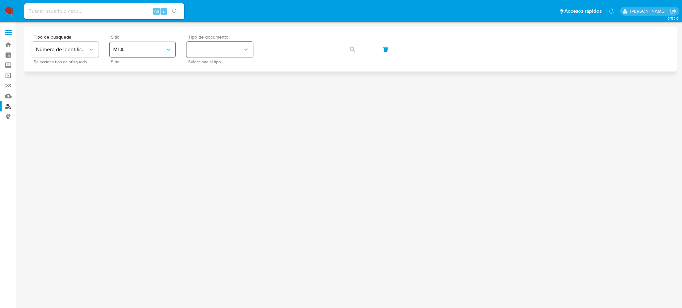
click at [219, 48] on button "identificationType" at bounding box center [219, 50] width 67 height 16
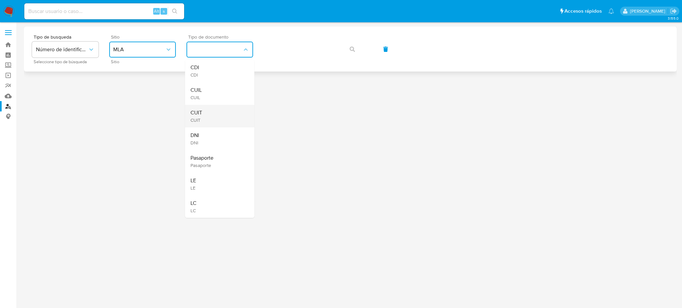
click at [229, 116] on div "CUIT CUIT" at bounding box center [217, 116] width 55 height 23
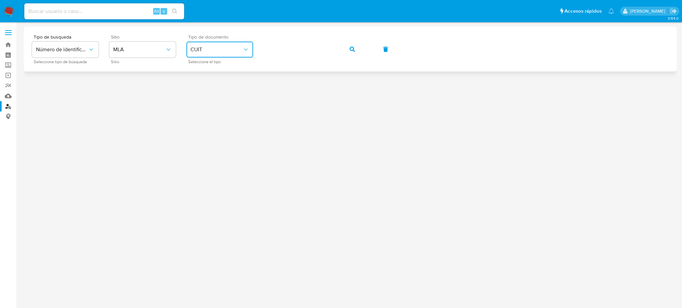
drag, startPoint x: 350, startPoint y: 47, endPoint x: 344, endPoint y: 48, distance: 6.9
click at [350, 47] on icon "button" at bounding box center [352, 49] width 5 height 5
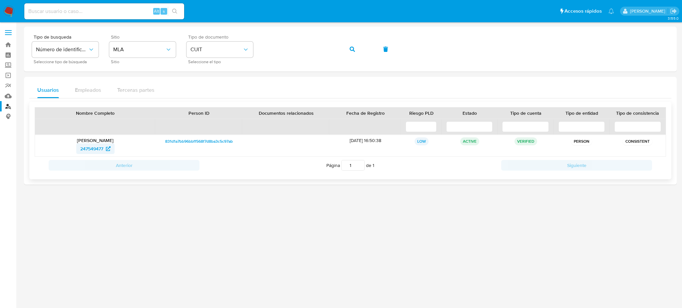
click at [85, 151] on span "247549477" at bounding box center [91, 149] width 23 height 11
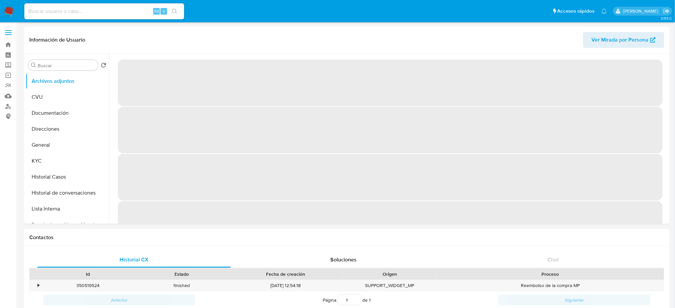
select select "10"
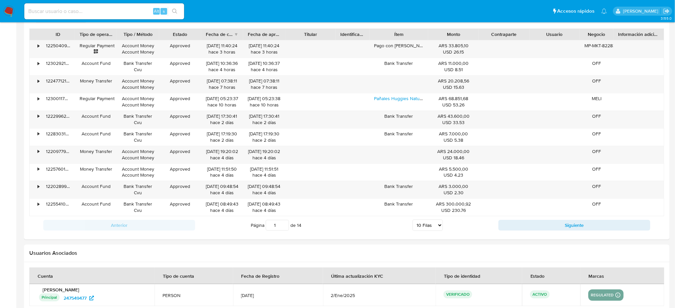
scroll to position [665, 0]
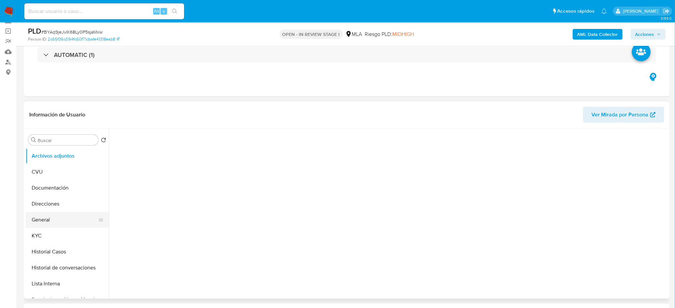
click at [46, 218] on button "General" at bounding box center [65, 220] width 78 height 16
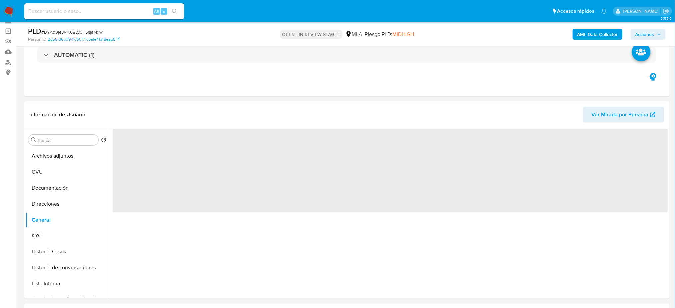
scroll to position [0, 0]
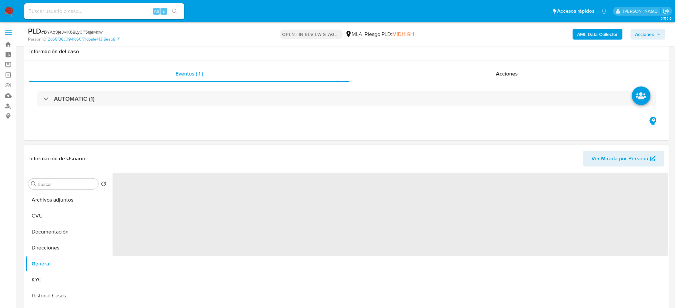
select select "10"
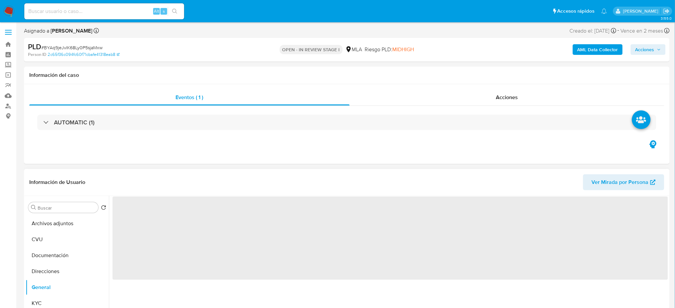
scroll to position [0, 0]
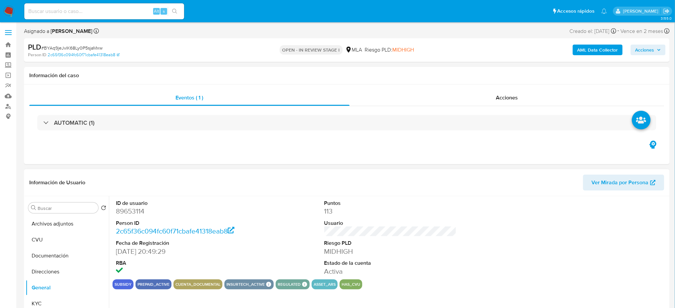
click at [129, 208] on dd "89653114" at bounding box center [182, 211] width 132 height 9
copy dd "89653114"
click at [655, 55] on span "Acciones" at bounding box center [648, 49] width 26 height 9
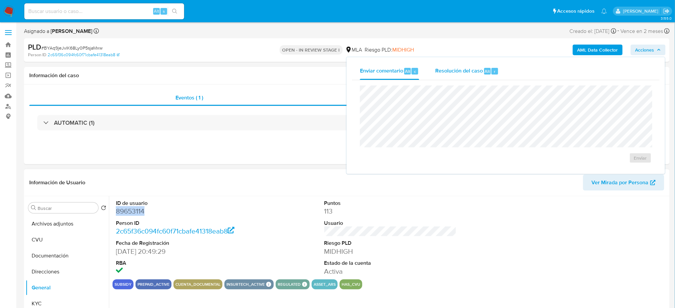
click at [477, 70] on span "Resolución del caso" at bounding box center [459, 71] width 48 height 8
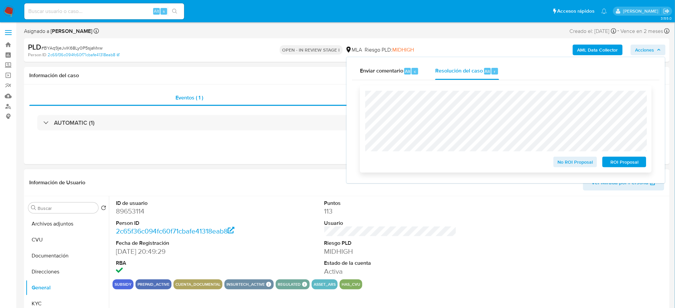
click at [562, 166] on span "No ROI Proposal" at bounding box center [575, 162] width 35 height 9
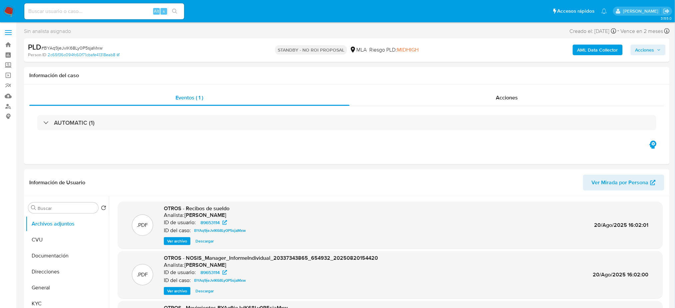
select select "10"
drag, startPoint x: 12, startPoint y: 9, endPoint x: 13, endPoint y: 14, distance: 5.4
click at [12, 9] on img at bounding box center [8, 11] width 11 height 11
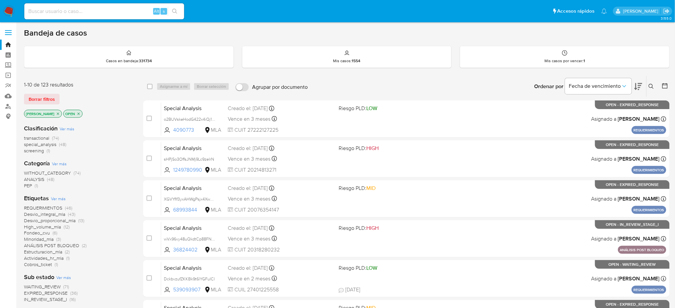
click at [74, 18] on div "Alt s" at bounding box center [104, 11] width 160 height 16
click at [79, 13] on input at bounding box center [104, 11] width 160 height 9
paste input "8uBO6BbV4mKirhyc4J2DxUTa"
type input "8uBO6BbV4mKirhyc4J2DxUTa"
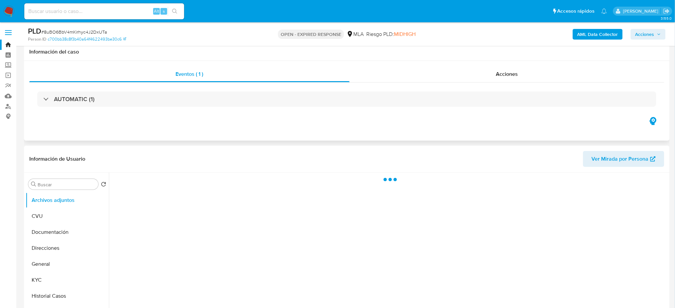
scroll to position [83, 0]
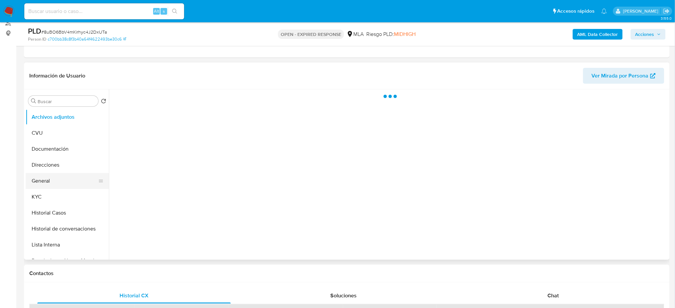
click at [57, 181] on button "General" at bounding box center [65, 181] width 78 height 16
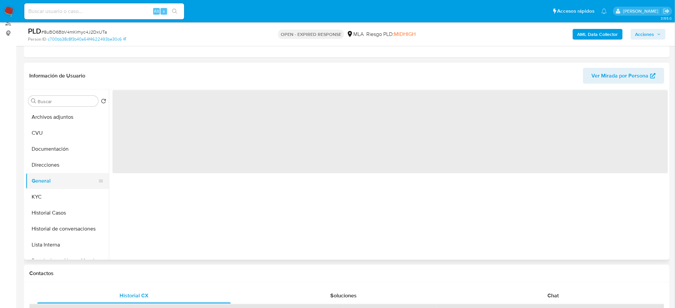
select select "10"
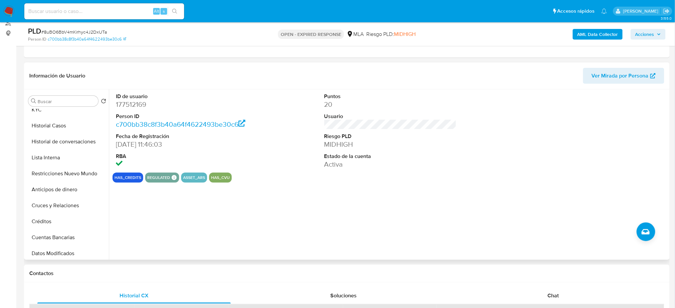
scroll to position [90, 0]
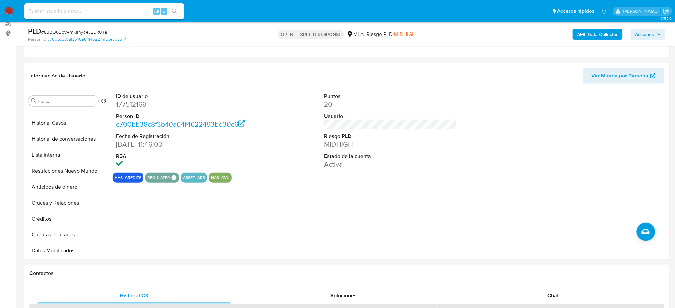
click at [551, 280] on div "Contactos" at bounding box center [347, 274] width 646 height 18
drag, startPoint x: 558, startPoint y: 291, endPoint x: 583, endPoint y: 265, distance: 36.5
click at [583, 265] on div "Contactos" at bounding box center [347, 274] width 646 height 18
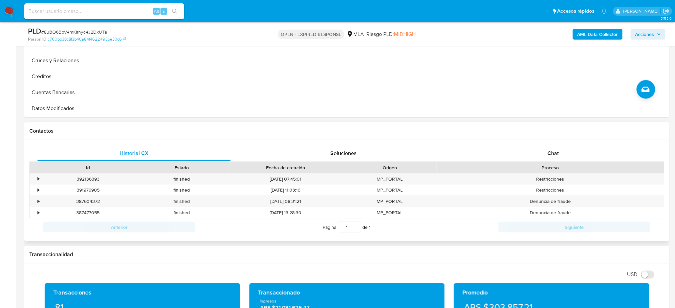
scroll to position [227, 0]
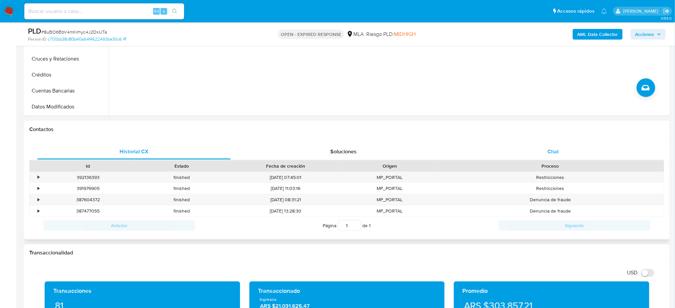
click at [549, 155] on span "Chat" at bounding box center [552, 152] width 11 height 8
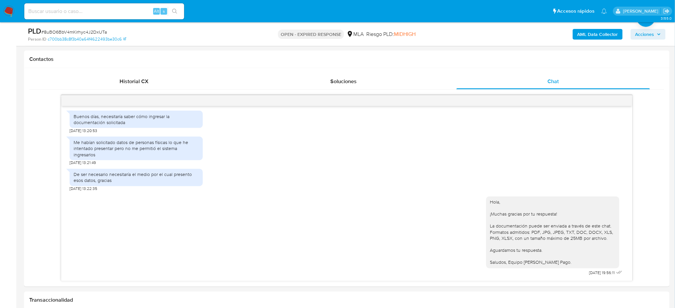
scroll to position [307, 0]
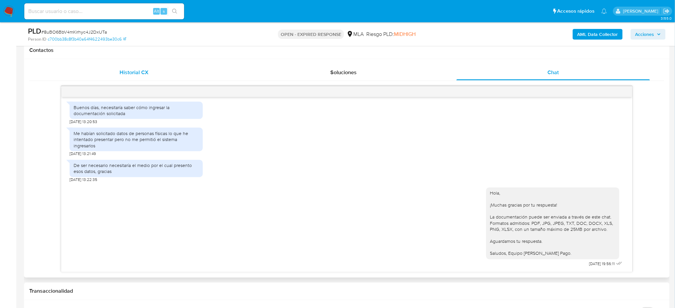
click at [151, 67] on div "Historial CX" at bounding box center [133, 73] width 193 height 16
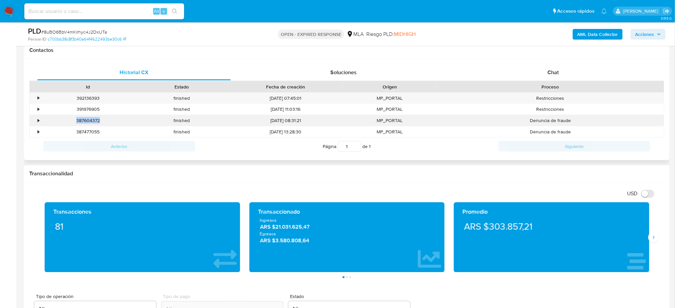
drag, startPoint x: 102, startPoint y: 119, endPoint x: 69, endPoint y: 122, distance: 33.4
click at [69, 122] on div "387604372" at bounding box center [88, 120] width 94 height 11
copy div "387604372"
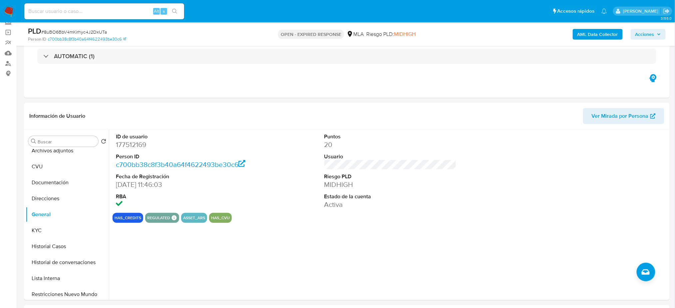
scroll to position [40, 0]
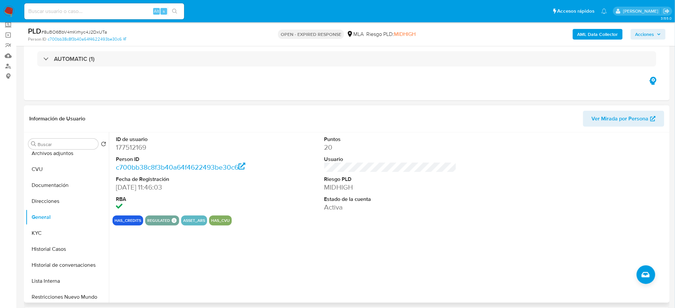
click at [132, 150] on dd "177512169" at bounding box center [182, 147] width 132 height 9
copy dd "177512169"
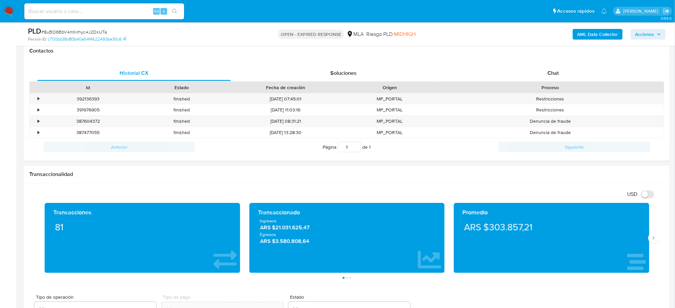
scroll to position [262, 0]
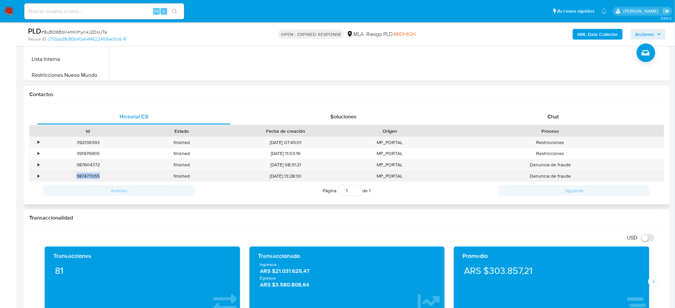
drag, startPoint x: 108, startPoint y: 175, endPoint x: 71, endPoint y: 177, distance: 37.1
click at [71, 177] on div "387477055" at bounding box center [88, 176] width 94 height 11
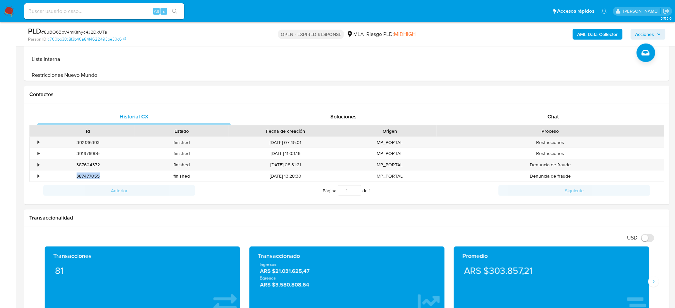
copy div "387477055"
click at [116, 12] on input at bounding box center [104, 11] width 160 height 9
paste input "Wb5YnLQKzEPnDtQirnRicYSe"
type input "Wb5YnLQKzEPnDtQirnRicYSe"
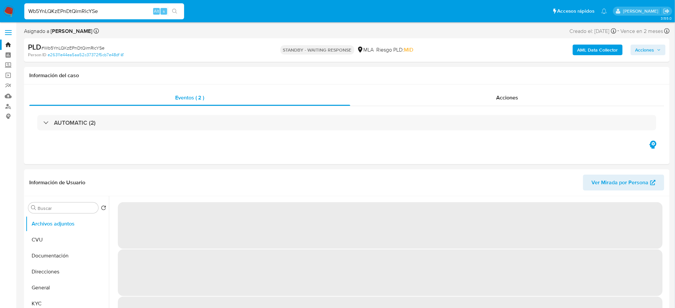
select select "10"
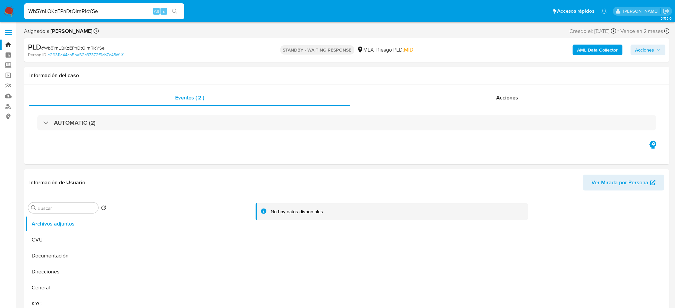
drag, startPoint x: 86, startPoint y: 15, endPoint x: 0, endPoint y: 21, distance: 86.1
click at [0, 21] on nav "Pausado Ver notificaciones Wb5YnLQKzEPnDtQirnRicYSe Alt s Accesos rápidos Presi…" at bounding box center [337, 11] width 675 height 22
paste input "juPjLipzUirfNqA3SUQZS3BQ"
type input "juPjLipzUirfNqA3SUQZS3BQ"
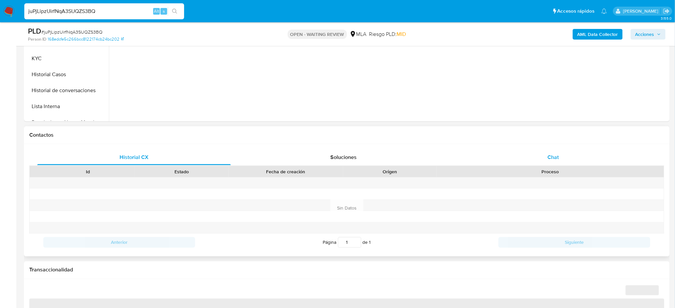
click at [554, 152] on div "Chat" at bounding box center [553, 158] width 193 height 16
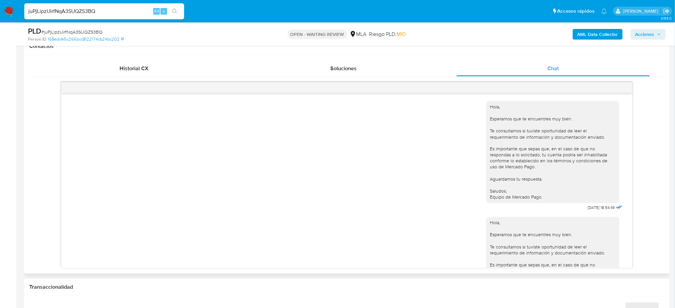
scroll to position [663, 0]
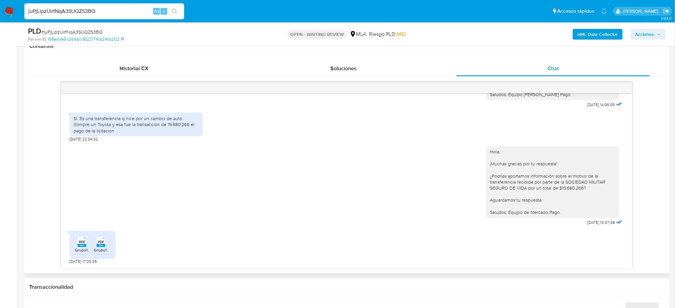
select select "10"
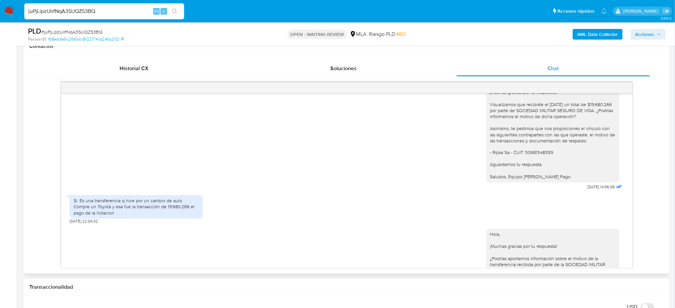
scroll to position [441, 0]
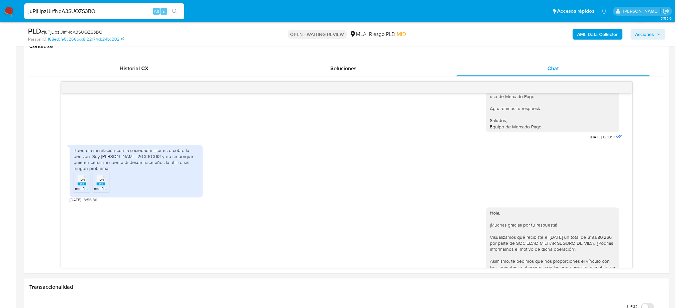
drag, startPoint x: 116, startPoint y: 13, endPoint x: 0, endPoint y: 29, distance: 116.6
paste input "eE6mAWb8lwyUdafQg34YygtT"
type input "eE6mAWb8lwyUdafQg34YygtT"
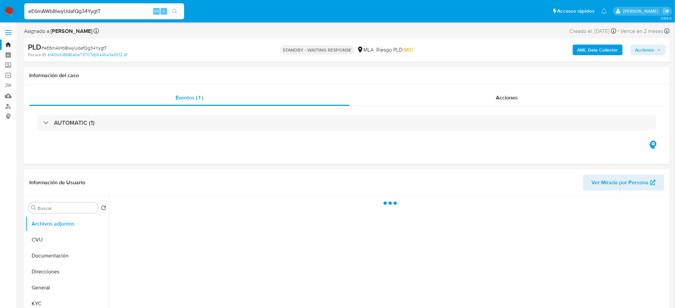
select select "10"
drag, startPoint x: 117, startPoint y: 16, endPoint x: 110, endPoint y: 11, distance: 8.6
click at [115, 15] on div "eE6mAWb8lwyUdafQg34YygtT Alt s" at bounding box center [104, 11] width 160 height 16
drag, startPoint x: 110, startPoint y: 11, endPoint x: 0, endPoint y: 18, distance: 110.4
click at [0, 18] on nav "Pausado Ver notificaciones eE6mAWb8lwyUdafQg34YygtT Alt s Accesos rápidos Presi…" at bounding box center [337, 11] width 675 height 22
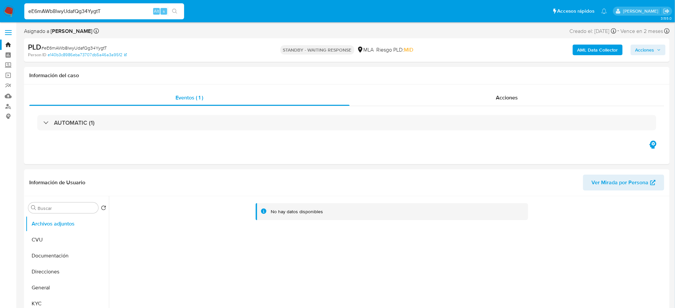
paste input "NyNNYmRoQzCBRS9BsQmZeCIM"
type input "NyNNYmRoQzCBRS9BsQmZeCIM"
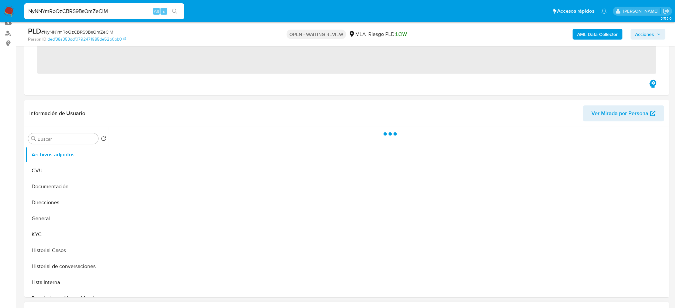
scroll to position [266, 0]
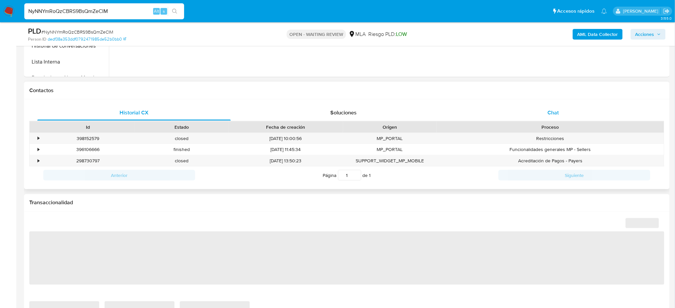
click at [558, 114] on span "Chat" at bounding box center [552, 113] width 11 height 8
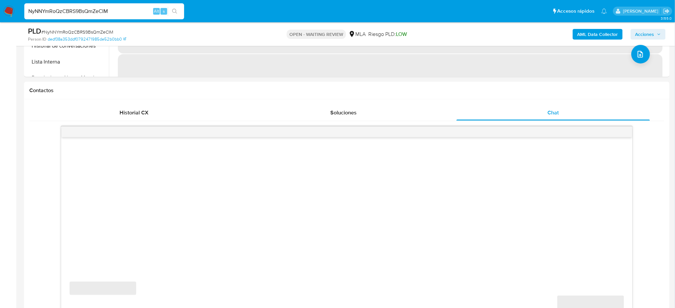
select select "10"
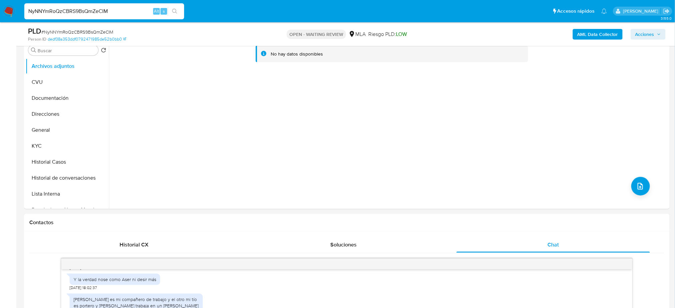
scroll to position [133, 0]
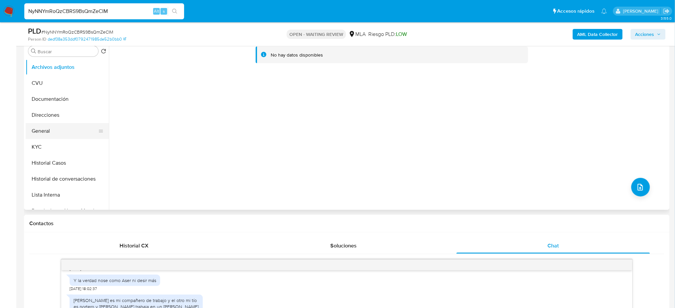
click at [47, 129] on button "General" at bounding box center [65, 131] width 78 height 16
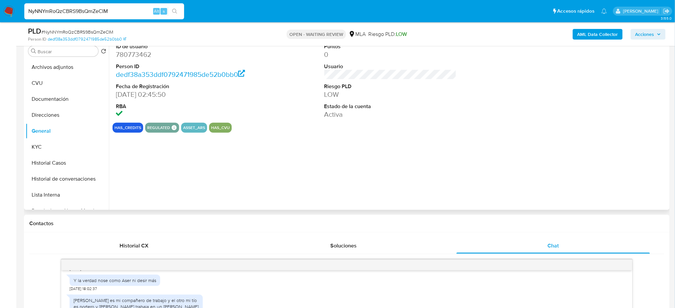
click at [131, 51] on dd "780773462" at bounding box center [182, 54] width 132 height 9
copy dd "780773462"
click at [75, 35] on span "# NyNNYmRoQzCBRS9BsQmZeCIM" at bounding box center [77, 32] width 72 height 7
click at [73, 33] on span "# NyNNYmRoQzCBRS9BsQmZeCIM" at bounding box center [77, 32] width 72 height 7
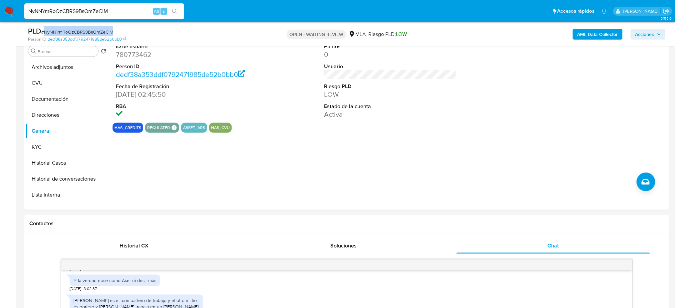
click at [73, 33] on span "# NyNNYmRoQzCBRS9BsQmZeCIM" at bounding box center [77, 32] width 72 height 7
copy span "NyNNYmRoQzCBRS9BsQmZeCIM"
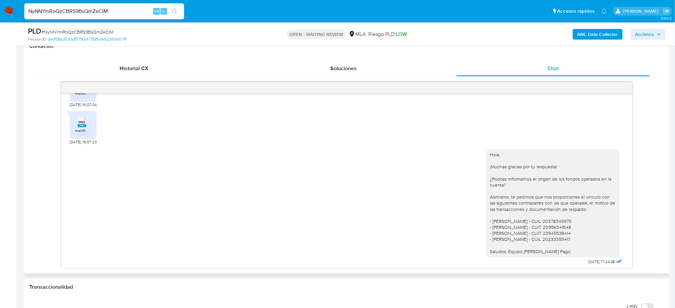
scroll to position [666, 0]
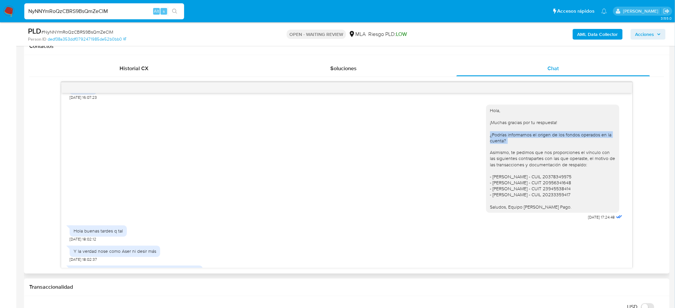
drag, startPoint x: 512, startPoint y: 165, endPoint x: 482, endPoint y: 153, distance: 32.2
click at [486, 153] on div "Hola, ¡Muchas gracias por tu respuesta! ¿Podrías informarnos el origen de los f…" at bounding box center [552, 159] width 133 height 108
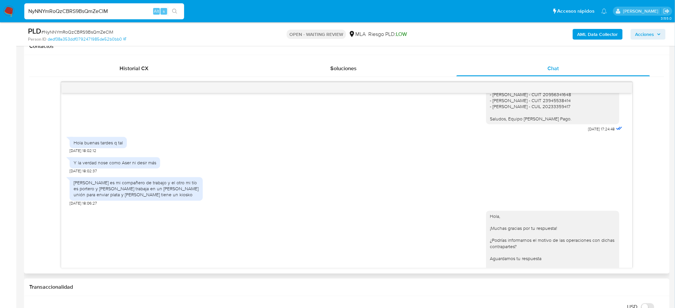
scroll to position [768, 0]
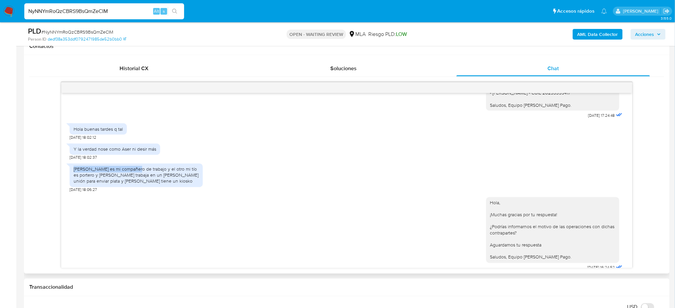
drag, startPoint x: 72, startPoint y: 209, endPoint x: 134, endPoint y: 206, distance: 62.3
click at [134, 187] on div "Angel Gustavo Casal es mi compañero de trabajo y el otro mi tío es portero y li…" at bounding box center [136, 176] width 133 height 24
drag, startPoint x: 77, startPoint y: 213, endPoint x: 119, endPoint y: 214, distance: 42.6
click at [119, 185] on div "Angel Gustavo Casal es mi compañero de trabajo y el otro mi tío es portero y li…" at bounding box center [136, 175] width 125 height 18
click at [134, 185] on div "Angel Gustavo Casal es mi compañero de trabajo y el otro mi tío es portero y li…" at bounding box center [136, 175] width 125 height 18
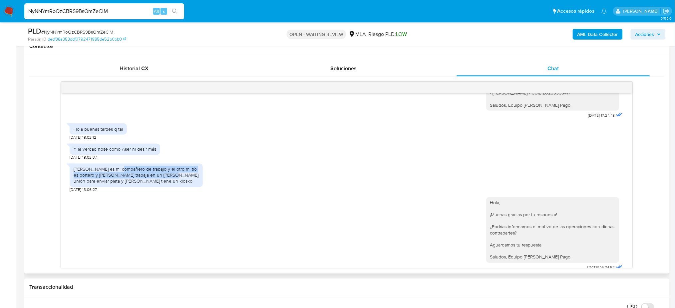
drag, startPoint x: 120, startPoint y: 205, endPoint x: 161, endPoint y: 211, distance: 41.4
click at [161, 185] on div "Angel Gustavo Casal es mi compañero de trabajo y el otro mi tío es portero y li…" at bounding box center [136, 175] width 125 height 18
click at [172, 185] on div "Angel Gustavo Casal es mi compañero de trabajo y el otro mi tío es portero y li…" at bounding box center [136, 175] width 125 height 18
drag, startPoint x: 101, startPoint y: 214, endPoint x: 72, endPoint y: 212, distance: 29.1
click at [72, 187] on div "Angel Gustavo Casal es mi compañero de trabajo y el otro mi tío es portero y li…" at bounding box center [136, 176] width 133 height 24
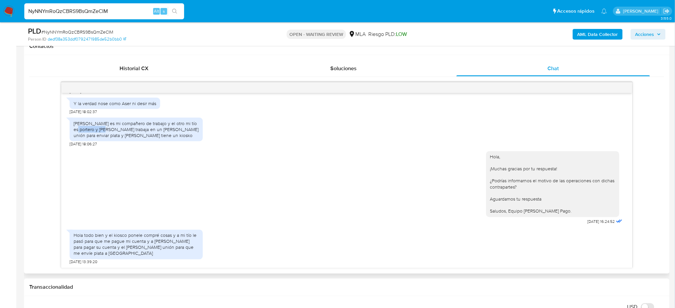
scroll to position [857, 0]
drag, startPoint x: 130, startPoint y: 234, endPoint x: 171, endPoint y: 234, distance: 41.3
click at [171, 234] on div "Hola todo bien y el kiosco ponele compré cosas y a mi tío le pasó para que me p…" at bounding box center [136, 245] width 125 height 24
click at [184, 234] on div "Hola todo bien y el kiosco ponele compré cosas y a mi tío le pasó para que me p…" at bounding box center [136, 245] width 125 height 24
drag, startPoint x: 78, startPoint y: 243, endPoint x: 149, endPoint y: 242, distance: 71.3
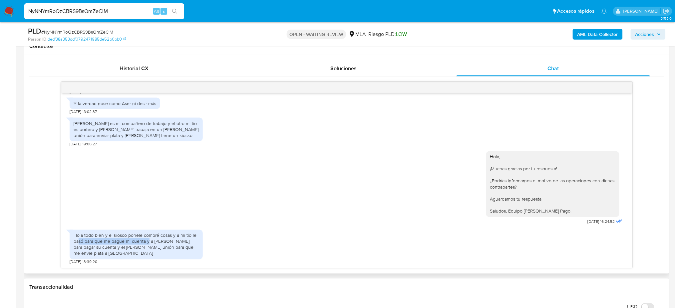
click at [149, 242] on div "Hola todo bien y el kiosco ponele compré cosas y a mi tío le pasó para que me p…" at bounding box center [136, 245] width 125 height 24
click at [168, 247] on div "Hola todo bien y el kiosco ponele compré cosas y a mi tío le pasó para que me p…" at bounding box center [136, 245] width 125 height 24
drag, startPoint x: 167, startPoint y: 245, endPoint x: 192, endPoint y: 249, distance: 24.6
click at [192, 249] on div "Hola todo bien y el kiosco ponele compré cosas y a mi tío le pasó para que me p…" at bounding box center [136, 245] width 125 height 24
click at [192, 254] on div "Hola todo bien y el kiosco ponele compré cosas y a mi tío le pasó para que me p…" at bounding box center [136, 245] width 125 height 24
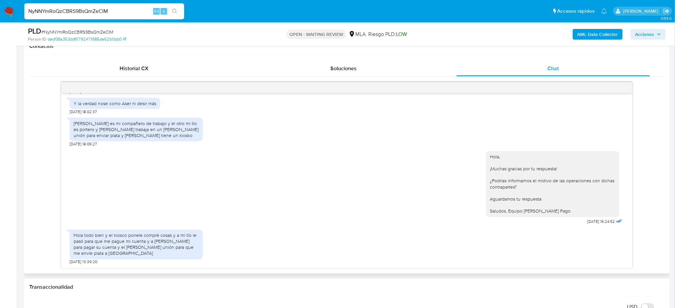
drag, startPoint x: 0, startPoint y: 147, endPoint x: 54, endPoint y: 175, distance: 60.6
click at [0, 147] on aside "Bandeja Tablero Screening Búsqueda en Listas Watchlist Herramientas Operaciones…" at bounding box center [8, 311] width 16 height 1244
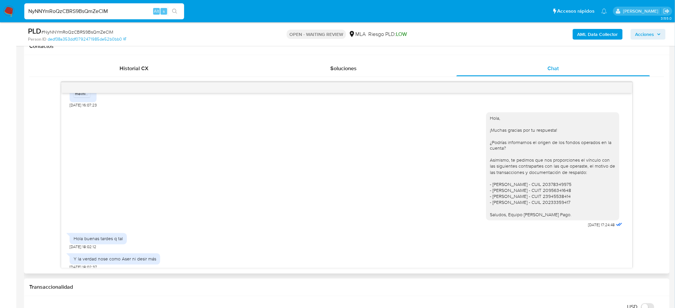
scroll to position [590, 0]
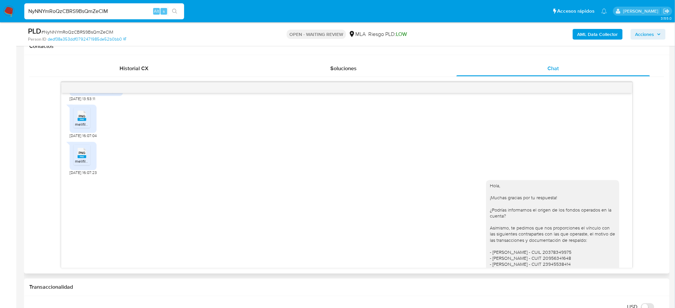
click at [84, 119] on span "PNG" at bounding box center [82, 116] width 7 height 4
click at [86, 159] on icon at bounding box center [82, 153] width 9 height 10
drag, startPoint x: 121, startPoint y: 10, endPoint x: 0, endPoint y: 29, distance: 122.3
click at [0, 29] on div "Pausado Ver notificaciones NyNNYmRoQzCBRS9BsQmZeCIM Alt s Accesos rápidos Presi…" at bounding box center [337, 311] width 675 height 1244
paste input "uilUb2hZOsRZGDXL3EfLC933"
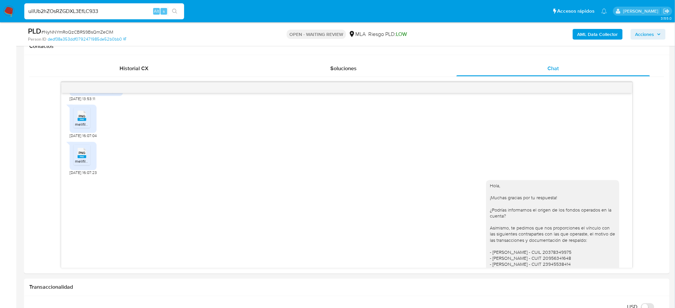
type input "uilUb2hZOsRZGDXL3EfLC933"
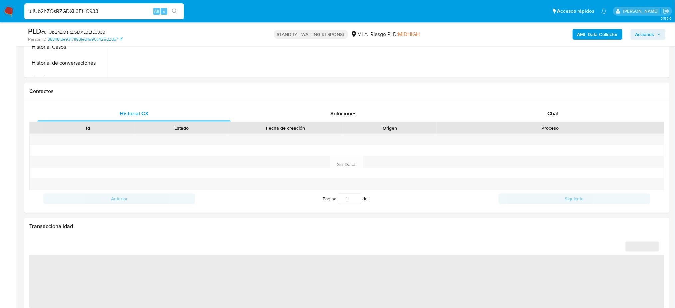
scroll to position [266, 0]
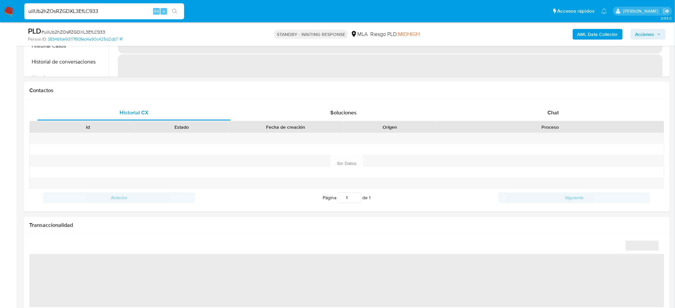
select select "10"
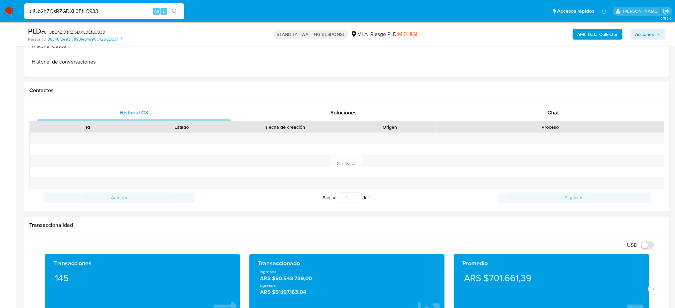
drag, startPoint x: 136, startPoint y: 9, endPoint x: 0, endPoint y: 7, distance: 136.2
click at [0, 7] on nav "Pausado Ver notificaciones uilUb2hZOsRZGDXL3EfLC933 Alt s Accesos rápidos Presi…" at bounding box center [337, 11] width 675 height 22
paste input "xVgziJ1CYjNslz8He8bXCafG"
type input "xVgziJ1CYjNslz8He8bXCafG"
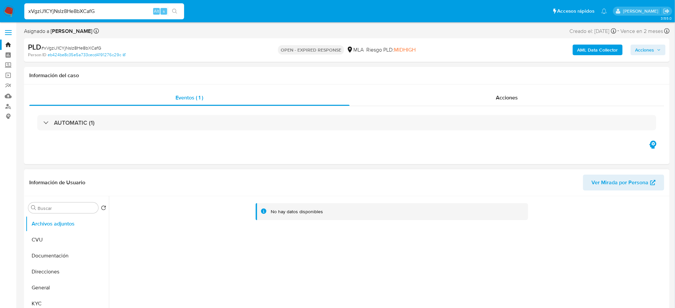
select select "10"
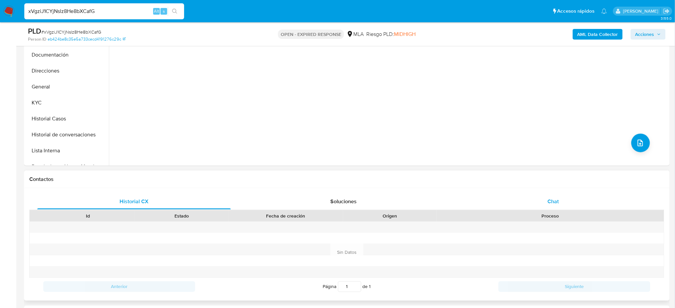
click at [600, 194] on div "Chat" at bounding box center [553, 202] width 193 height 16
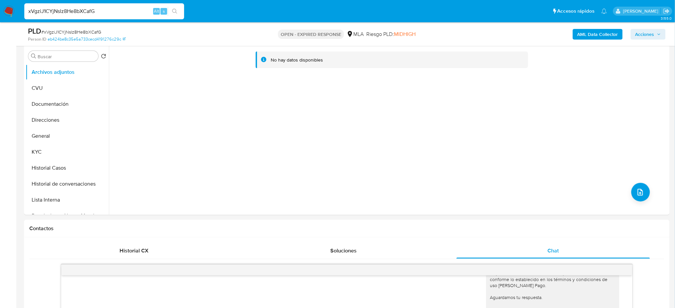
scroll to position [44, 0]
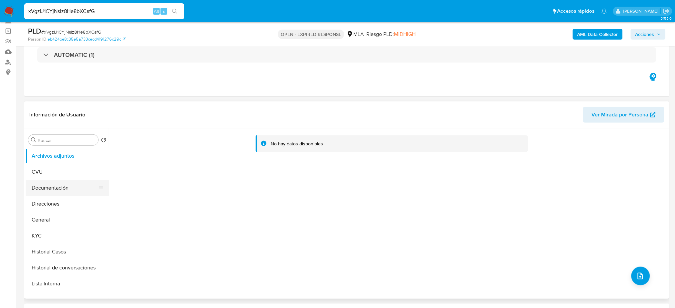
click at [65, 175] on button "CVU" at bounding box center [67, 172] width 83 height 16
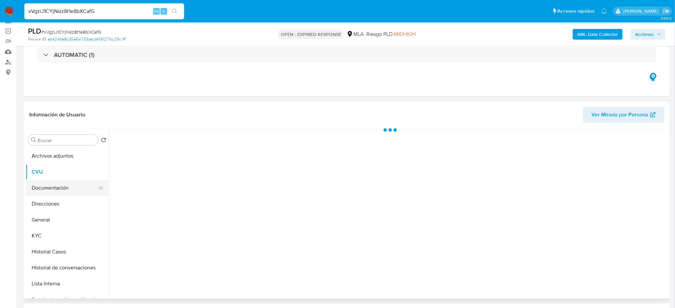
click at [64, 185] on button "Documentación" at bounding box center [65, 188] width 78 height 16
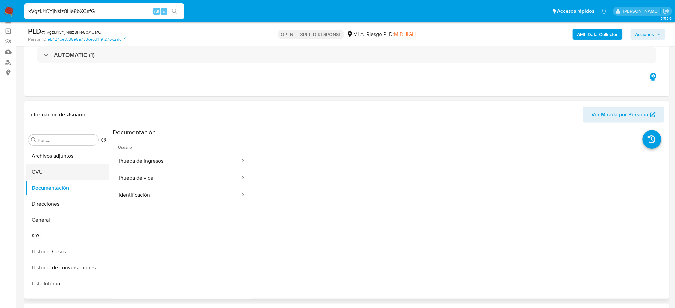
click at [54, 169] on button "CVU" at bounding box center [65, 172] width 78 height 16
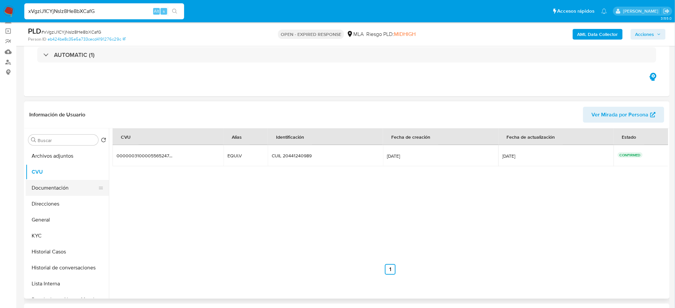
click at [56, 189] on button "Documentación" at bounding box center [65, 188] width 78 height 16
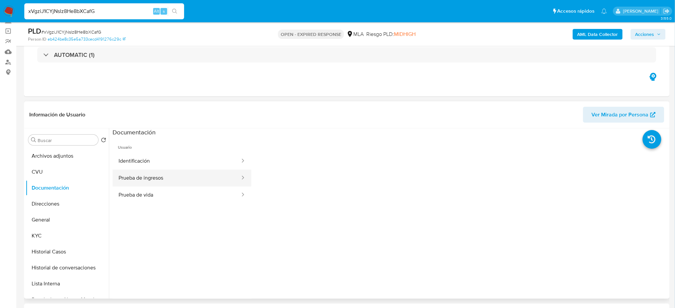
click at [161, 178] on button "Prueba de ingresos" at bounding box center [177, 178] width 128 height 17
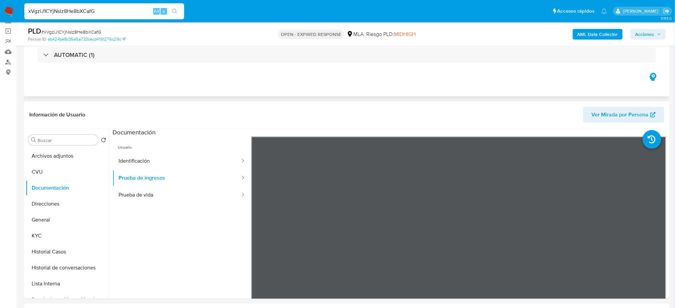
scroll to position [89, 0]
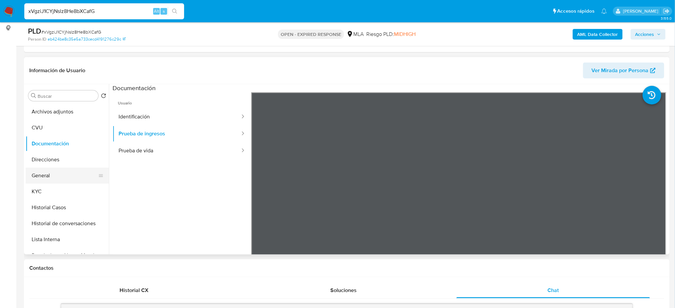
click at [52, 174] on button "General" at bounding box center [65, 176] width 78 height 16
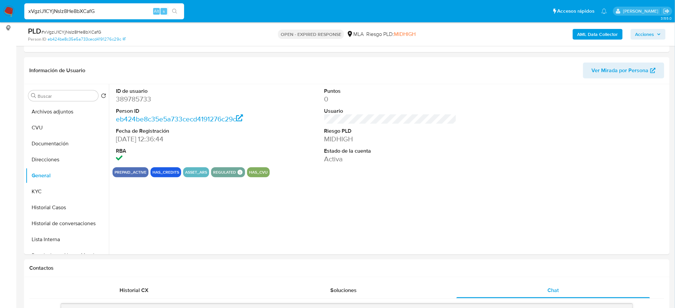
click at [128, 100] on dd "389785733" at bounding box center [182, 99] width 132 height 9
copy dd "389785733"
drag, startPoint x: 124, startPoint y: 12, endPoint x: 0, endPoint y: 15, distance: 123.6
click at [0, 15] on nav "Pausado Ver notificaciones xVgziJ1CYjNslz8He8bXCafG Alt s Accesos rápidos Presi…" at bounding box center [337, 11] width 675 height 22
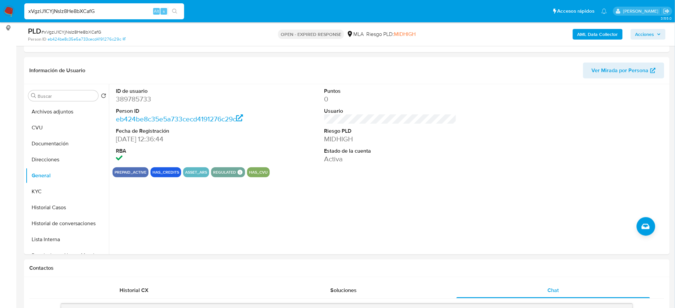
paste input "8yNXQHuuer5LsbS6vKXKGnaT"
type input "8yNXQHuuer5LsbS6vKXKGnaT"
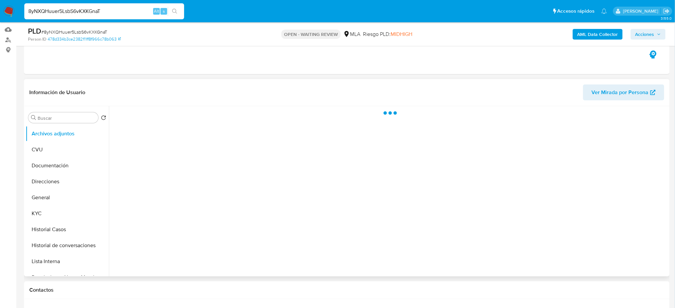
scroll to position [133, 0]
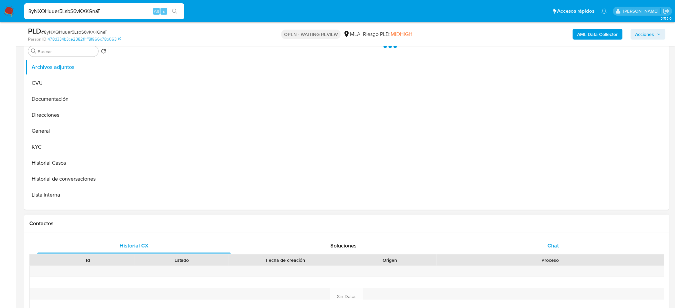
click at [571, 240] on div "Chat" at bounding box center [553, 246] width 193 height 16
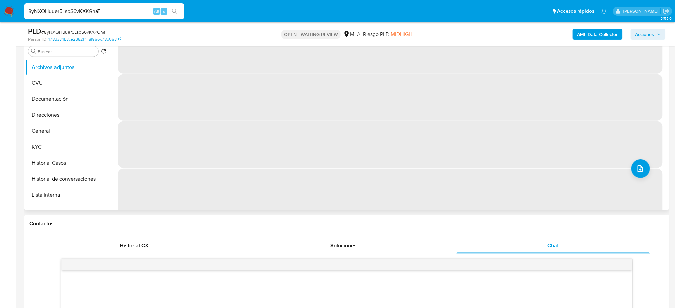
scroll to position [0, 0]
select select "10"
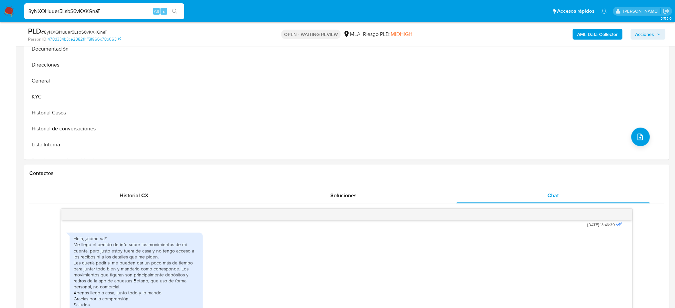
scroll to position [44, 0]
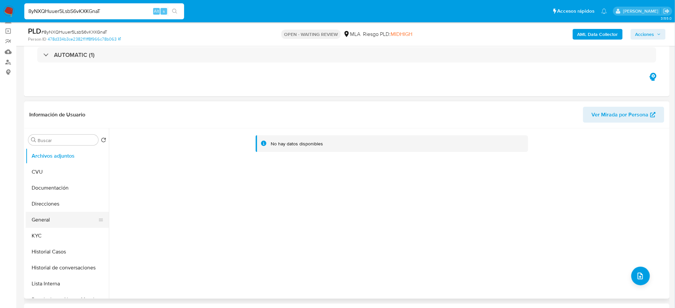
click at [48, 218] on button "General" at bounding box center [65, 220] width 78 height 16
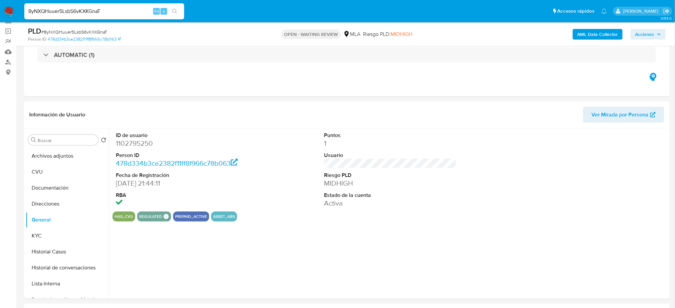
click at [127, 139] on dd "1102795250" at bounding box center [182, 143] width 132 height 9
copy dd "1102795250"
drag, startPoint x: 108, startPoint y: 14, endPoint x: 0, endPoint y: 19, distance: 108.0
click at [0, 19] on nav "Pausado Ver notificaciones 8yNXQHuuer5LsbS6vKXKGnaT Alt s Accesos rápidos Presi…" at bounding box center [337, 11] width 675 height 22
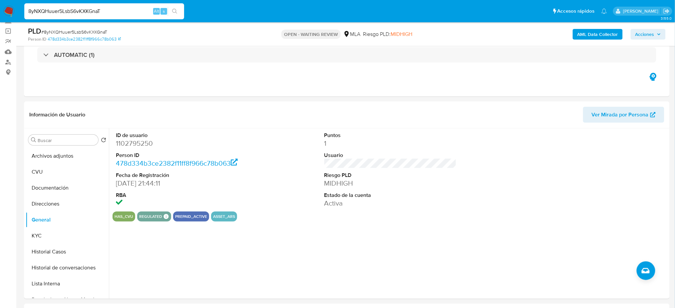
paste input "30QQEvUF5ZFxTTtajCCOsC8L"
type input "30QQEvUF5ZFxTTtajCCOsC8L"
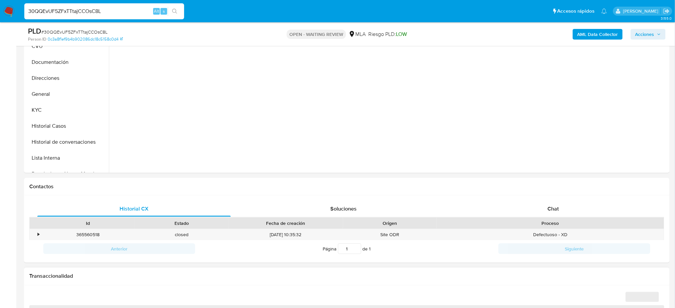
scroll to position [266, 0]
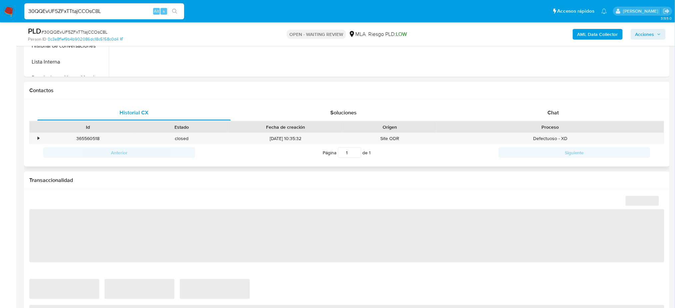
drag, startPoint x: 566, startPoint y: 120, endPoint x: 523, endPoint y: 126, distance: 43.0
click at [566, 121] on div "Historial CX Soluciones Chat Id Estado Fecha de creación Origen Proceso • 36556…" at bounding box center [346, 133] width 635 height 57
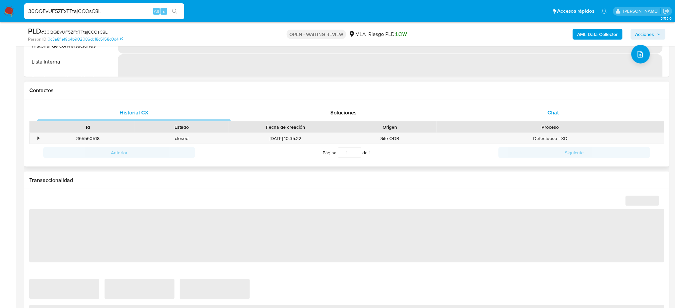
select select "10"
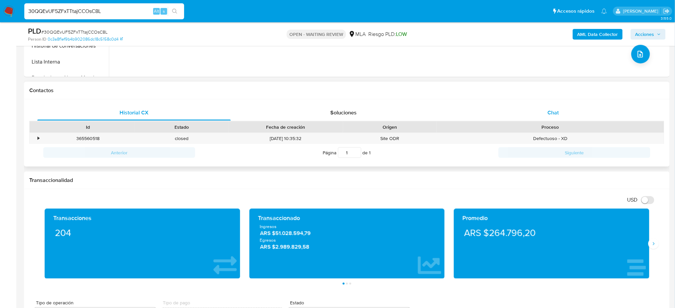
click at [548, 112] on span "Chat" at bounding box center [552, 113] width 11 height 8
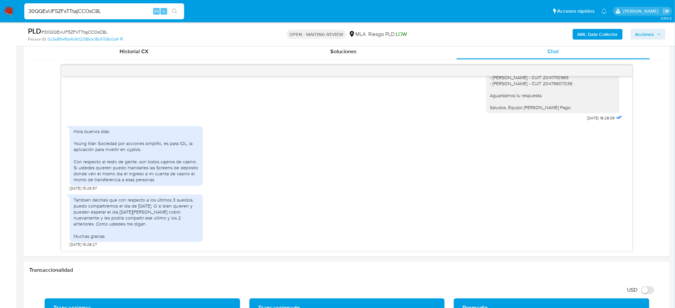
scroll to position [355, 0]
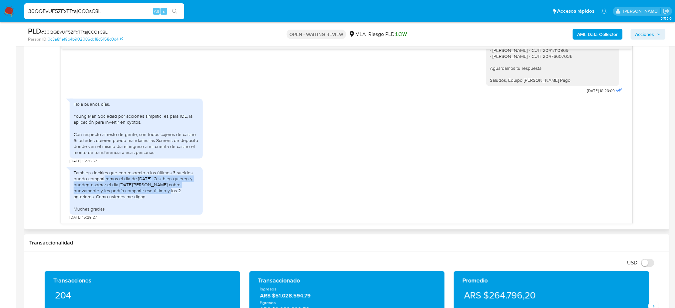
drag, startPoint x: 105, startPoint y: 179, endPoint x: 152, endPoint y: 194, distance: 49.5
click at [148, 194] on div "Tambien decirles que con respecto a los últimos 3 sueldos, puedo compartiremos …" at bounding box center [136, 191] width 125 height 42
click at [161, 194] on div "Tambien decirles que con respecto a los últimos 3 sueldos, puedo compartiremos …" at bounding box center [136, 191] width 125 height 42
drag, startPoint x: 107, startPoint y: 13, endPoint x: 0, endPoint y: 19, distance: 106.7
click at [0, 19] on nav "Pausado Ver notificaciones 30QQEvUF5ZFxTTtajCCOsC8L Alt s Accesos rápidos Presi…" at bounding box center [337, 11] width 675 height 22
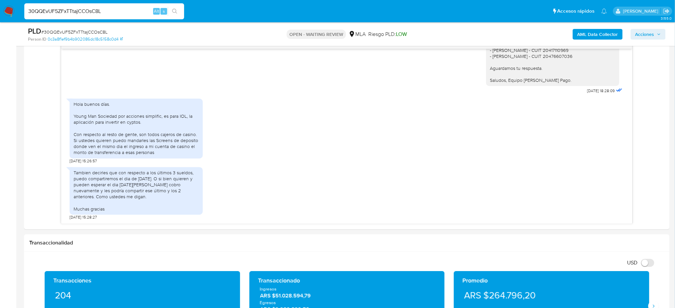
paste input "FDZ3XK7aqD20Rx1Rl25qgLc0"
type input "FDZ3XK7aqD20Rx1Rl25qgLc0"
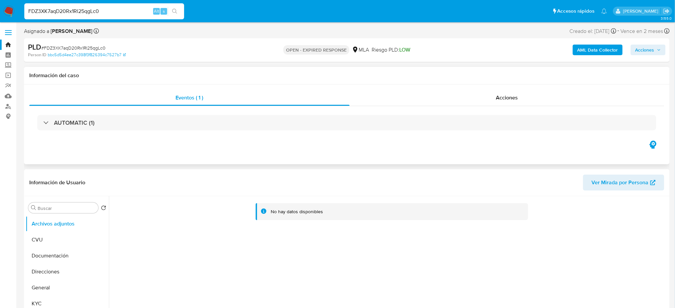
select select "10"
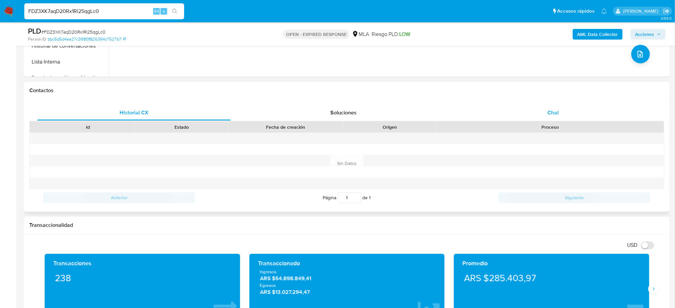
click at [567, 118] on div "Chat" at bounding box center [553, 113] width 193 height 16
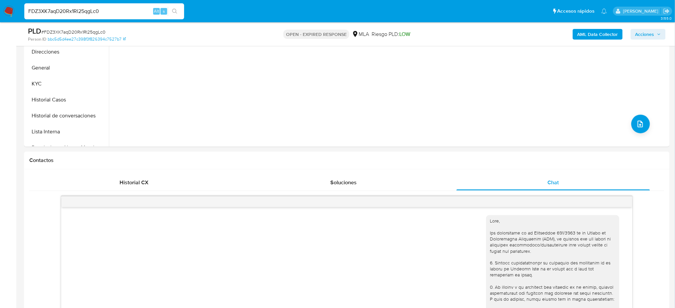
scroll to position [89, 0]
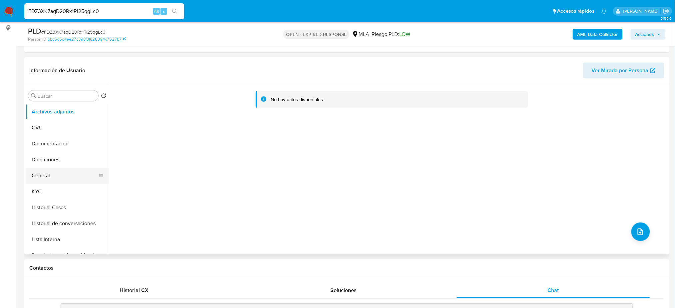
click at [65, 174] on button "General" at bounding box center [65, 176] width 78 height 16
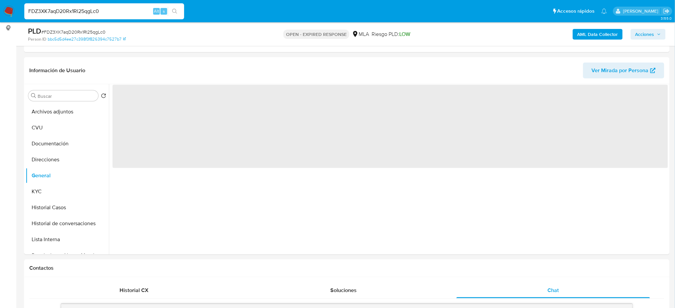
scroll to position [44, 0]
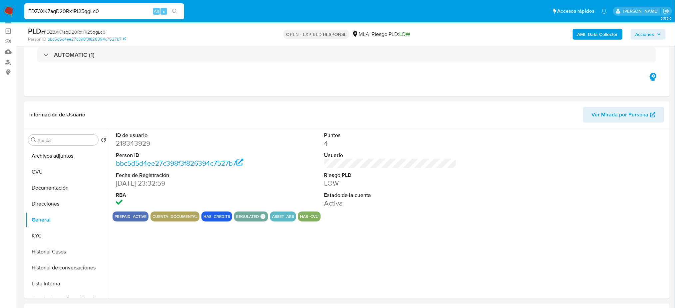
click at [122, 144] on dd "218343929" at bounding box center [182, 143] width 132 height 9
copy dd "218343929"
drag, startPoint x: 113, startPoint y: 9, endPoint x: 0, endPoint y: 17, distance: 113.2
click at [0, 17] on nav "Pausado Ver notificaciones FDZ3XK7aqD20Rx1Rl25qgLc0 Alt s Accesos rápidos Presi…" at bounding box center [337, 11] width 675 height 22
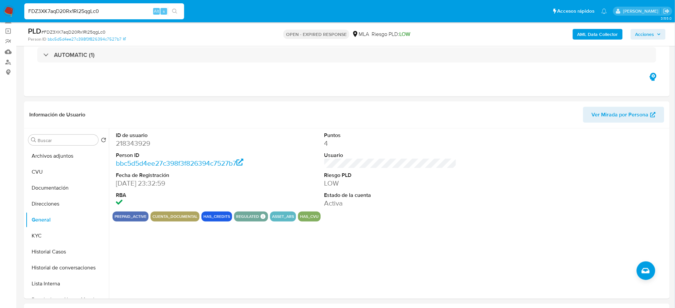
paste input "geZySjgJI4VYz5unMw05SqjY"
type input "geZySjgJI4VYz5unMw05SqjY"
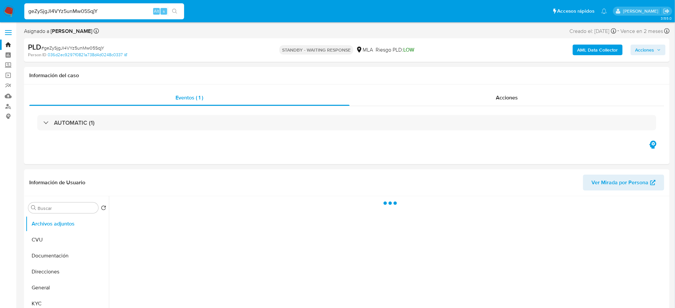
select select "10"
click at [109, 19] on div "geZySjgJI4VYz5unMw05SqjY Alt s" at bounding box center [104, 11] width 160 height 19
drag, startPoint x: 111, startPoint y: 10, endPoint x: 0, endPoint y: 18, distance: 111.5
click at [0, 18] on nav "Pausado Ver notificaciones geZySjgJI4VYz5unMw05SqjY Alt s Accesos rápidos Presi…" at bounding box center [337, 11] width 675 height 22
paste input "UlqyjQxBrIYN94cTFymA3WMZ"
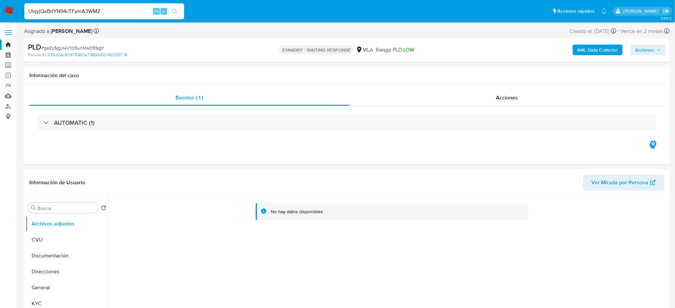
type input "UlqyjQxBrIYN94cTFymA3WMZ"
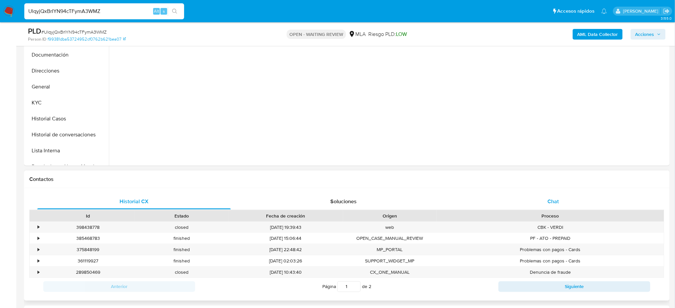
click at [567, 198] on div "Chat" at bounding box center [553, 202] width 193 height 16
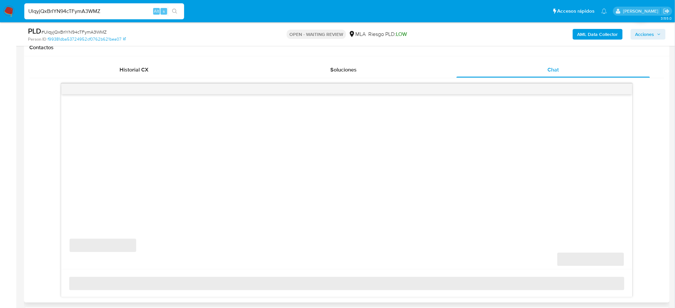
scroll to position [311, 0]
select select "10"
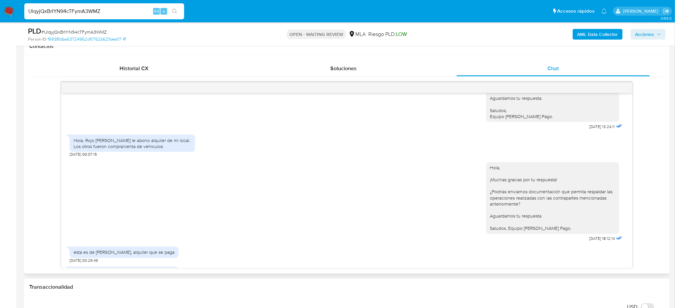
scroll to position [630, 0]
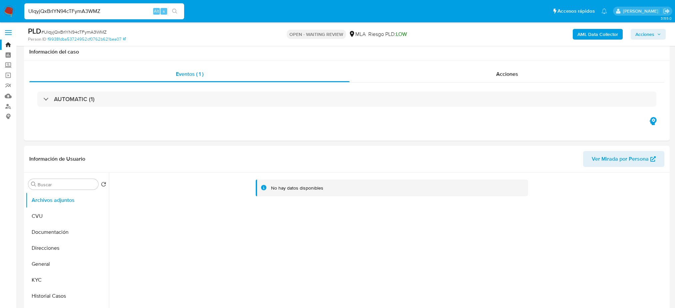
select select "10"
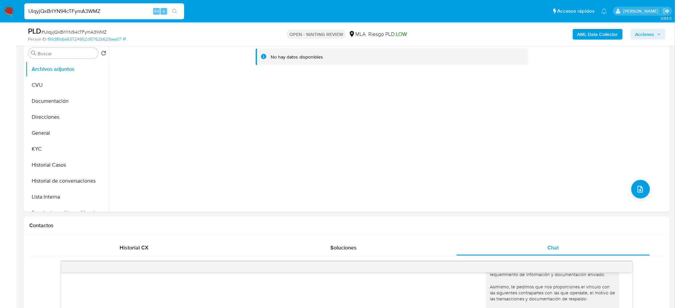
scroll to position [89, 0]
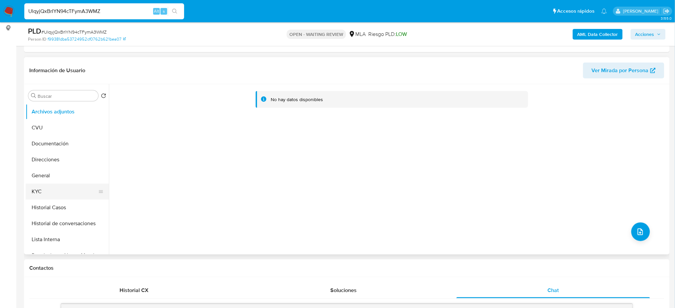
click at [85, 185] on button "KYC" at bounding box center [65, 192] width 78 height 16
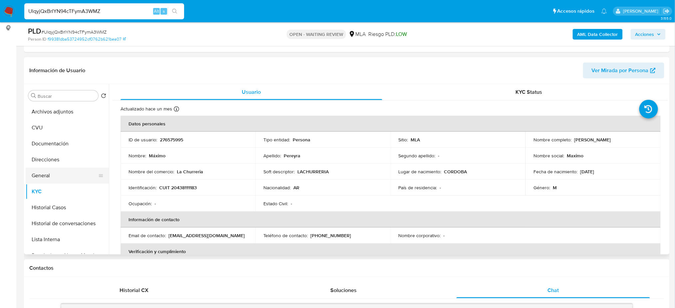
click at [47, 177] on button "General" at bounding box center [65, 176] width 78 height 16
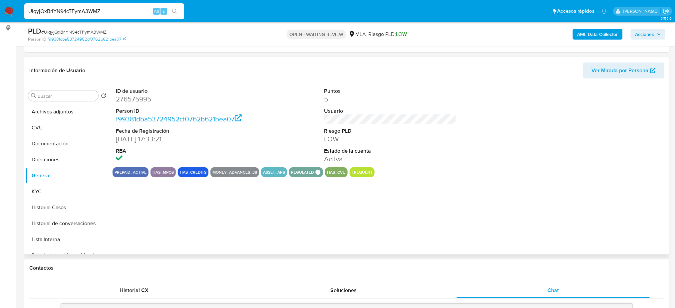
click at [135, 102] on dd "276575995" at bounding box center [182, 99] width 132 height 9
click at [135, 103] on dd "276575995" at bounding box center [182, 99] width 132 height 9
copy dd "276575995"
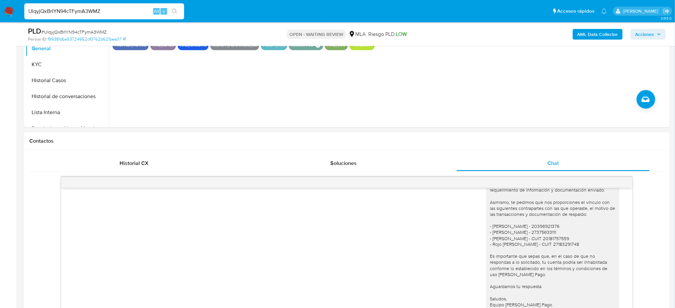
scroll to position [355, 0]
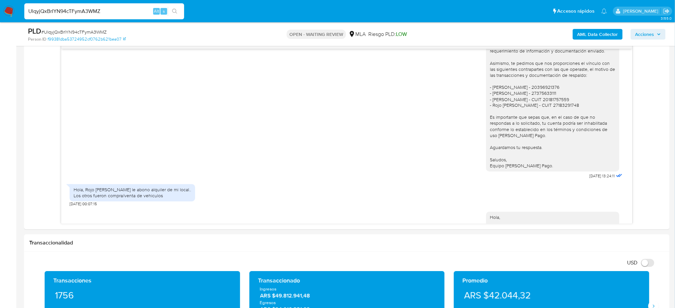
drag, startPoint x: 118, startPoint y: 11, endPoint x: 0, endPoint y: 19, distance: 117.8
click at [0, 19] on nav "Pausado Ver notificaciones UlqyjQxBrIYN94cTFymA3WMZ Alt s Accesos rápidos Presi…" at bounding box center [337, 11] width 675 height 22
paste input "Fbvl1gg4DLMD8XnwXfzpDsKI"
type input "Fbvl1gg4DLMD8XnwXfzpDsKI"
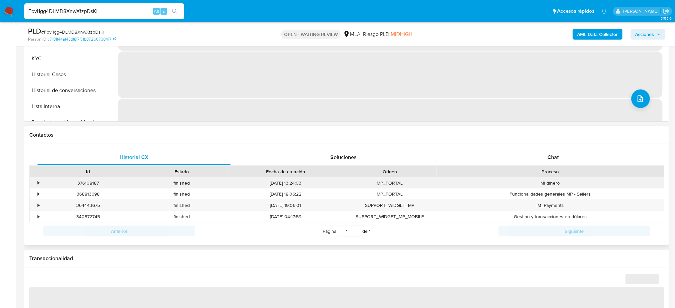
select select "10"
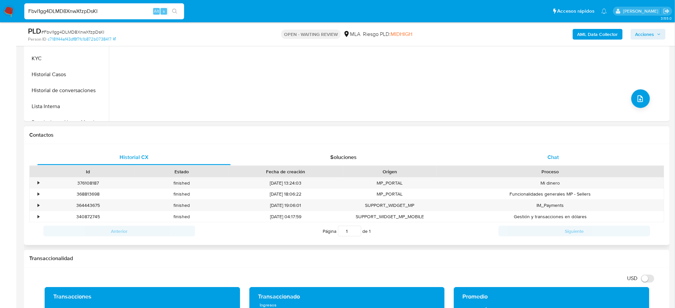
click at [570, 155] on div "Chat" at bounding box center [553, 158] width 193 height 16
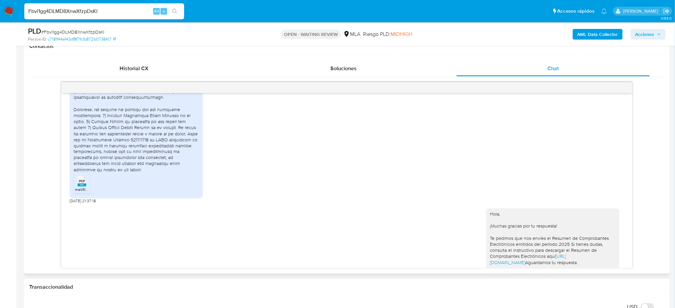
scroll to position [623, 0]
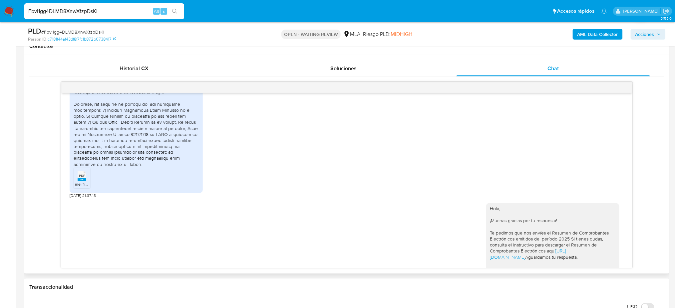
click at [81, 178] on span "PDF" at bounding box center [82, 176] width 6 height 4
click at [84, 28] on div "PLD # Fbvl1gg4DLMD8XnwXfzpDsKI" at bounding box center [133, 31] width 210 height 10
copy span "Fbvl1gg4DLMD8XnwXfzpDsKI"
drag, startPoint x: 12, startPoint y: 10, endPoint x: 15, endPoint y: 4, distance: 6.3
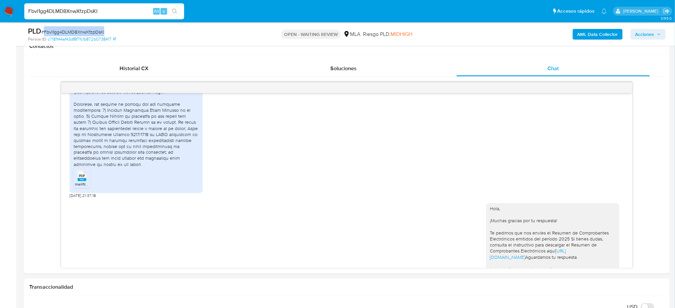
click at [12, 10] on img at bounding box center [8, 11] width 11 height 11
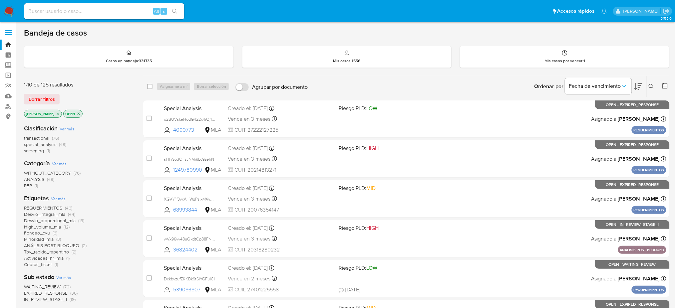
click at [649, 85] on icon at bounding box center [651, 86] width 5 height 5
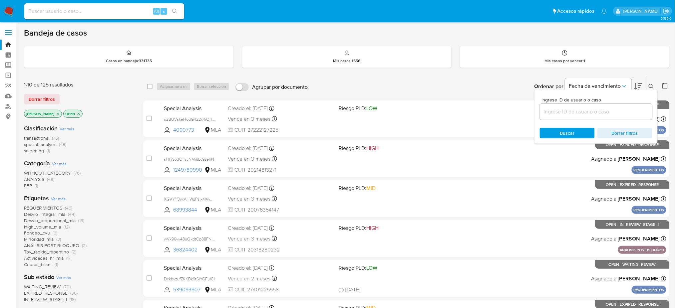
click at [588, 111] on input at bounding box center [596, 112] width 113 height 9
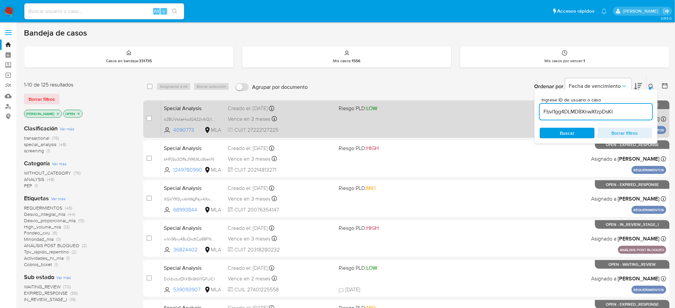
type input "Fbvl1gg4DLMD8XnwXfzpDsKI"
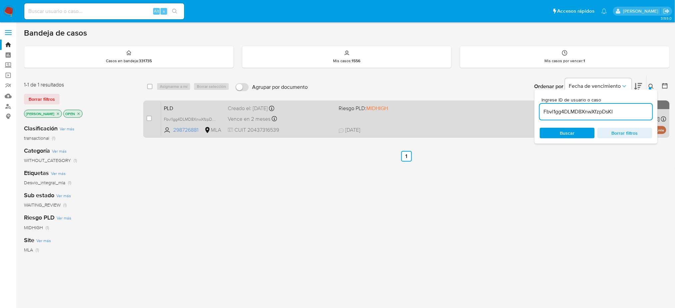
click at [146, 117] on div "case-item-checkbox No es posible asignar el caso PLD Fbvl1gg4DLMD8XnwXfzpDsKI 2…" at bounding box center [406, 119] width 526 height 37
click at [148, 120] on input "checkbox" at bounding box center [149, 118] width 5 height 5
checkbox input "true"
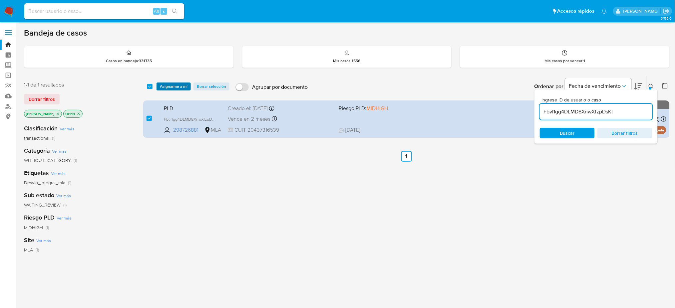
click at [167, 84] on span "Asignarme a mí" at bounding box center [174, 86] width 28 height 7
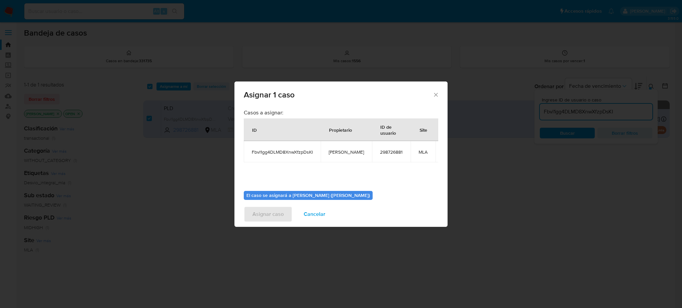
click at [342, 152] on span "[PERSON_NAME]" at bounding box center [346, 152] width 35 height 6
copy span "[PERSON_NAME]"
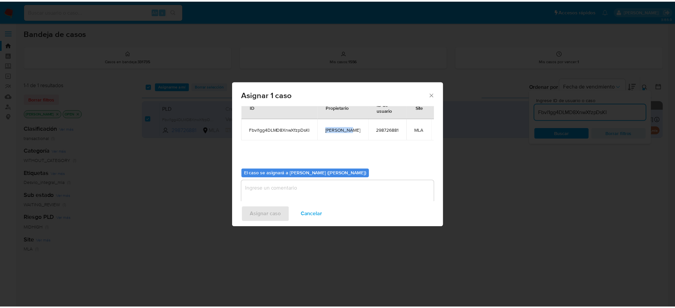
scroll to position [34, 0]
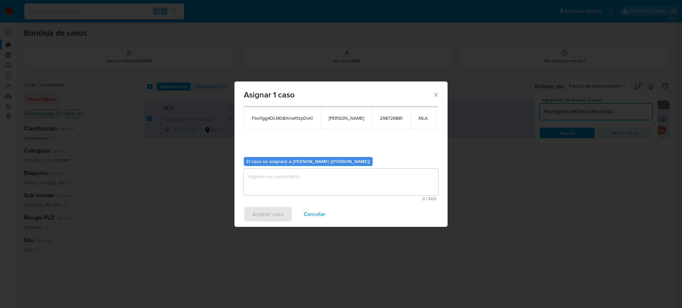
click at [300, 185] on textarea "assign-modal" at bounding box center [341, 182] width 194 height 27
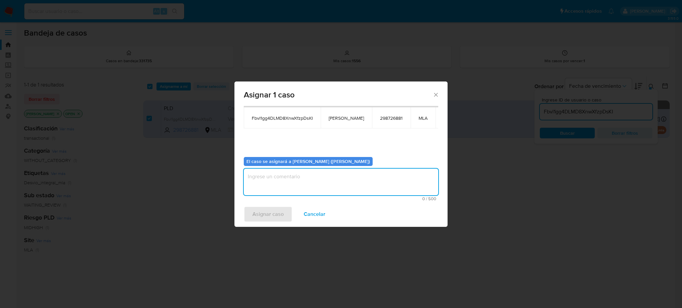
paste textarea "[PERSON_NAME]"
type textarea "[PERSON_NAME]"
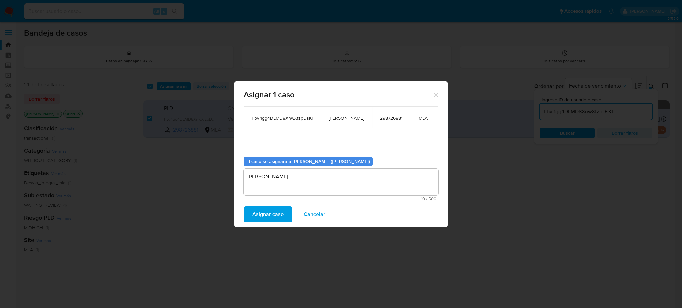
click at [273, 209] on span "Asignar caso" at bounding box center [267, 214] width 31 height 15
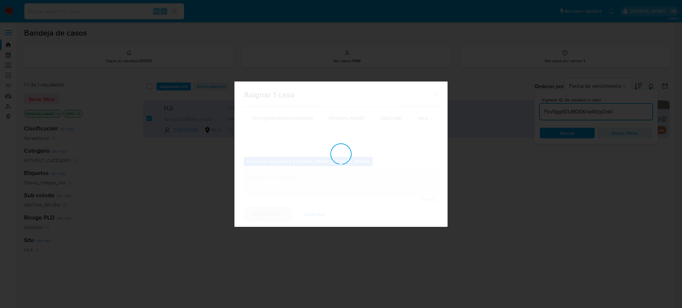
checkbox input "false"
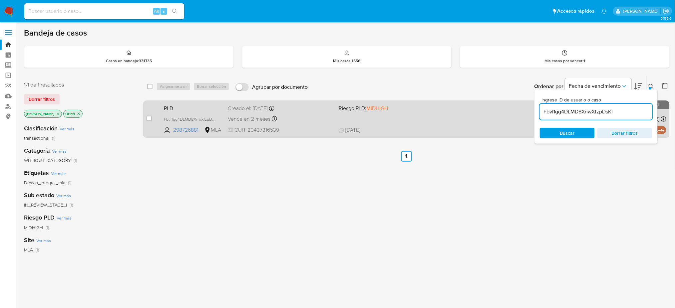
click at [304, 118] on div "Vence en 2 meses Vence el 10/10/2025 03:24:01" at bounding box center [281, 119] width 106 height 9
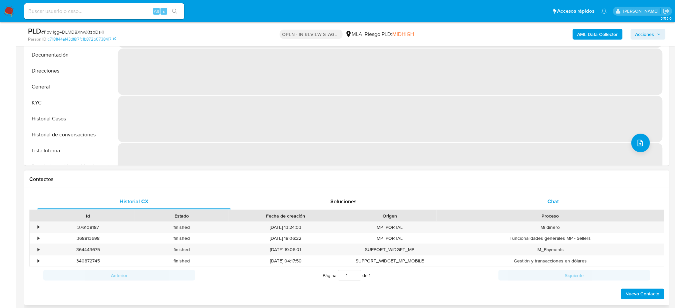
click at [555, 203] on span "Chat" at bounding box center [552, 202] width 11 height 8
select select "10"
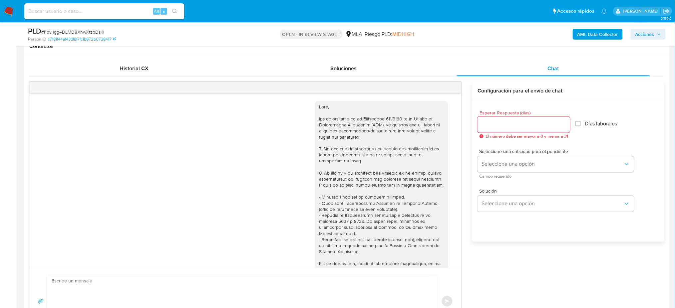
scroll to position [712, 0]
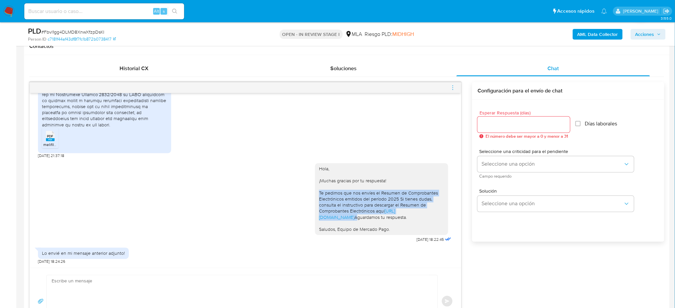
drag, startPoint x: 311, startPoint y: 174, endPoint x: 414, endPoint y: 203, distance: 106.2
click at [414, 203] on div "Hola, ¡Muchas gracias por tu respuesta! Te pedimos que nos envíes el Resumen de…" at bounding box center [381, 199] width 133 height 72
copy div "Te pedimos que nos envíes el Resumen de Comprobantes Electrónicos emitidos del …"
click at [414, 203] on div "Hola, ¡Muchas gracias por tu respuesta! Te pedimos que nos envíes el Resumen de…" at bounding box center [381, 199] width 125 height 67
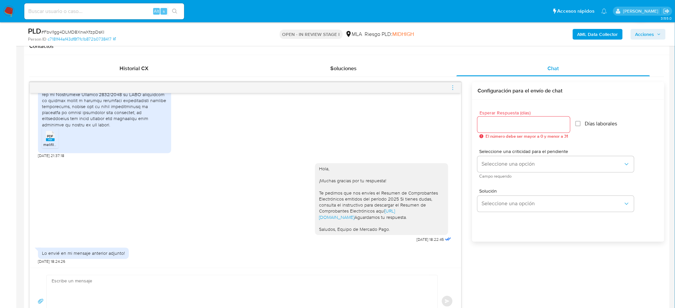
click at [89, 289] on textarea at bounding box center [241, 302] width 378 height 52
paste textarea "Hola, ¡Muchas gracias por tu respuesta! En la documentación anteriormente envia…"
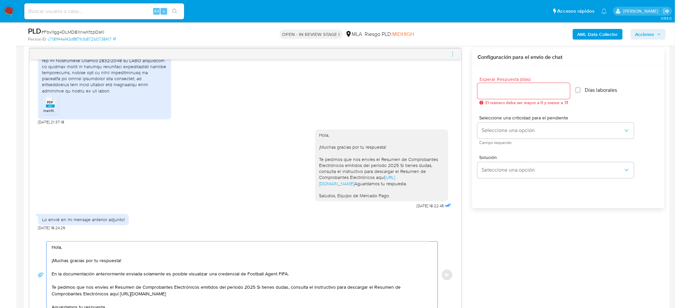
scroll to position [30, 0]
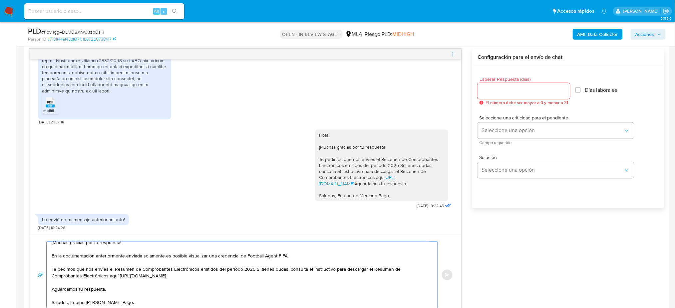
type textarea "Hola, ¡Muchas gracias por tu respuesta! En la documentación anteriormente envia…"
click at [507, 90] on input "Esperar Respuesta (días)" at bounding box center [523, 91] width 93 height 9
type input "2"
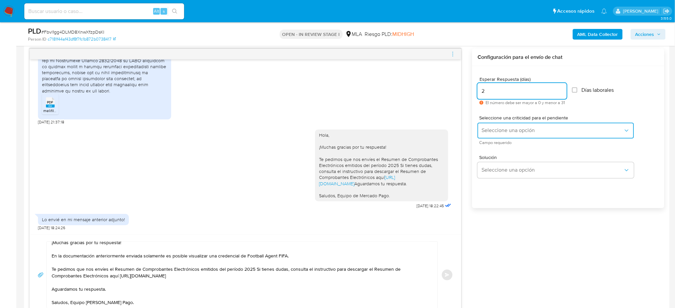
click at [492, 124] on button "Seleccione una opción" at bounding box center [555, 131] width 157 height 16
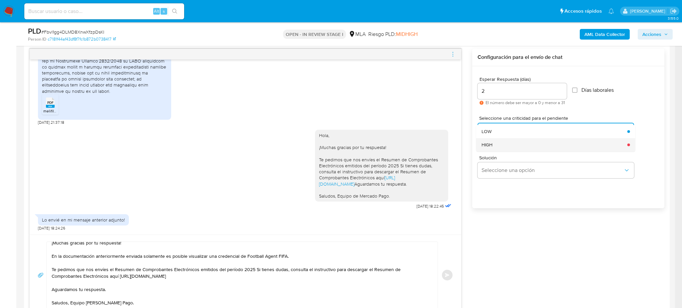
click at [492, 141] on div "HIGH" at bounding box center [552, 144] width 142 height 13
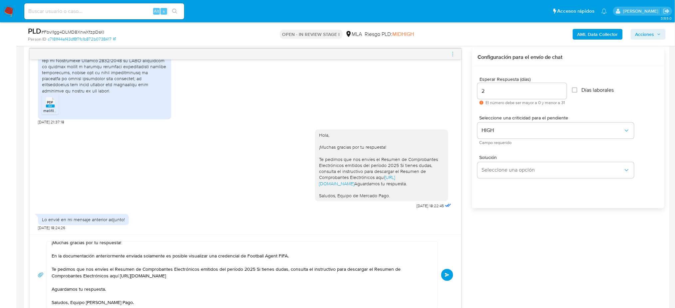
click at [444, 278] on button "Enviar" at bounding box center [447, 275] width 12 height 12
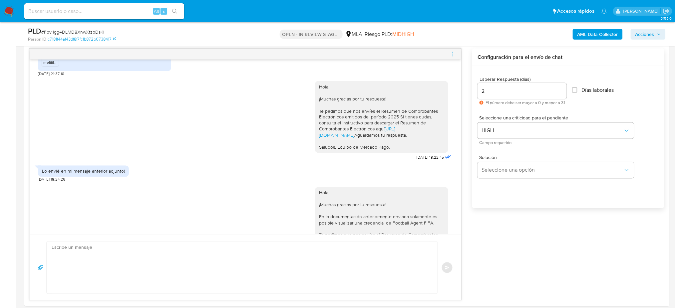
scroll to position [834, 0]
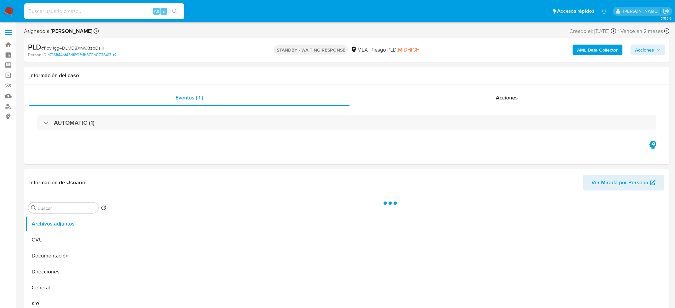
click at [86, 12] on input at bounding box center [104, 11] width 160 height 9
paste input "JVS0YbRdxGRVCTvzNAEnPa7H"
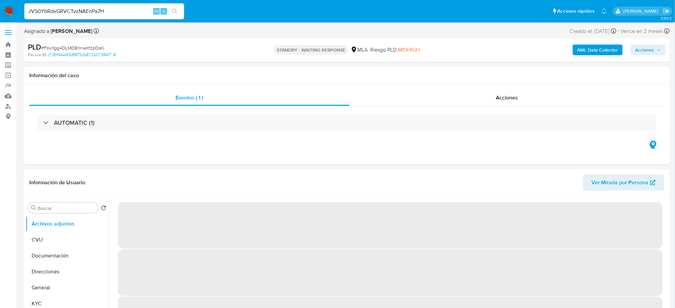
type input "JVS0YbRdxGRVCTvzNAEnPa7H"
select select "10"
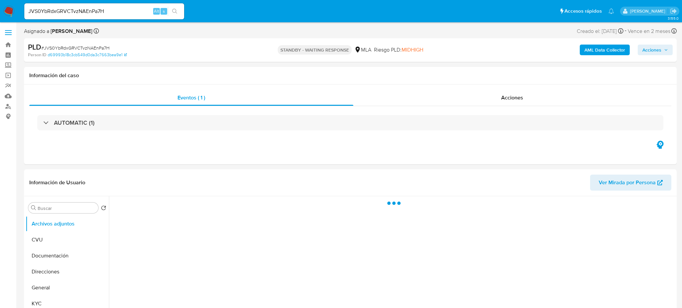
select select "10"
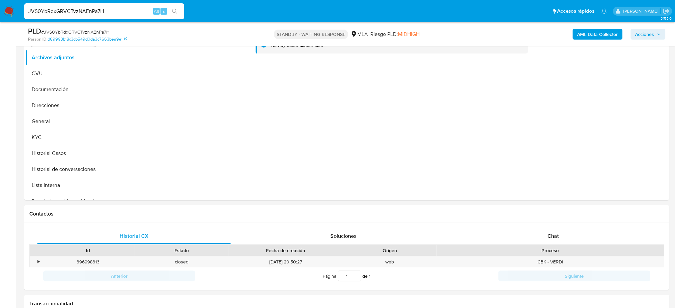
scroll to position [222, 0]
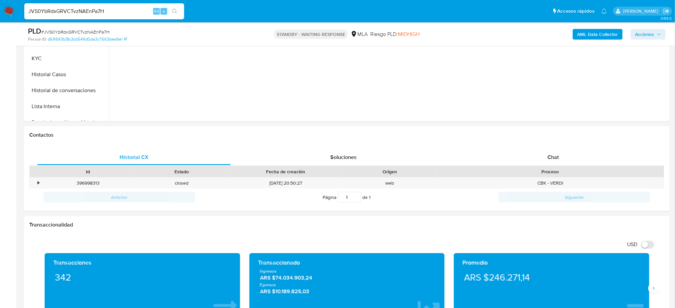
drag, startPoint x: 118, startPoint y: 13, endPoint x: 0, endPoint y: 16, distance: 118.3
click at [0, 16] on nav "Pausado Ver notificaciones JVS0YbRdxGRVCTvzNAEnPa7H Alt s Accesos rápidos Presi…" at bounding box center [337, 11] width 675 height 22
paste input "xf4yFmoRR6eYn8MhFUN2HXoO"
type input "xf4yFmoRR6eYn8MhFUN2HXoO"
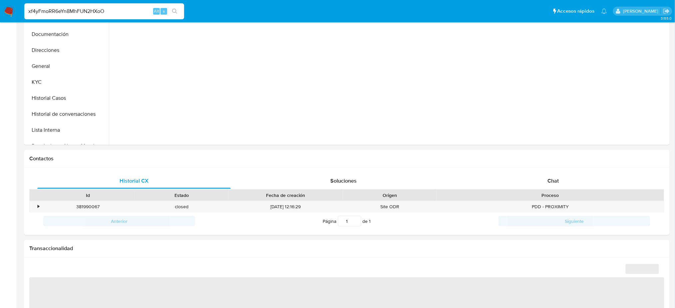
select select "10"
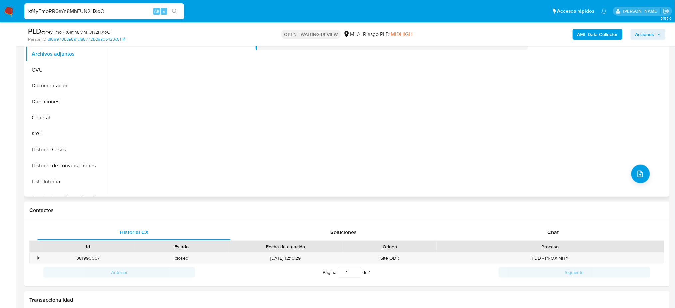
scroll to position [177, 0]
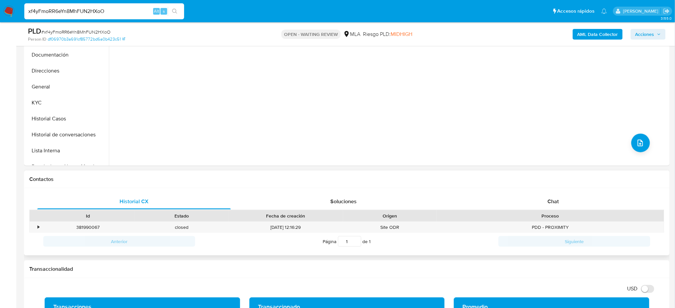
click at [584, 191] on div "Historial CX Soluciones Chat Id Estado Fecha de creación Origen Proceso • 38199…" at bounding box center [347, 222] width 646 height 68
click at [580, 196] on div "Chat" at bounding box center [553, 202] width 193 height 16
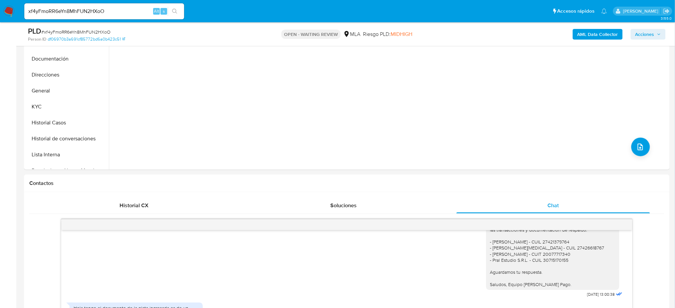
scroll to position [89, 0]
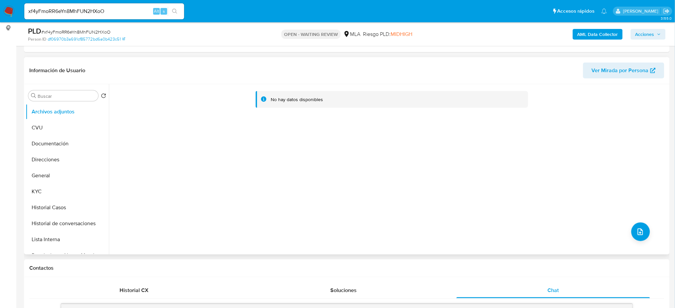
drag, startPoint x: 60, startPoint y: 168, endPoint x: 111, endPoint y: 157, distance: 52.2
click at [61, 168] on button "General" at bounding box center [67, 176] width 83 height 16
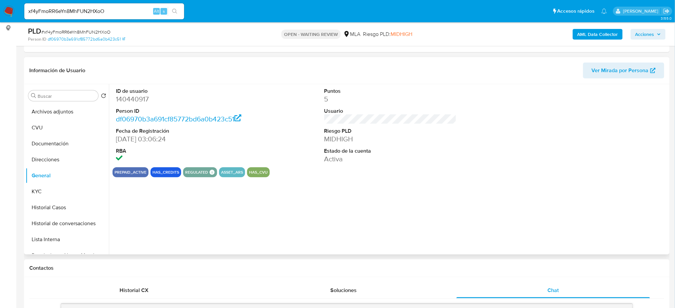
click at [131, 99] on dd "140440917" at bounding box center [182, 99] width 132 height 9
copy dd "140440917"
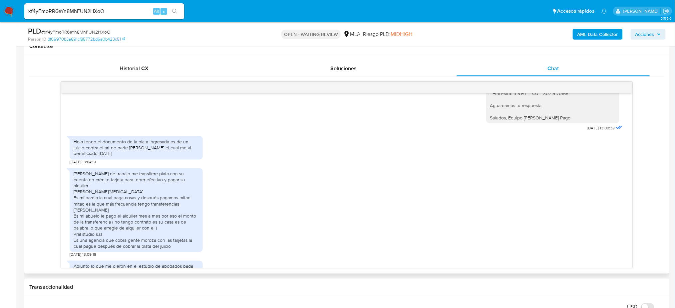
scroll to position [533, 0]
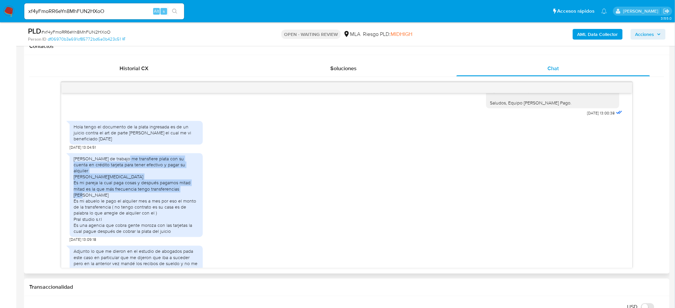
drag, startPoint x: 73, startPoint y: 184, endPoint x: 160, endPoint y: 210, distance: 91.0
click at [160, 210] on div "Mariela Giselle Cabral Compañera de trabajo me transfiere plata con su cuenta e…" at bounding box center [136, 196] width 133 height 84
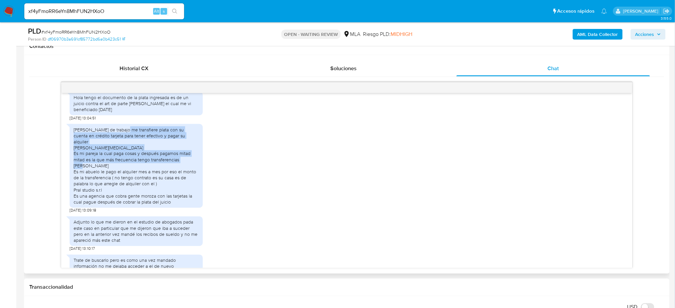
scroll to position [577, 0]
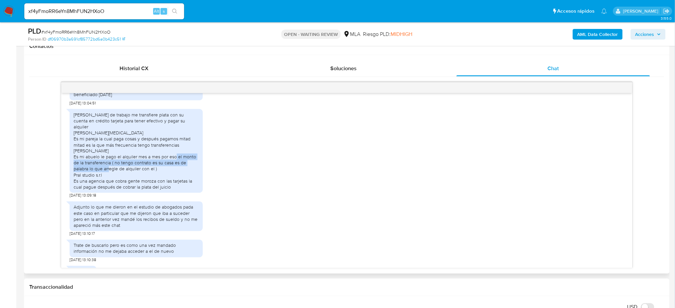
drag, startPoint x: 127, startPoint y: 177, endPoint x: 175, endPoint y: 183, distance: 48.6
click at [175, 183] on div "Mariela Giselle Cabral Compañera de trabajo me transfiere plata con su cuenta e…" at bounding box center [136, 151] width 125 height 79
click at [173, 189] on div "Mariela Giselle Cabral Compañera de trabajo me transfiere plata con su cuenta e…" at bounding box center [136, 151] width 125 height 79
drag, startPoint x: 79, startPoint y: 200, endPoint x: 153, endPoint y: 209, distance: 75.1
click at [153, 190] on div "Mariela Giselle Cabral Compañera de trabajo me transfiere plata con su cuenta e…" at bounding box center [136, 151] width 125 height 79
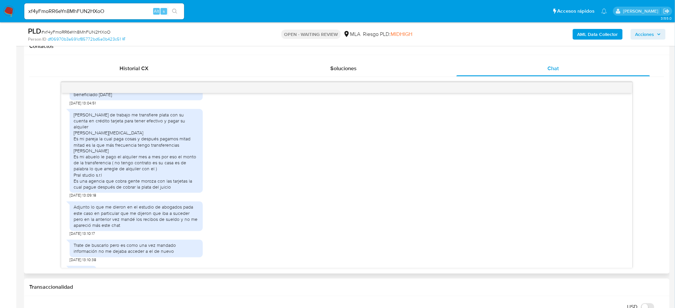
click at [167, 190] on div "Mariela Giselle Cabral Compañera de trabajo me transfiere plata con su cuenta e…" at bounding box center [136, 151] width 125 height 79
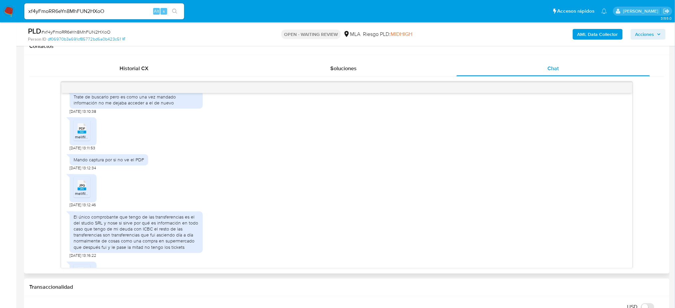
scroll to position [707, 0]
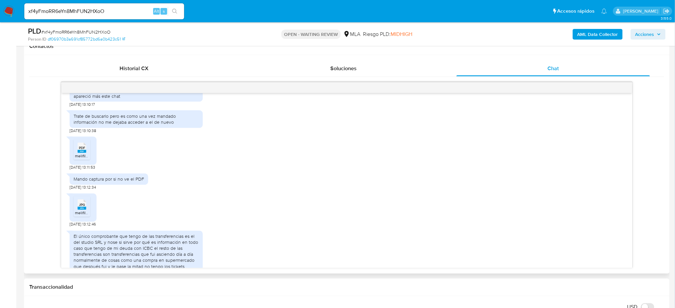
click at [81, 153] on rect at bounding box center [82, 151] width 9 height 3
click at [79, 216] on span "melifile891279577934433565.jpg" at bounding box center [105, 213] width 60 height 6
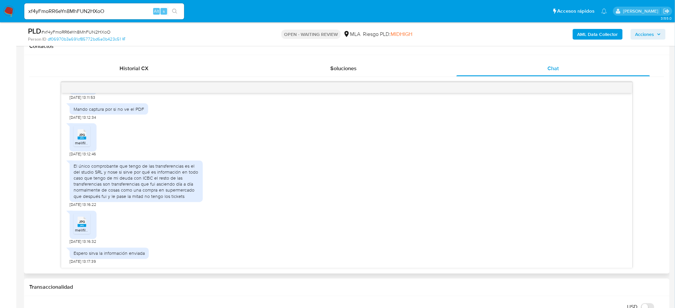
click at [81, 220] on icon at bounding box center [82, 222] width 9 height 10
click at [0, 184] on aside "Bandeja Tablero Screening Búsqueda en Listas Watchlist Herramientas Operaciones…" at bounding box center [8, 311] width 16 height 1244
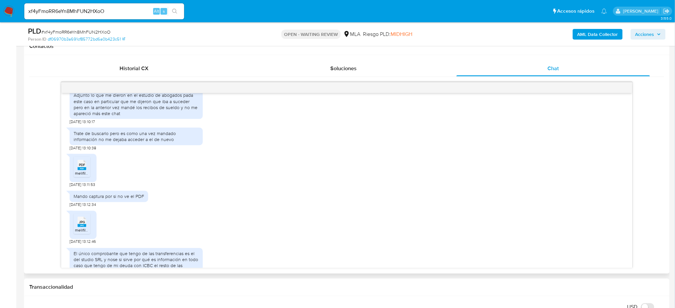
scroll to position [662, 0]
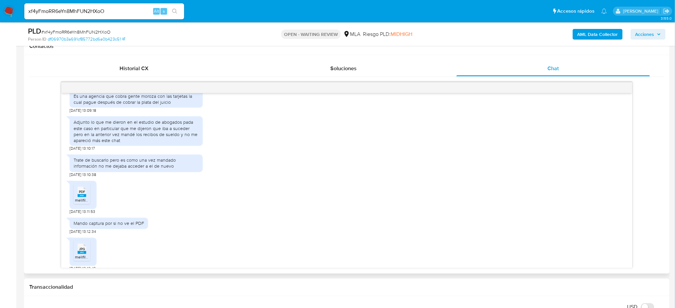
click at [78, 197] on icon at bounding box center [82, 192] width 9 height 10
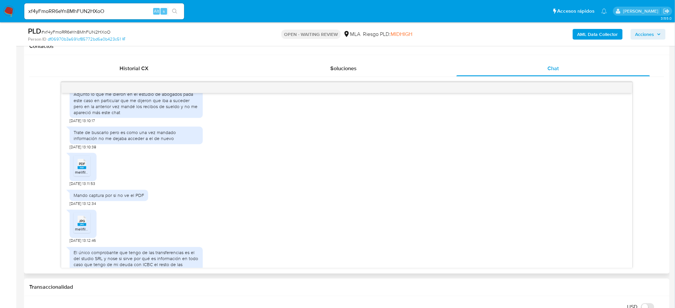
scroll to position [751, 0]
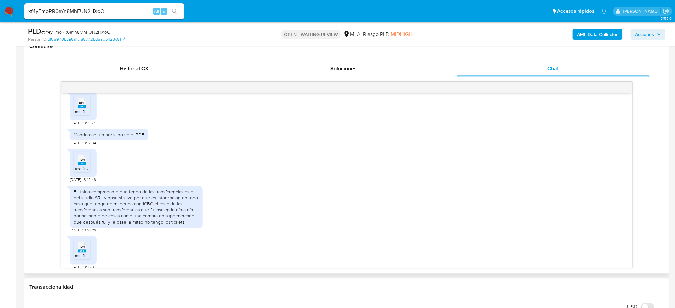
click at [84, 171] on span "melifile891279577934433565.jpg" at bounding box center [105, 169] width 60 height 6
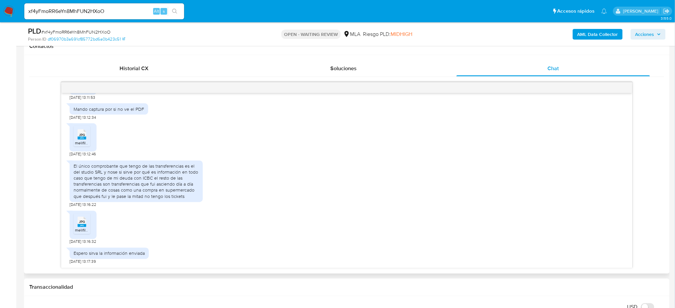
scroll to position [795, 0]
click at [81, 225] on rect at bounding box center [82, 225] width 9 height 3
drag, startPoint x: 65, startPoint y: 20, endPoint x: 0, endPoint y: 25, distance: 65.5
click at [0, 26] on div "Pausado Ver notificaciones xf4yFmoRR6eYn8MhFUN2HXoO Alt s Accesos rápidos Presi…" at bounding box center [337, 311] width 675 height 1244
paste input "i6PzncvHISW2Sx6aQFKAgkvz"
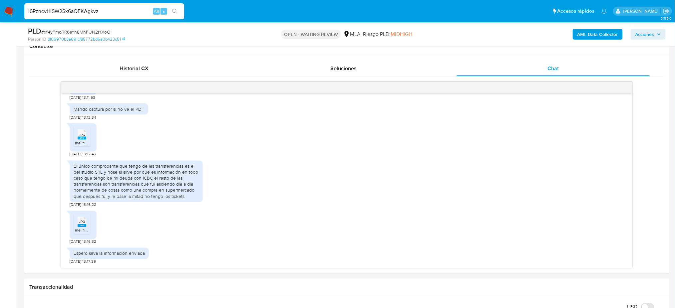
type input "i6PzncvHISW2Sx6aQFKAgkvz"
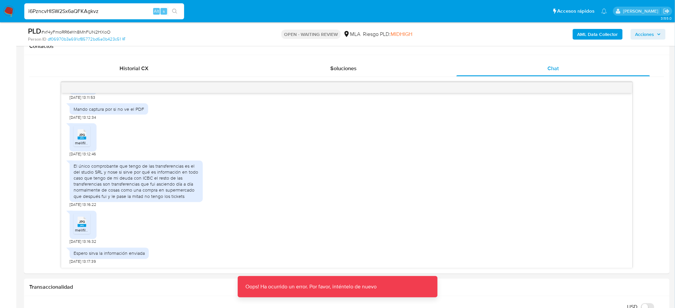
click at [123, 11] on input "i6PzncvHISW2Sx6aQFKAgkvz" at bounding box center [104, 11] width 160 height 9
drag, startPoint x: 123, startPoint y: 14, endPoint x: 0, endPoint y: 26, distance: 123.1
click at [0, 26] on div "Pausado Ver notificaciones i6PzncvHISW2Sx6aQFKAgkvz Alt s Accesos rápidos Presi…" at bounding box center [337, 311] width 675 height 1244
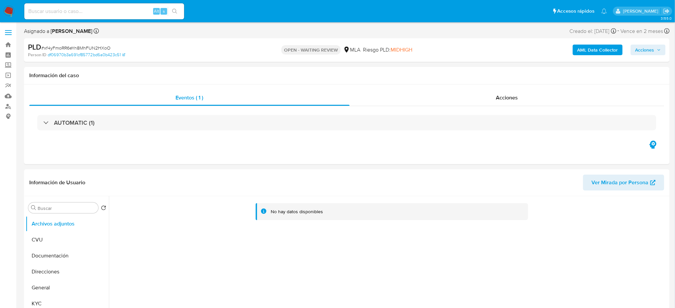
select select "10"
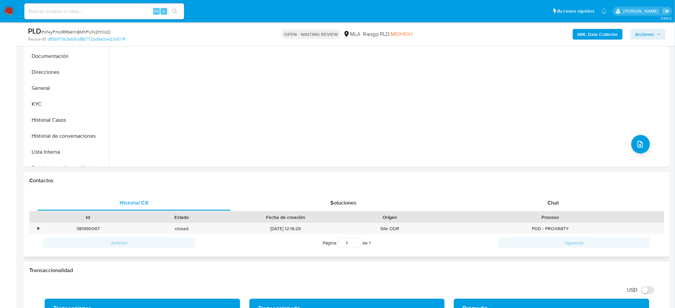
scroll to position [177, 0]
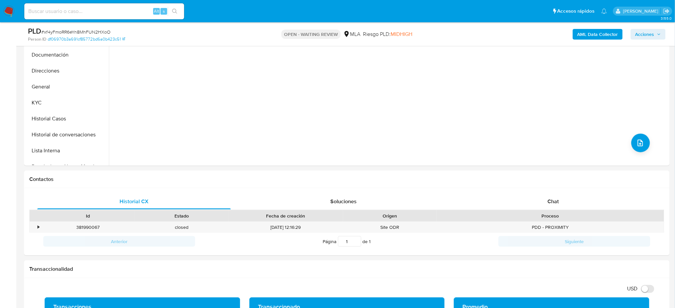
click at [88, 13] on input at bounding box center [104, 11] width 160 height 9
paste input "i6PzncvHISW2Sx6aQFKAgkvz"
type input "i6PzncvHISW2Sx6aQFKAgkvz"
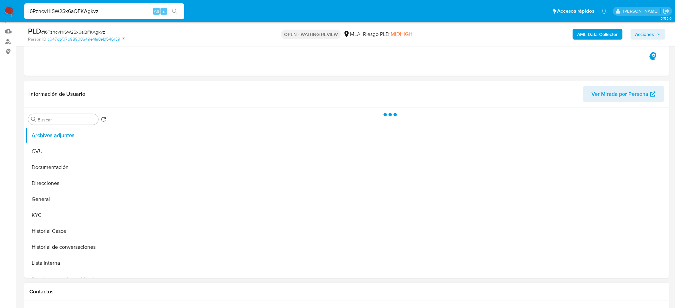
scroll to position [222, 0]
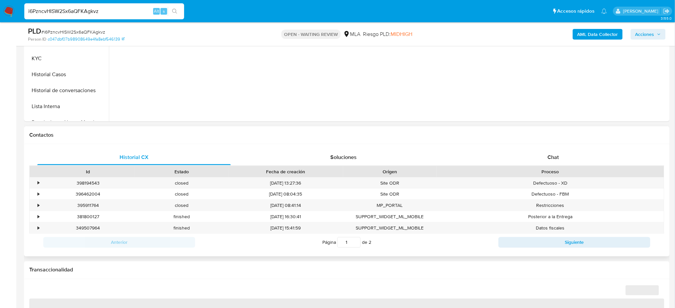
click at [577, 148] on div "Historial CX Soluciones Chat Id Estado Fecha de creación Origen Proceso • 39819…" at bounding box center [347, 200] width 646 height 113
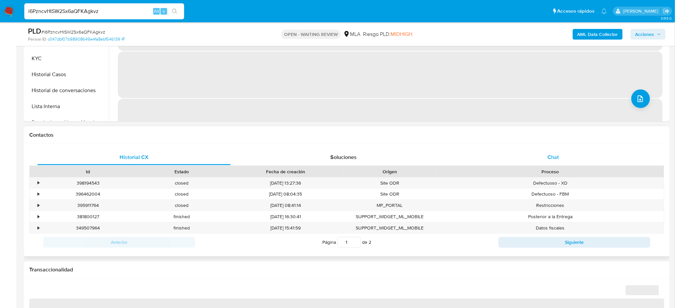
click at [564, 163] on div "Chat" at bounding box center [553, 158] width 193 height 16
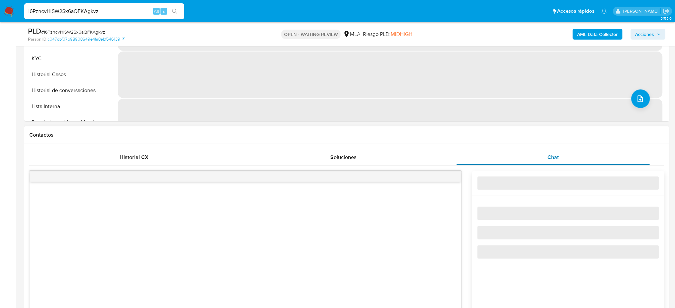
select select "10"
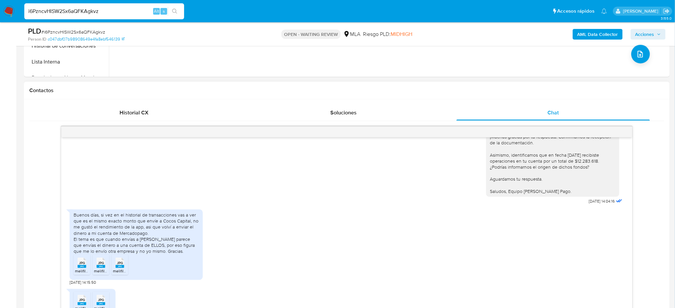
scroll to position [529, 0]
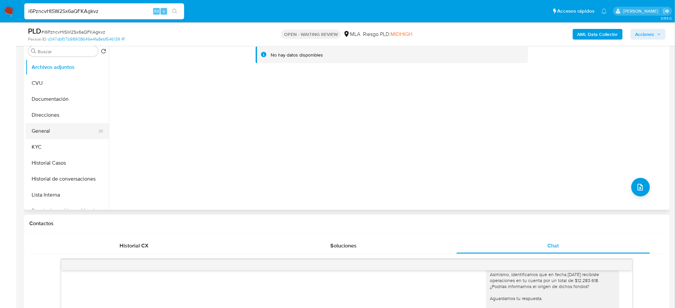
click at [68, 126] on button "General" at bounding box center [65, 131] width 78 height 16
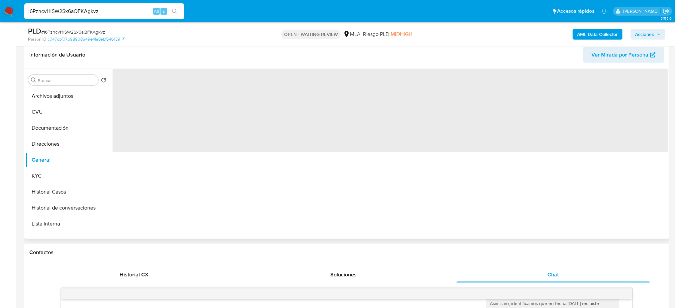
scroll to position [89, 0]
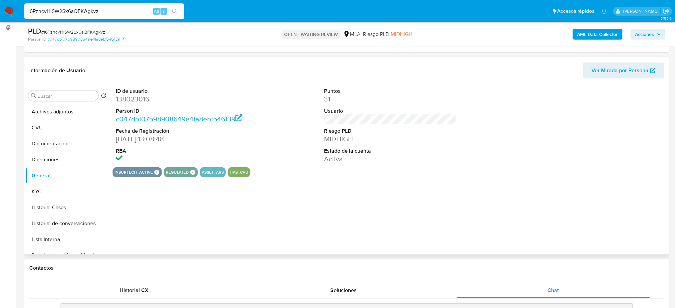
click at [129, 97] on dd "138023016" at bounding box center [182, 99] width 132 height 9
click at [129, 98] on dd "138023016" at bounding box center [182, 99] width 132 height 9
copy dd "138023016"
drag, startPoint x: 118, startPoint y: 13, endPoint x: 0, endPoint y: 15, distance: 117.9
click at [0, 15] on nav "Pausado Ver notificaciones i6PzncvHISW2Sx6aQFKAgkvz Alt s Accesos rápidos Presi…" at bounding box center [337, 11] width 675 height 22
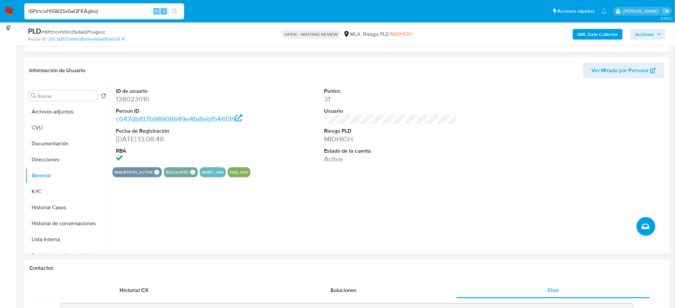
paste input "odylkKQvclkFsUiWxiP8UlzJ"
type input "odylkKQvclkFsUiWxiP8UlzJ"
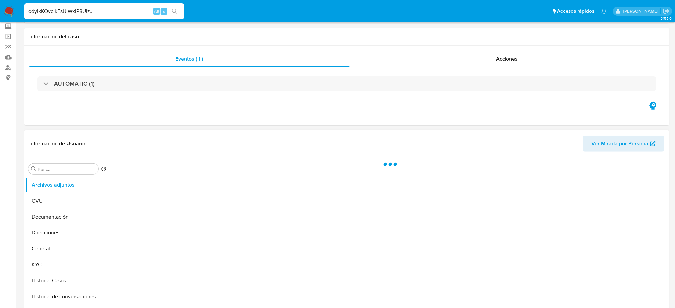
scroll to position [44, 0]
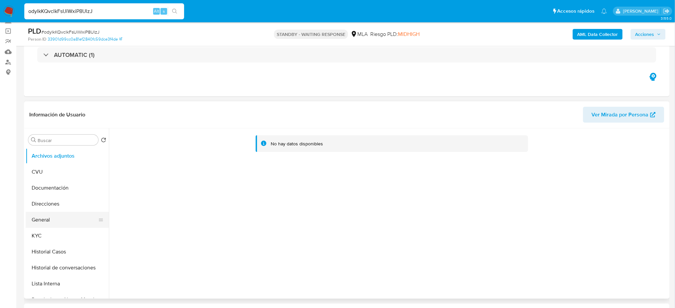
click at [38, 219] on button "General" at bounding box center [65, 220] width 78 height 16
select select "10"
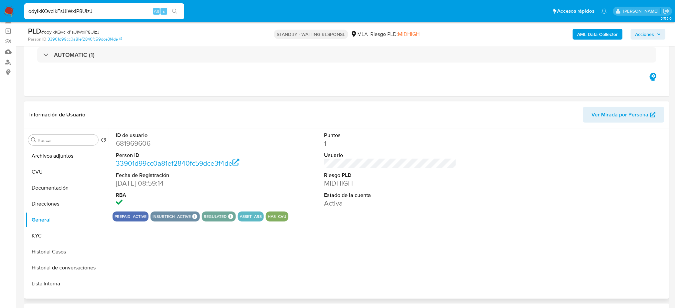
click at [135, 141] on dd "681969606" at bounding box center [182, 143] width 132 height 9
copy dd "681969606"
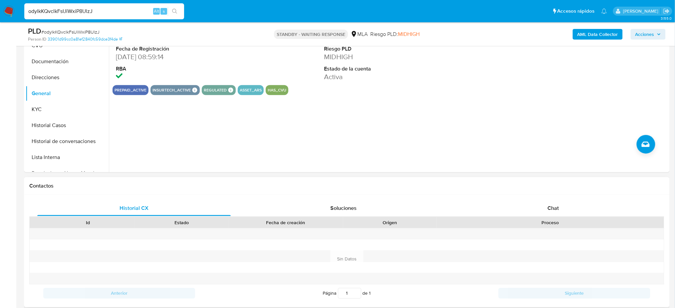
scroll to position [266, 0]
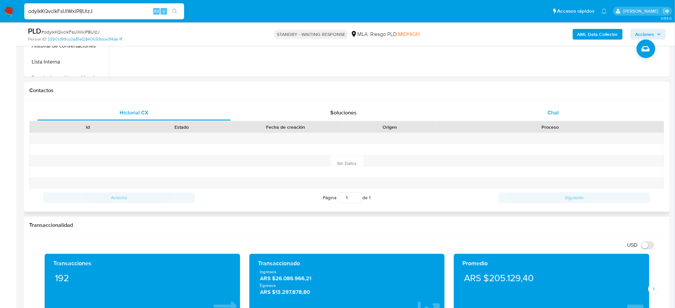
click at [609, 110] on div "Chat" at bounding box center [553, 113] width 193 height 16
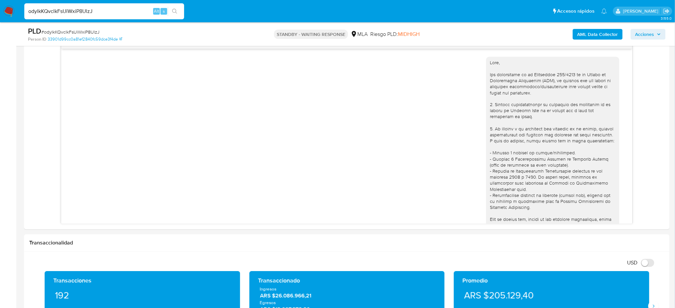
scroll to position [500, 0]
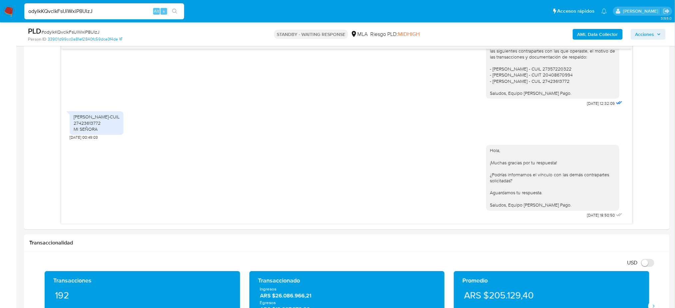
drag, startPoint x: 122, startPoint y: 9, endPoint x: 0, endPoint y: 9, distance: 121.9
click at [0, 9] on nav "Pausado Ver notificaciones odylkKQvclkFsUiWxiP8UlzJ Alt s Accesos rápidos Presi…" at bounding box center [337, 11] width 675 height 22
paste input "1RPyPE3hR1VfwPrth9FMrc73"
type input "1RPyPE3hR1VfwPrth9FMrc73"
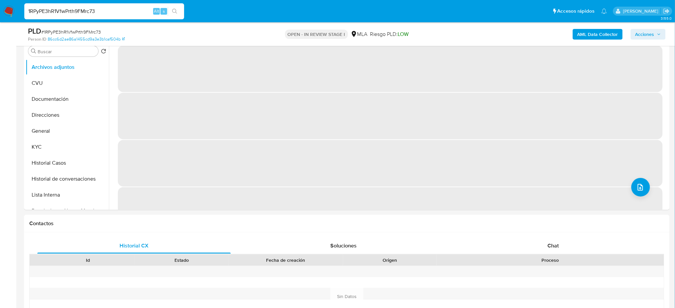
scroll to position [89, 0]
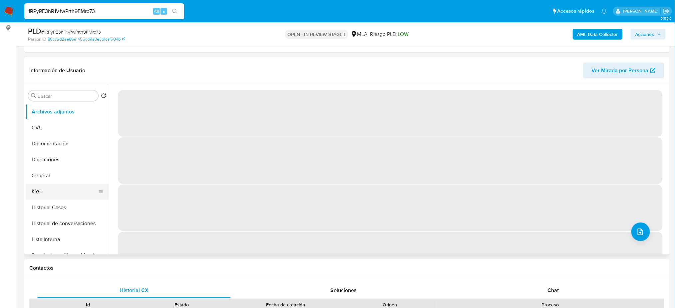
select select "10"
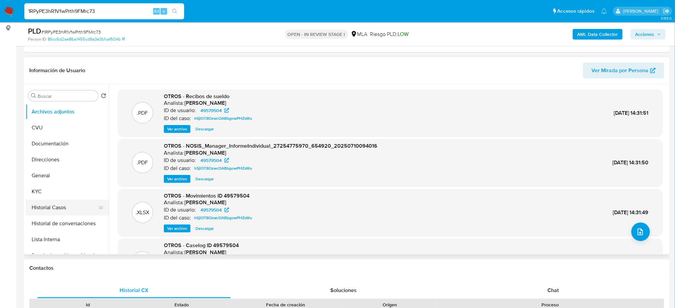
drag, startPoint x: 54, startPoint y: 203, endPoint x: 41, endPoint y: 210, distance: 15.0
click at [54, 203] on button "Historial Casos" at bounding box center [65, 208] width 78 height 16
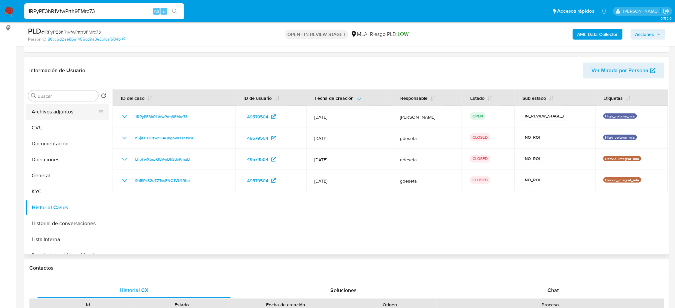
click at [43, 113] on button "Archivos adjuntos" at bounding box center [65, 112] width 78 height 16
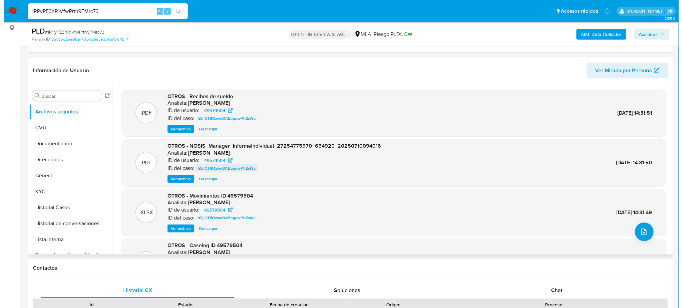
scroll to position [44, 0]
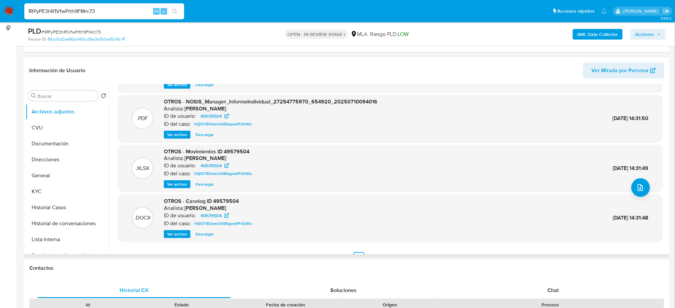
click at [183, 235] on span "Ver archivo" at bounding box center [177, 234] width 20 height 7
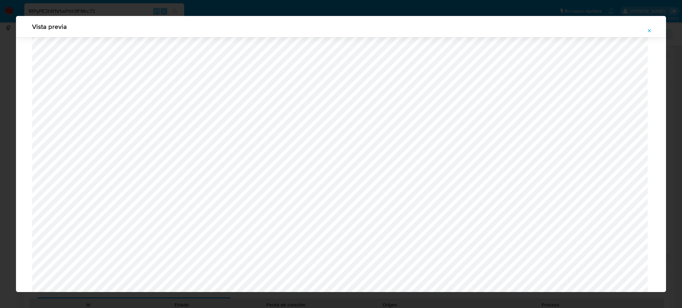
scroll to position [431, 0]
click at [653, 30] on button "Attachment preview" at bounding box center [649, 30] width 15 height 11
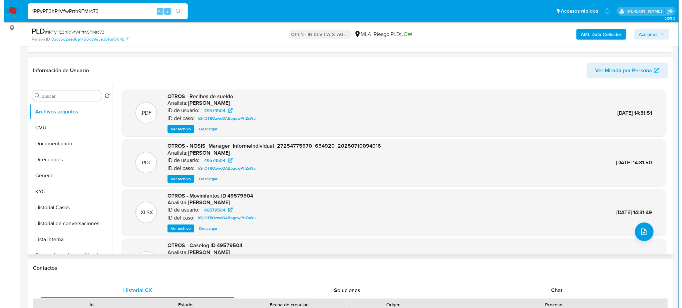
scroll to position [44, 0]
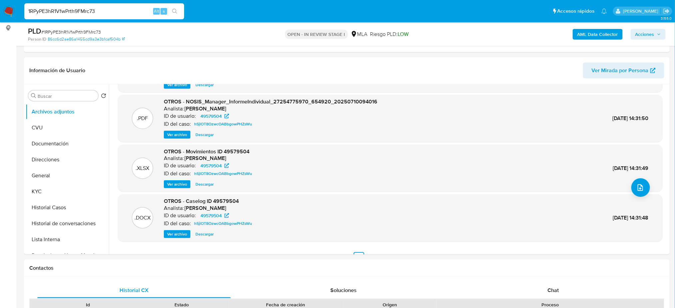
click at [176, 229] on div "OTROS - Caselog ID 49579504 Analista: amedzovich ID de usuario: 49579504 ID del…" at bounding box center [209, 218] width 91 height 41
click at [176, 232] on span "Ver archivo" at bounding box center [177, 234] width 20 height 7
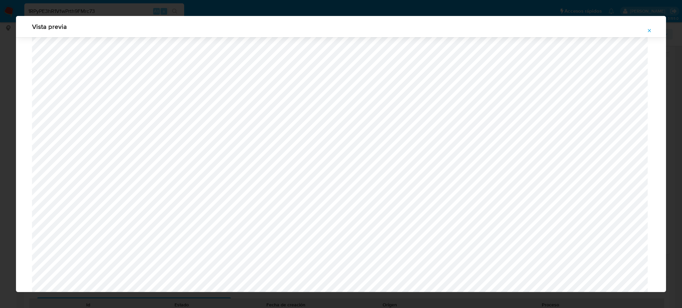
scroll to position [253, 0]
click at [655, 31] on button "Attachment preview" at bounding box center [649, 30] width 15 height 11
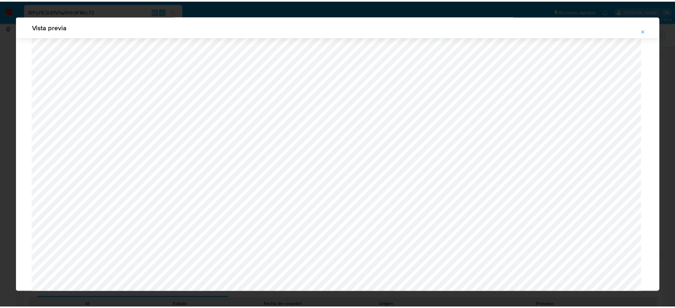
scroll to position [0, 0]
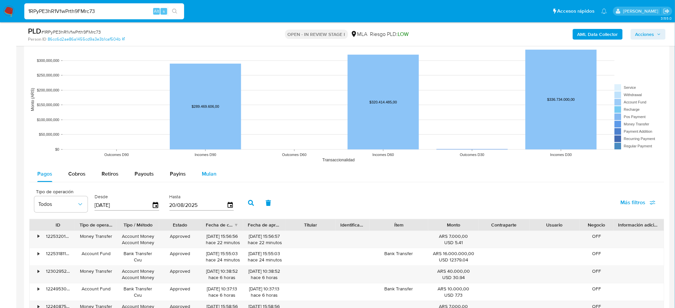
click at [210, 176] on span "Mulan" at bounding box center [209, 174] width 15 height 8
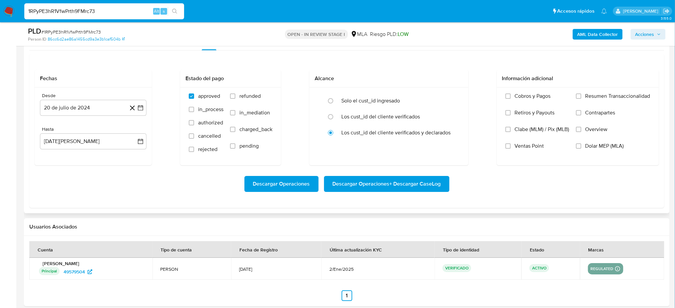
scroll to position [755, 0]
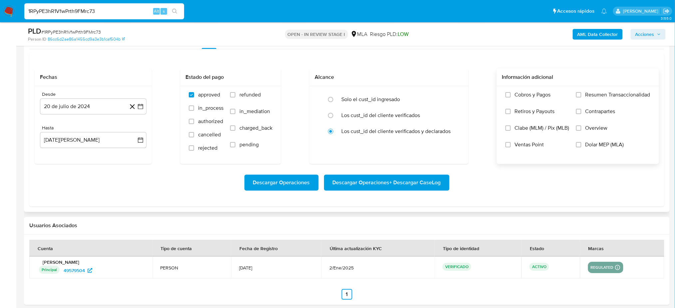
click at [599, 144] on span "Dolar MEP (MLA)" at bounding box center [604, 145] width 39 height 7
click at [581, 144] on input "Dolar MEP (MLA)" at bounding box center [578, 144] width 5 height 5
click at [77, 107] on button "20 de julio de 2024" at bounding box center [93, 107] width 107 height 16
click at [140, 130] on div "julio 2024 julio 2024 lun lunes mar martes mié miércoles jue jueves vie viernes…" at bounding box center [93, 169] width 107 height 105
click at [132, 130] on icon "Mes siguiente" at bounding box center [135, 131] width 8 height 8
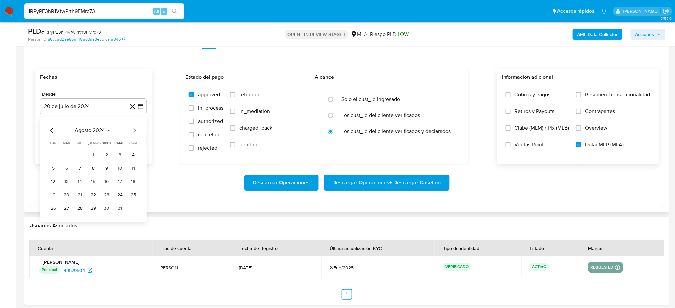
click at [132, 130] on icon "Mes siguiente" at bounding box center [135, 131] width 8 height 8
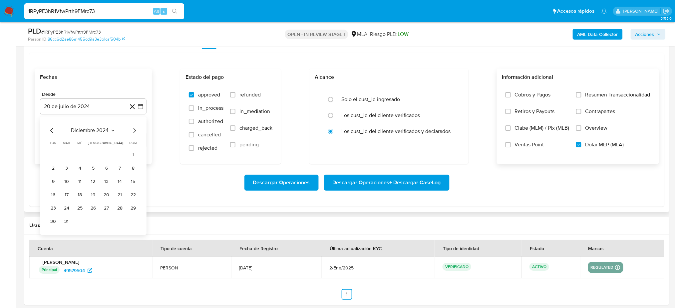
click at [132, 130] on icon "Mes siguiente" at bounding box center [135, 131] width 8 height 8
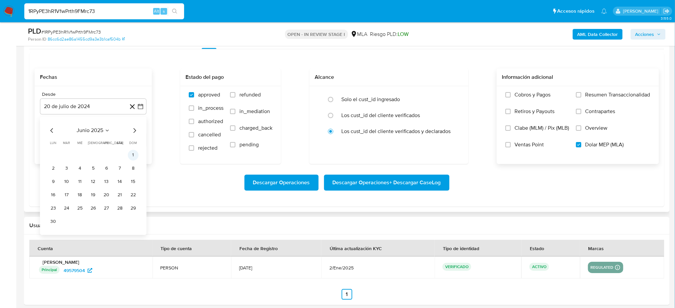
click at [133, 157] on button "1" at bounding box center [133, 155] width 11 height 11
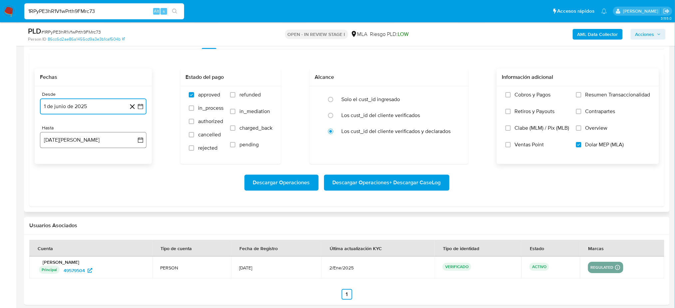
drag, startPoint x: 98, startPoint y: 138, endPoint x: 95, endPoint y: 143, distance: 5.8
click at [98, 138] on button "20 de agosto de 2025" at bounding box center [93, 140] width 107 height 16
click at [52, 162] on icon "Mes anterior" at bounding box center [52, 164] width 8 height 8
click at [90, 245] on button "31" at bounding box center [93, 242] width 11 height 11
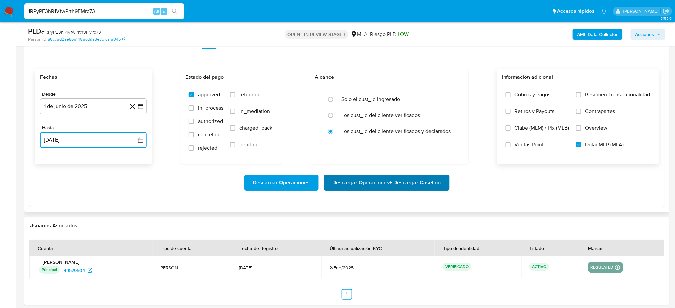
click at [428, 179] on span "Descargar Operaciones + Descargar CaseLog" at bounding box center [387, 182] width 108 height 15
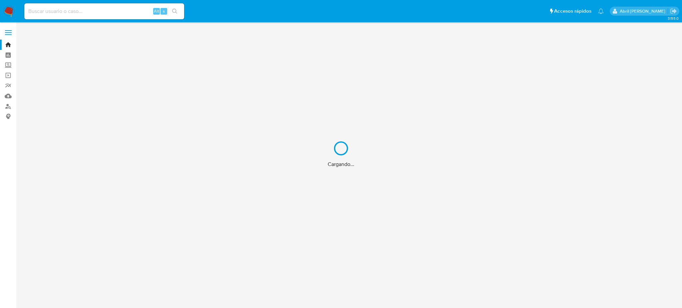
click at [74, 8] on div "Cargando..." at bounding box center [341, 154] width 682 height 308
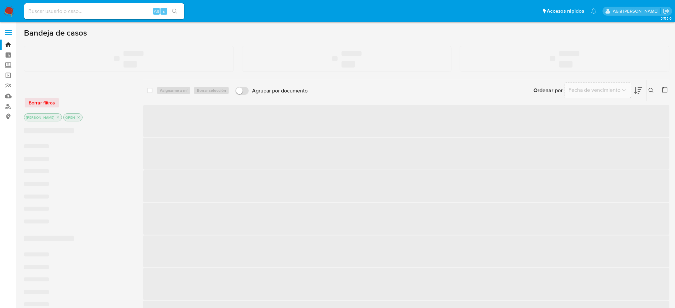
click at [82, 14] on input at bounding box center [104, 11] width 160 height 9
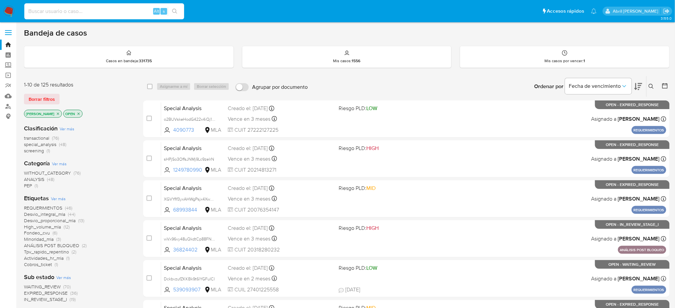
paste input "dqv2vtAhqmUAb4BKrA4aU2NP"
type input "dqv2vtAhqmUAb4BKrA4aU2NP"
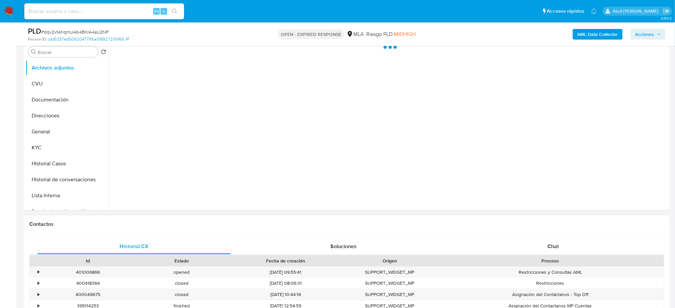
scroll to position [133, 0]
click at [563, 242] on div "Chat" at bounding box center [553, 246] width 193 height 16
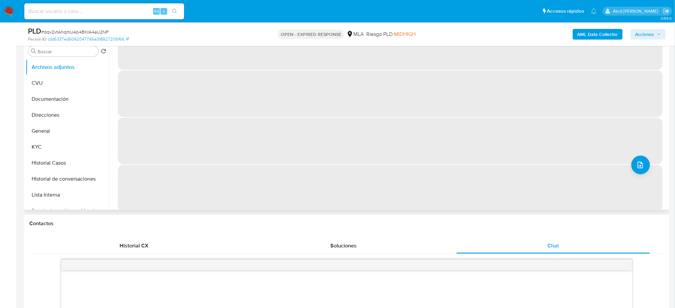
scroll to position [28, 0]
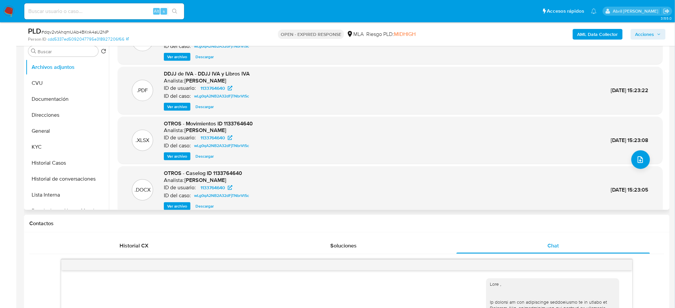
select select "10"
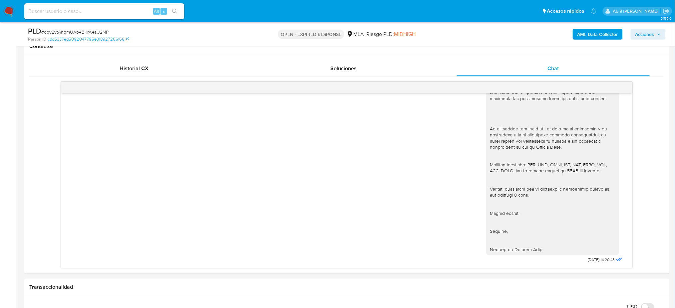
scroll to position [89, 0]
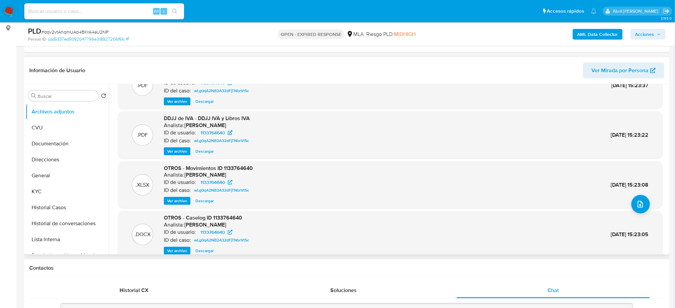
click at [86, 31] on span "# dqv2vtAhqmUAb4BKrA4aU2NP" at bounding box center [74, 32] width 67 height 7
copy span "dqv2vtAhqmUAb4BKrA4aU2NP"
click at [5, 10] on img at bounding box center [8, 11] width 11 height 11
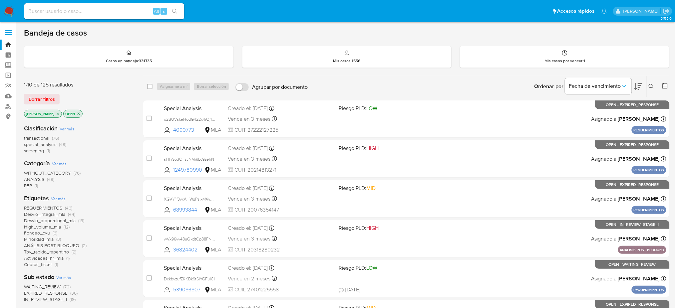
click at [651, 88] on icon at bounding box center [651, 86] width 5 height 5
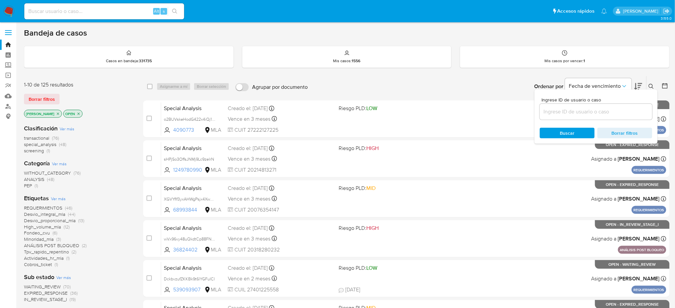
click at [622, 113] on input at bounding box center [596, 112] width 113 height 9
type input "dqv2vtAhqmUAb4BKrA4aU2NP"
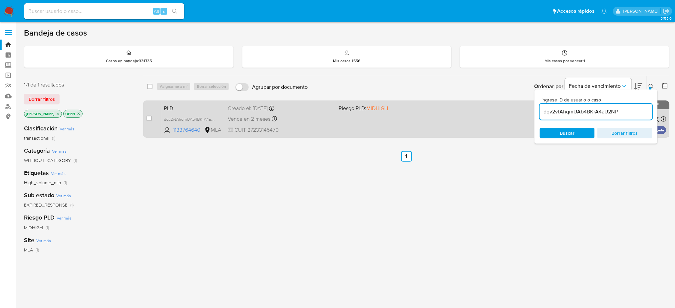
click at [152, 117] on div "case-item-checkbox No es posible asignar el caso" at bounding box center [154, 119] width 15 height 34
click at [150, 117] on input "checkbox" at bounding box center [149, 118] width 5 height 5
checkbox input "true"
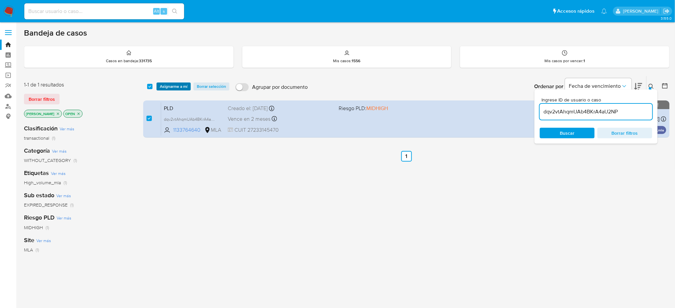
click at [172, 90] on span "Asignarme a mí" at bounding box center [174, 86] width 28 height 7
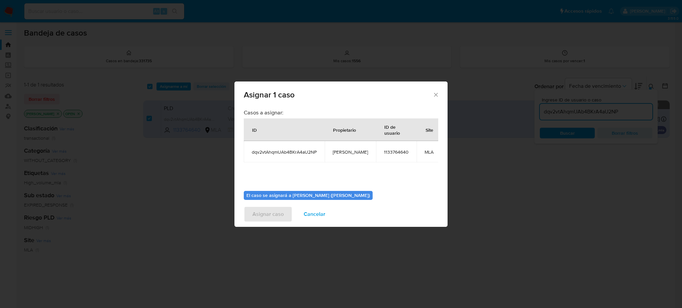
click at [350, 152] on span "[PERSON_NAME]" at bounding box center [350, 152] width 35 height 6
copy span "[PERSON_NAME]"
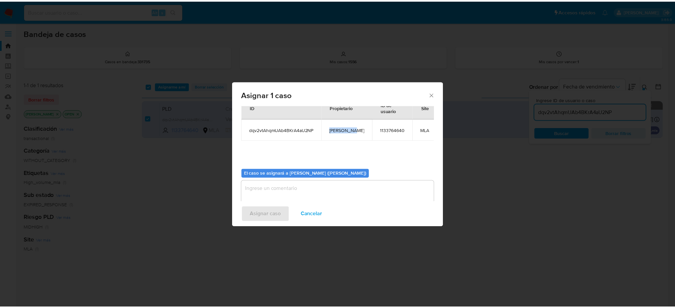
scroll to position [34, 0]
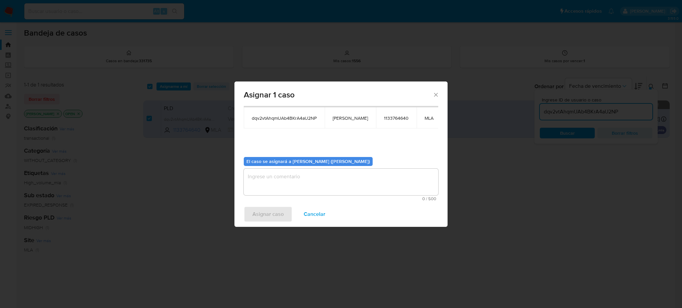
click at [311, 188] on textarea "assign-modal" at bounding box center [341, 182] width 194 height 27
paste textarea "[PERSON_NAME]"
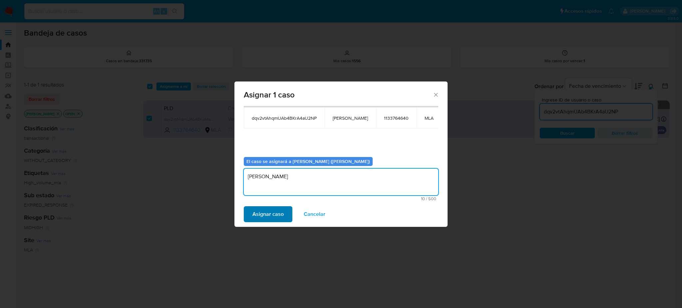
type textarea "[PERSON_NAME]"
click at [261, 217] on span "Asignar caso" at bounding box center [267, 214] width 31 height 15
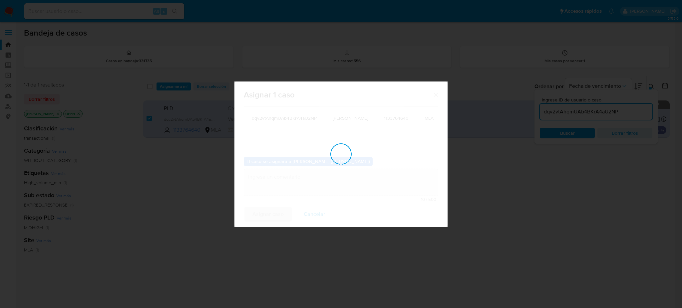
checkbox input "false"
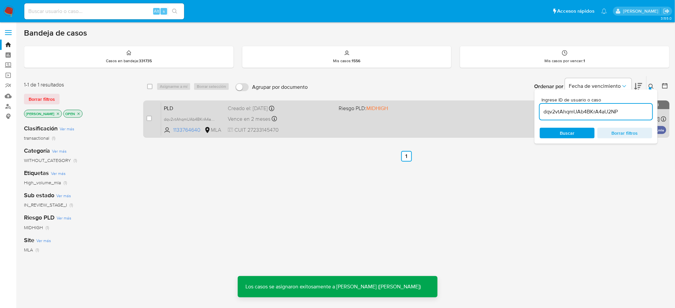
click at [323, 129] on span "CUIT 27233145470" at bounding box center [281, 130] width 106 height 7
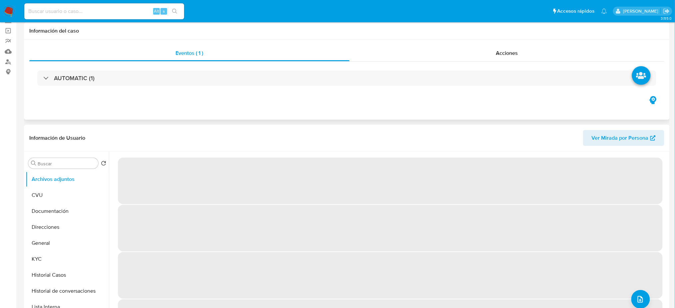
select select "10"
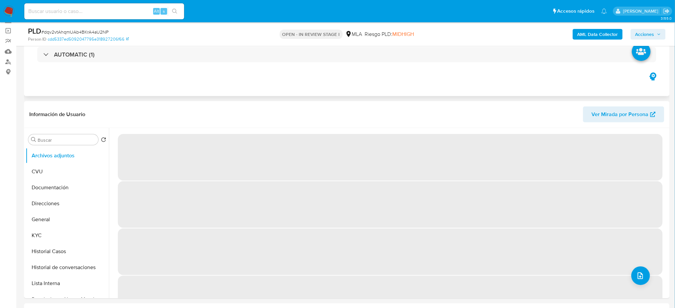
scroll to position [177, 0]
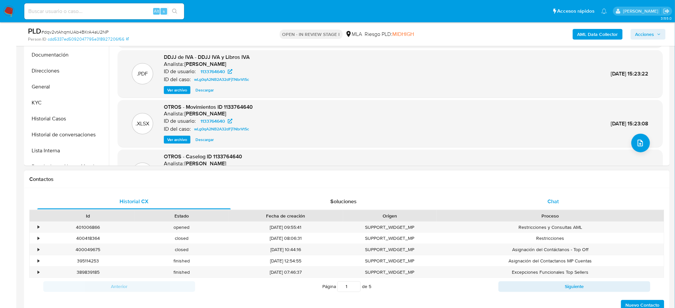
click at [597, 202] on div "Chat" at bounding box center [553, 202] width 193 height 16
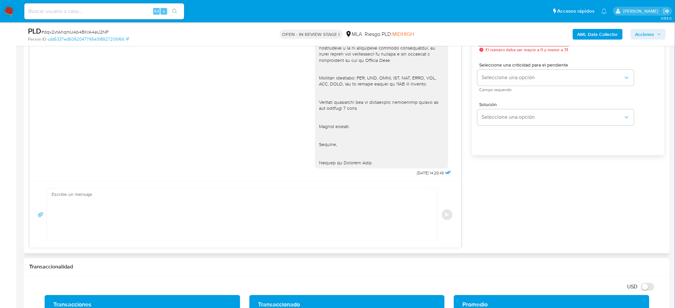
scroll to position [400, 0]
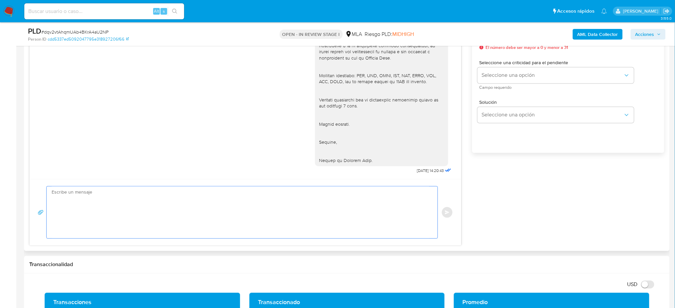
click at [111, 215] on textarea at bounding box center [241, 213] width 378 height 52
paste textarea "Hola, Esperamos que te encuentres muy bien. Te consultamos si tuviste oportunid…"
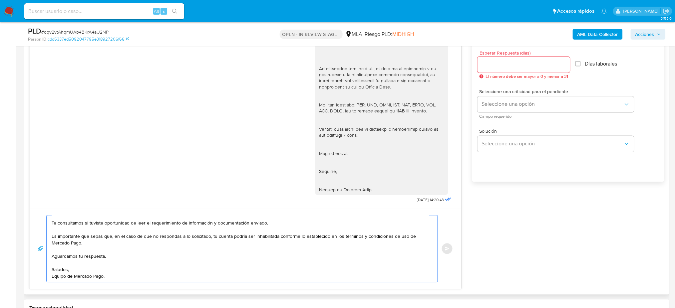
scroll to position [355, 0]
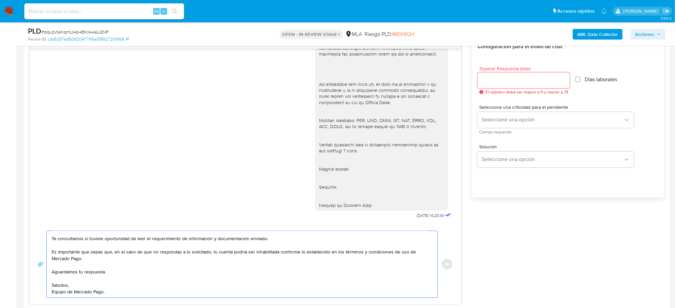
type textarea "Hola, Esperamos que te encuentres muy bien. Te consultamos si tuviste oportunid…"
click at [491, 77] on input "Esperar Respuesta (días)" at bounding box center [523, 80] width 93 height 9
type input "2"
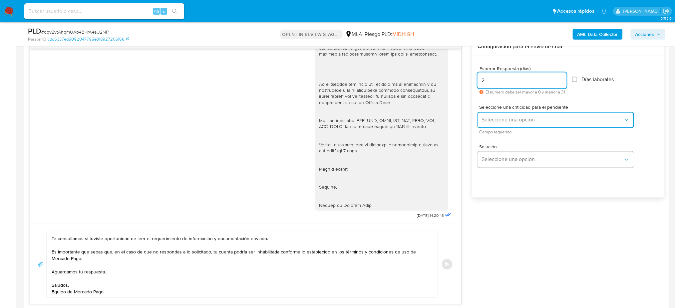
click at [489, 115] on button "Seleccione una opción" at bounding box center [555, 120] width 157 height 16
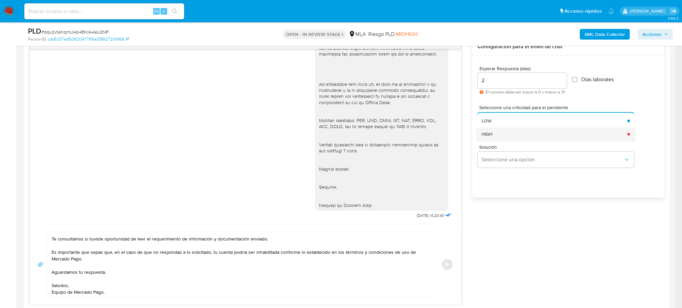
click at [492, 130] on div "HIGH" at bounding box center [552, 134] width 142 height 13
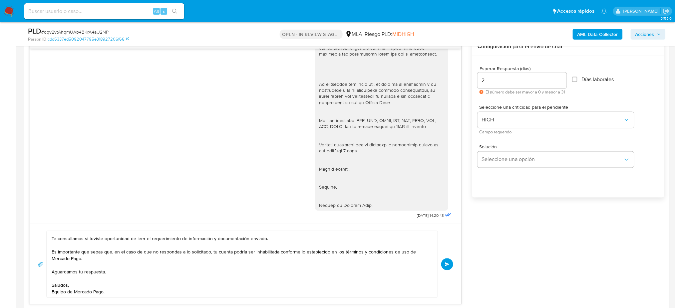
click at [446, 264] on span "Enviar" at bounding box center [447, 265] width 5 height 4
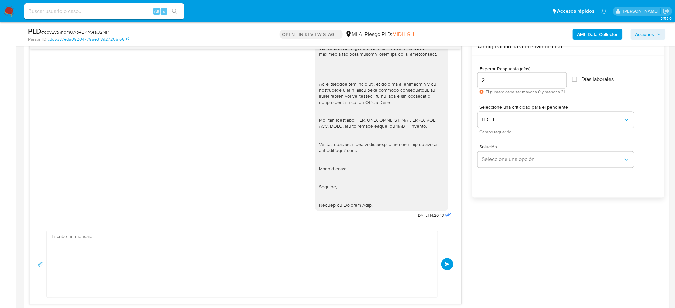
scroll to position [306, 0]
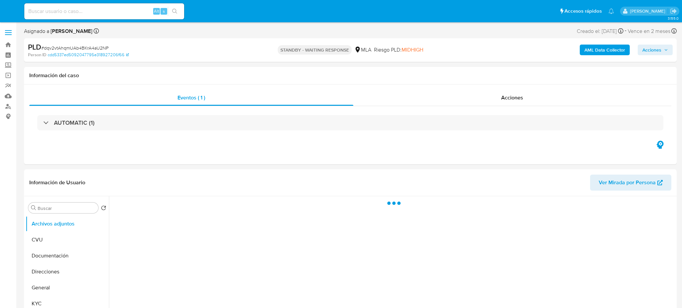
select select "10"
